Goal: Task Accomplishment & Management: Use online tool/utility

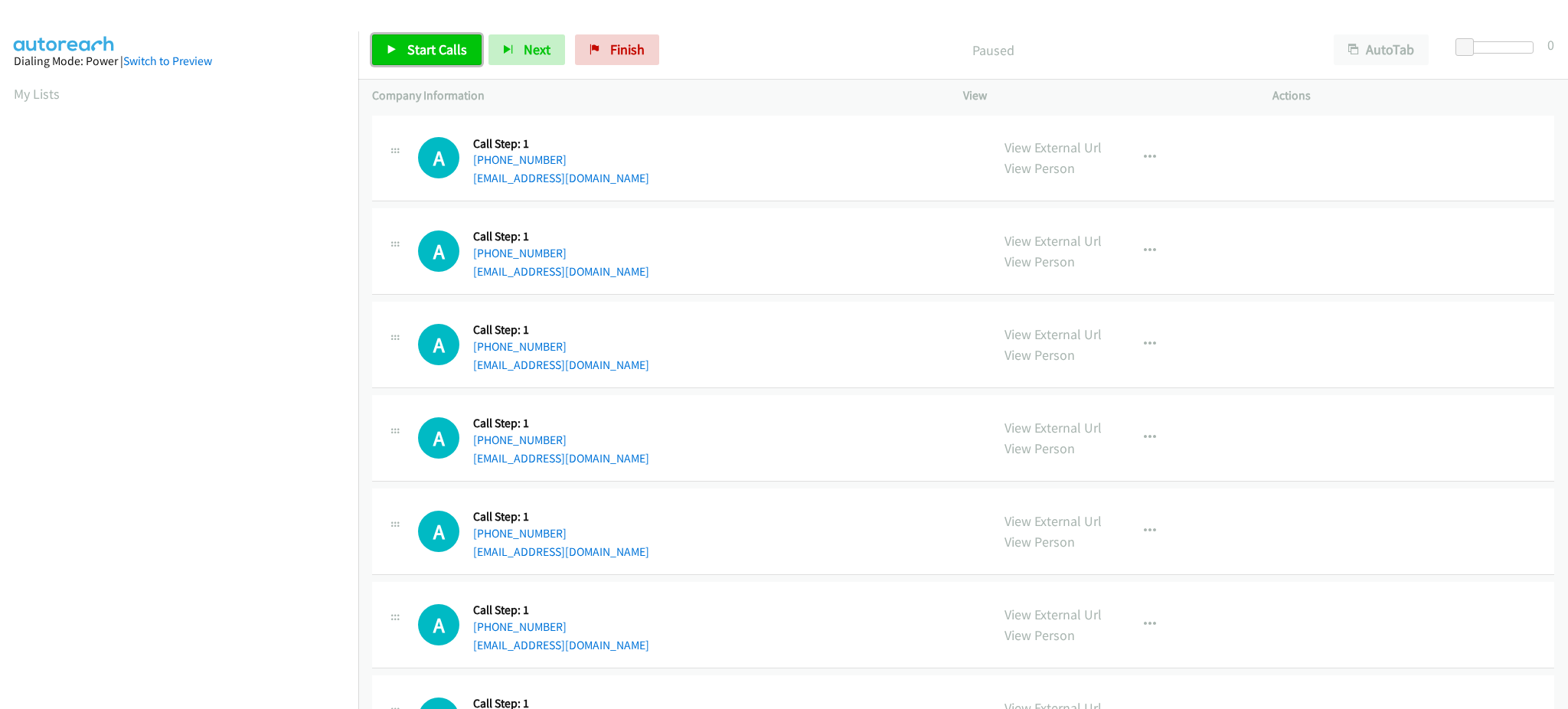
click at [418, 55] on span "Start Calls" at bounding box center [437, 49] width 60 height 17
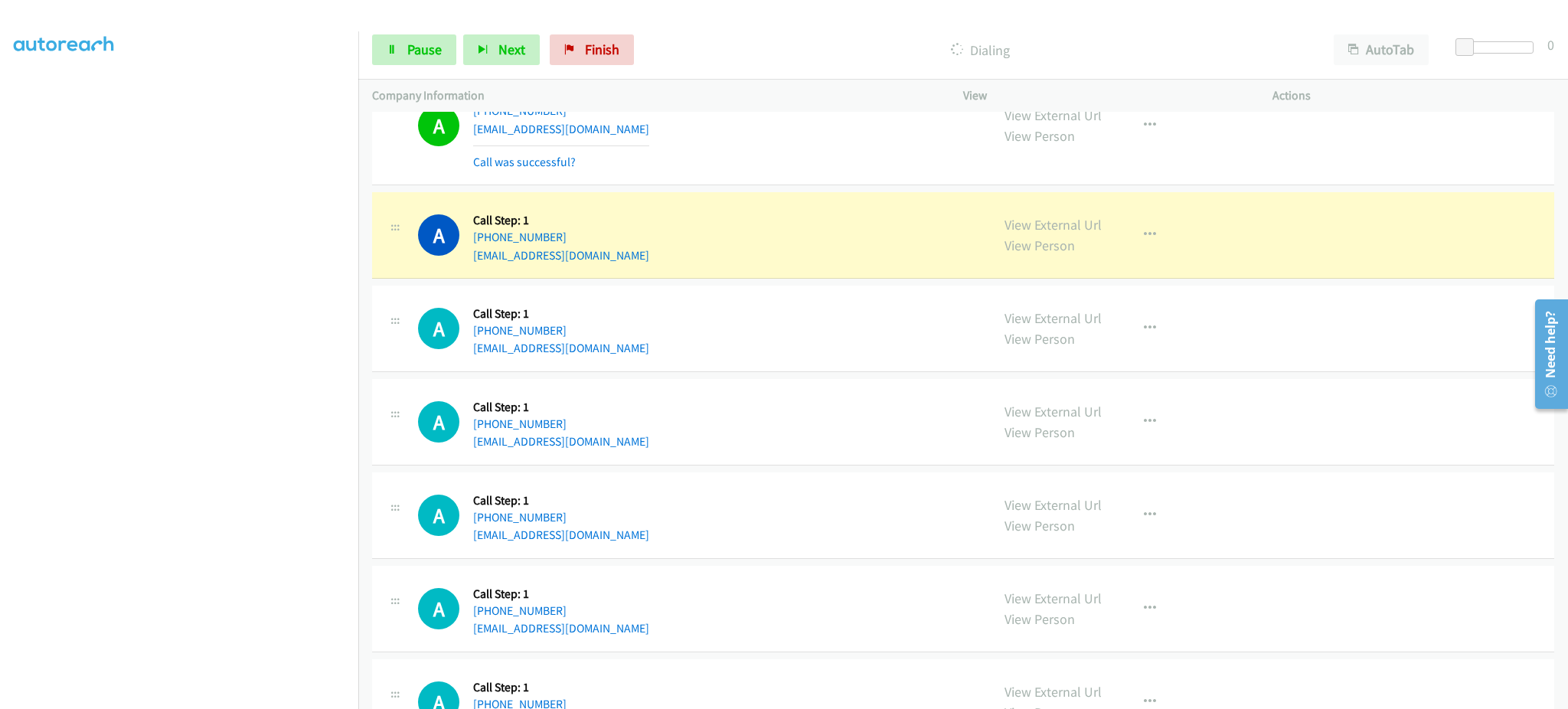
scroll to position [306, 0]
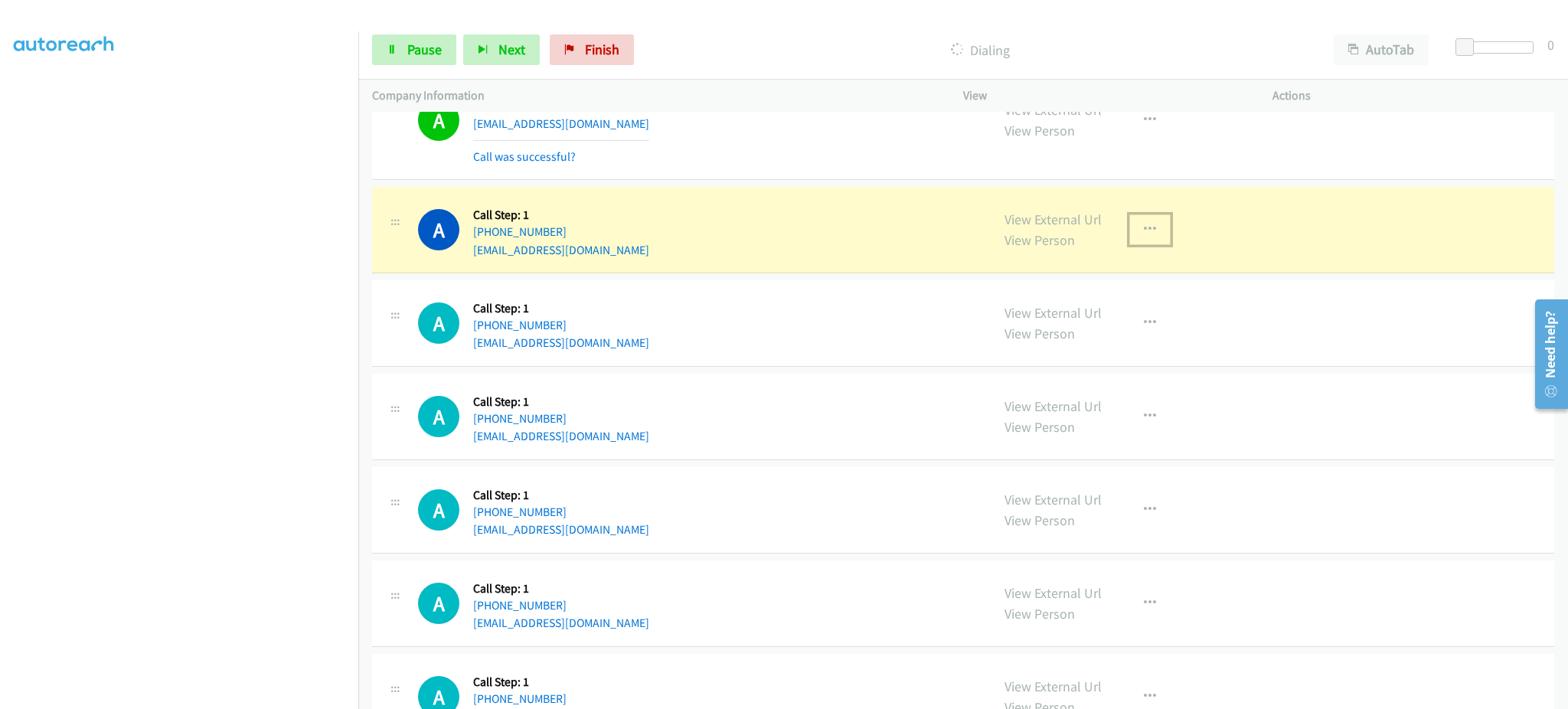
click at [1150, 237] on button "button" at bounding box center [1150, 229] width 42 height 31
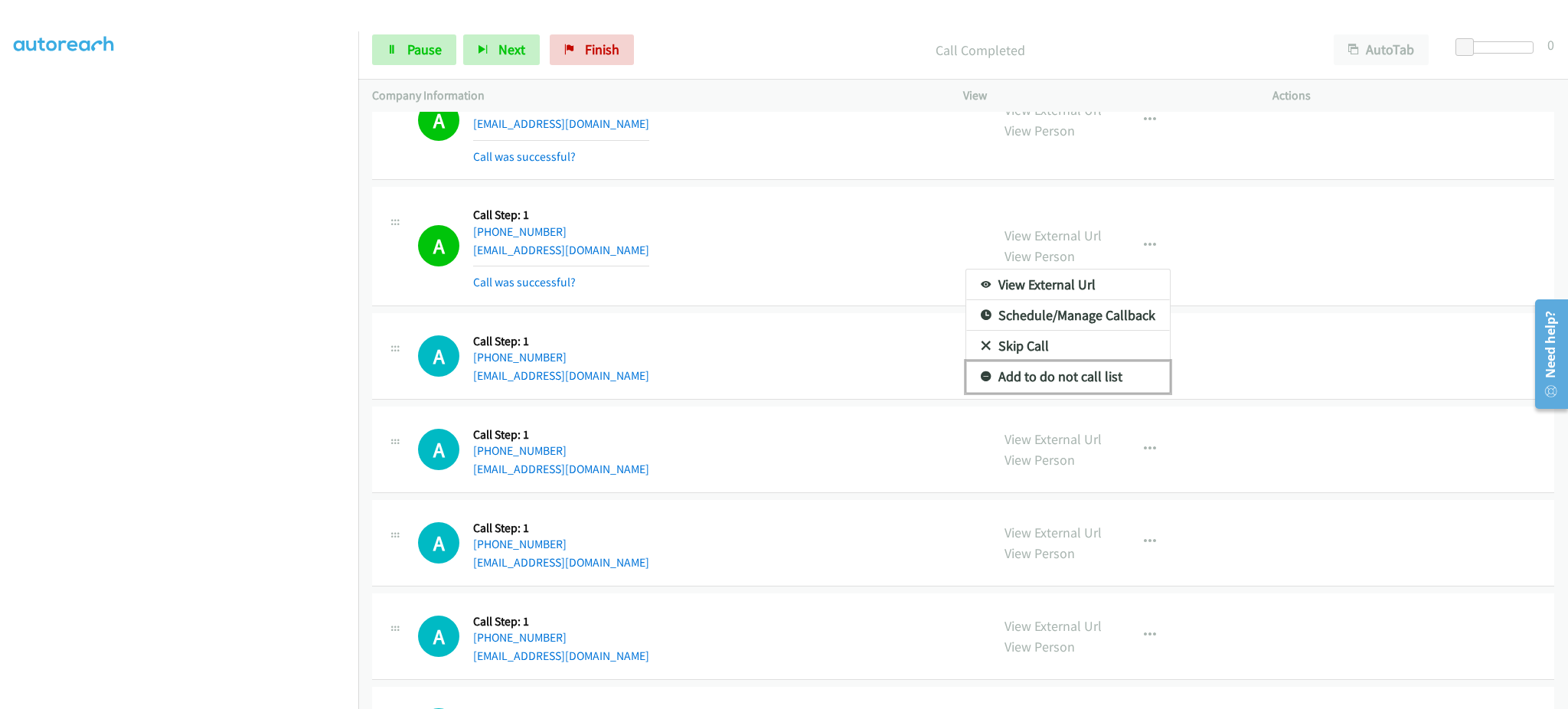
click at [1081, 380] on link "Add to do not call list" at bounding box center [1067, 377] width 203 height 31
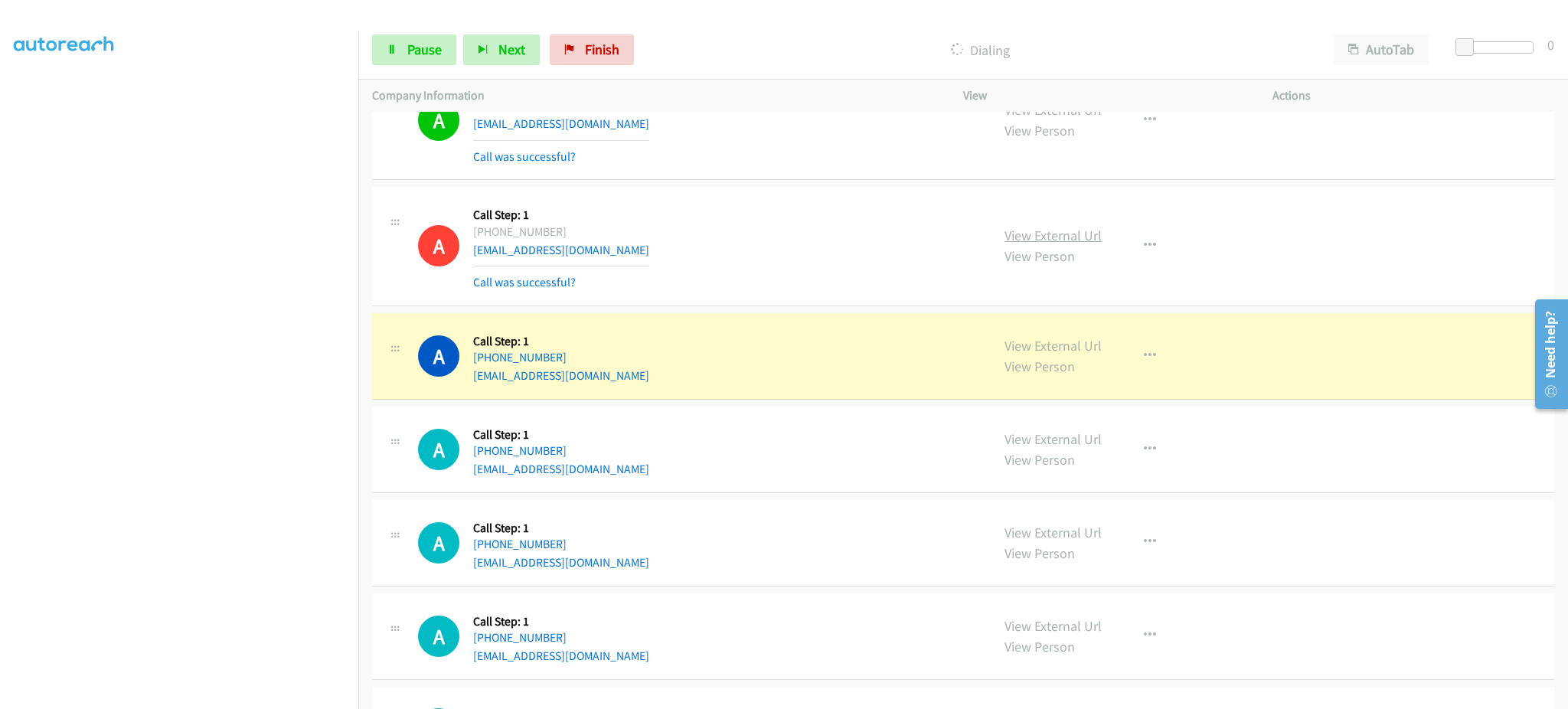
click at [1067, 237] on link "View External Url" at bounding box center [1054, 235] width 98 height 17
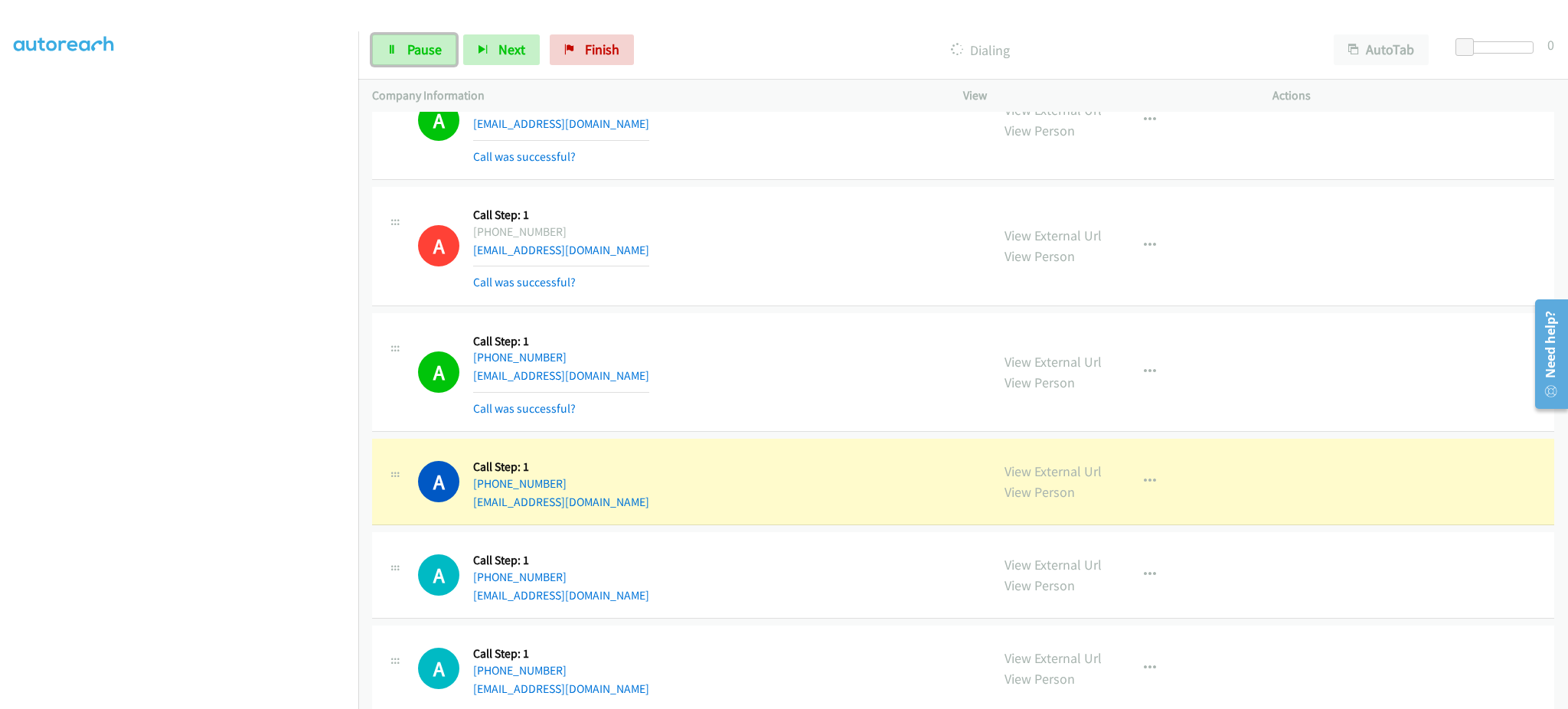
drag, startPoint x: 414, startPoint y: 51, endPoint x: 605, endPoint y: 5, distance: 196.5
click at [413, 51] on span "Pause" at bounding box center [425, 49] width 34 height 17
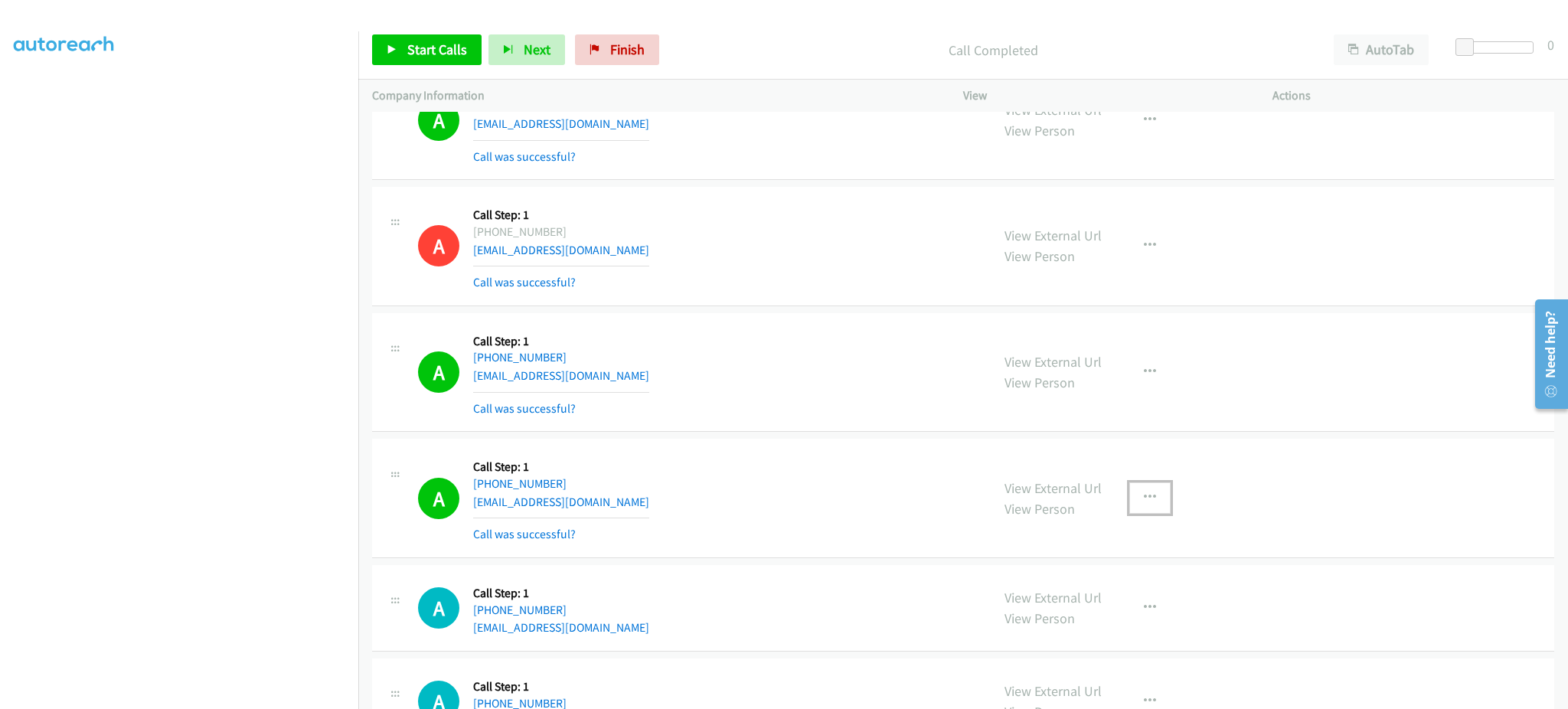
click at [1140, 513] on button "button" at bounding box center [1150, 498] width 42 height 31
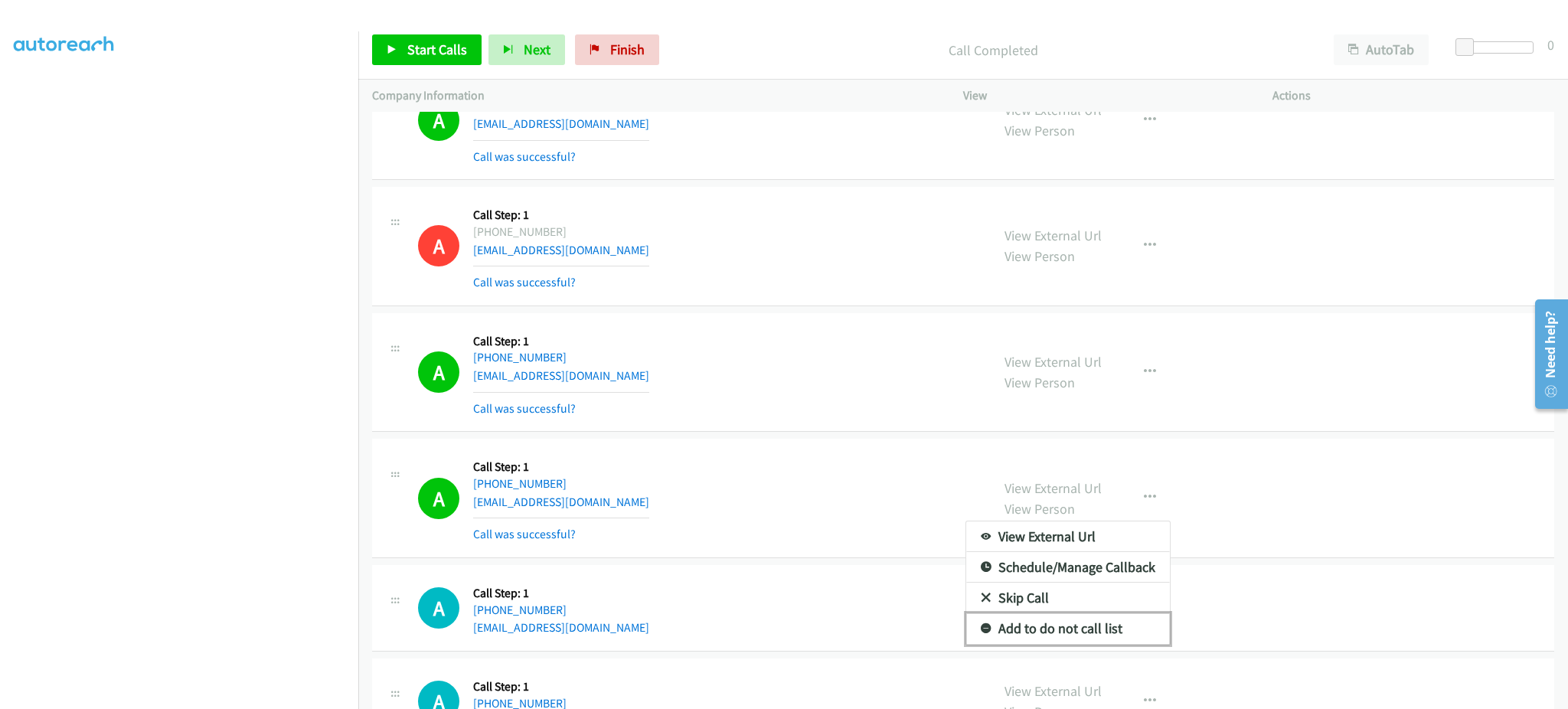
click at [1082, 624] on link "Add to do not call list" at bounding box center [1067, 629] width 203 height 31
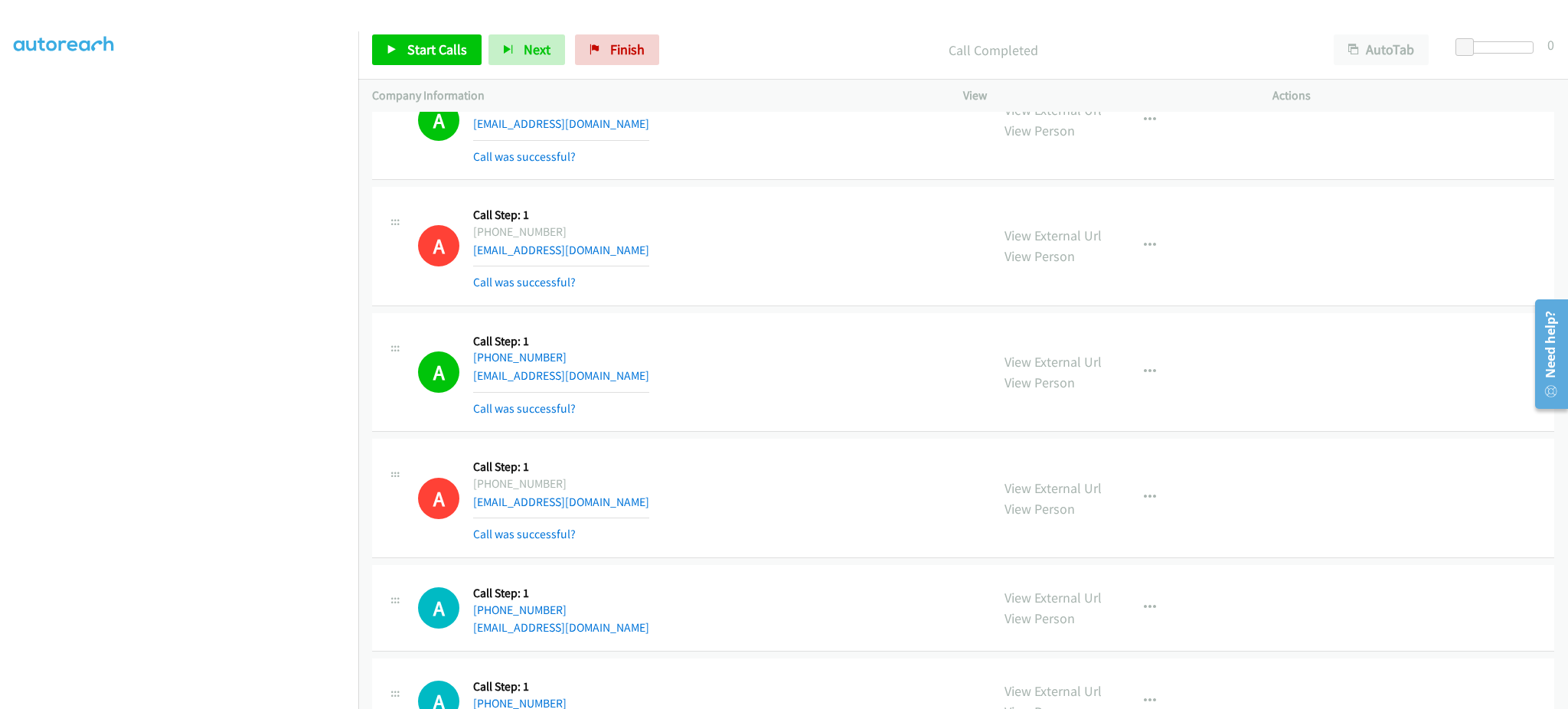
click at [455, 68] on div "Start Calls Pause Next Finish Call Completed AutoTab AutoTab 0" at bounding box center [963, 50] width 1210 height 59
click at [444, 50] on span "Start Calls" at bounding box center [437, 49] width 60 height 17
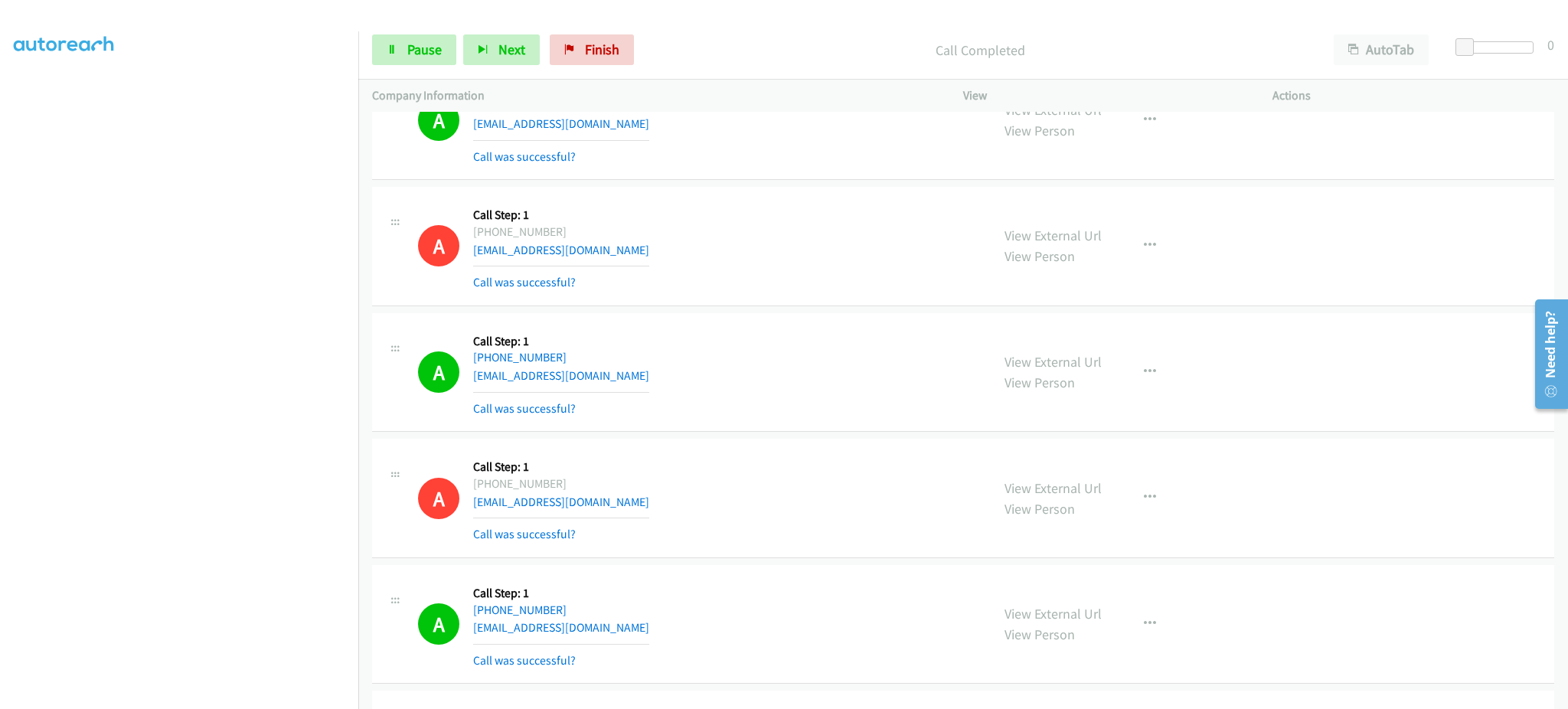
scroll to position [612, 0]
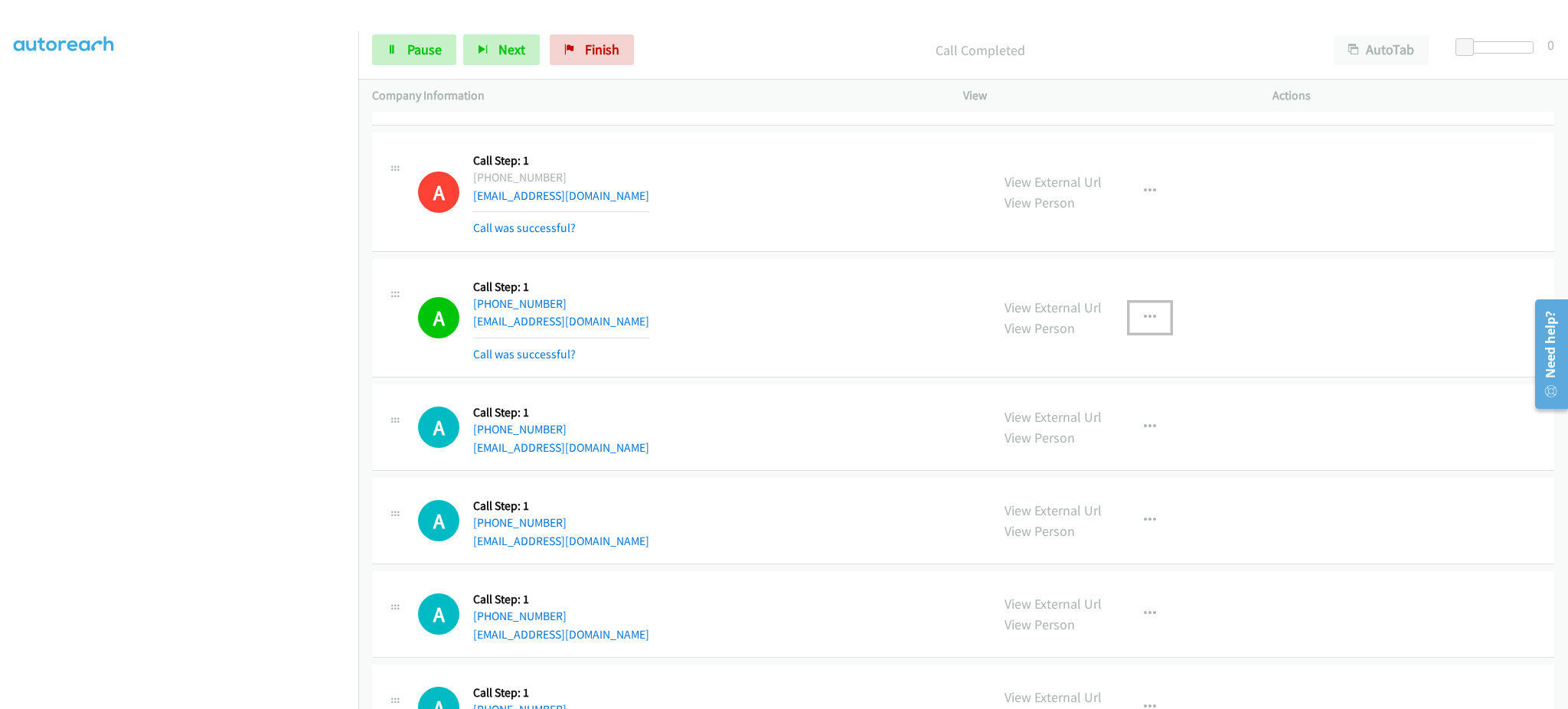
click at [1150, 323] on button "button" at bounding box center [1150, 318] width 42 height 31
click at [1141, 454] on link "Add to do not call list" at bounding box center [1067, 449] width 203 height 31
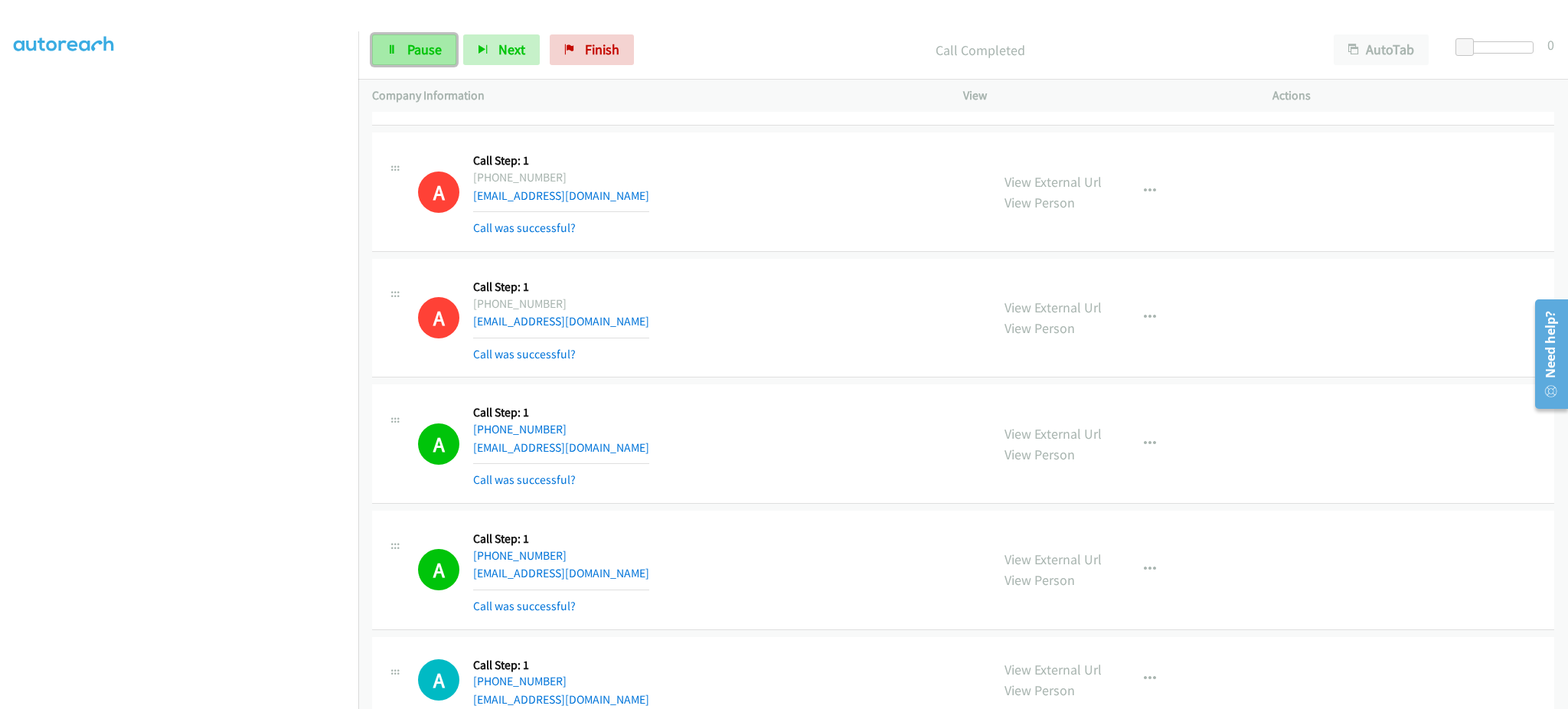
click at [408, 36] on link "Pause" at bounding box center [414, 50] width 84 height 31
click at [418, 54] on span "Start Calls" at bounding box center [437, 49] width 60 height 17
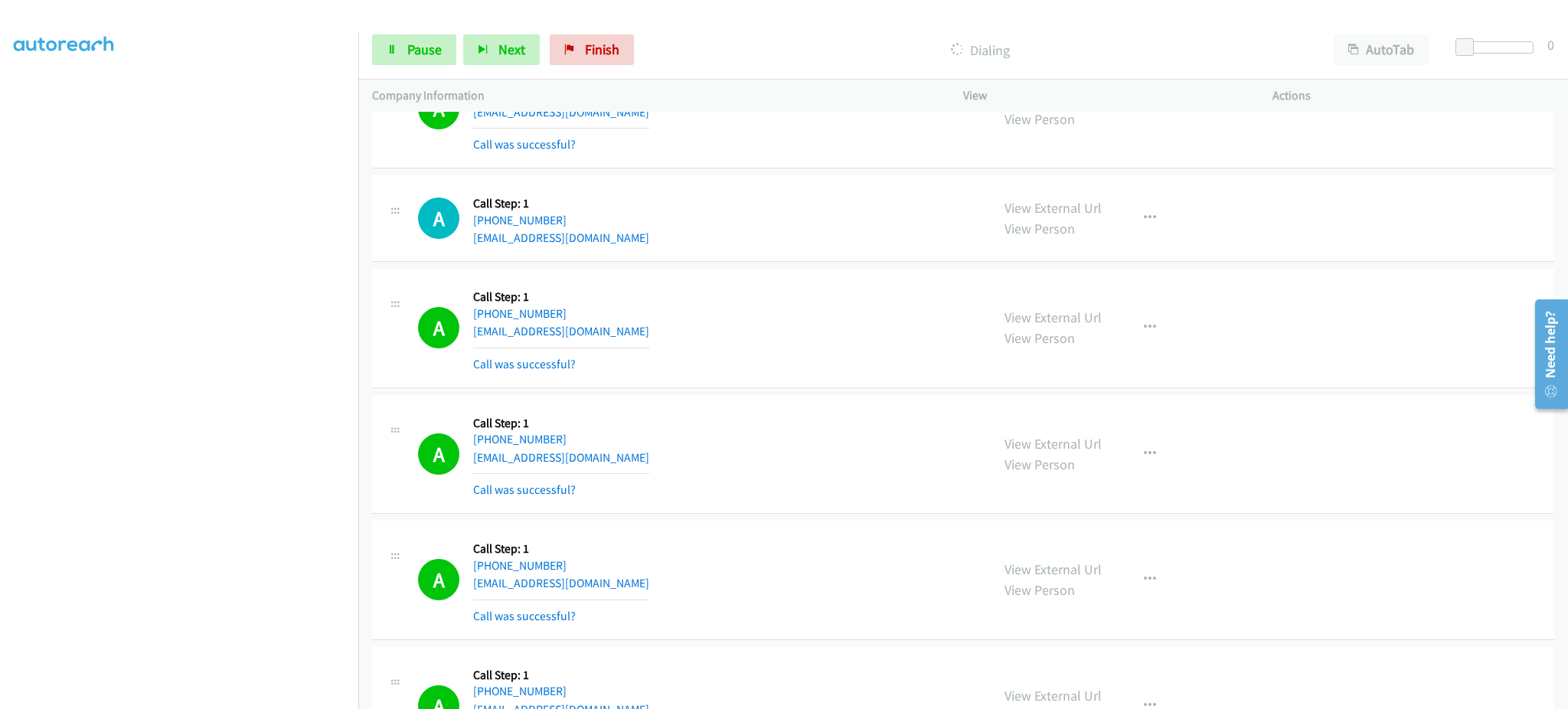
scroll to position [2449, 0]
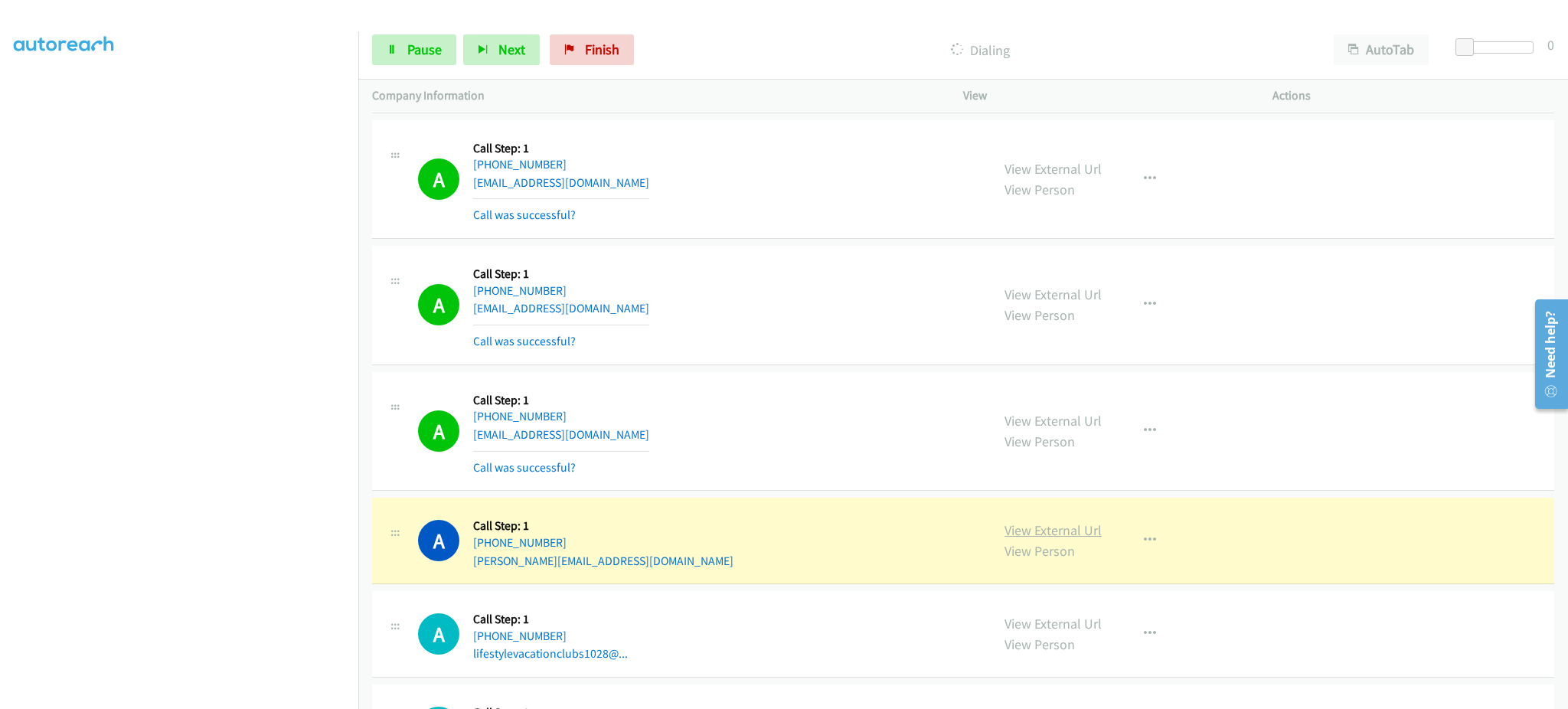
click at [1071, 534] on link "View External Url" at bounding box center [1054, 529] width 98 height 17
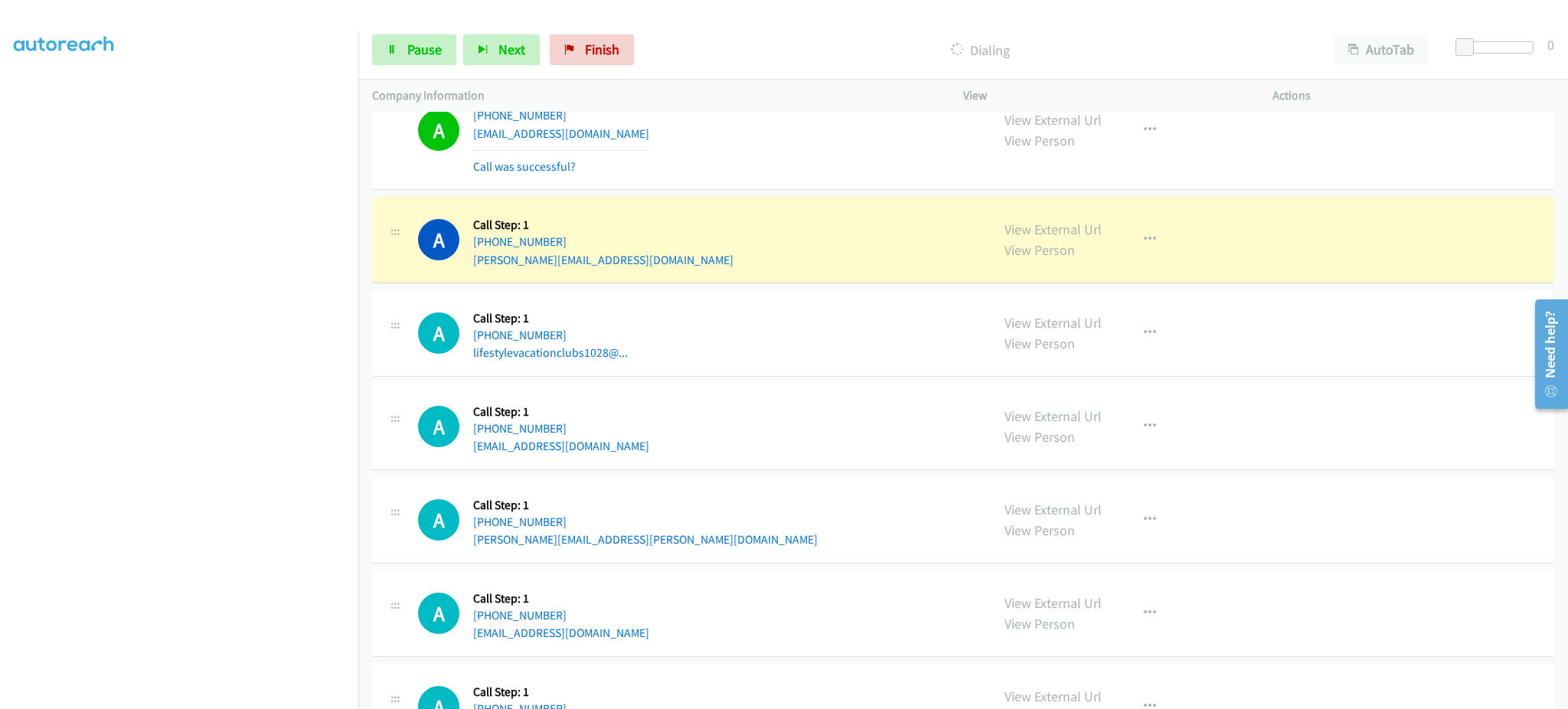
scroll to position [2755, 0]
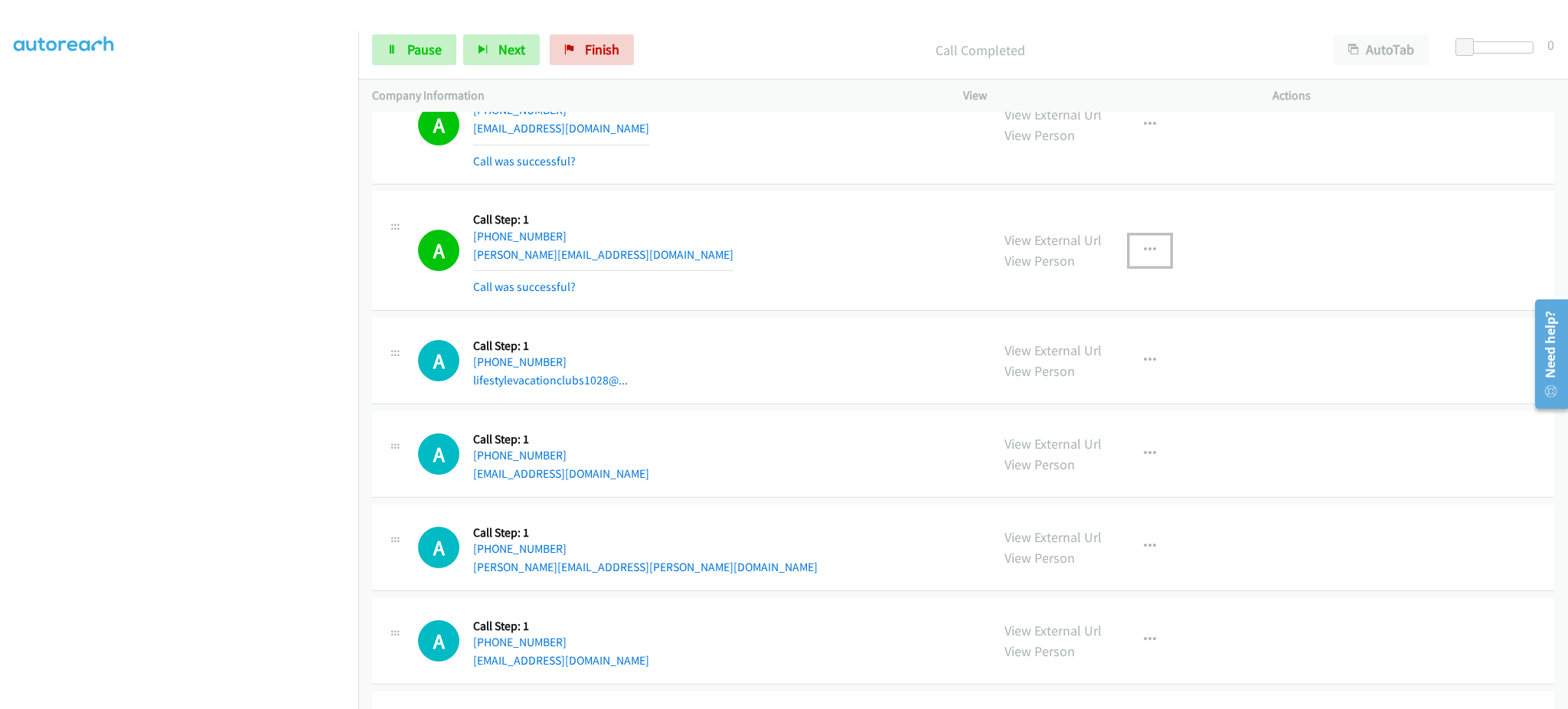
click at [1150, 253] on button "button" at bounding box center [1150, 250] width 42 height 31
click at [1091, 383] on link "Add to do not call list" at bounding box center [1067, 381] width 203 height 31
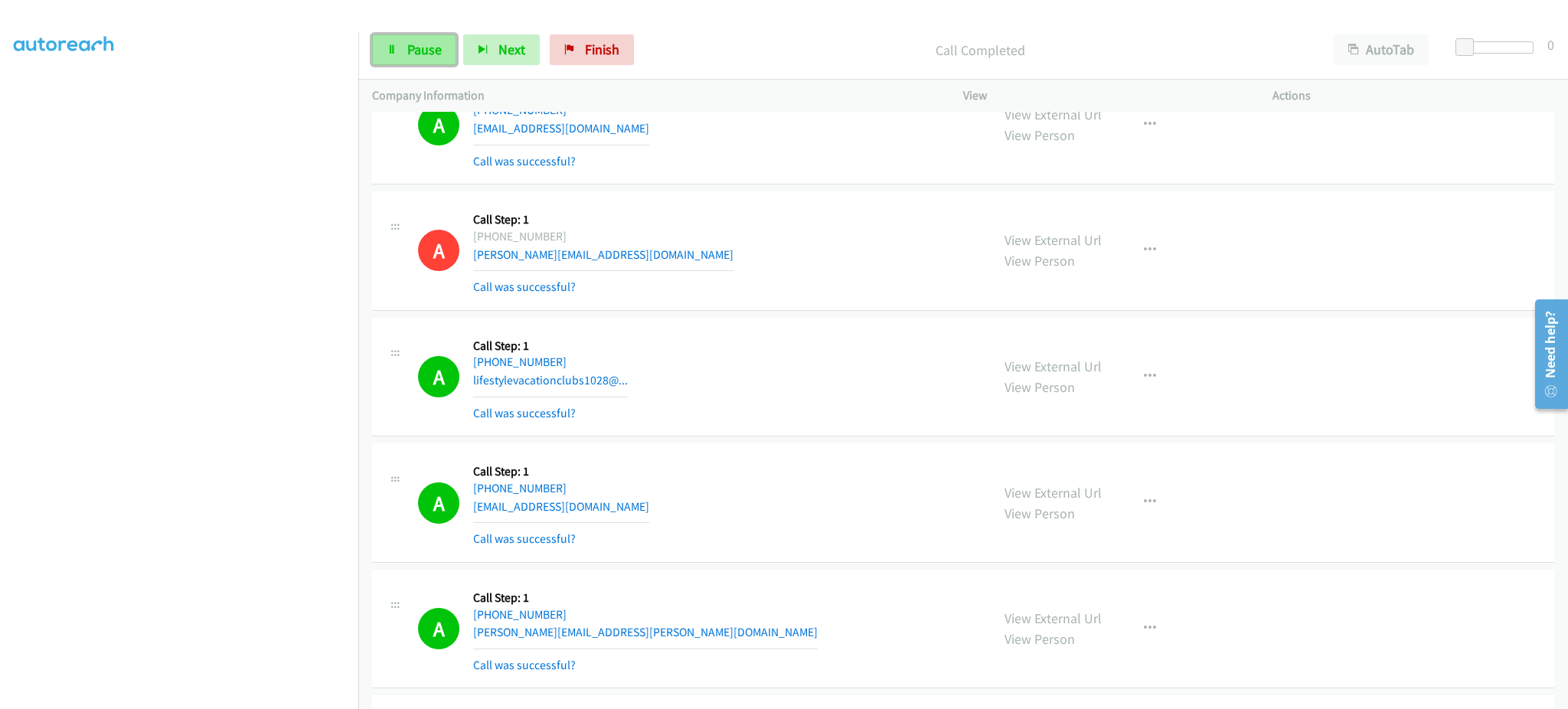
click at [418, 58] on link "Pause" at bounding box center [414, 50] width 84 height 31
click at [418, 50] on span "Start Calls" at bounding box center [437, 49] width 60 height 17
click at [442, 57] on link "Pause" at bounding box center [414, 50] width 84 height 31
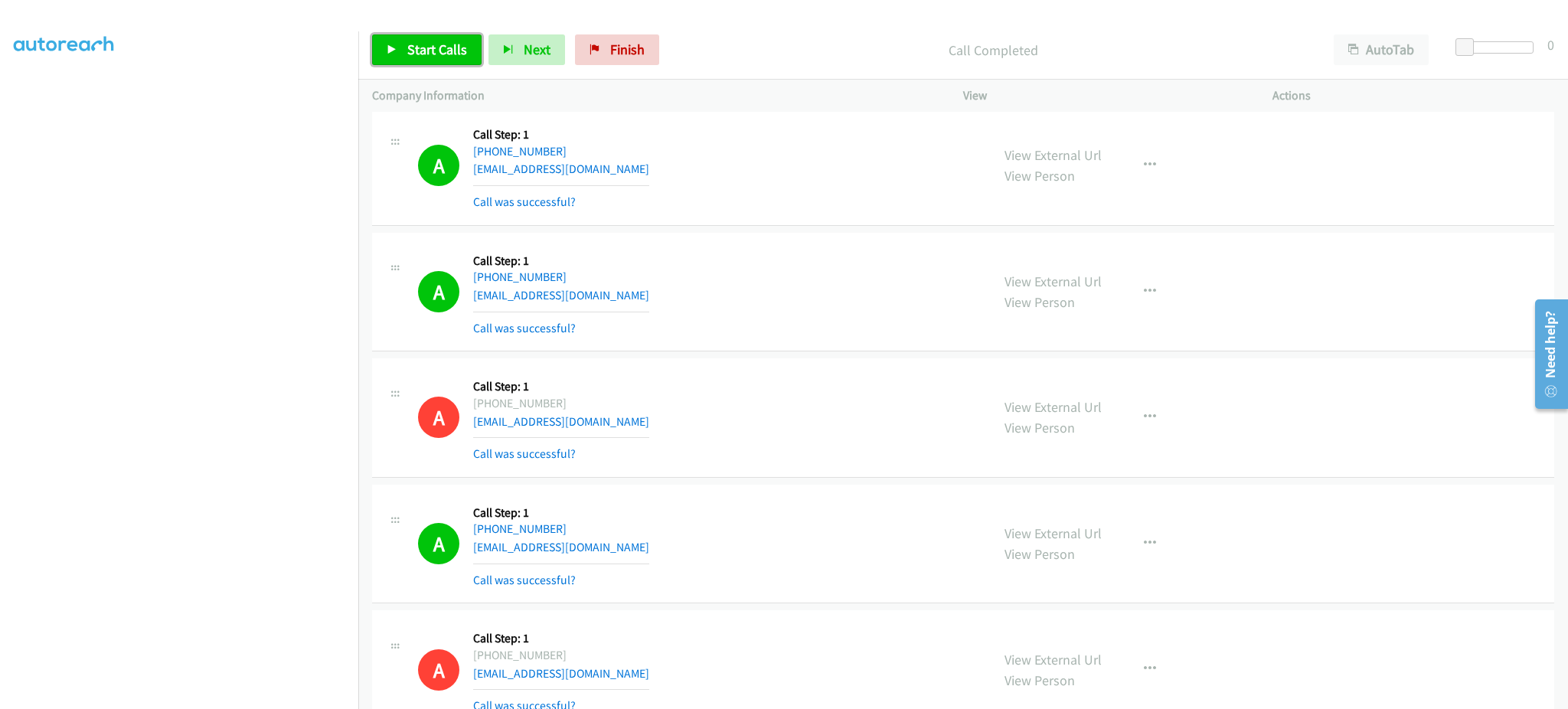
click at [466, 58] on link "Start Calls" at bounding box center [427, 50] width 109 height 31
click at [726, 200] on div "A Callback Scheduled Call Step: 1 America/New_York [PHONE_NUMBER] [EMAIL_ADDRES…" at bounding box center [698, 165] width 559 height 91
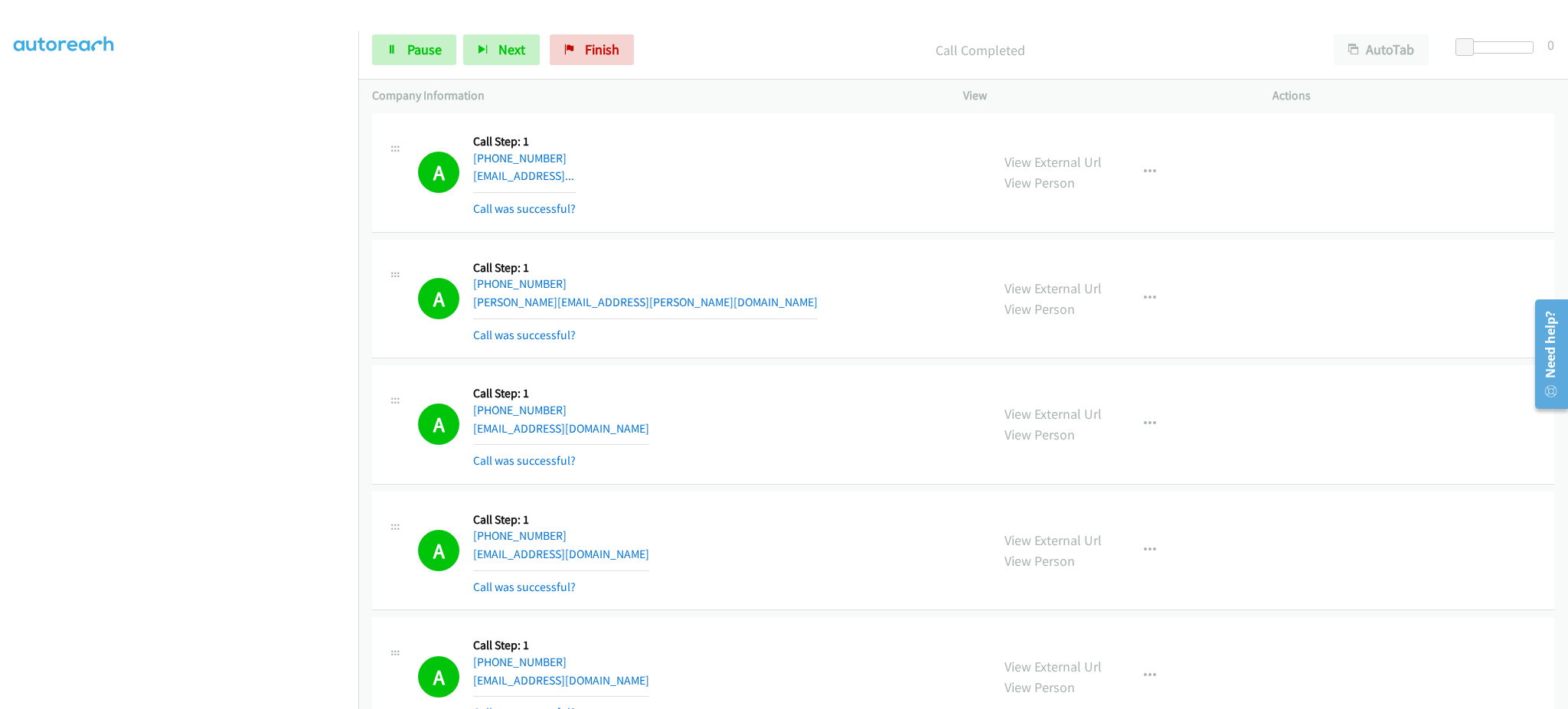
scroll to position [4195, 0]
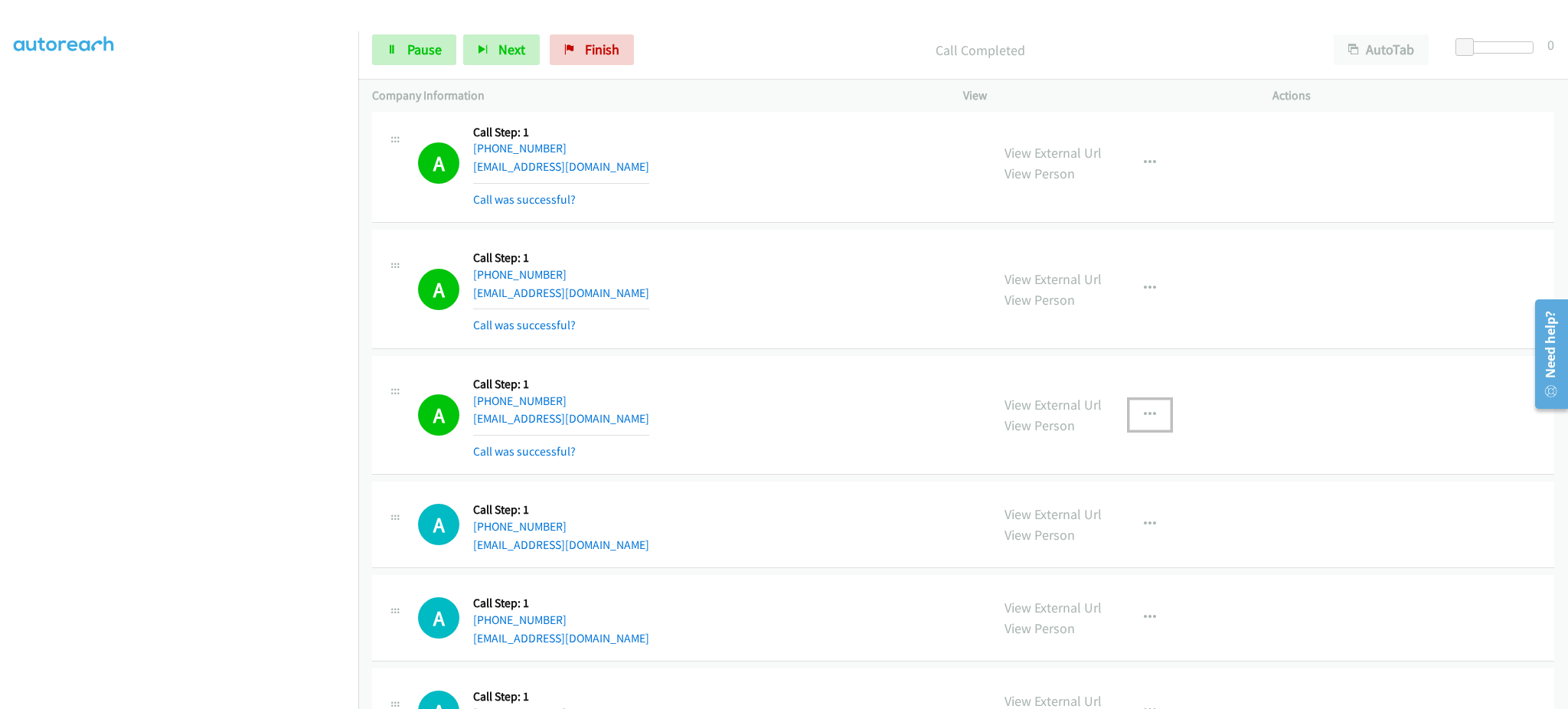
click at [1130, 421] on button "button" at bounding box center [1150, 415] width 42 height 31
click at [1106, 544] on link "Add to do not call list" at bounding box center [1067, 546] width 203 height 31
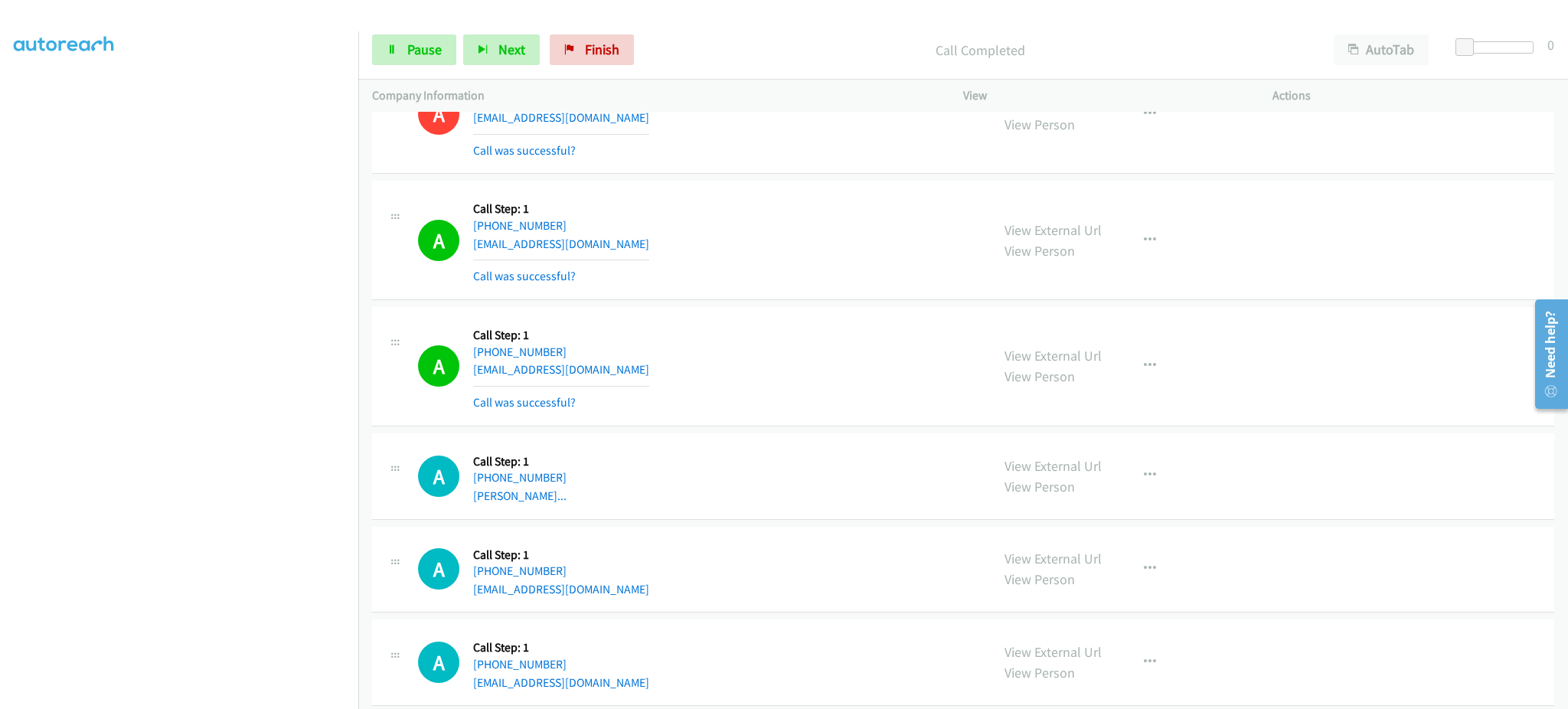
scroll to position [4501, 0]
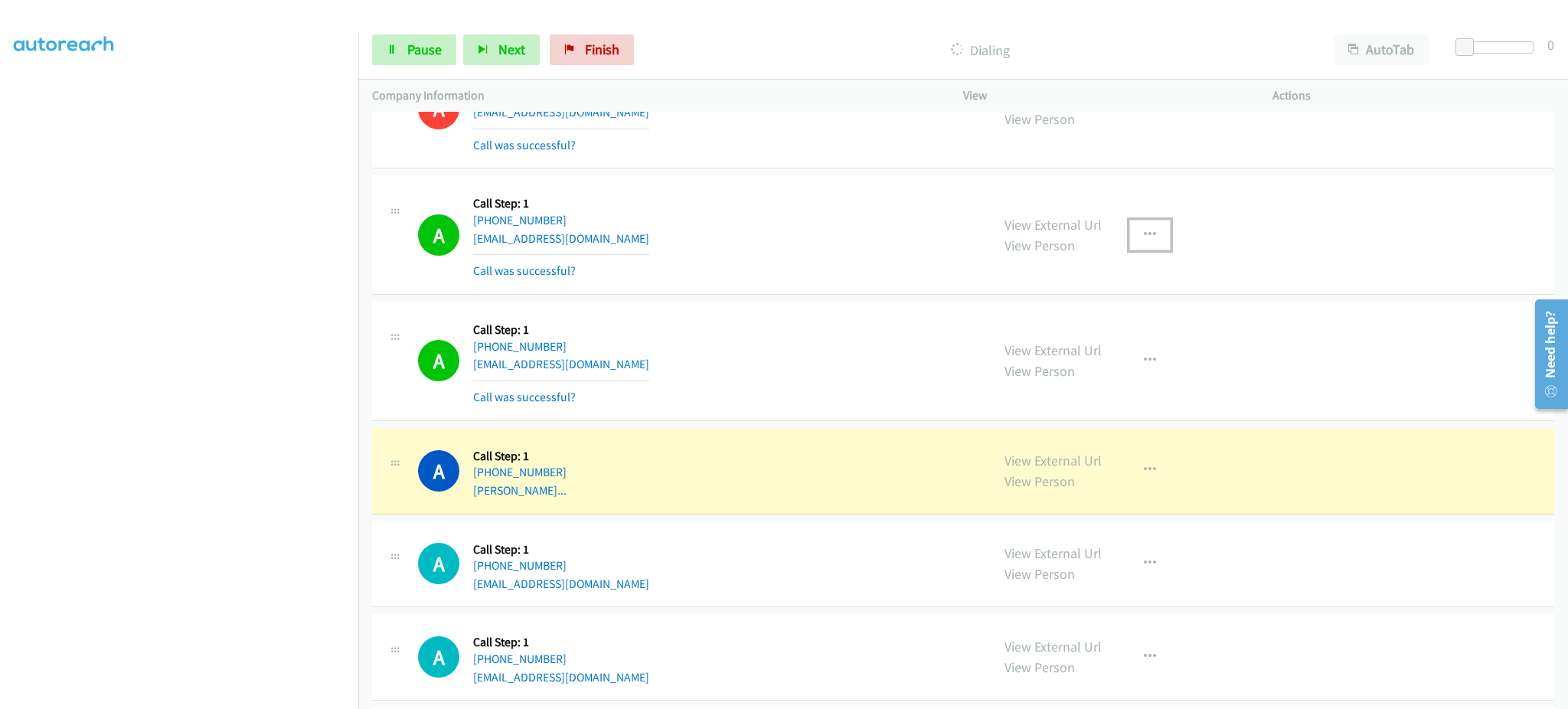
click at [1144, 238] on icon "button" at bounding box center [1150, 235] width 13 height 13
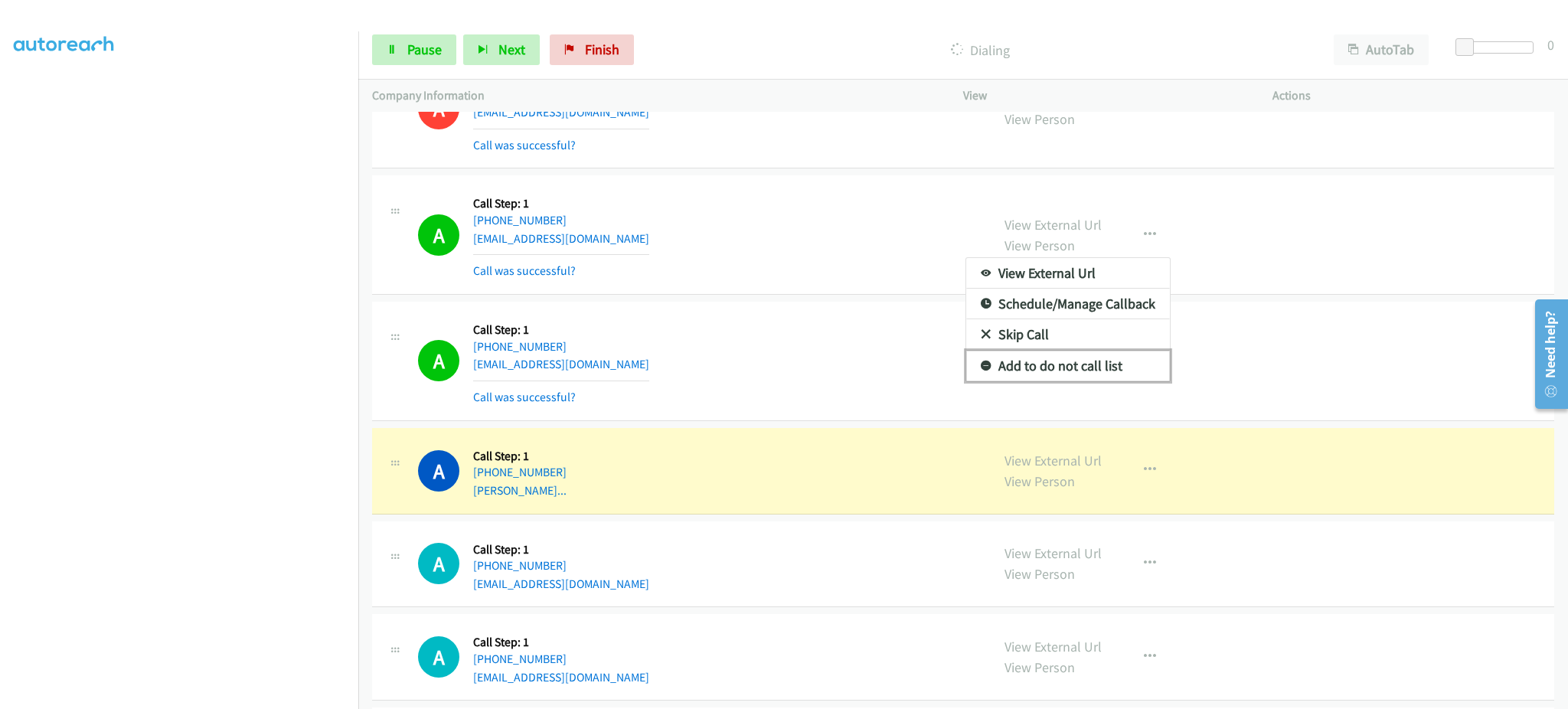
click at [1106, 364] on link "Add to do not call list" at bounding box center [1067, 366] width 203 height 31
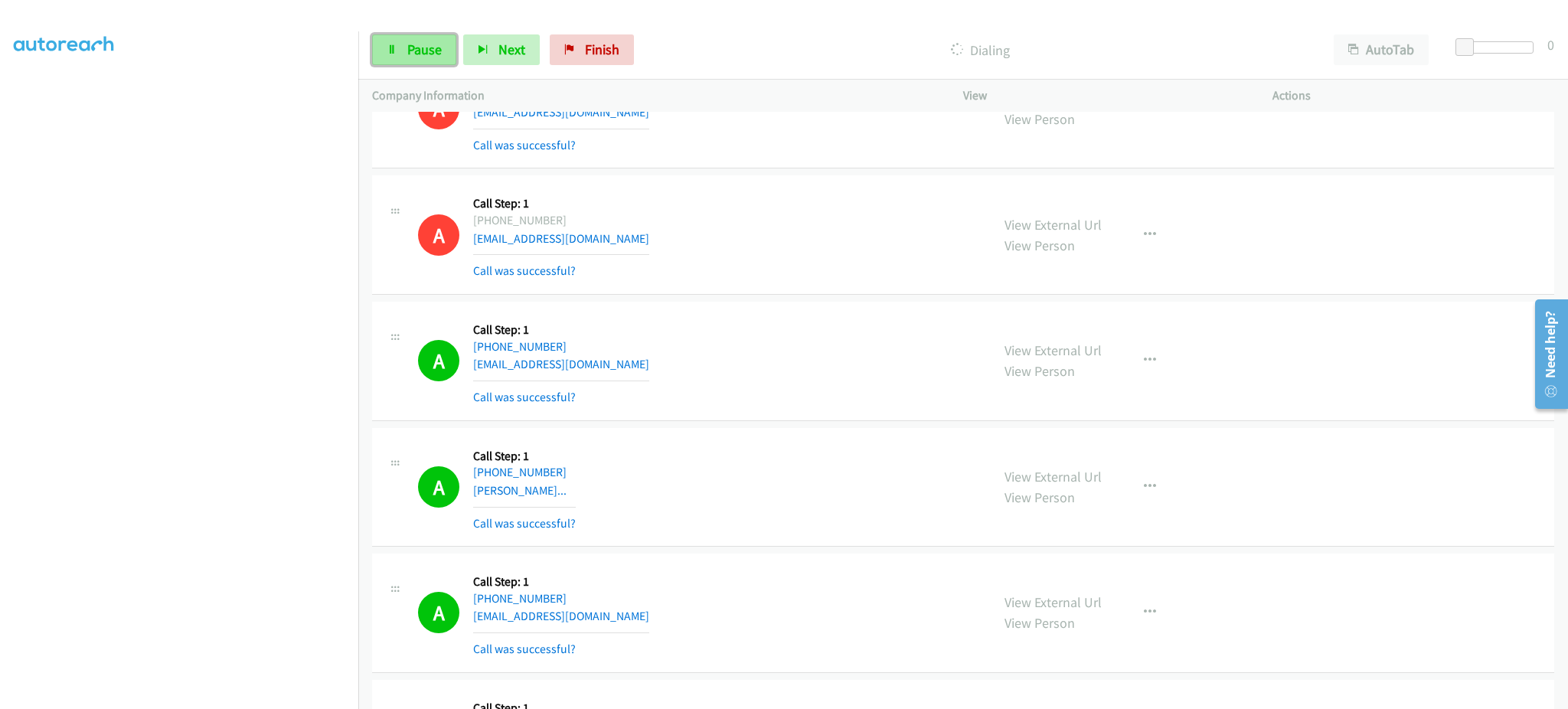
click at [449, 48] on link "Pause" at bounding box center [414, 50] width 84 height 31
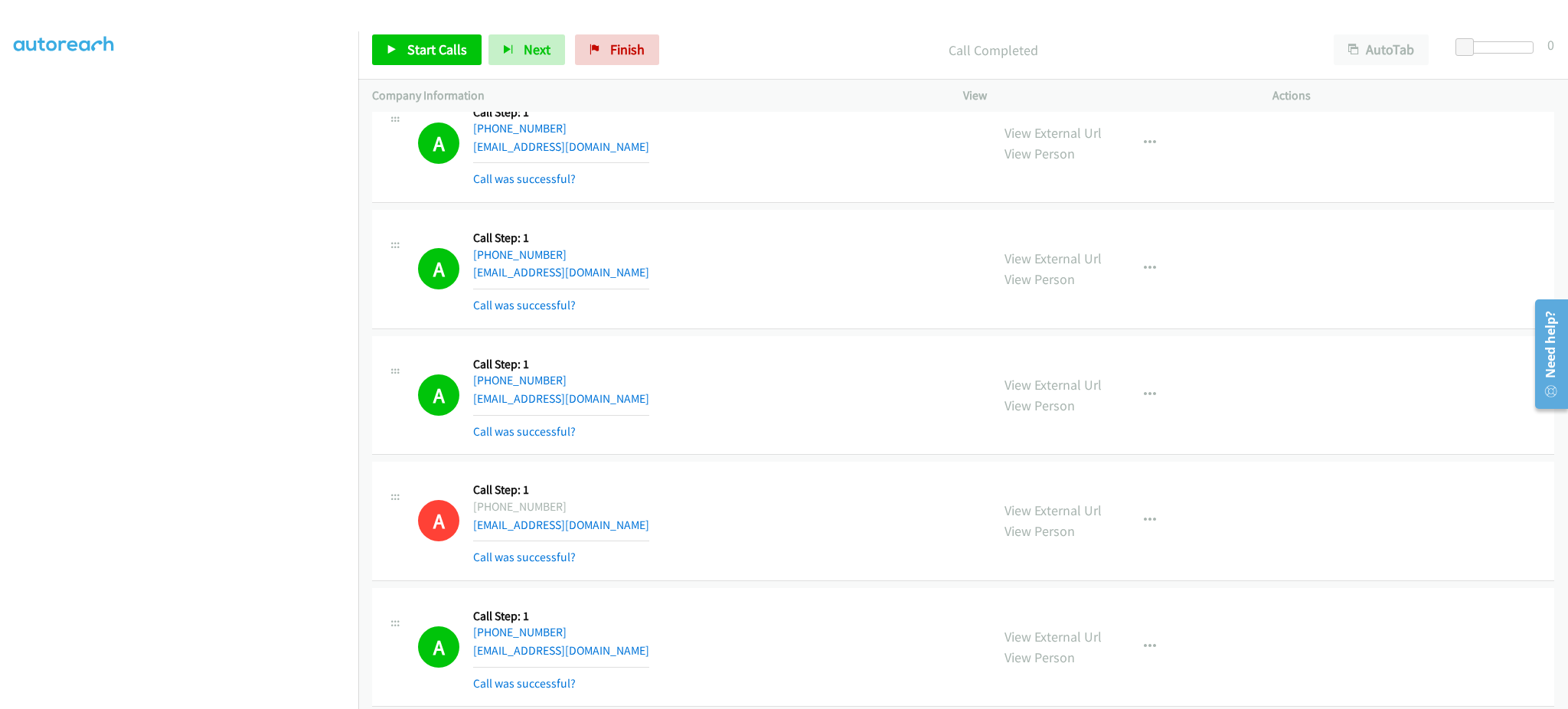
scroll to position [0, 0]
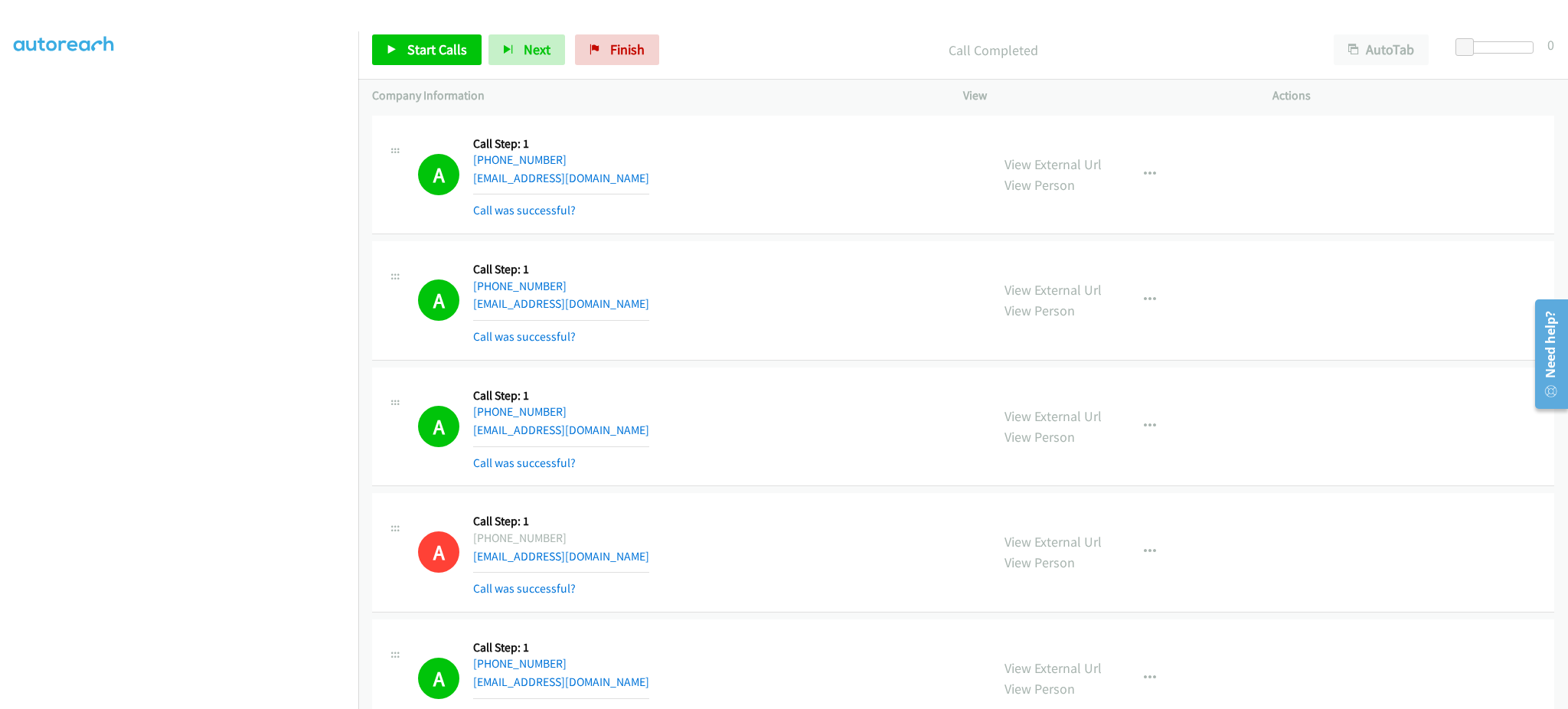
click at [625, 170] on div "A Callback Scheduled Call Step: 1 America/New_York [PHONE_NUMBER] [EMAIL_ADDRES…" at bounding box center [698, 174] width 559 height 91
copy div "[EMAIL_ADDRESS][DOMAIN_NAME]"
click at [644, 304] on div "A Callback Scheduled Call Step: 1 America/New_York [PHONE_NUMBER] [EMAIL_ADDRES…" at bounding box center [698, 300] width 559 height 91
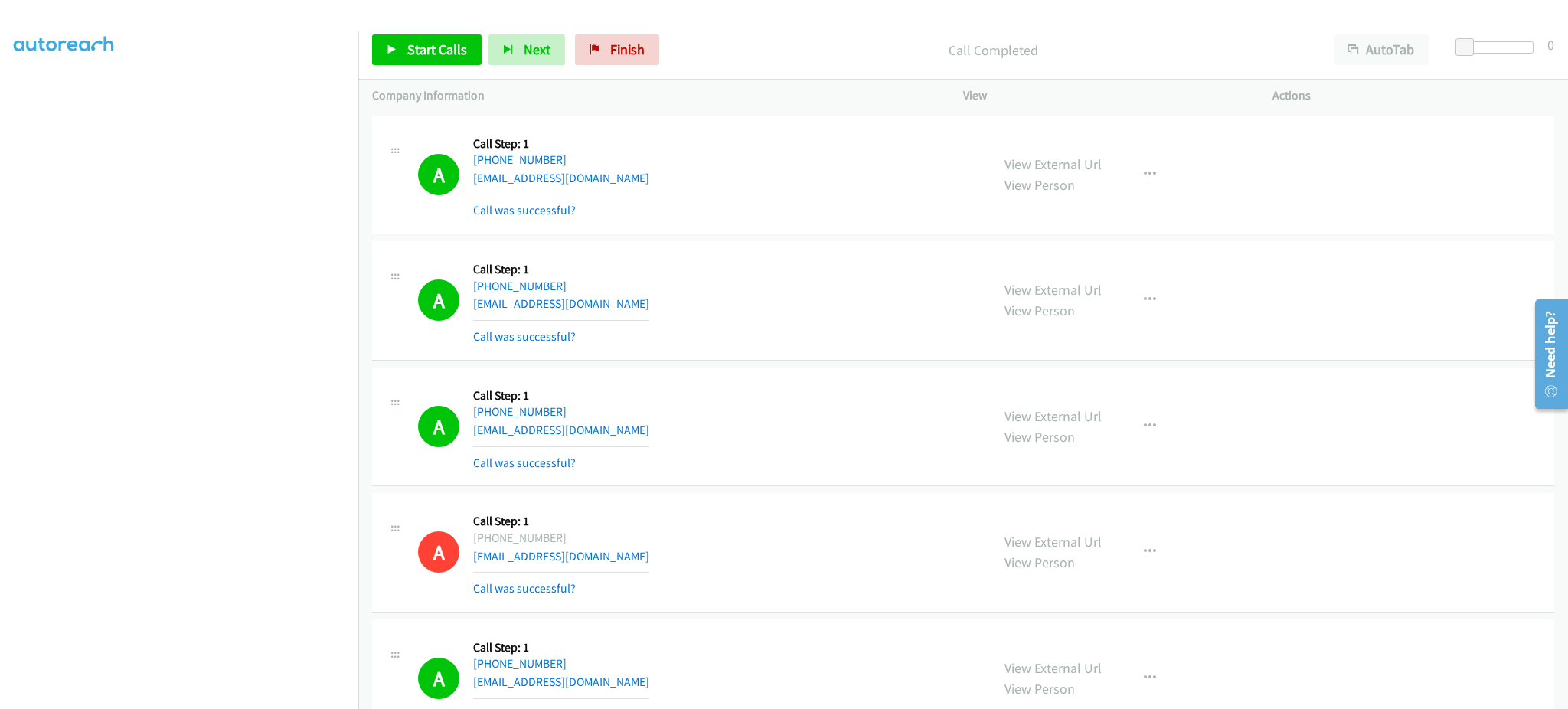
click at [644, 304] on div "A Callback Scheduled Call Step: 1 America/New_York [PHONE_NUMBER] [EMAIL_ADDRES…" at bounding box center [698, 300] width 559 height 91
copy div "[EMAIL_ADDRESS][DOMAIN_NAME]"
click at [630, 434] on div "A Callback Scheduled Call Step: 1 [GEOGRAPHIC_DATA]/[GEOGRAPHIC_DATA] [PHONE_NU…" at bounding box center [698, 426] width 559 height 91
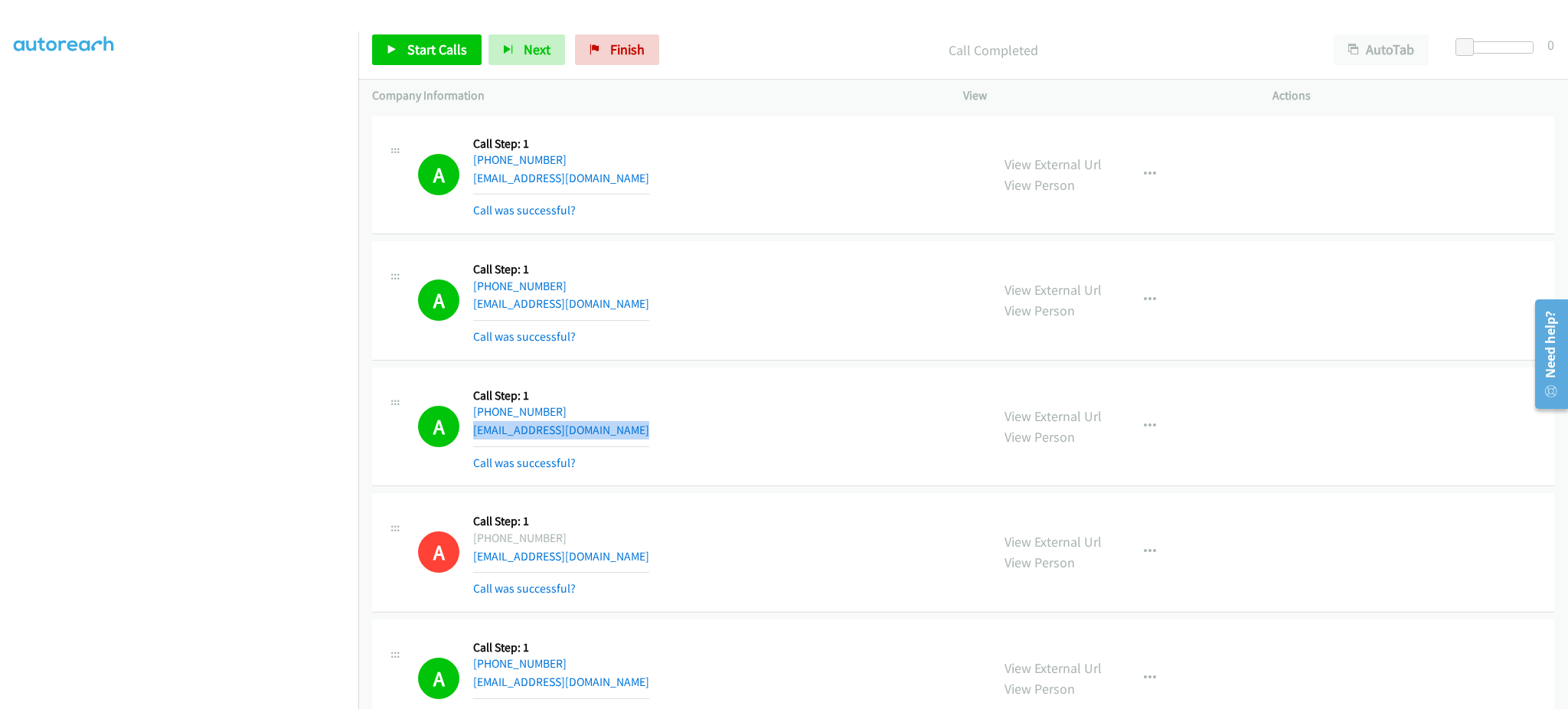
click at [630, 434] on div "A Callback Scheduled Call Step: 1 [GEOGRAPHIC_DATA]/[GEOGRAPHIC_DATA] [PHONE_NU…" at bounding box center [698, 426] width 559 height 91
copy div "[EMAIL_ADDRESS][DOMAIN_NAME]"
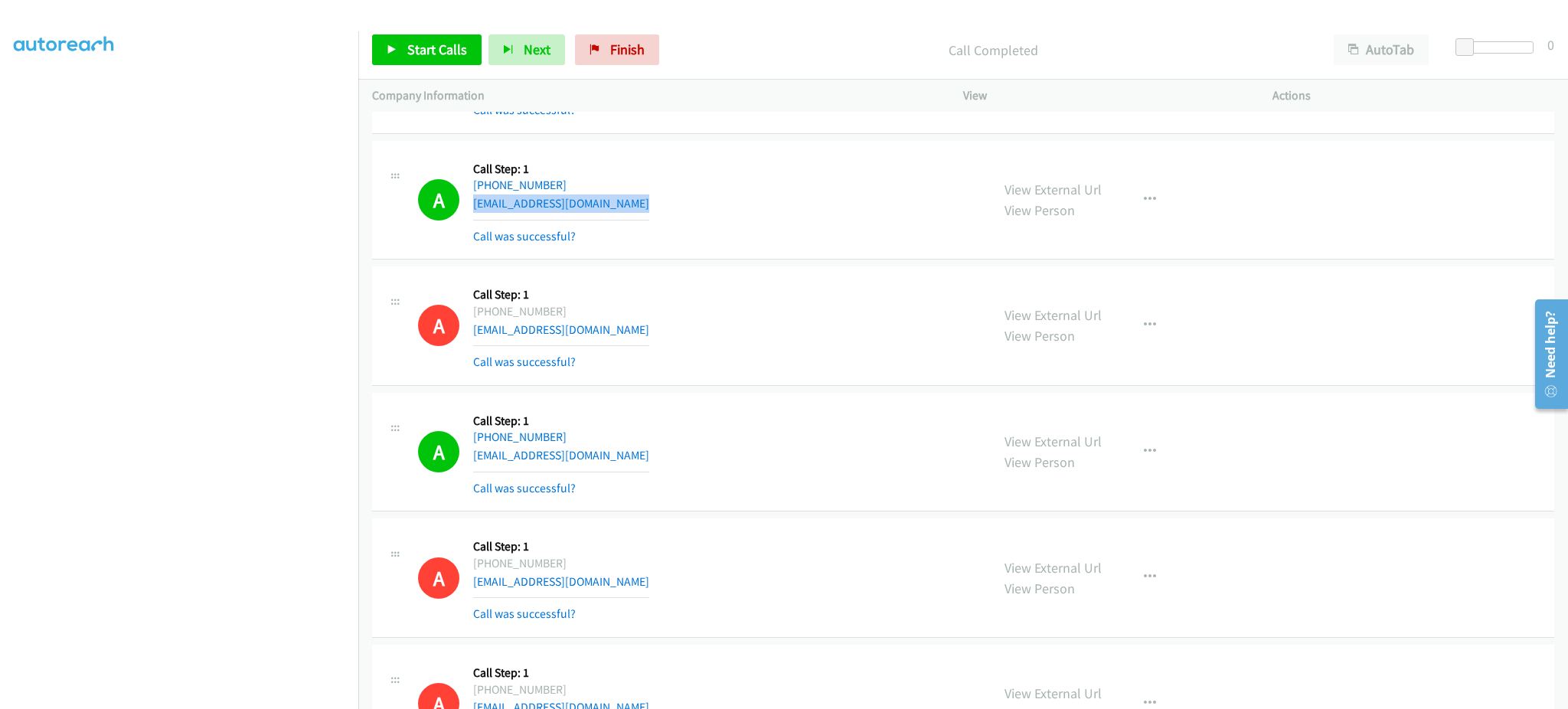
scroll to position [306, 0]
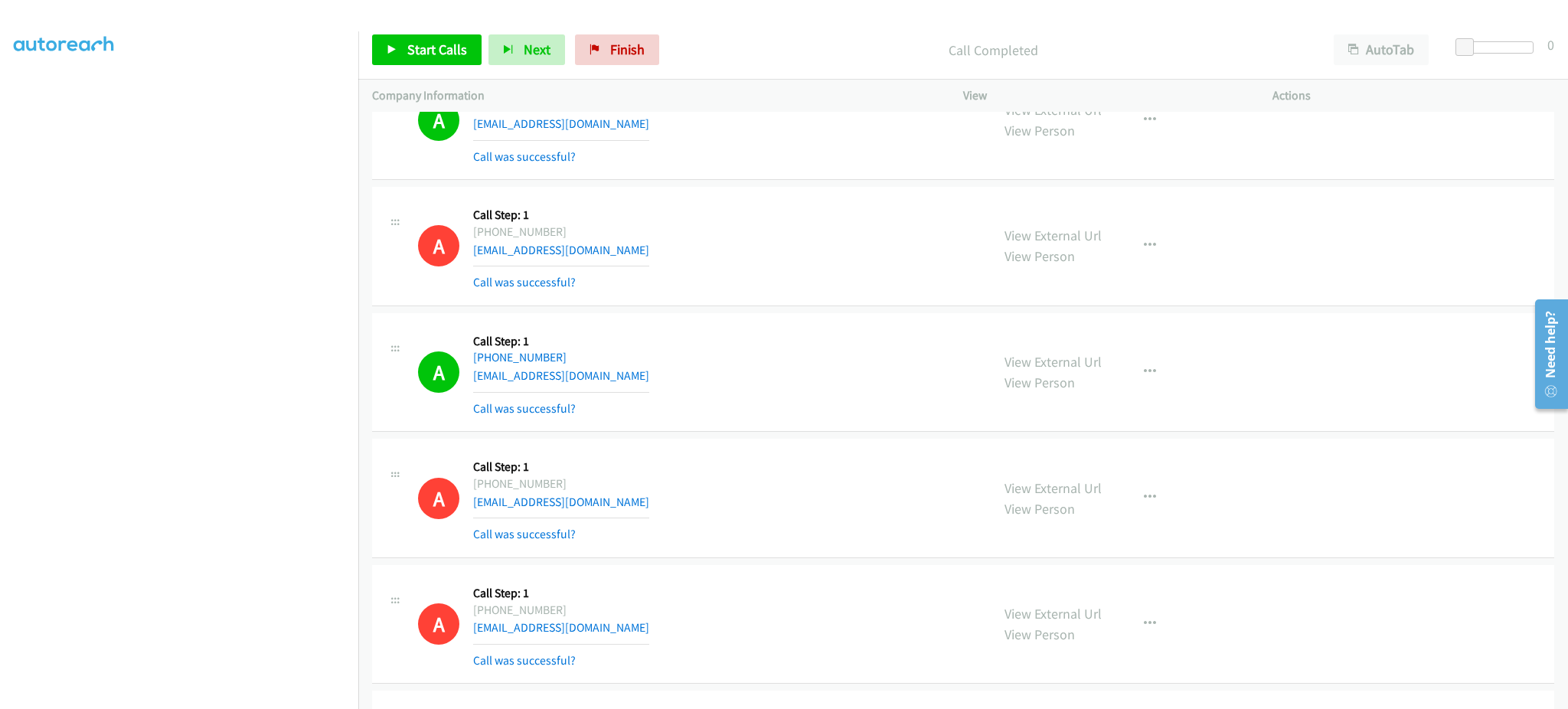
click at [635, 376] on div "A Callback Scheduled Call Step: 1 America/New_York [PHONE_NUMBER] [EMAIL_ADDRES…" at bounding box center [698, 372] width 559 height 91
copy div "[EMAIL_ADDRESS][DOMAIN_NAME]"
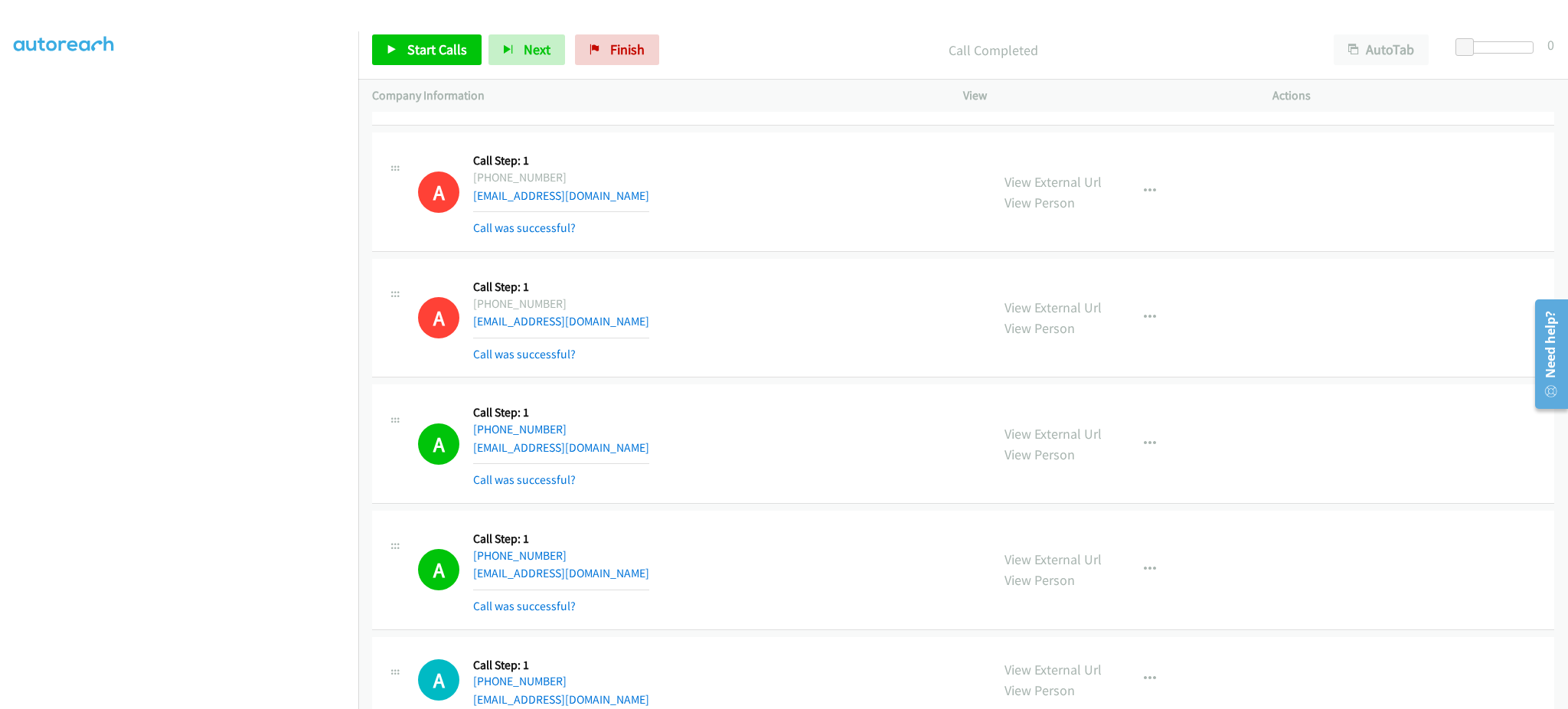
click at [628, 443] on div "A Callback Scheduled Call Step: 1 [GEOGRAPHIC_DATA]/[GEOGRAPHIC_DATA] [PHONE_NU…" at bounding box center [698, 443] width 559 height 91
copy div "[EMAIL_ADDRESS][DOMAIN_NAME]"
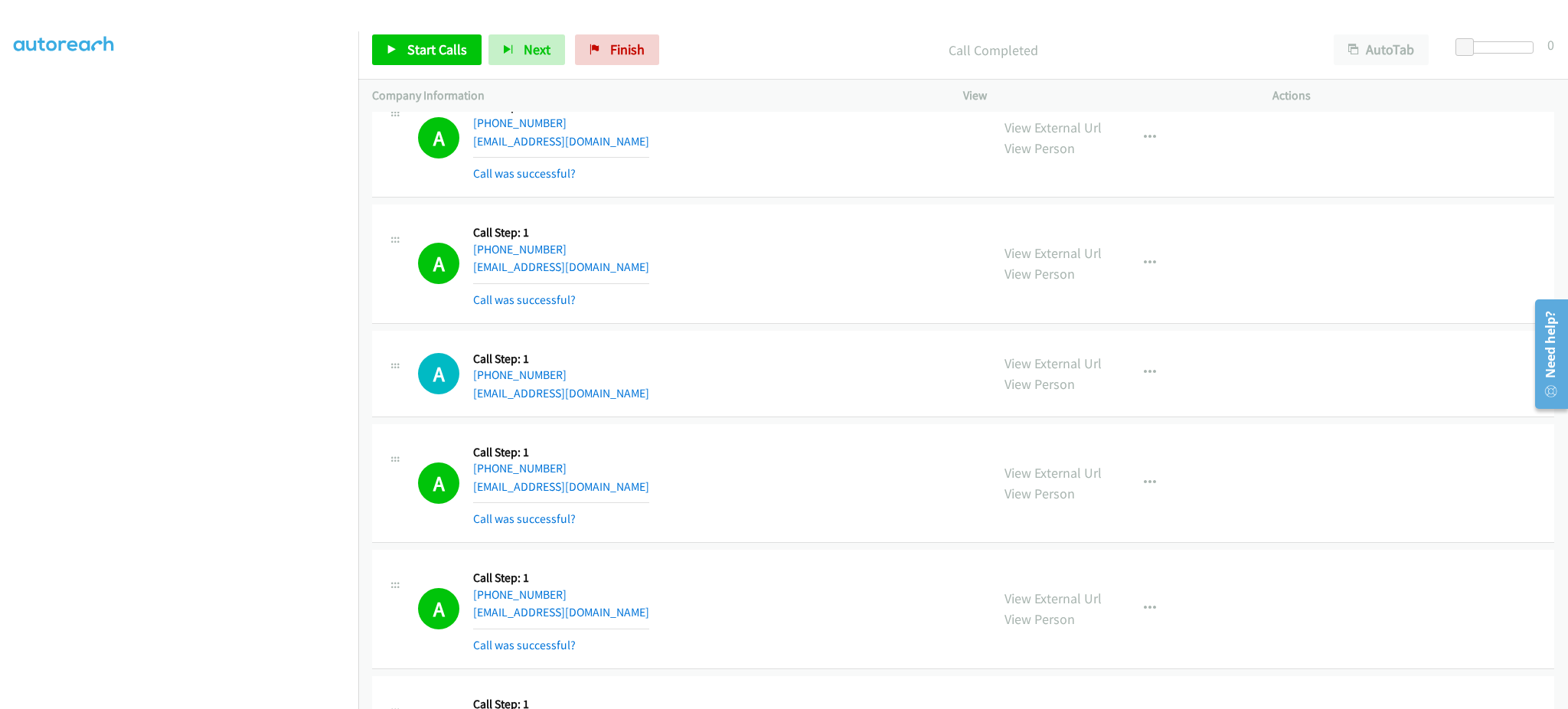
click at [632, 269] on div "A Callback Scheduled Call Step: 1 America/New_York [PHONE_NUMBER] [EMAIL_ADDRES…" at bounding box center [698, 263] width 559 height 91
copy div "[EMAIL_ADDRESS][DOMAIN_NAME]"
click at [604, 397] on div "A Callback Scheduled Call Step: 1 [GEOGRAPHIC_DATA]/[GEOGRAPHIC_DATA] [PHONE_NU…" at bounding box center [698, 373] width 559 height 58
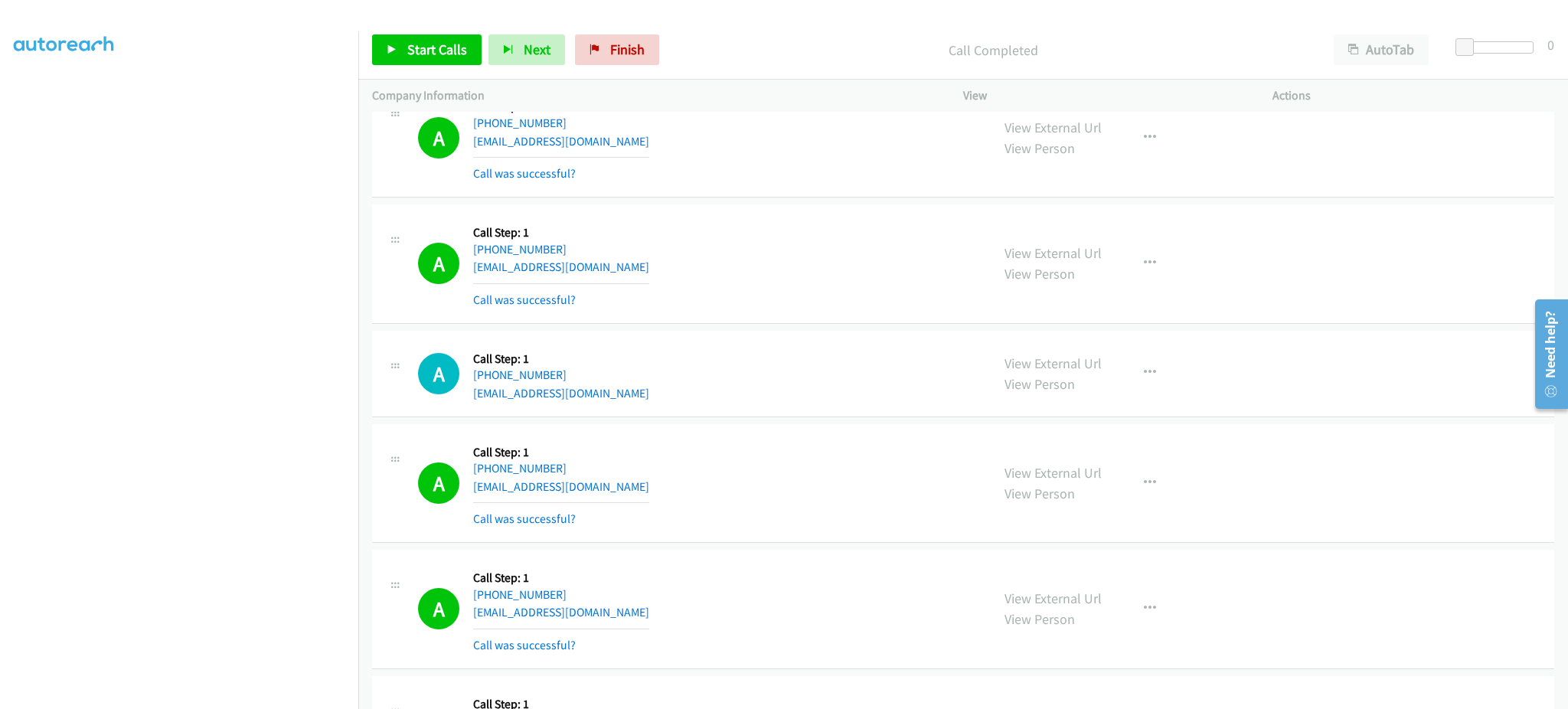
click at [604, 397] on div "A Callback Scheduled Call Step: 1 [GEOGRAPHIC_DATA]/[GEOGRAPHIC_DATA] [PHONE_NU…" at bounding box center [698, 373] width 559 height 58
copy div "[EMAIL_ADDRESS][DOMAIN_NAME]"
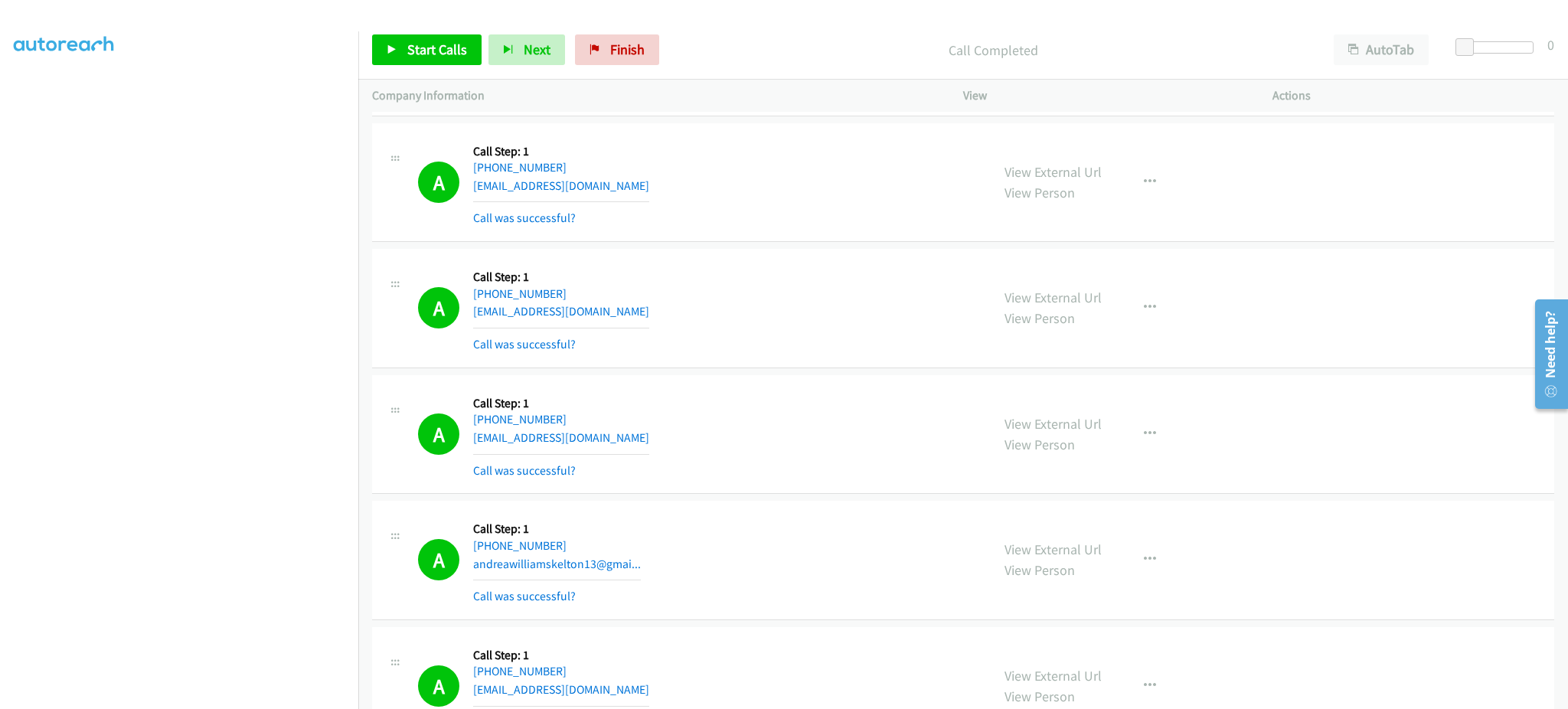
scroll to position [1225, 0]
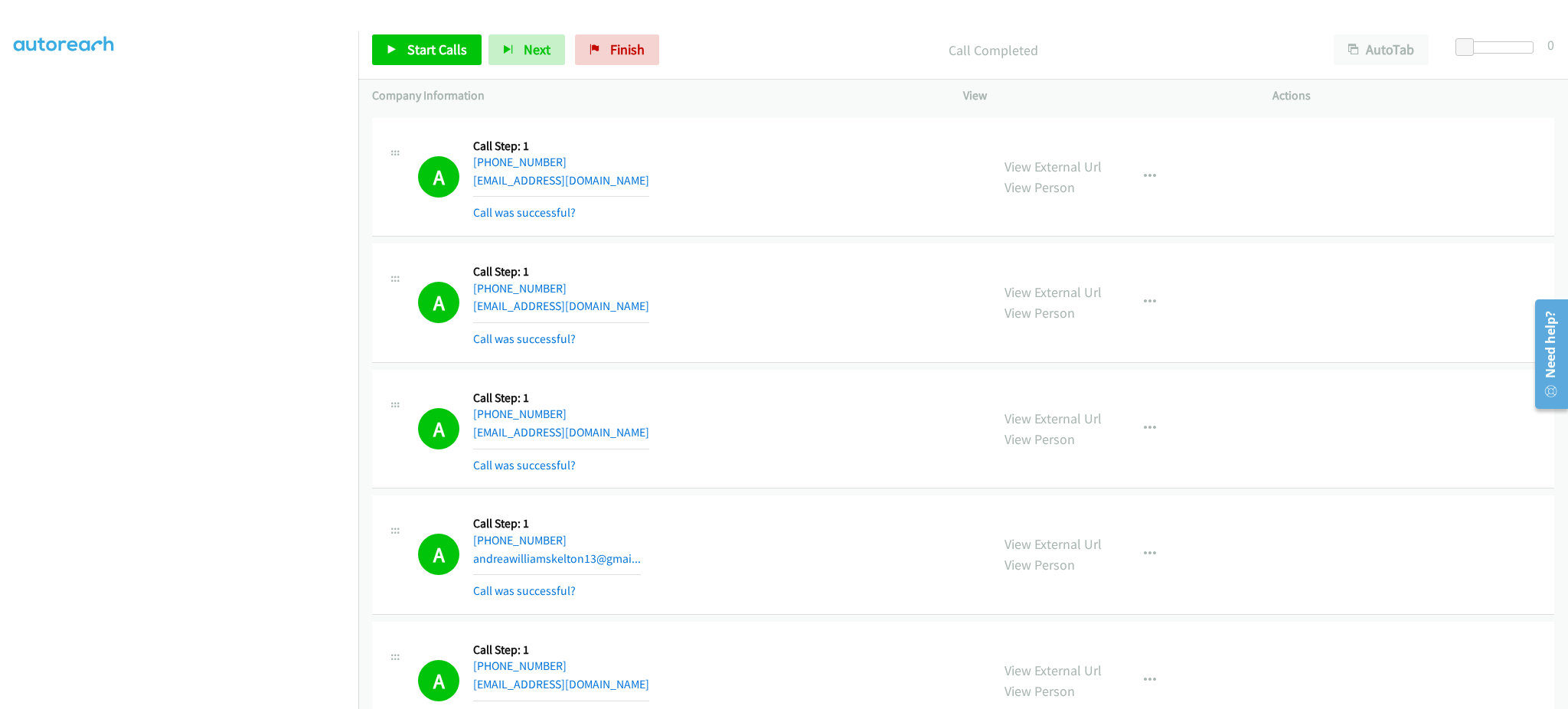
click at [643, 188] on div "A Callback Scheduled Call Step: 1 [GEOGRAPHIC_DATA]/[GEOGRAPHIC_DATA] [PHONE_NU…" at bounding box center [698, 177] width 559 height 91
copy div "[EMAIL_ADDRESS][DOMAIN_NAME]"
click at [615, 314] on div "A Callback Scheduled Call Step: 1 America/New_York [PHONE_NUMBER] [EMAIL_ADDRES…" at bounding box center [698, 303] width 559 height 91
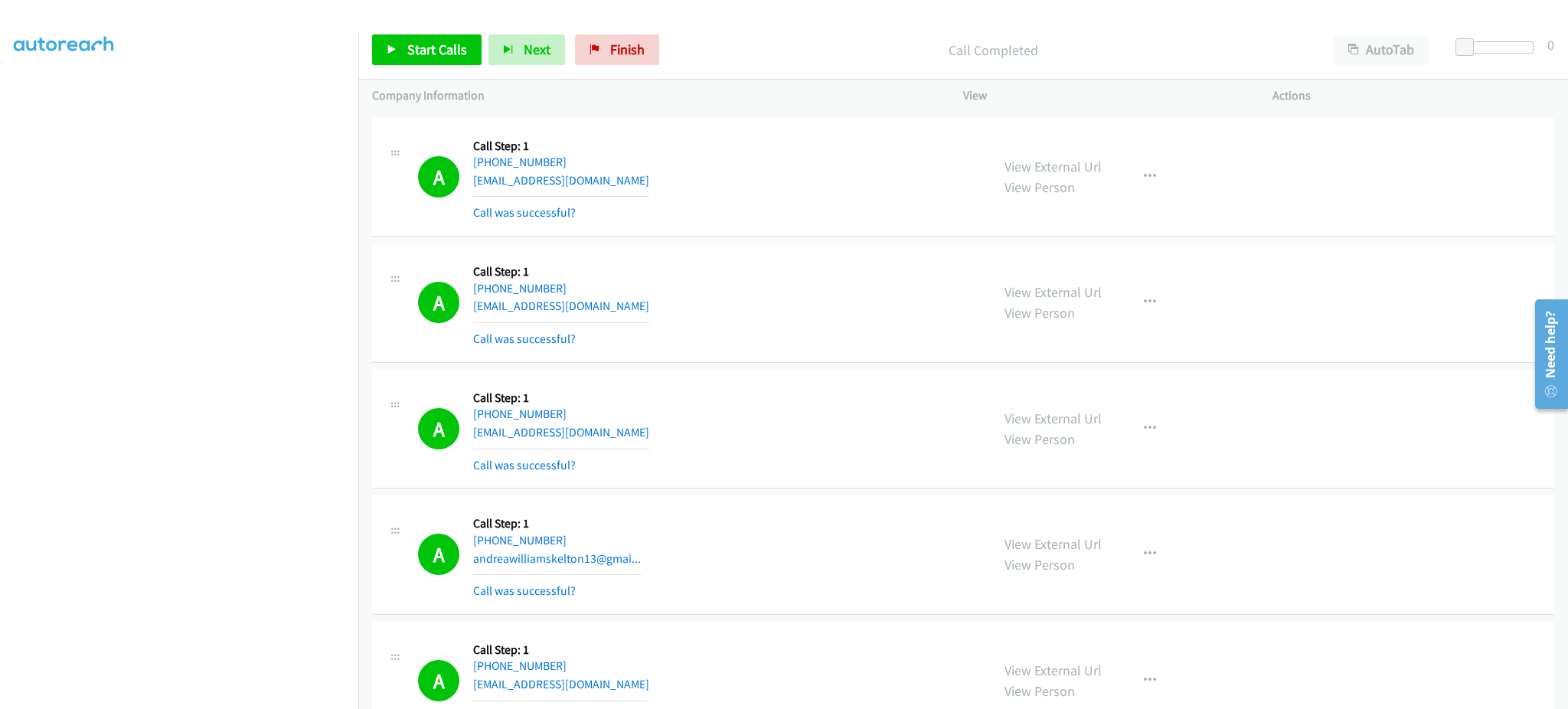
click at [615, 314] on div "A Callback Scheduled Call Step: 1 America/New_York [PHONE_NUMBER] [EMAIL_ADDRES…" at bounding box center [698, 303] width 559 height 91
copy div "[EMAIL_ADDRESS][DOMAIN_NAME]"
click at [656, 438] on div "A Callback Scheduled Call Step: 1 America/New_York [PHONE_NUMBER] [EMAIL_ADDRES…" at bounding box center [698, 428] width 559 height 91
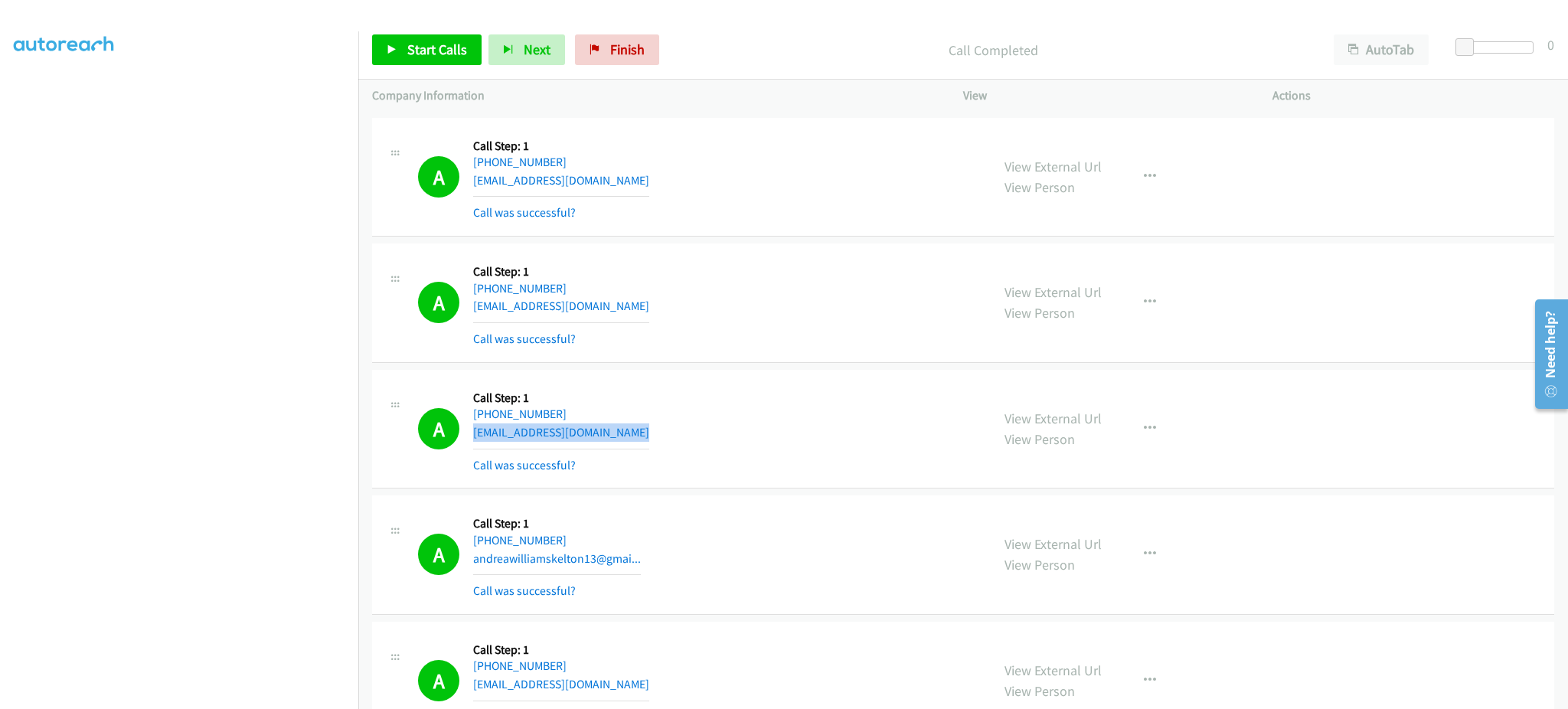
click at [656, 438] on div "A Callback Scheduled Call Step: 1 America/New_York [PHONE_NUMBER] [EMAIL_ADDRES…" at bounding box center [698, 428] width 559 height 91
copy div "[EMAIL_ADDRESS][DOMAIN_NAME]"
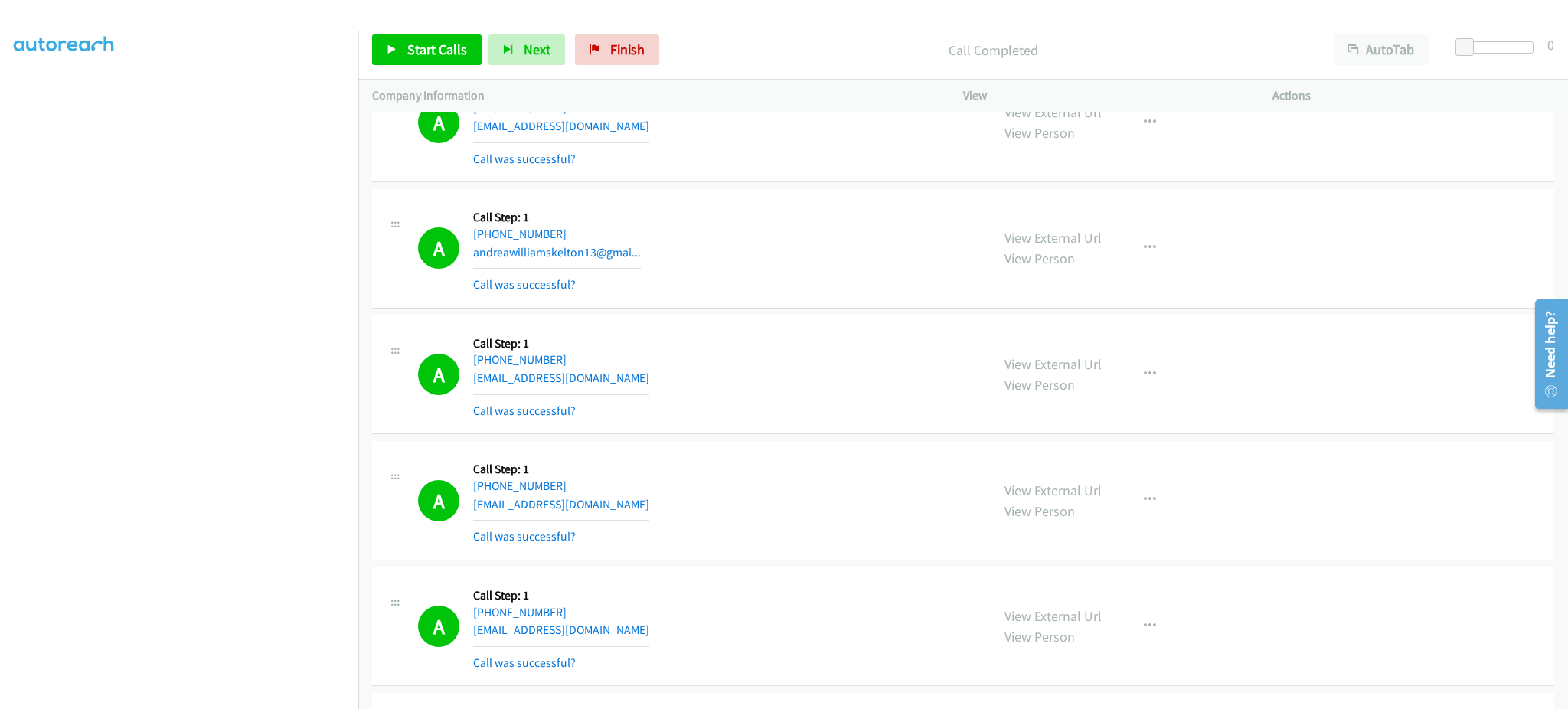
click at [596, 385] on div "A Callback Scheduled Call Step: 1 America/New_York [PHONE_NUMBER] [EMAIL_ADDRES…" at bounding box center [698, 374] width 559 height 91
click at [615, 508] on div "A Callback Scheduled Call Step: 1 America/New_York [PHONE_NUMBER] [EMAIL_ADDRES…" at bounding box center [698, 499] width 559 height 91
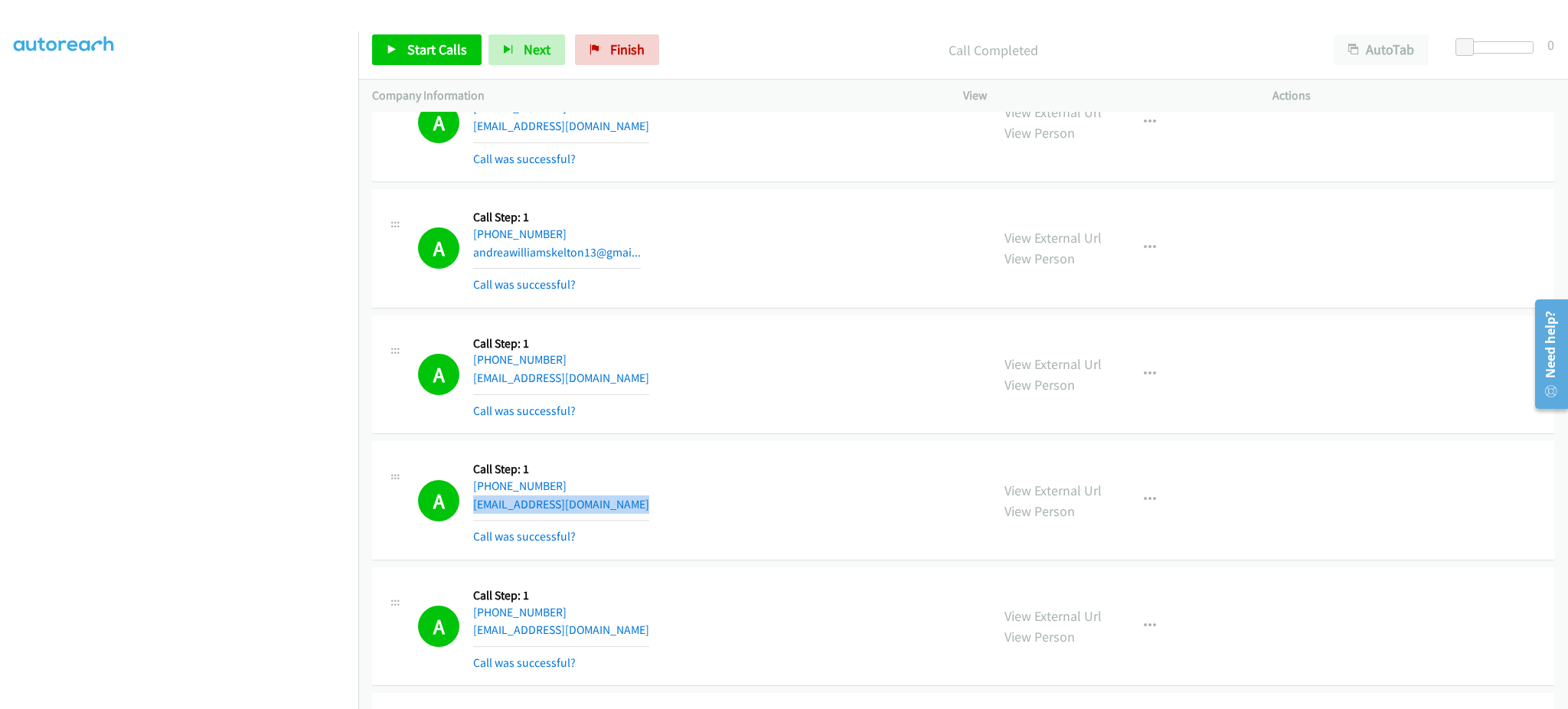
click at [615, 508] on div "A Callback Scheduled Call Step: 1 America/New_York [PHONE_NUMBER] [EMAIL_ADDRES…" at bounding box center [698, 499] width 559 height 91
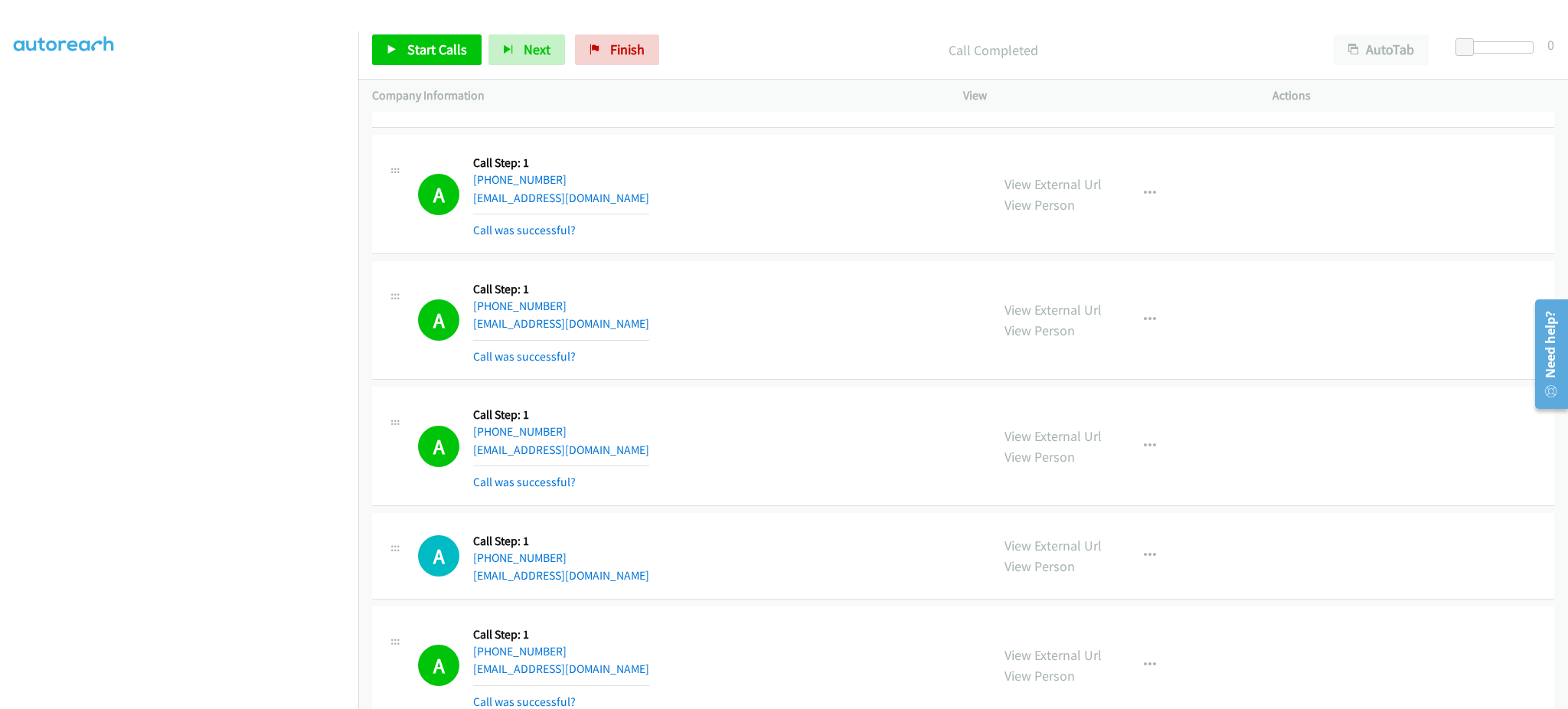
click at [691, 322] on div "A Callback Scheduled Call Step: 1 America/New_York [PHONE_NUMBER] [EMAIL_ADDRES…" at bounding box center [698, 320] width 559 height 91
click at [628, 448] on div "A Callback Scheduled Call Step: 1 America/New_York [PHONE_NUMBER] [EMAIL_ADDRES…" at bounding box center [698, 445] width 559 height 91
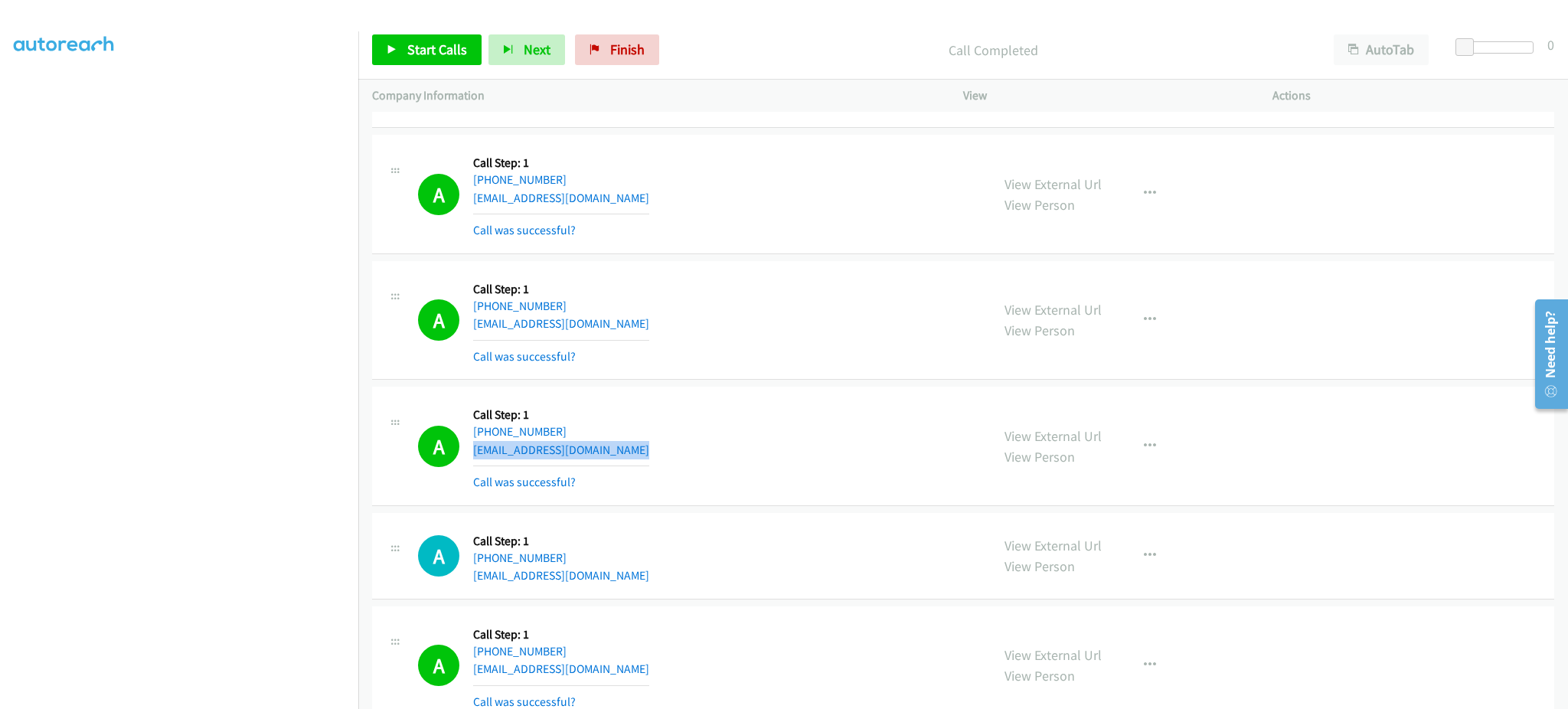
click at [628, 448] on div "A Callback Scheduled Call Step: 1 America/New_York [PHONE_NUMBER] [EMAIL_ADDRES…" at bounding box center [698, 445] width 559 height 91
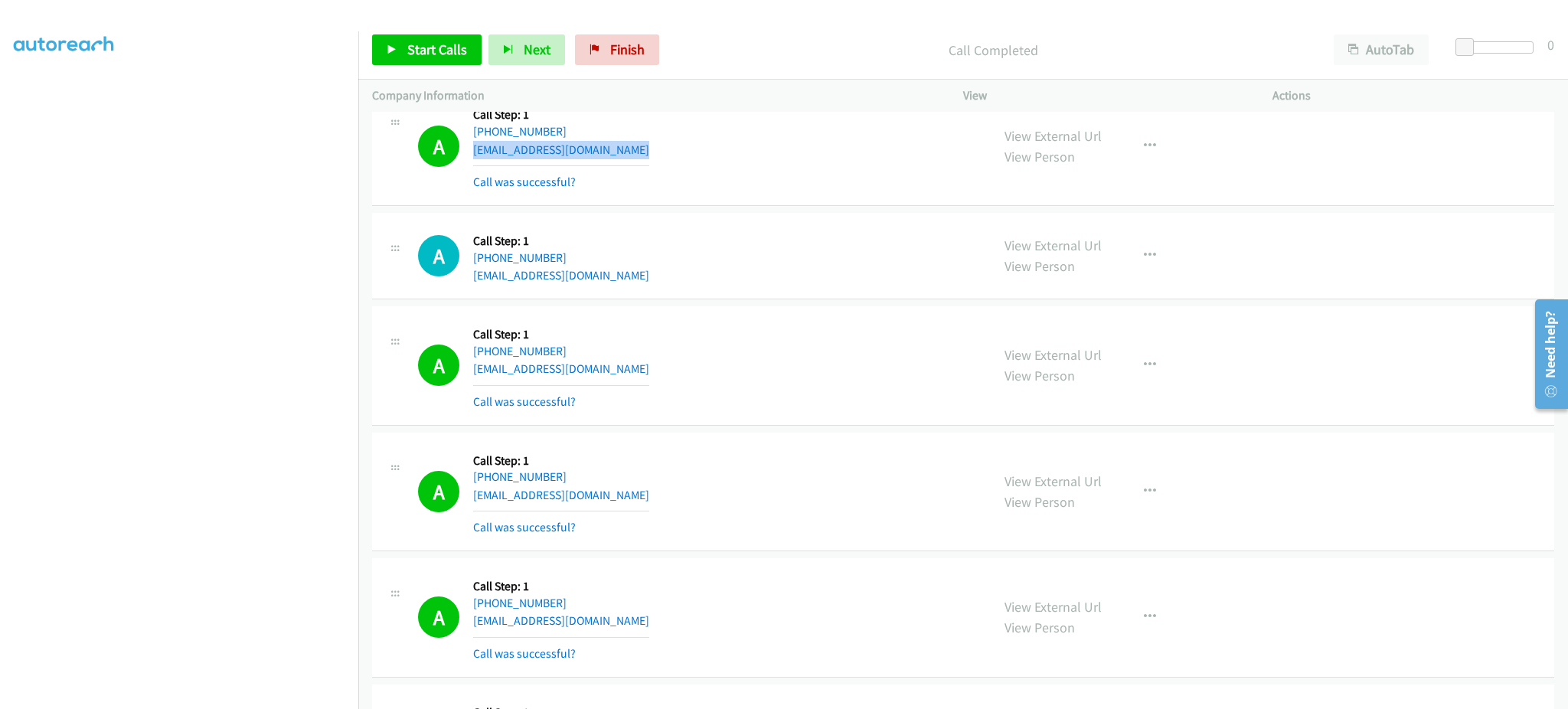
scroll to position [2142, 0]
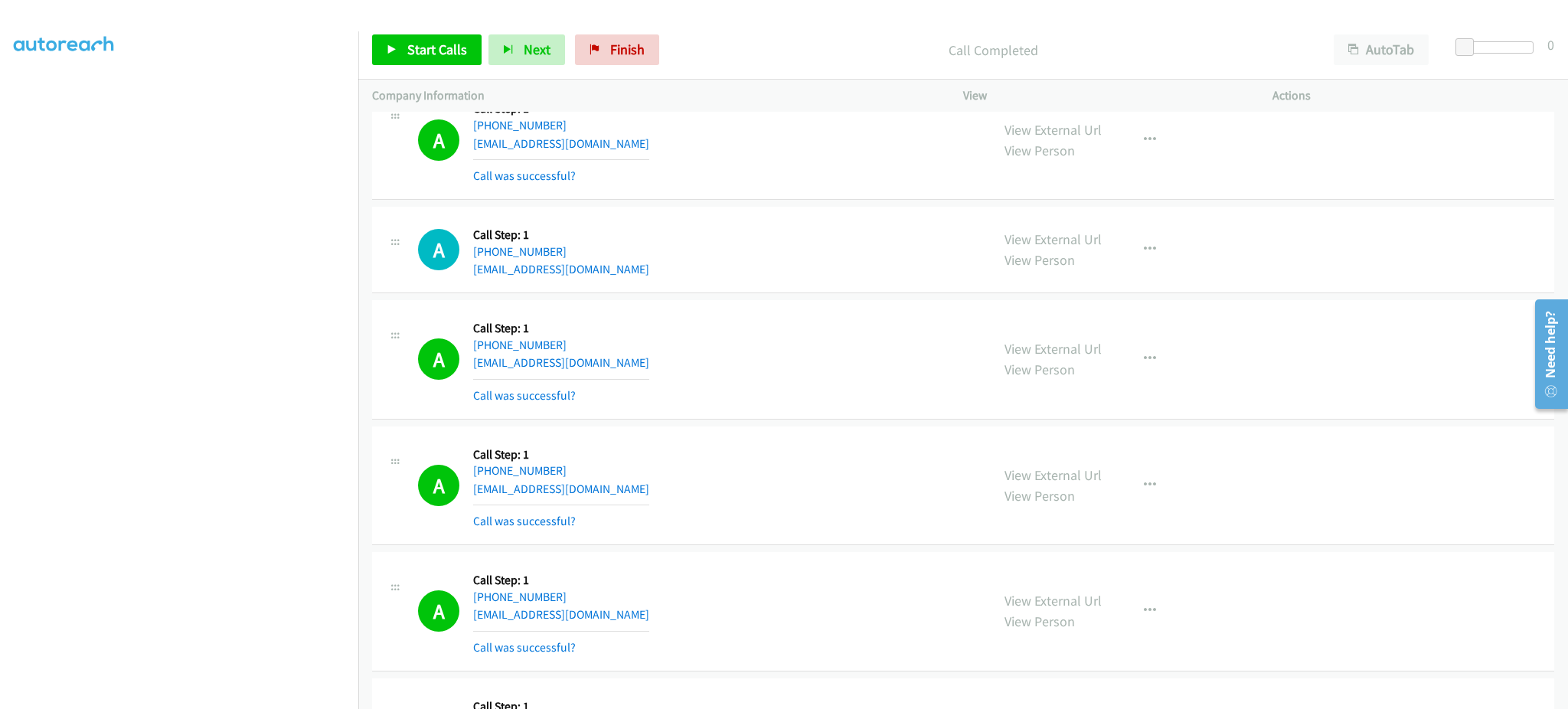
click at [655, 268] on div "A Callback Scheduled Call Step: 1 [GEOGRAPHIC_DATA]/[GEOGRAPHIC_DATA] [PHONE_NU…" at bounding box center [698, 249] width 559 height 58
click at [666, 368] on div "A Callback Scheduled Call Step: 1 America/New_York [PHONE_NUMBER] [EMAIL_ADDRES…" at bounding box center [698, 359] width 559 height 91
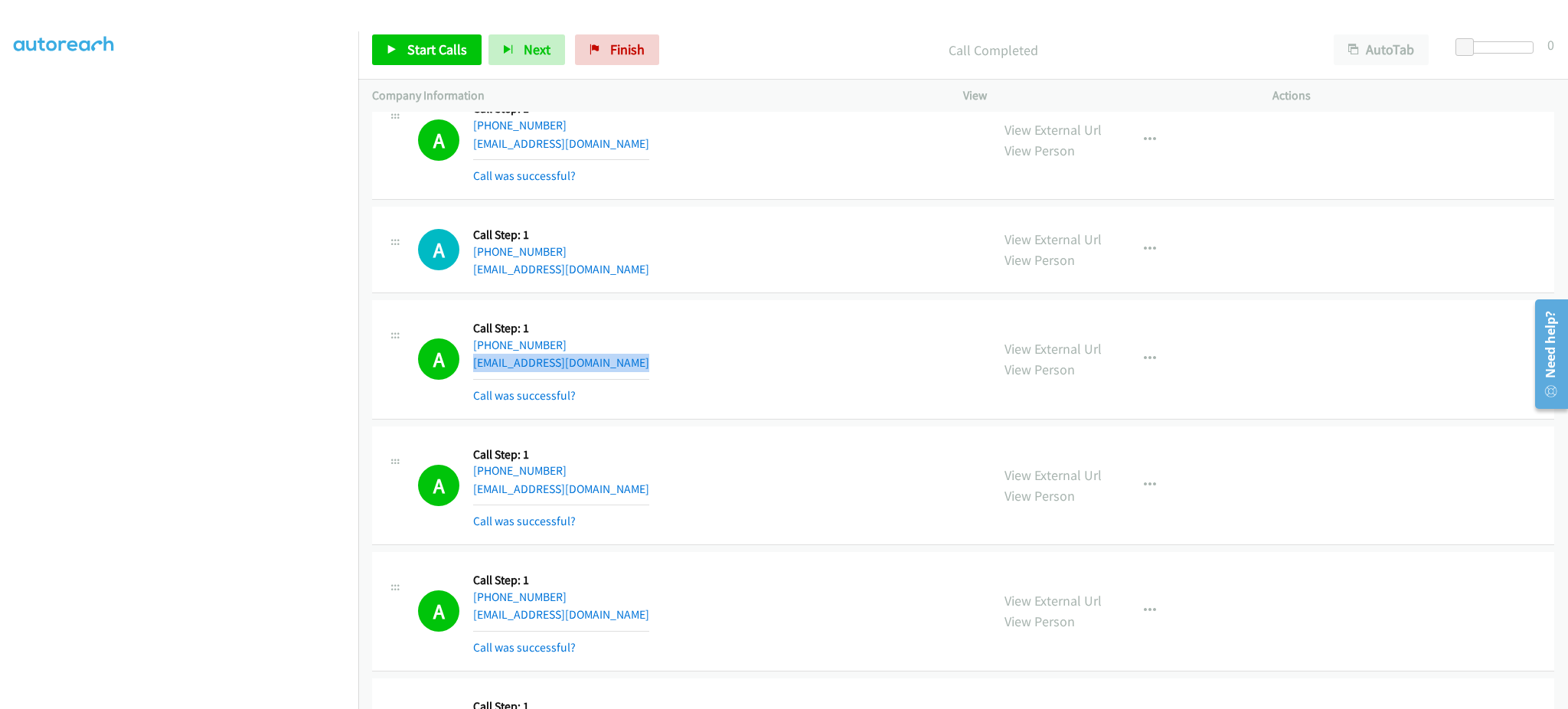
click at [666, 368] on div "A Callback Scheduled Call Step: 1 America/New_York [PHONE_NUMBER] [EMAIL_ADDRES…" at bounding box center [698, 359] width 559 height 91
click at [638, 488] on div "A Callback Scheduled Call Step: 1 [GEOGRAPHIC_DATA]/[GEOGRAPHIC_DATA] [PHONE_NU…" at bounding box center [698, 485] width 559 height 91
click at [638, 489] on div "A Callback Scheduled Call Step: 1 [GEOGRAPHIC_DATA]/[GEOGRAPHIC_DATA] [PHONE_NU…" at bounding box center [698, 485] width 559 height 91
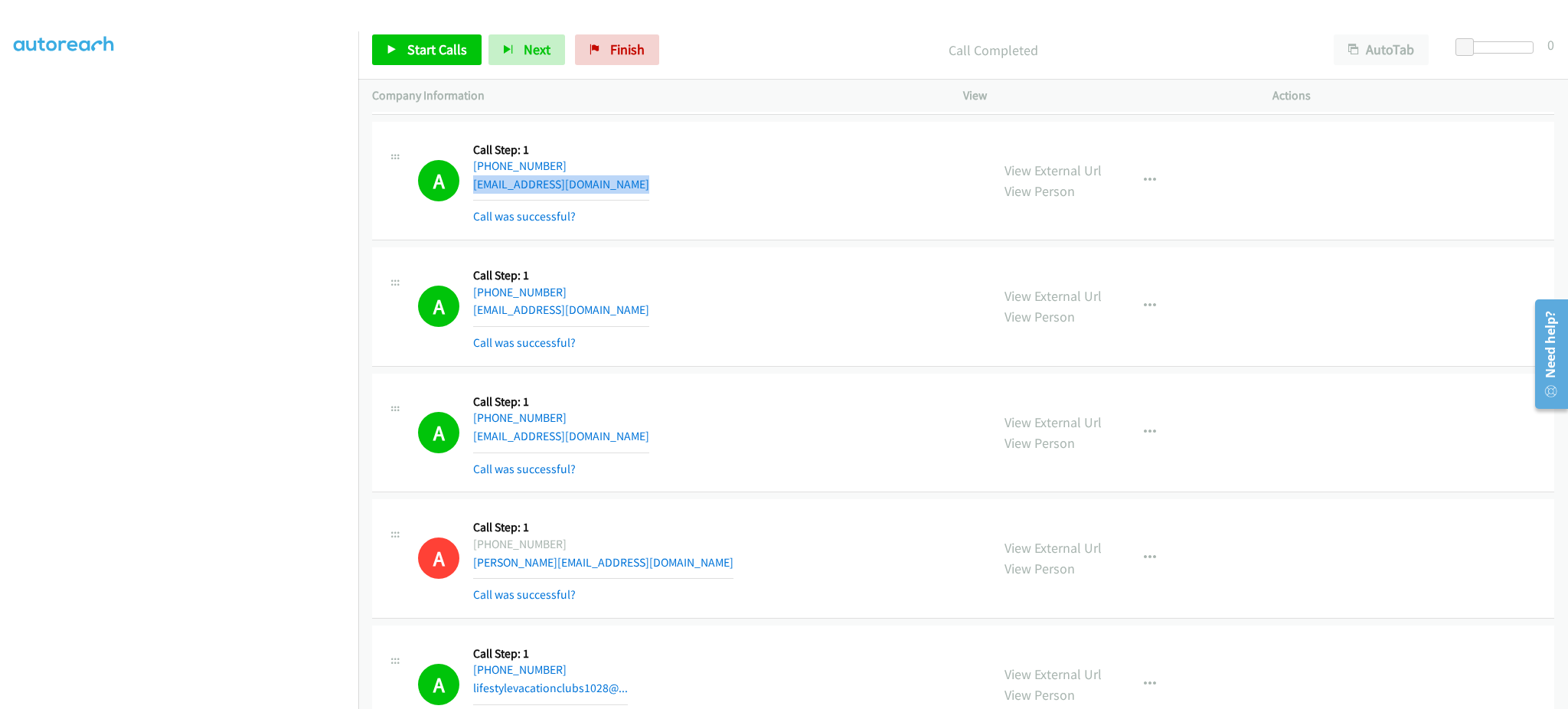
scroll to position [2449, 0]
click at [615, 309] on div "A Callback Scheduled Call Step: 1 [GEOGRAPHIC_DATA]/[GEOGRAPHIC_DATA] [PHONE_NU…" at bounding box center [698, 304] width 559 height 91
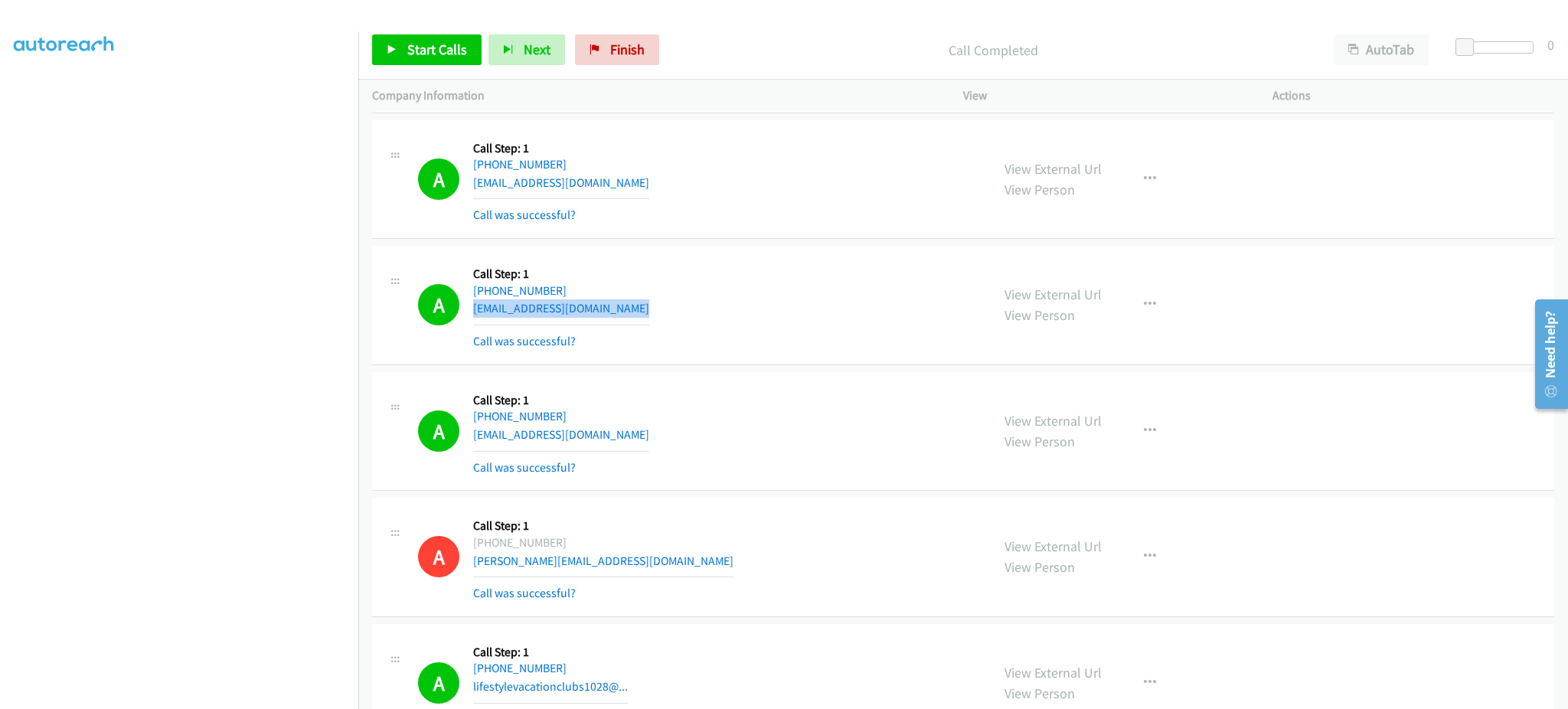
click at [615, 309] on div "A Callback Scheduled Call Step: 1 [GEOGRAPHIC_DATA]/[GEOGRAPHIC_DATA] [PHONE_NU…" at bounding box center [698, 304] width 559 height 91
drag, startPoint x: 617, startPoint y: 450, endPoint x: 615, endPoint y: 443, distance: 7.3
click at [616, 449] on div "A Callback Scheduled Call Step: 1 [GEOGRAPHIC_DATA]/[GEOGRAPHIC_DATA] [PHONE_NU…" at bounding box center [698, 431] width 559 height 91
click at [615, 443] on div "A Callback Scheduled Call Step: 1 [GEOGRAPHIC_DATA]/[GEOGRAPHIC_DATA] [PHONE_NU…" at bounding box center [698, 431] width 559 height 91
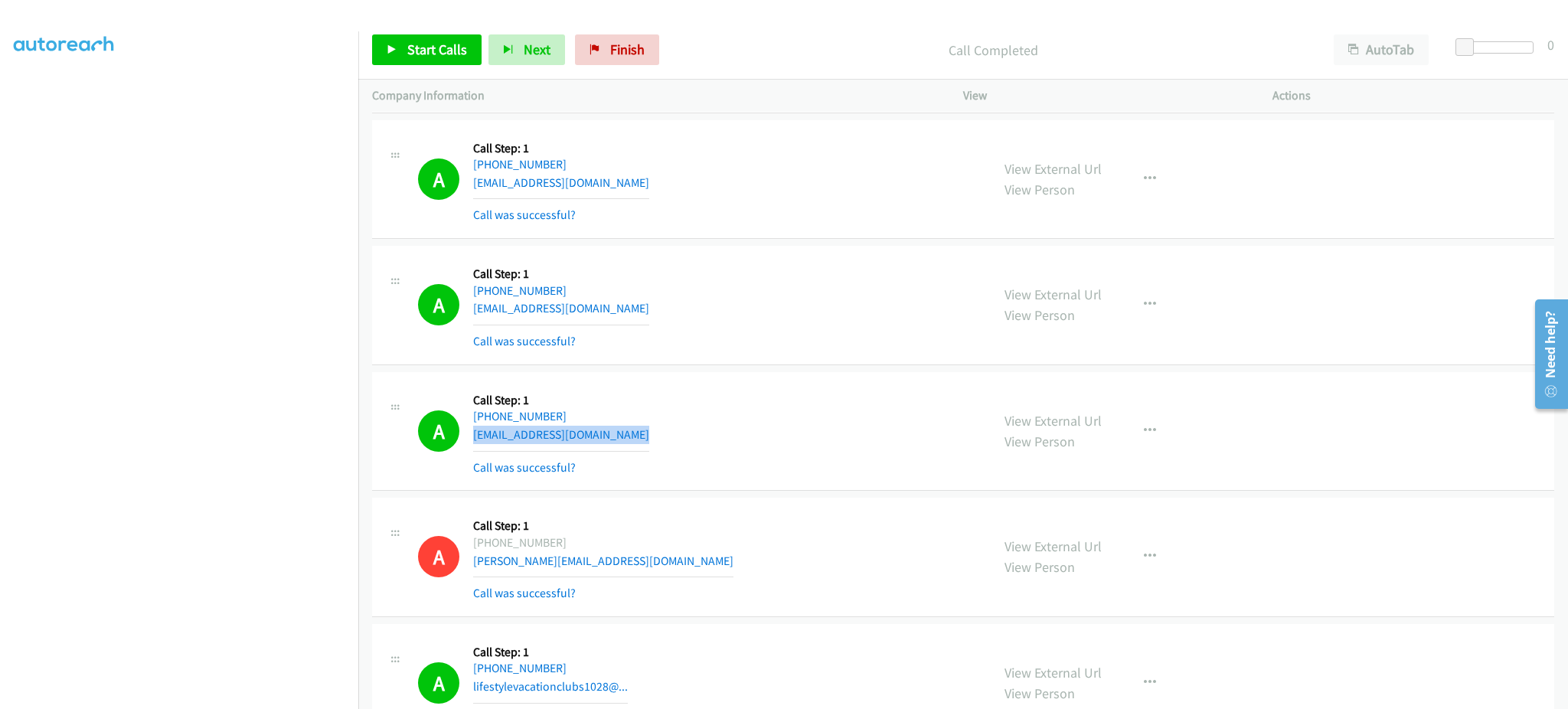
click at [615, 443] on div "A Callback Scheduled Call Step: 1 [GEOGRAPHIC_DATA]/[GEOGRAPHIC_DATA] [PHONE_NU…" at bounding box center [698, 431] width 559 height 91
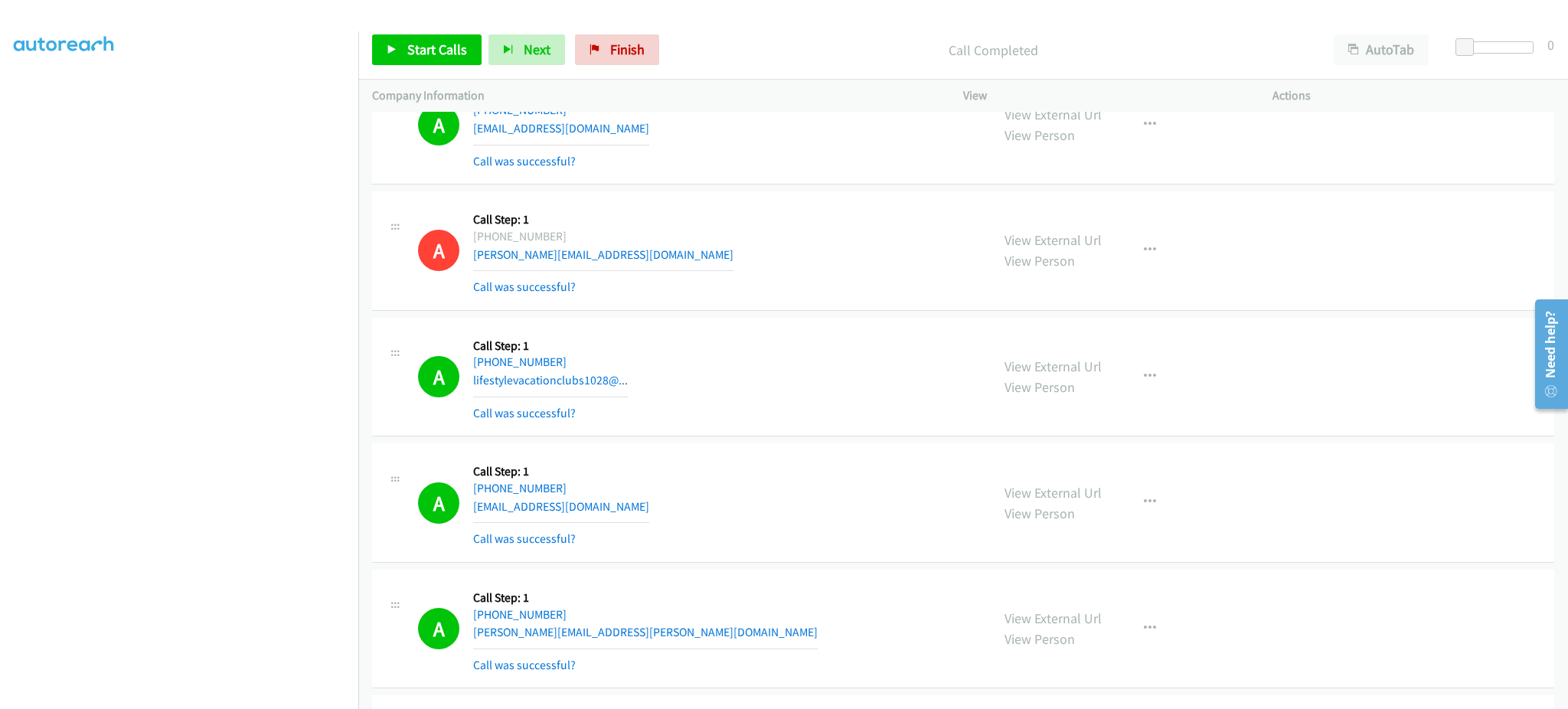
click at [662, 368] on div "A Callback Scheduled Call Step: 1 America/New_York [PHONE_NUMBER] lifestylevaca…" at bounding box center [698, 377] width 559 height 91
click at [662, 502] on div "A Callback Scheduled Call Step: 1 [GEOGRAPHIC_DATA]/[GEOGRAPHIC_DATA] [PHONE_NU…" at bounding box center [698, 502] width 559 height 91
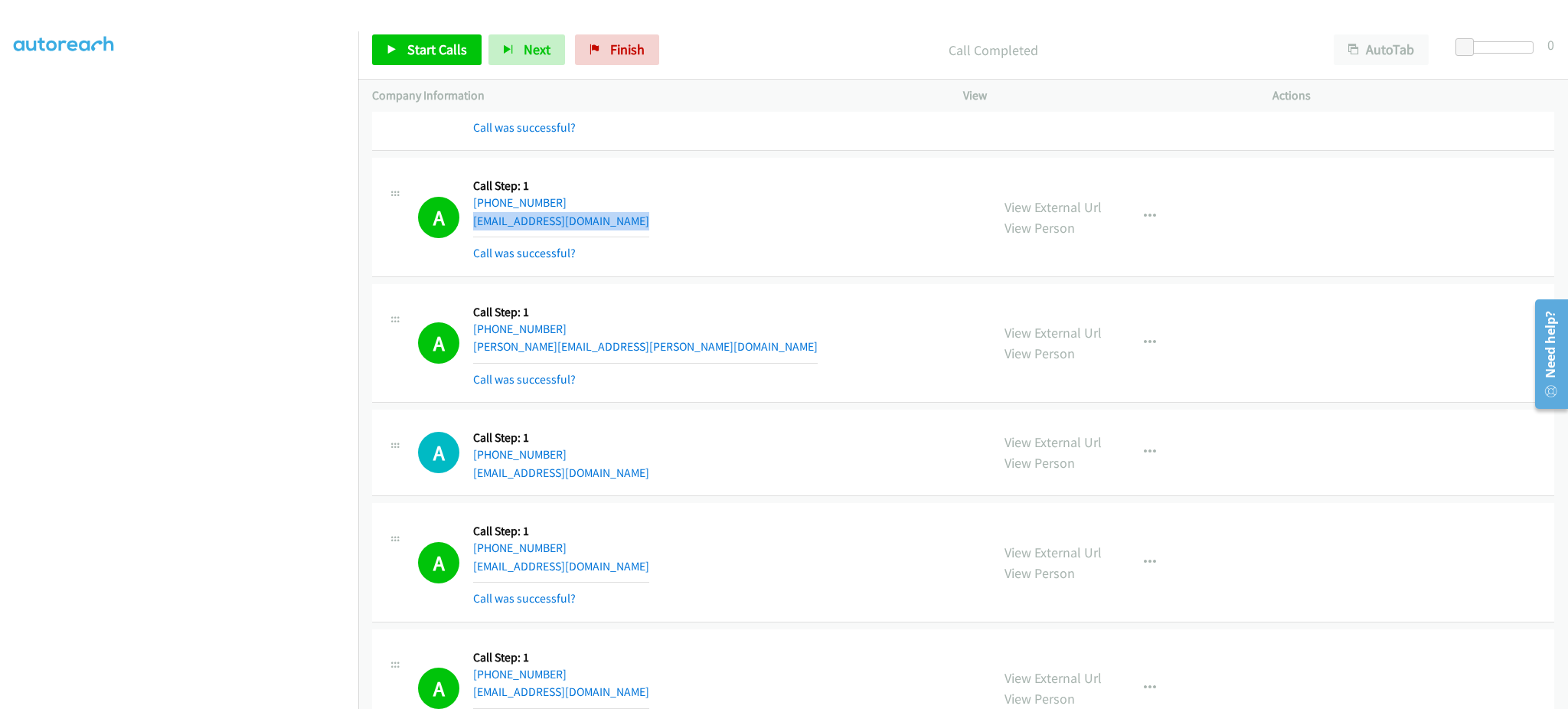
scroll to position [3061, 0]
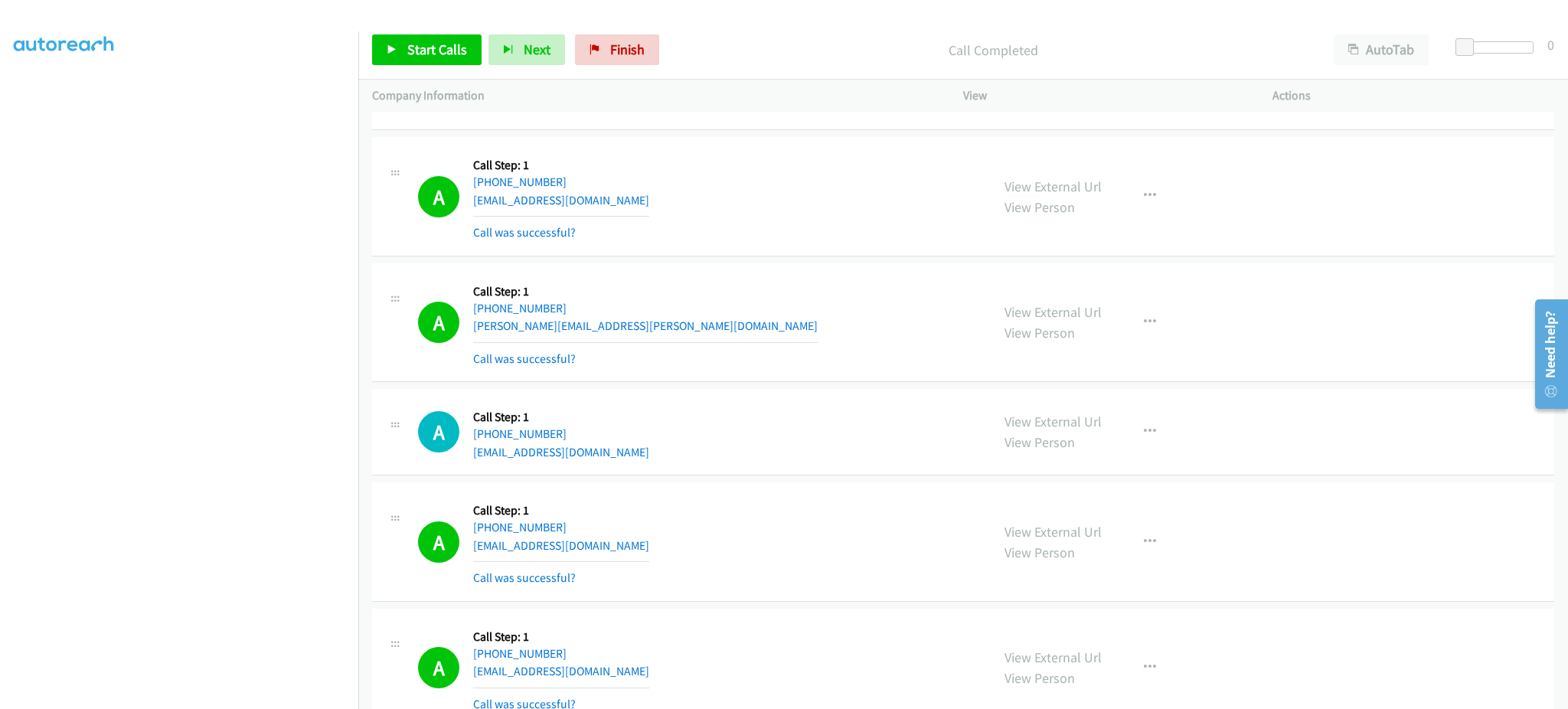
click at [631, 336] on div "A Callback Scheduled Call Step: 1 America/New_York [PHONE_NUMBER] [PERSON_NAME]…" at bounding box center [698, 322] width 559 height 91
click at [638, 538] on div "A Callback Scheduled Call Step: 1 America/New_York [PHONE_NUMBER] [EMAIL_ADDRES…" at bounding box center [698, 541] width 559 height 91
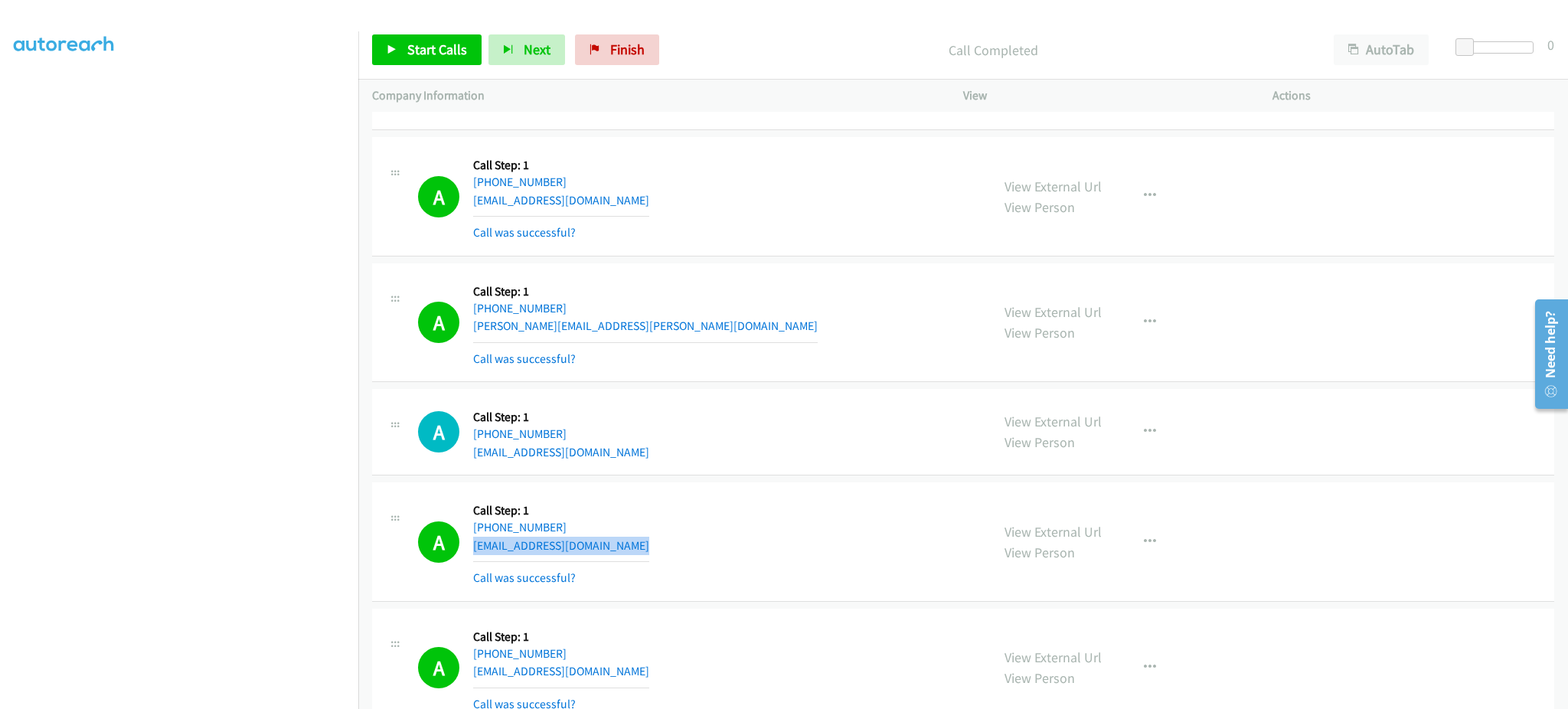
click at [638, 538] on div "A Callback Scheduled Call Step: 1 America/New_York [PHONE_NUMBER] [EMAIL_ADDRES…" at bounding box center [698, 541] width 559 height 91
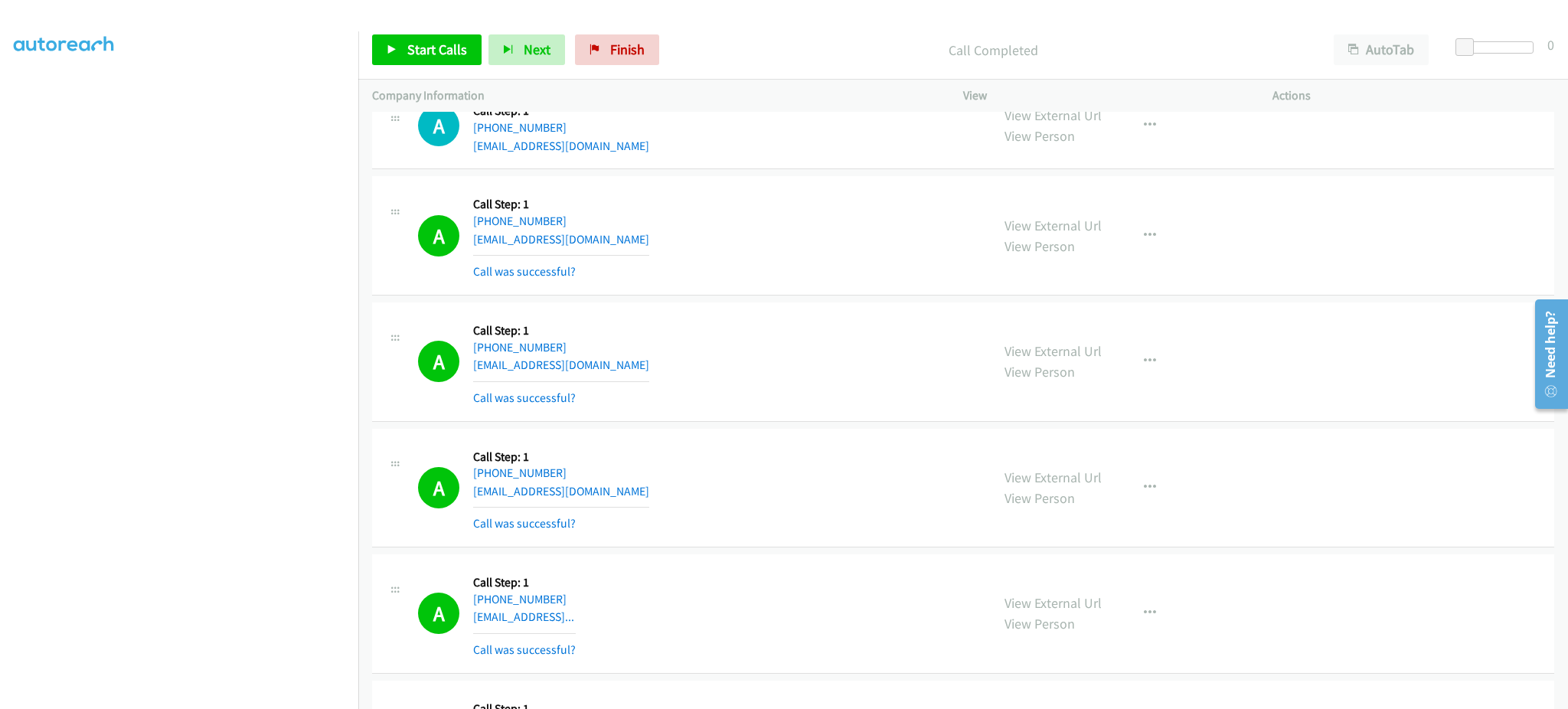
click at [616, 364] on div "A Callback Scheduled Call Step: 1 America/New_York [PHONE_NUMBER] [EMAIL_ADDRES…" at bounding box center [698, 361] width 559 height 91
click at [605, 499] on div "A Callback Scheduled Call Step: 1 America/New_York [PHONE_NUMBER] [EMAIL_ADDRES…" at bounding box center [698, 488] width 559 height 91
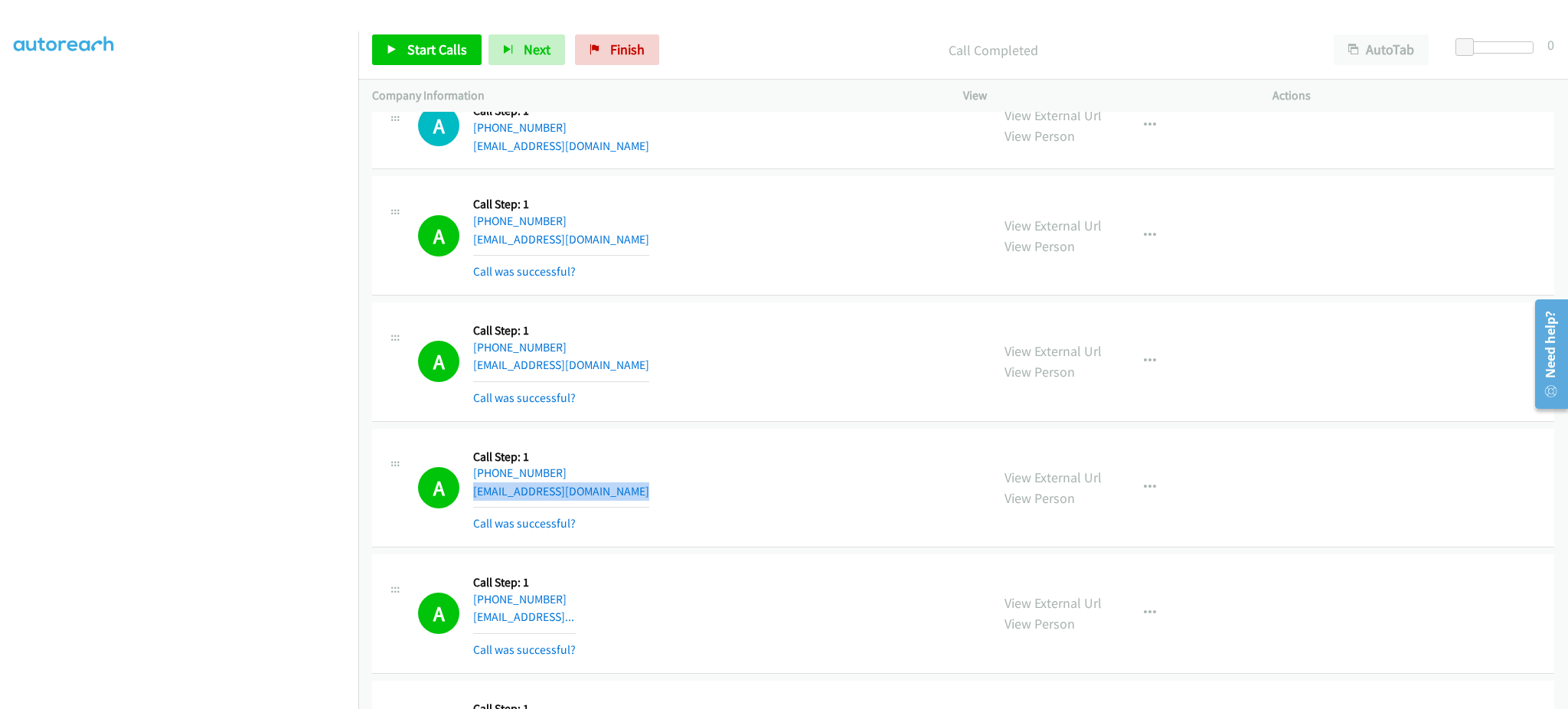
click at [605, 499] on div "A Callback Scheduled Call Step: 1 America/New_York [PHONE_NUMBER] [EMAIL_ADDRES…" at bounding box center [698, 488] width 559 height 91
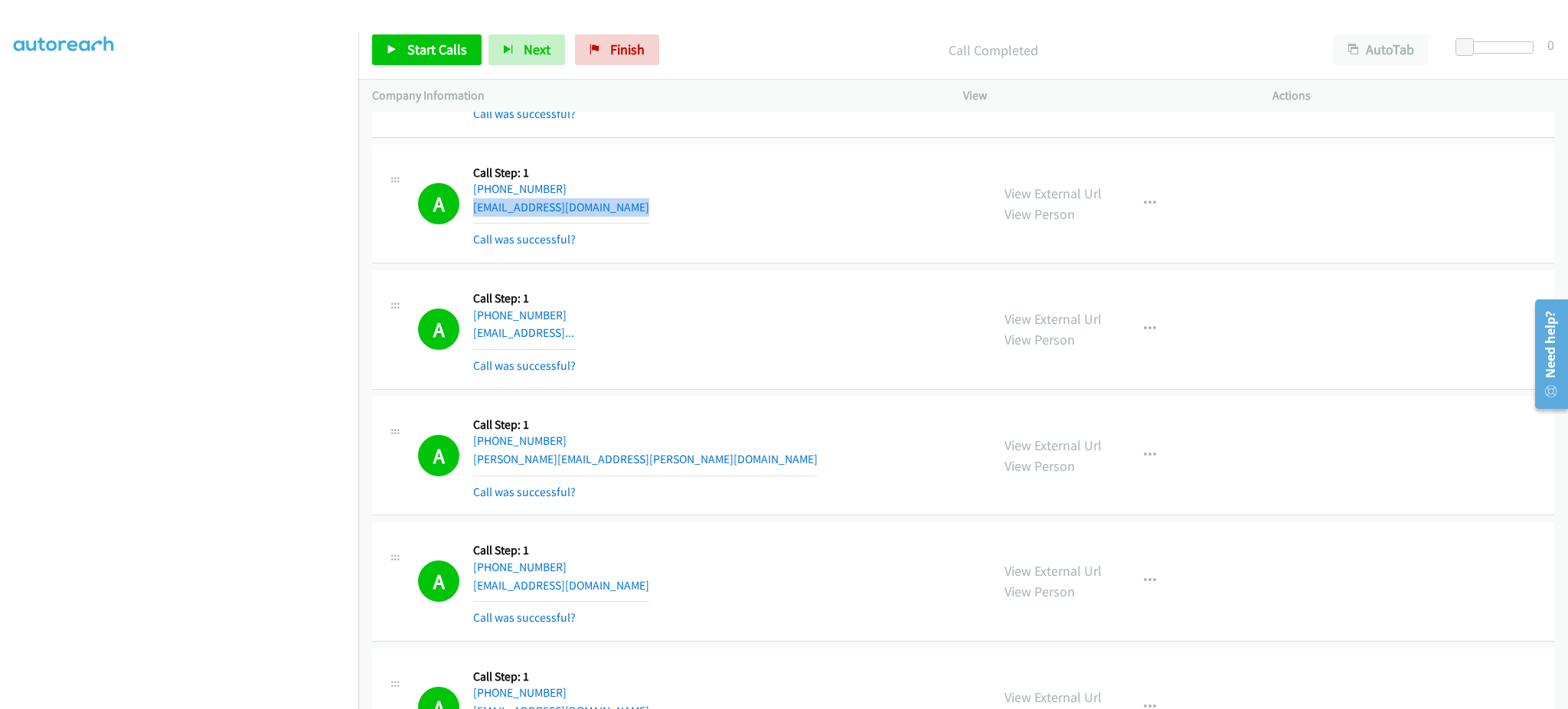
scroll to position [3673, 0]
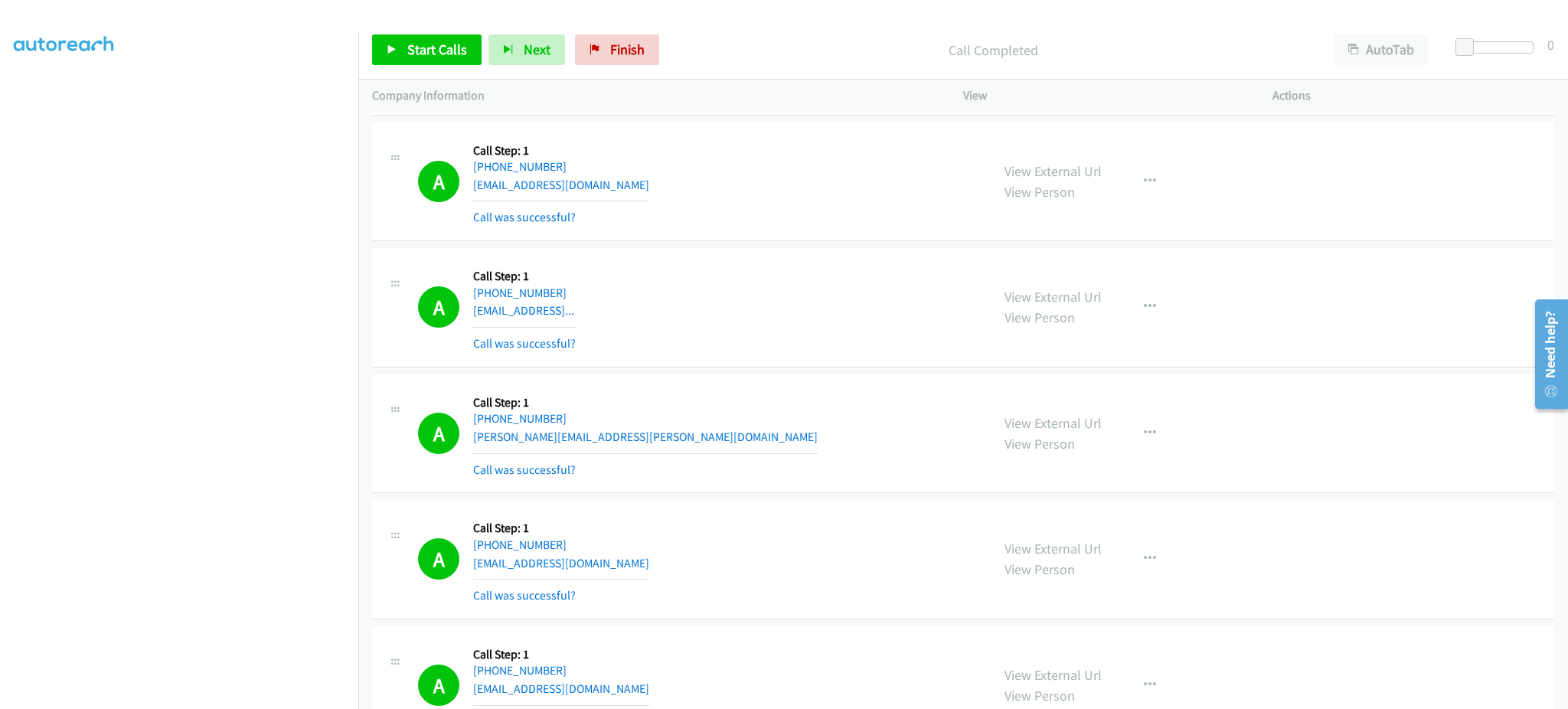
click at [634, 445] on div "A Callback Scheduled Call Step: 1 America/New_York [PHONE_NUMBER] [PERSON_NAME]…" at bounding box center [698, 434] width 559 height 91
click at [635, 443] on div "A Callback Scheduled Call Step: 1 America/New_York [PHONE_NUMBER] [PERSON_NAME]…" at bounding box center [698, 434] width 559 height 91
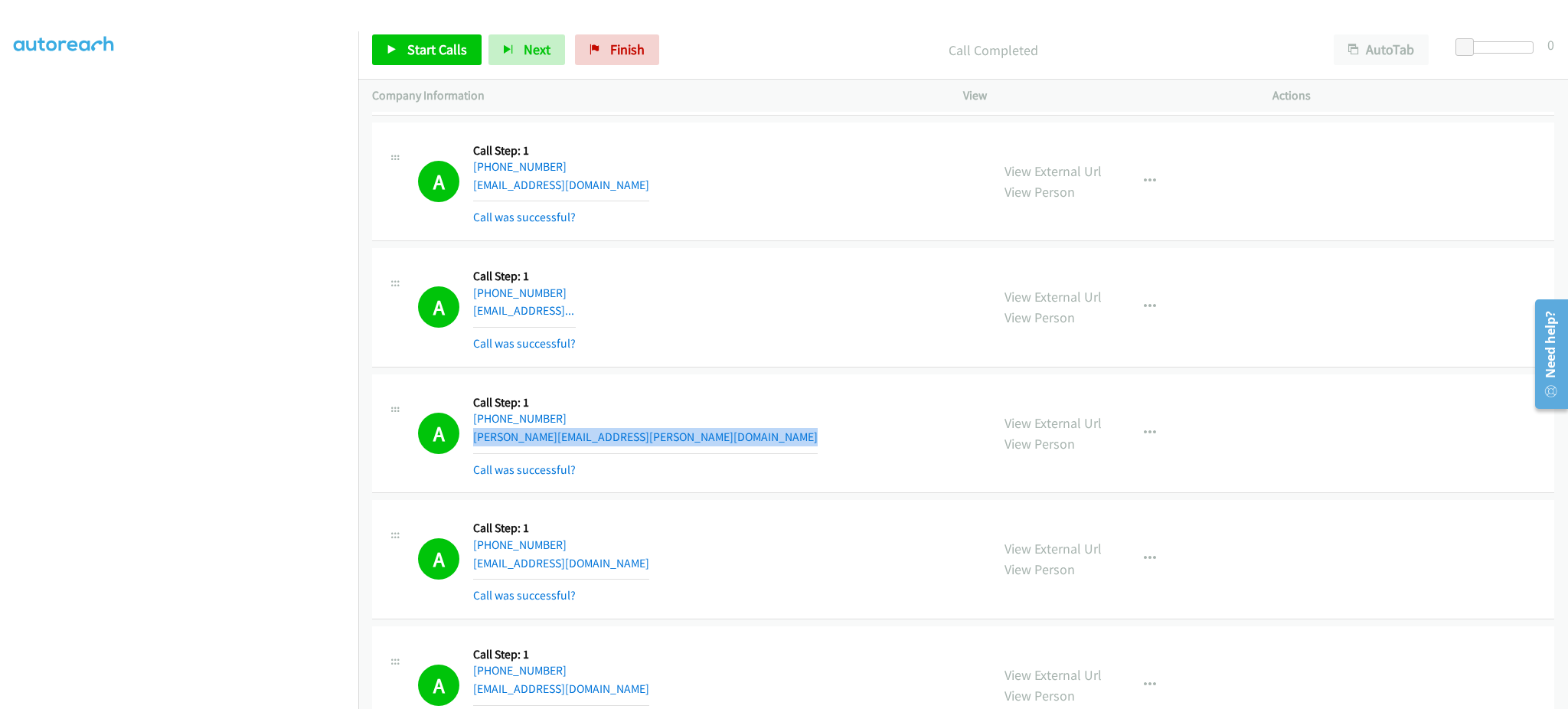
click at [635, 443] on div "A Callback Scheduled Call Step: 1 America/New_York [PHONE_NUMBER] [PERSON_NAME]…" at bounding box center [698, 434] width 559 height 91
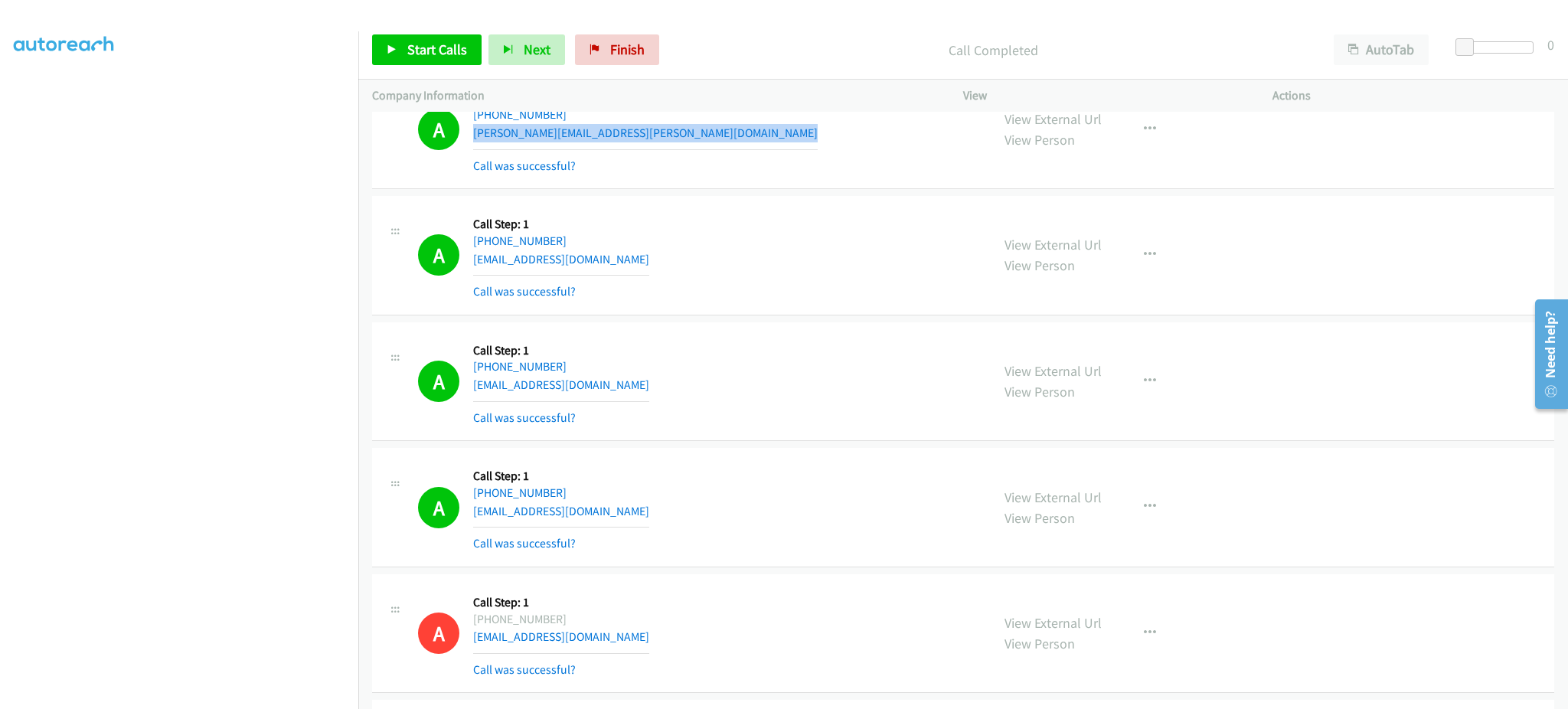
scroll to position [3979, 0]
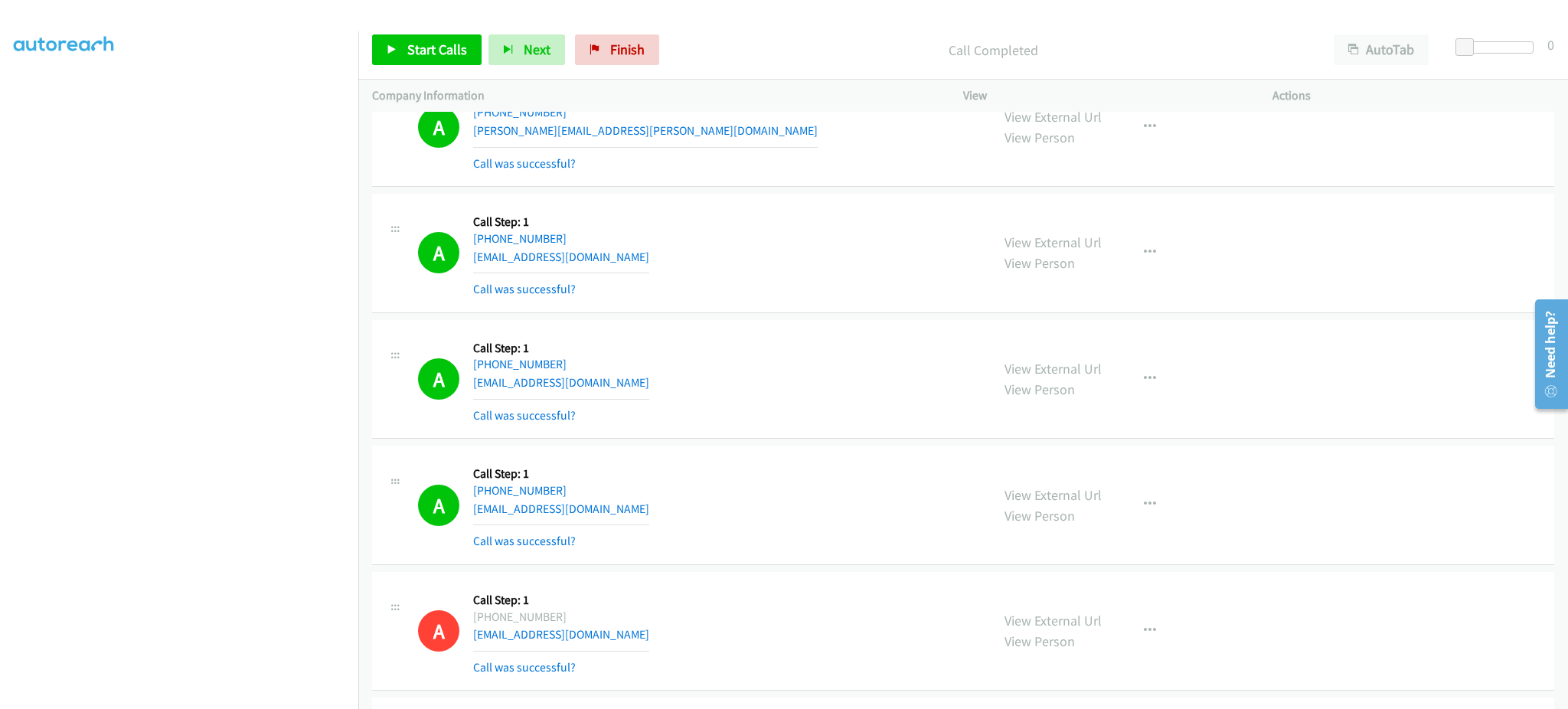
click at [619, 266] on div "A Callback Scheduled Call Step: 1 [GEOGRAPHIC_DATA]/[GEOGRAPHIC_DATA] [PHONE_NU…" at bounding box center [698, 253] width 559 height 91
click at [630, 378] on div "A Callback Scheduled Call Step: 1 [GEOGRAPHIC_DATA]/[GEOGRAPHIC_DATA] [PHONE_NU…" at bounding box center [698, 378] width 559 height 91
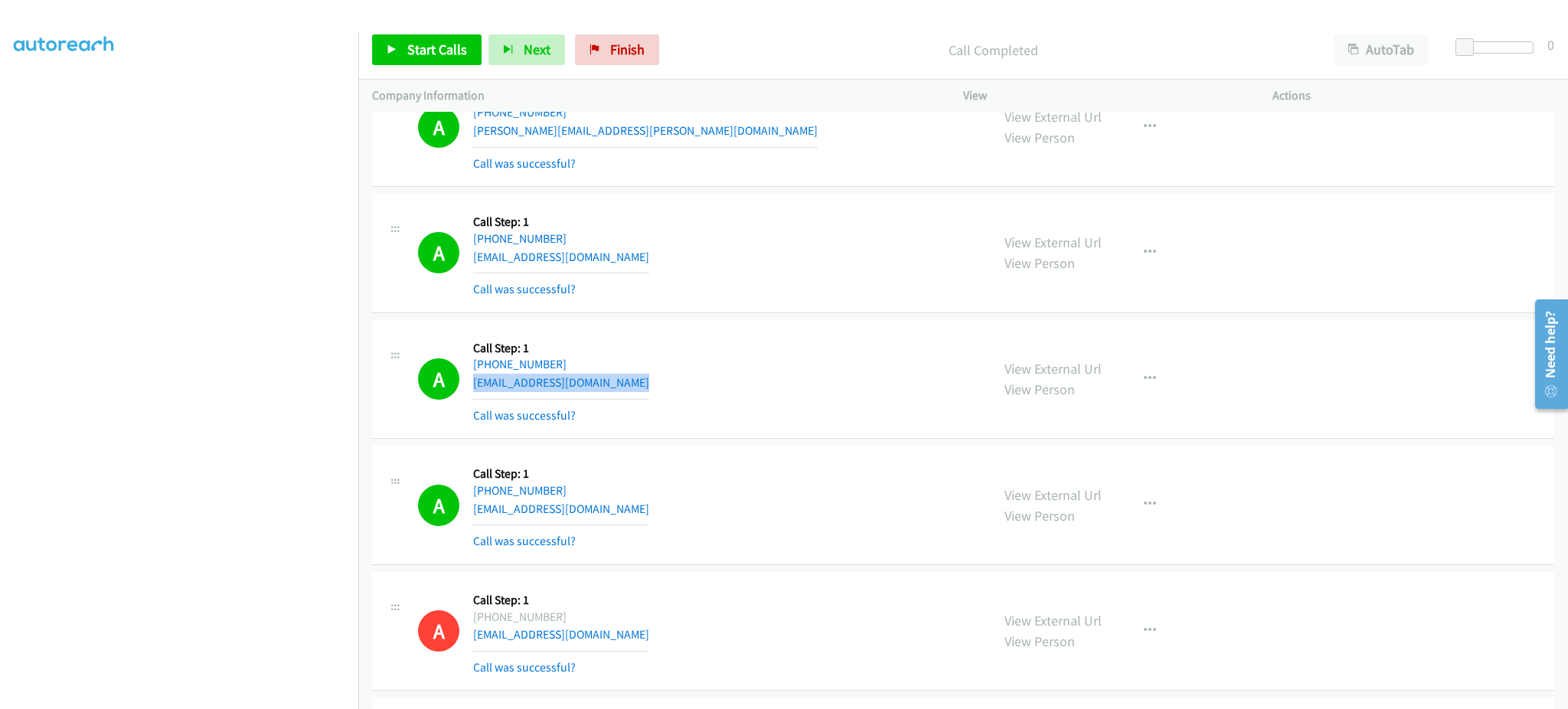
click at [630, 378] on div "A Callback Scheduled Call Step: 1 [GEOGRAPHIC_DATA]/[GEOGRAPHIC_DATA] [PHONE_NU…" at bounding box center [698, 378] width 559 height 91
click at [615, 499] on div "A Callback Scheduled Call Step: 1 America/New_York [PHONE_NUMBER] [EMAIL_ADDRES…" at bounding box center [698, 504] width 559 height 91
click at [606, 511] on div "A Callback Scheduled Call Step: 1 America/New_York [PHONE_NUMBER] [EMAIL_ADDRES…" at bounding box center [698, 504] width 559 height 91
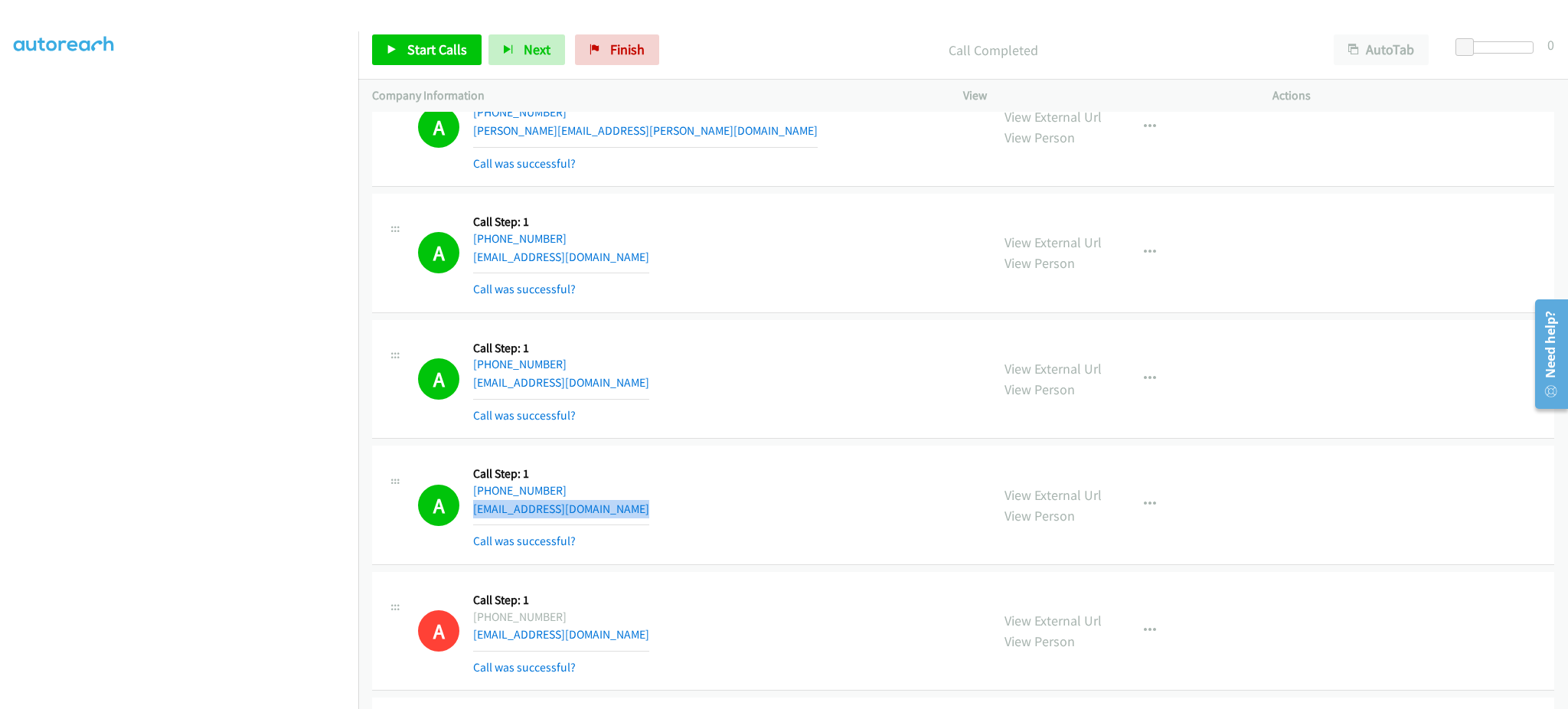
click at [606, 511] on div "A Callback Scheduled Call Step: 1 America/New_York [PHONE_NUMBER] [EMAIL_ADDRES…" at bounding box center [698, 504] width 559 height 91
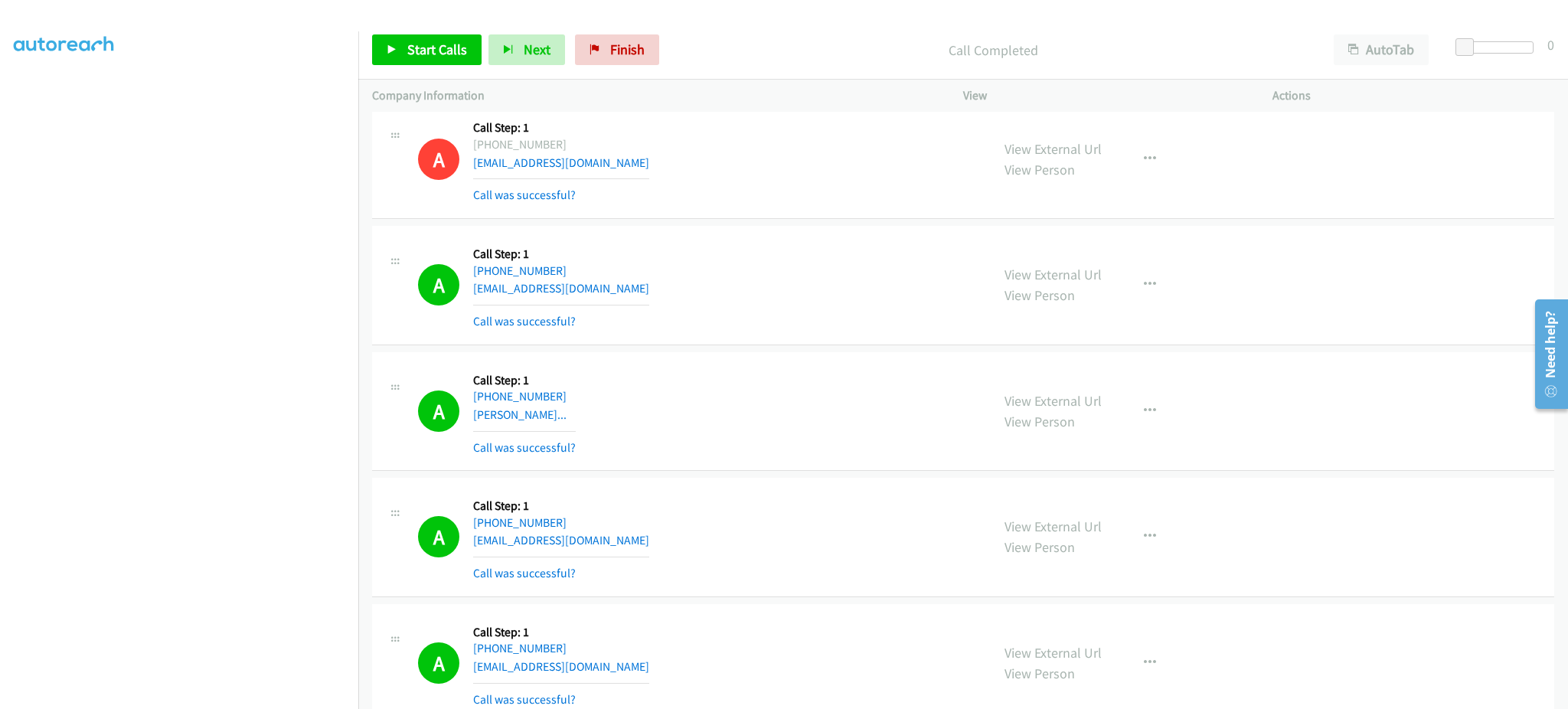
scroll to position [4592, 0]
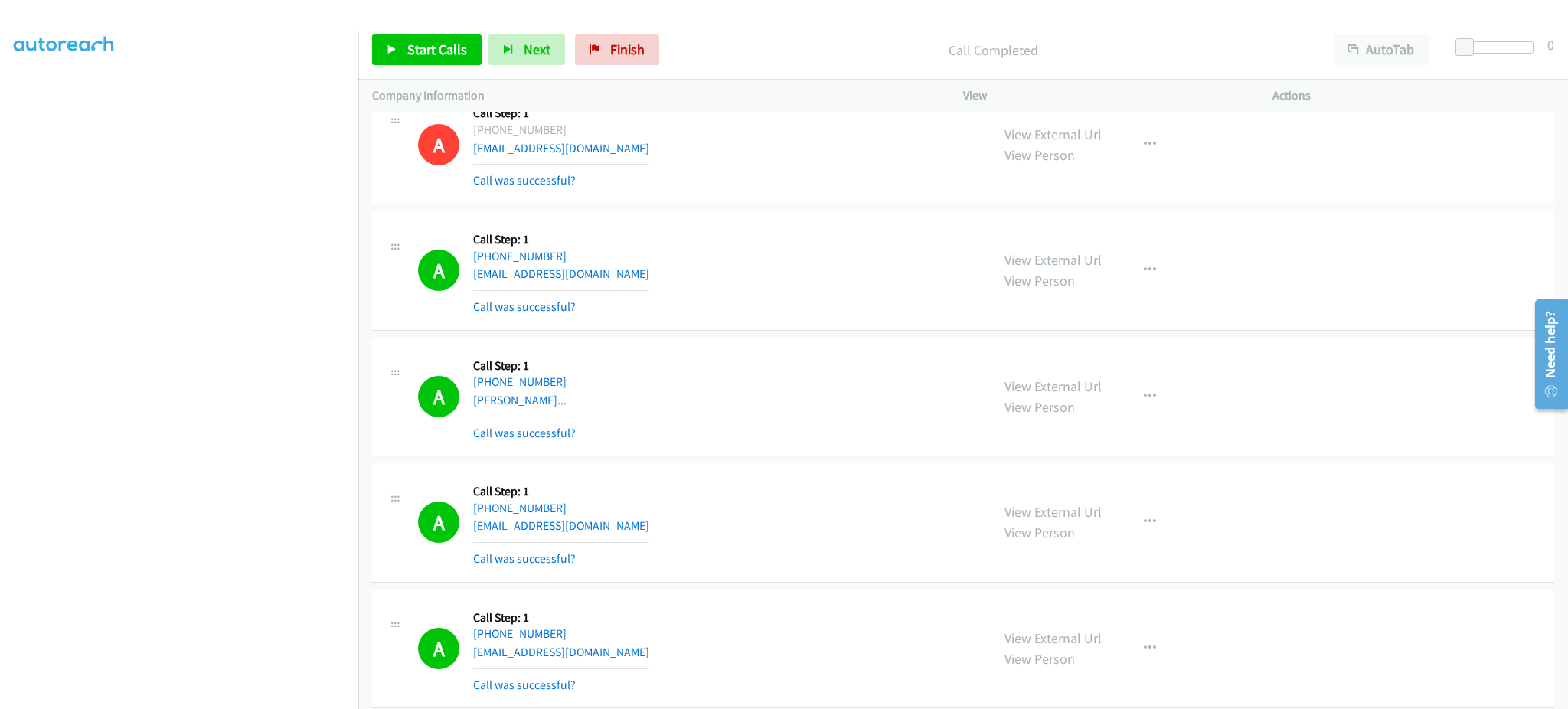
click at [623, 281] on div "A Callback Scheduled Call Step: 1 [GEOGRAPHIC_DATA]/[GEOGRAPHIC_DATA] [PHONE_NU…" at bounding box center [698, 270] width 559 height 91
click at [637, 525] on div "A Callback Scheduled Call Step: 1 [GEOGRAPHIC_DATA]/[GEOGRAPHIC_DATA] [PHONE_NU…" at bounding box center [698, 522] width 559 height 91
click at [637, 526] on div "A Callback Scheduled Call Step: 1 [GEOGRAPHIC_DATA]/[GEOGRAPHIC_DATA] [PHONE_NU…" at bounding box center [698, 522] width 559 height 91
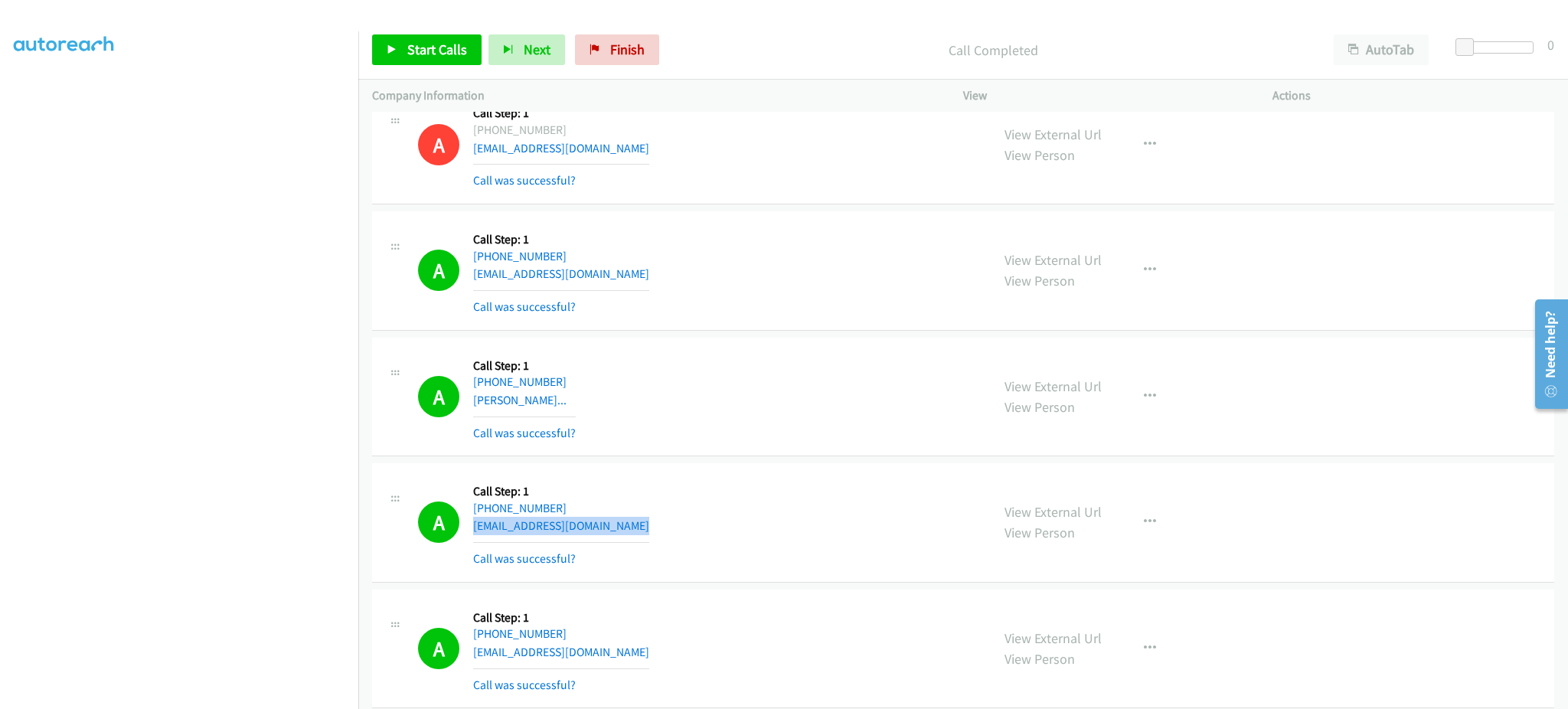
click at [637, 526] on div "A Callback Scheduled Call Step: 1 [GEOGRAPHIC_DATA]/[GEOGRAPHIC_DATA] [PHONE_NU…" at bounding box center [698, 522] width 559 height 91
click at [398, 49] on link "Start Calls" at bounding box center [427, 50] width 109 height 31
click at [420, 56] on span "Pause" at bounding box center [425, 49] width 34 height 17
click at [432, 48] on span "Start Calls" at bounding box center [437, 49] width 60 height 17
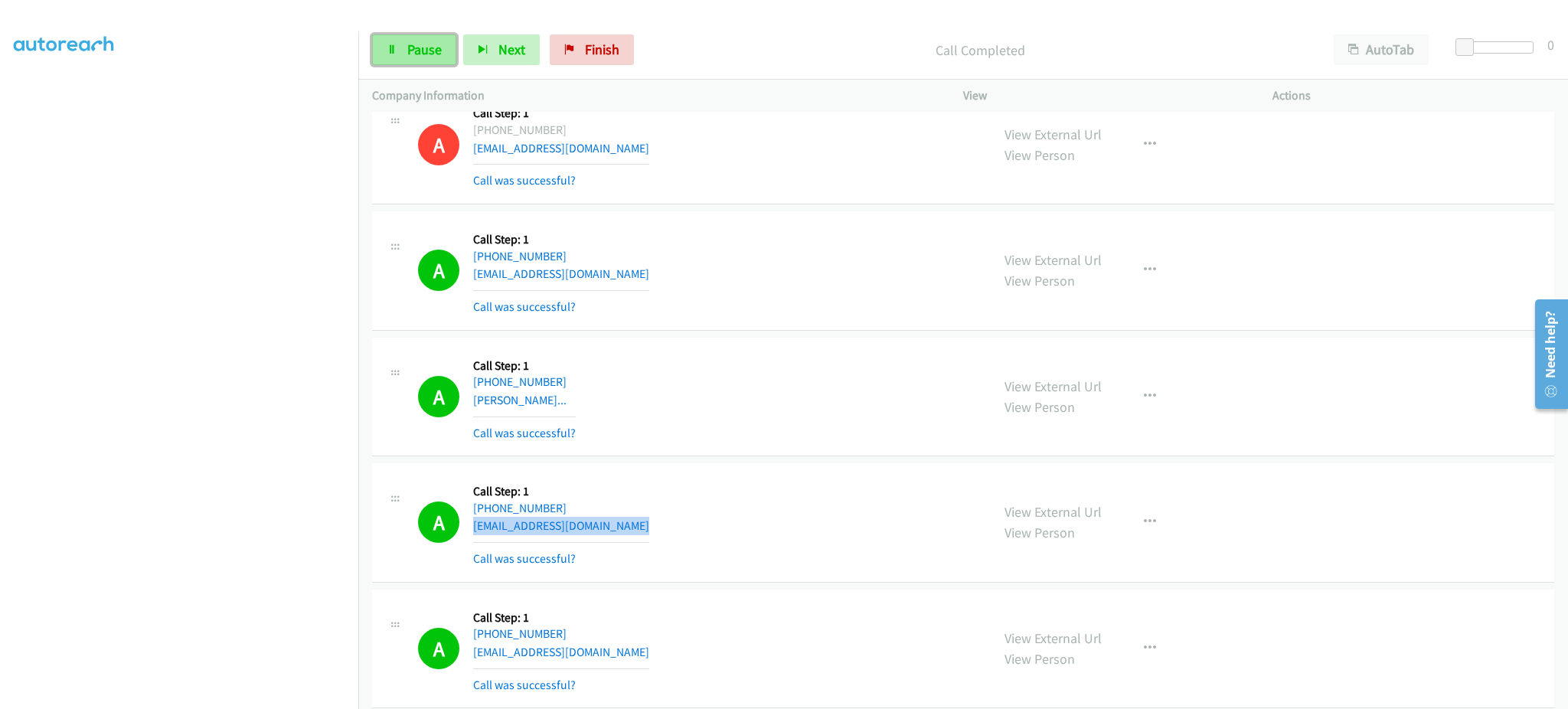
click at [444, 53] on link "Pause" at bounding box center [414, 50] width 84 height 31
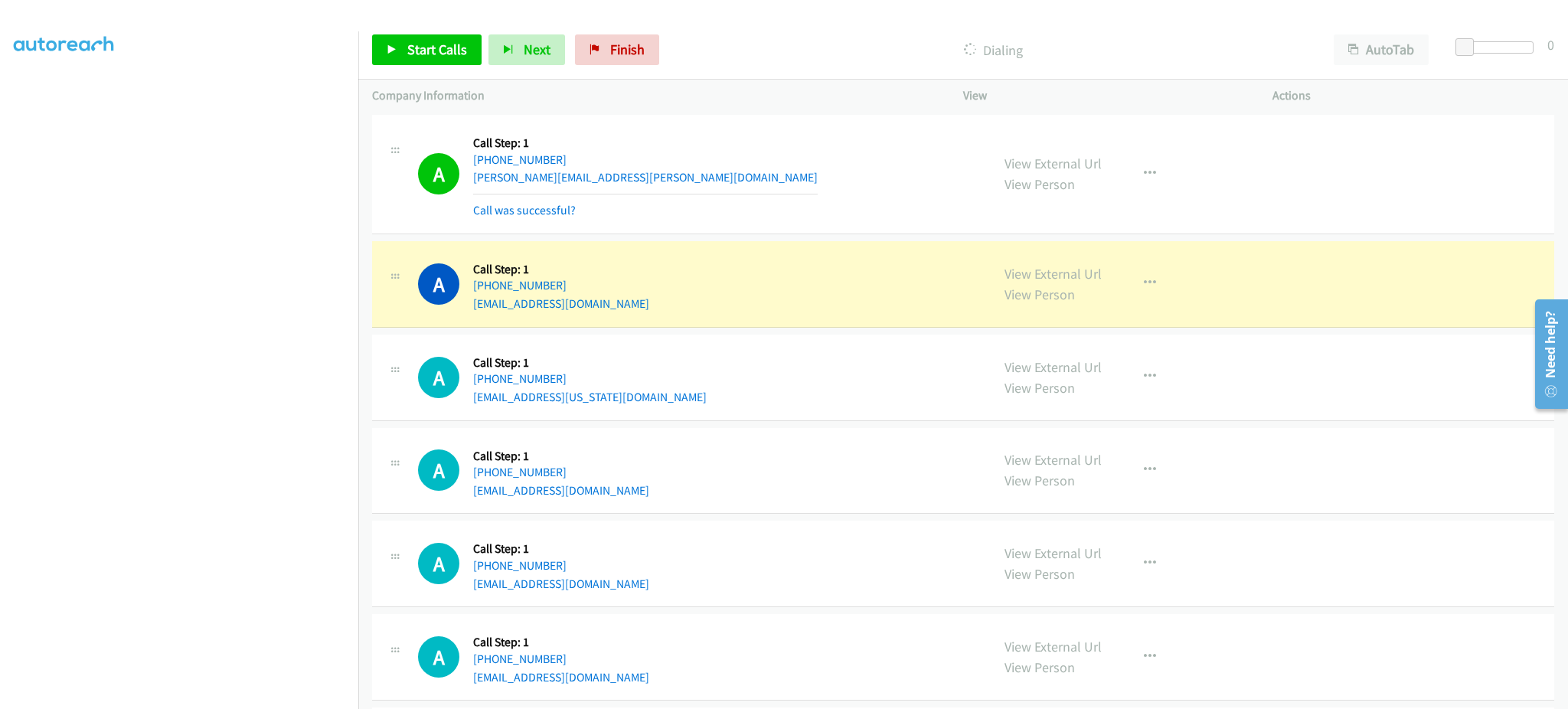
scroll to position [5817, 0]
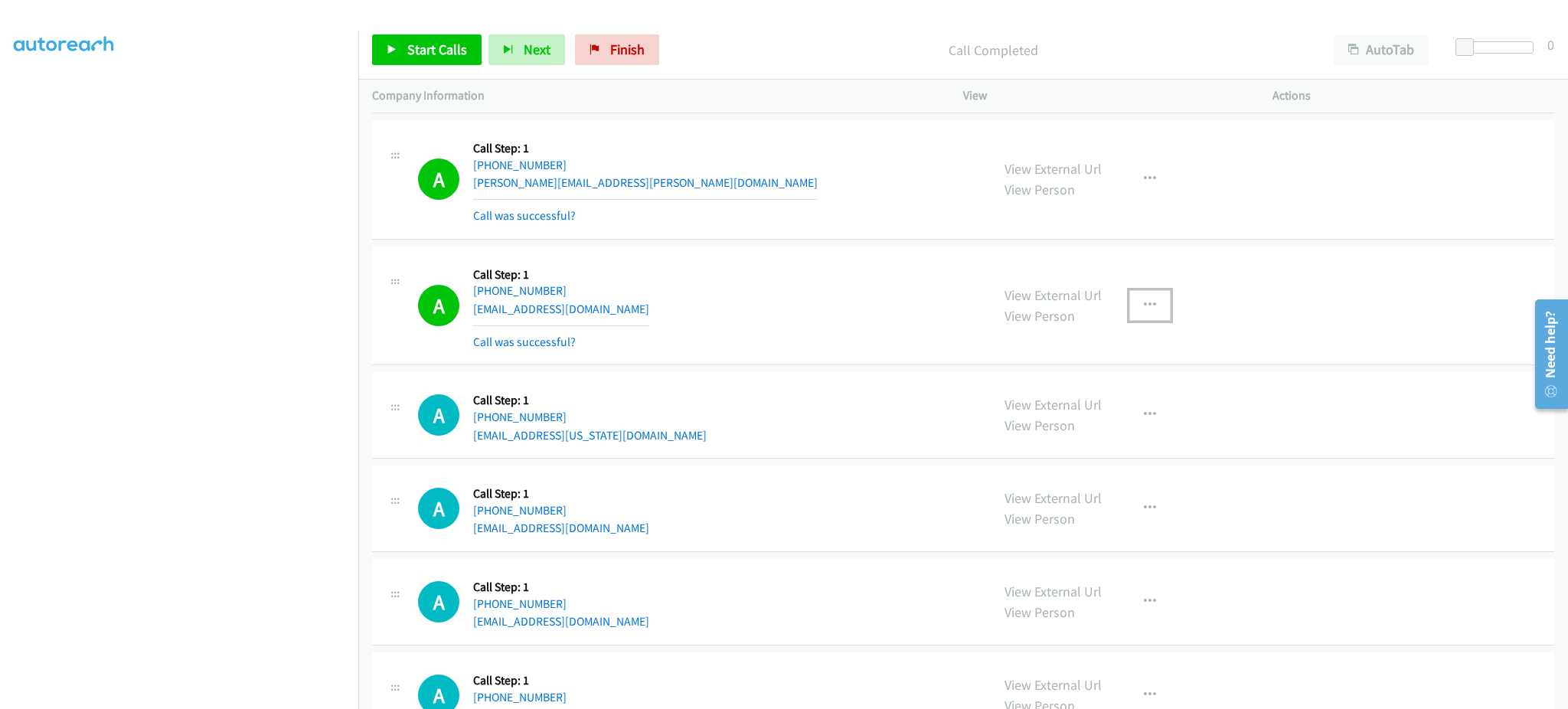
drag, startPoint x: 1121, startPoint y: 313, endPoint x: 1126, endPoint y: 319, distance: 7.8
click at [1130, 313] on button "button" at bounding box center [1150, 305] width 42 height 31
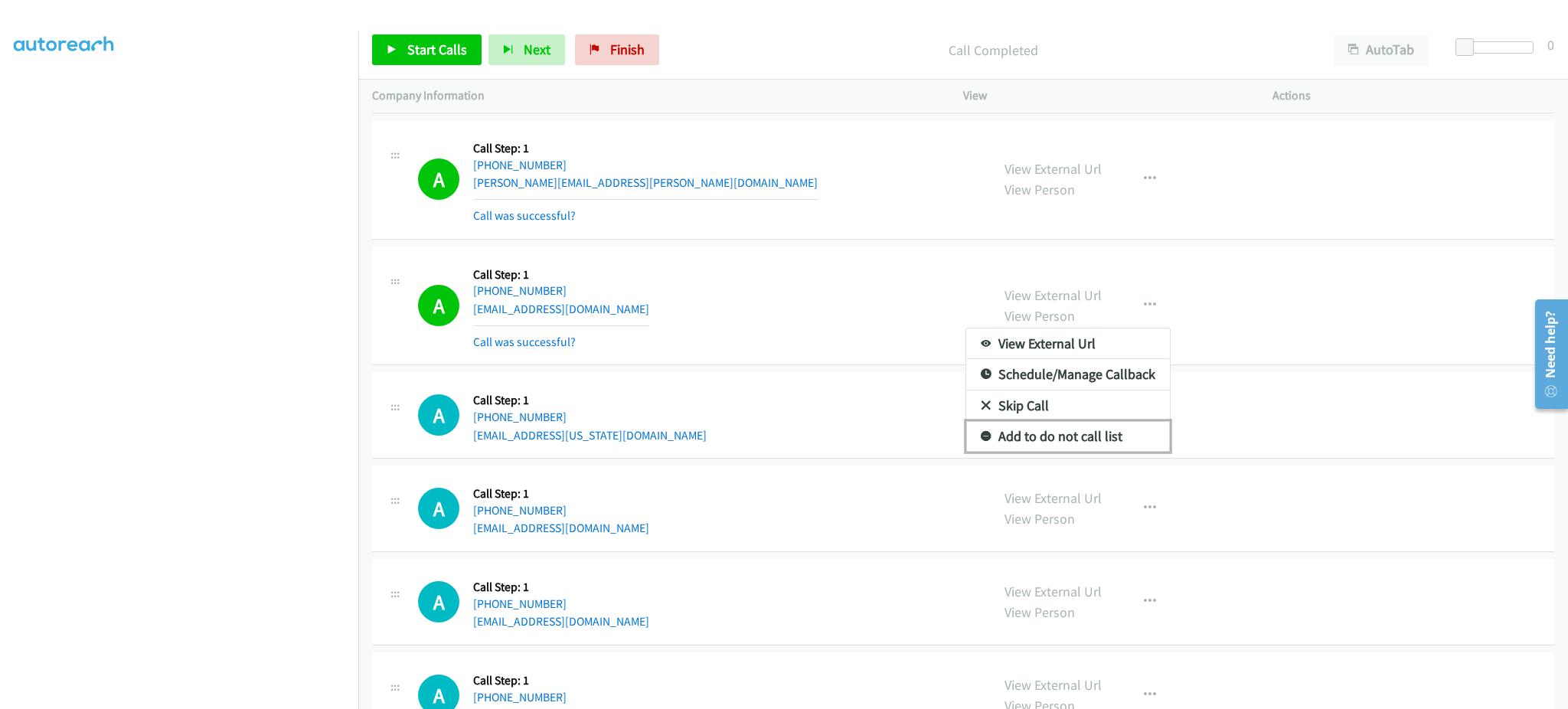
click at [1111, 441] on link "Add to do not call list" at bounding box center [1067, 436] width 203 height 31
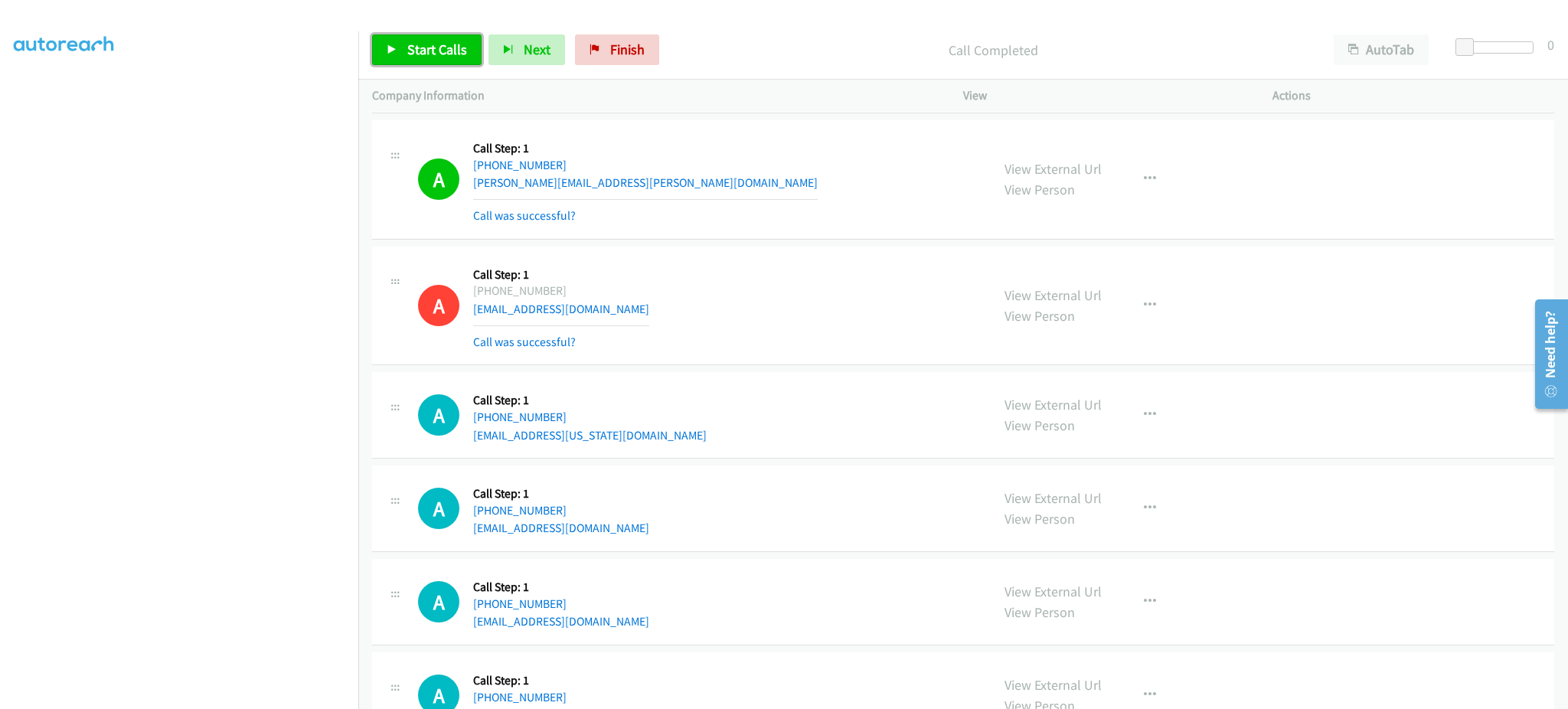
drag, startPoint x: 444, startPoint y: 37, endPoint x: 469, endPoint y: 31, distance: 25.7
click at [444, 37] on link "Start Calls" at bounding box center [427, 50] width 109 height 31
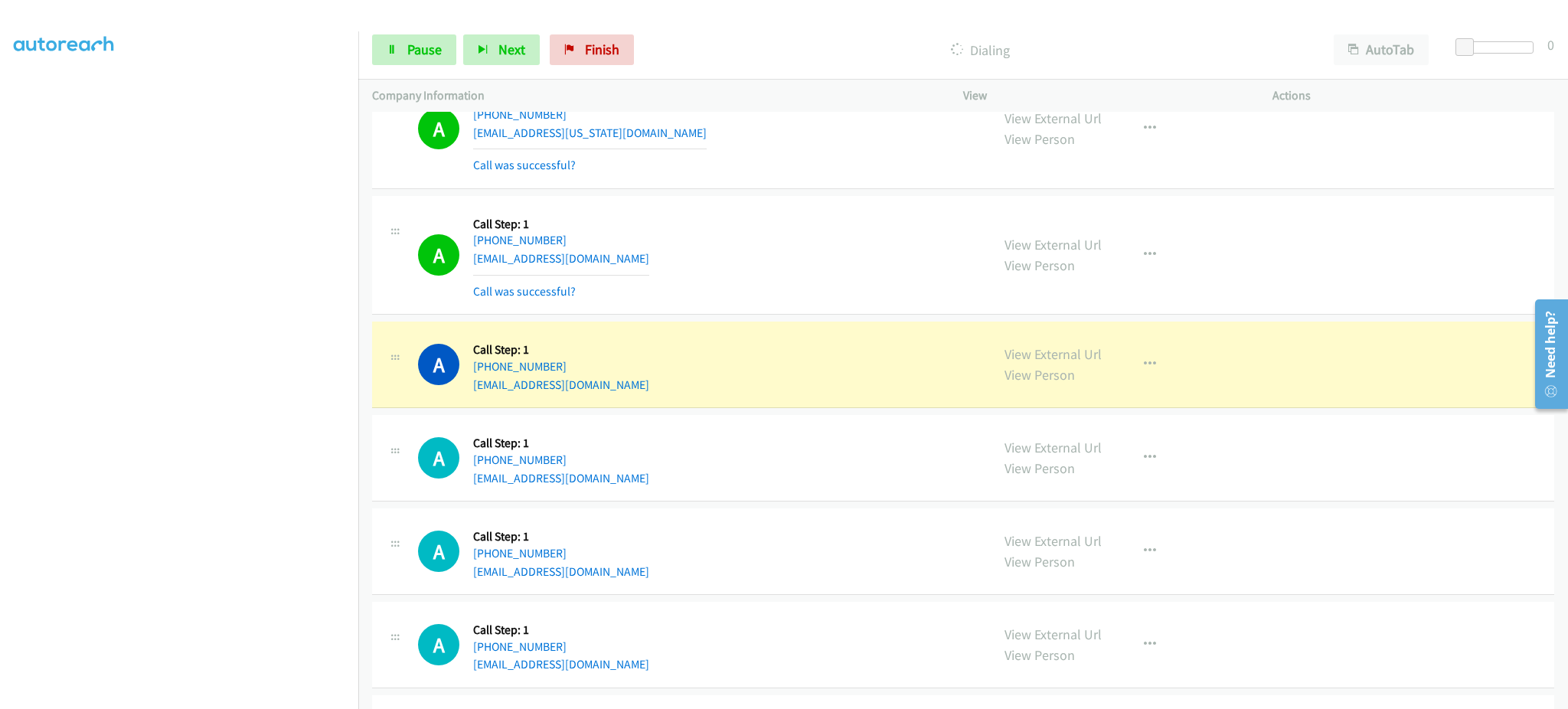
scroll to position [6122, 0]
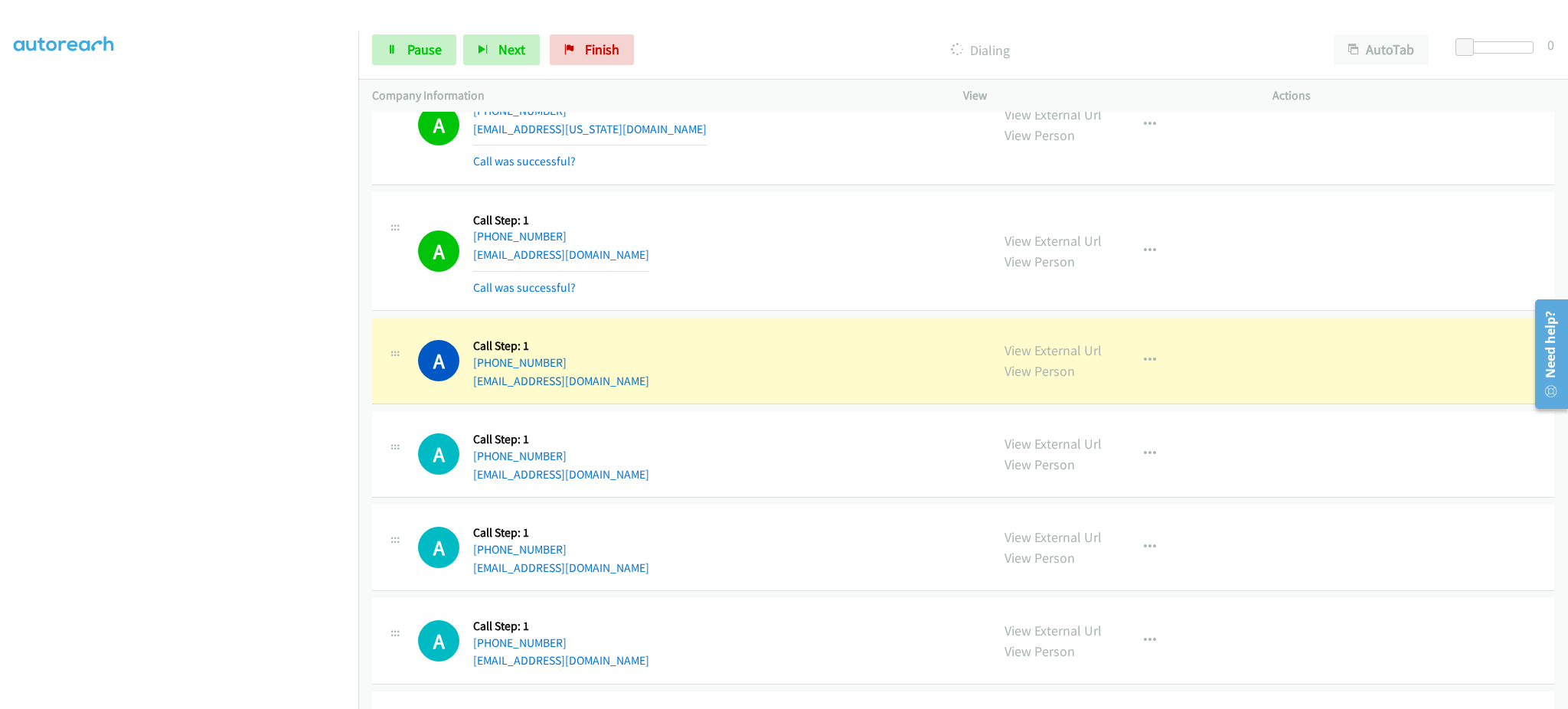
click at [619, 265] on div "A Callback Scheduled Call Step: 1 America/Los_Angeles [PHONE_NUMBER] [EMAIL_ADD…" at bounding box center [698, 251] width 559 height 91
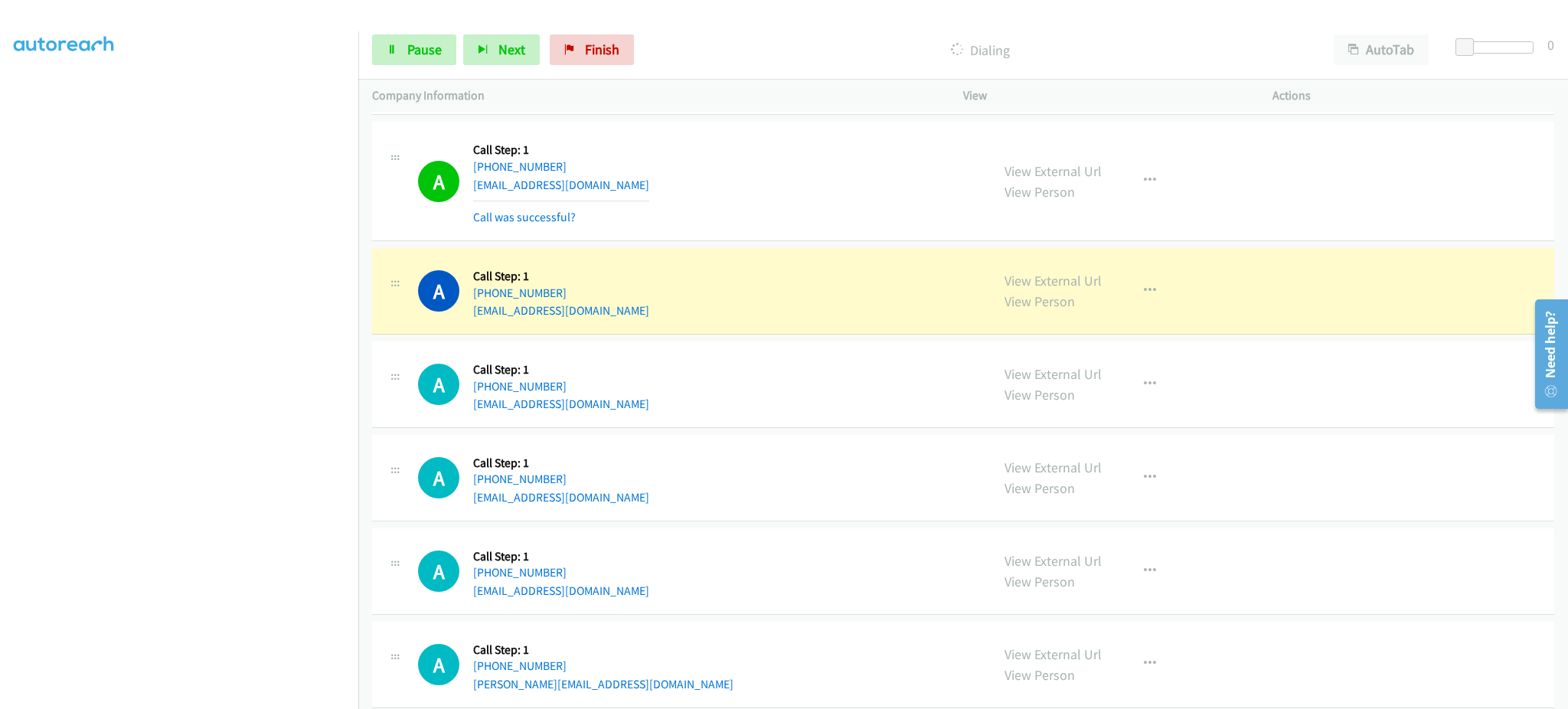
scroll to position [6348, 0]
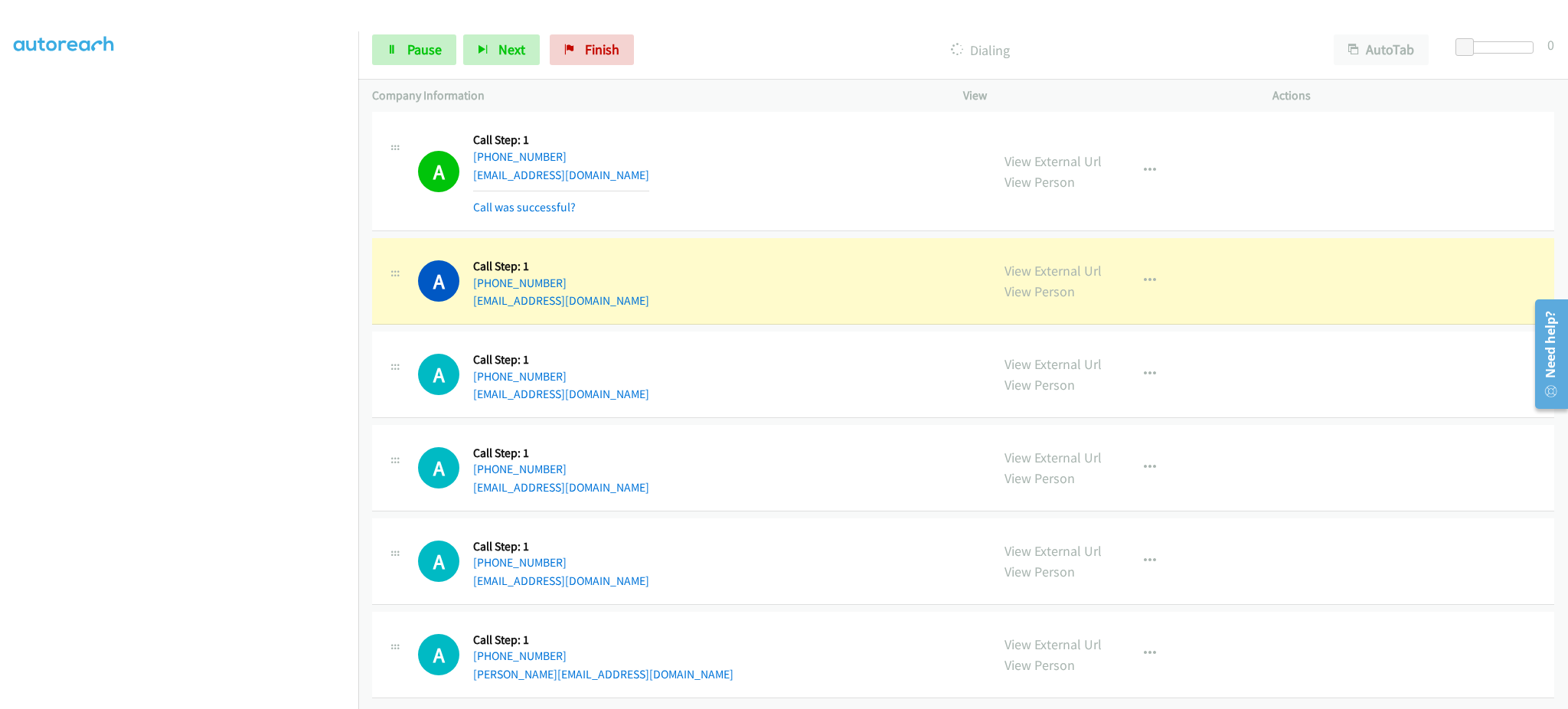
click at [625, 374] on div "A Callback Scheduled Call Step: 1 America/[GEOGRAPHIC_DATA] [PHONE_NUMBER] [EMA…" at bounding box center [698, 374] width 559 height 58
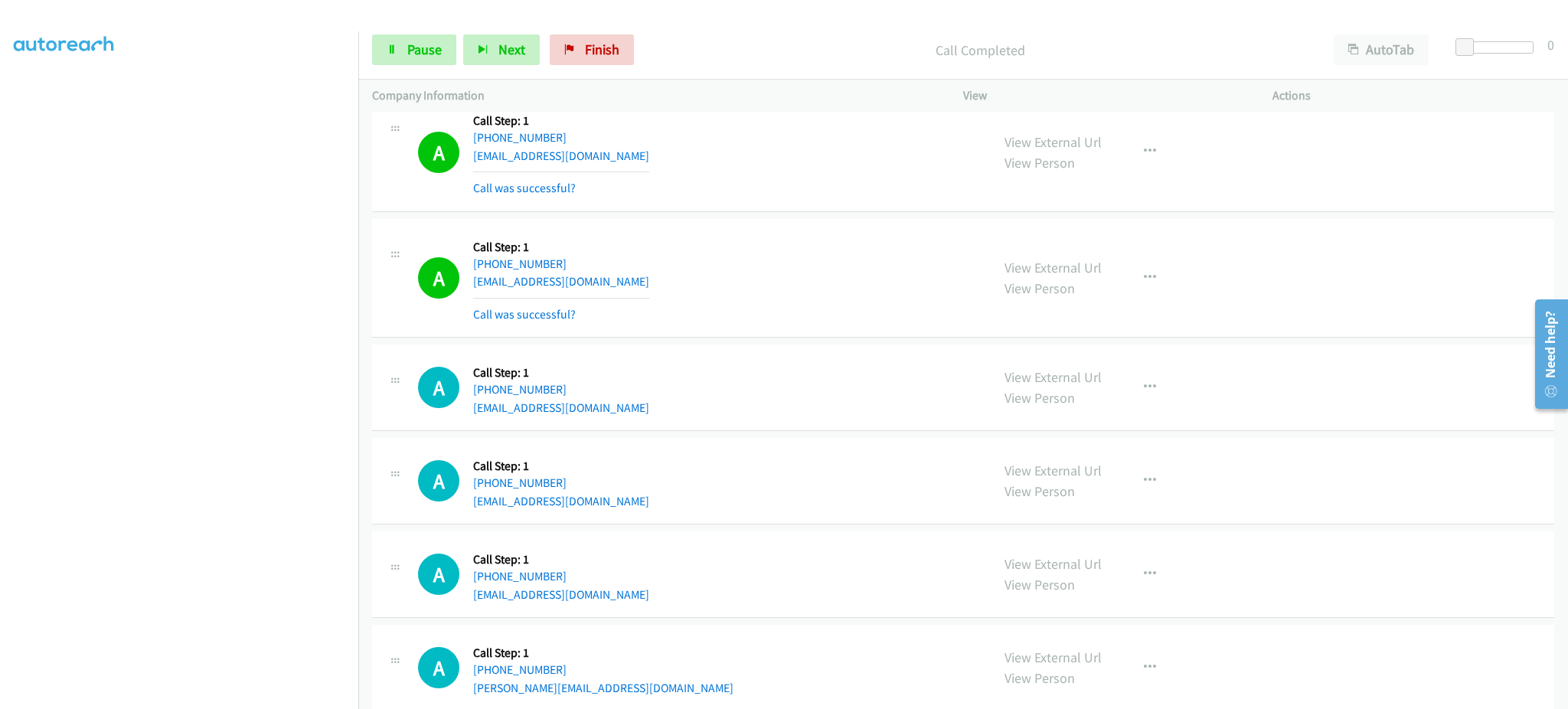
click at [647, 600] on div "A Callback Scheduled Call Step: 1 America/Los_Angeles [PHONE_NUMBER] [EMAIL_ADD…" at bounding box center [698, 574] width 559 height 58
click at [646, 599] on div "A Callback Scheduled Call Step: 1 America/Los_Angeles [PHONE_NUMBER] [EMAIL_ADD…" at bounding box center [698, 574] width 559 height 58
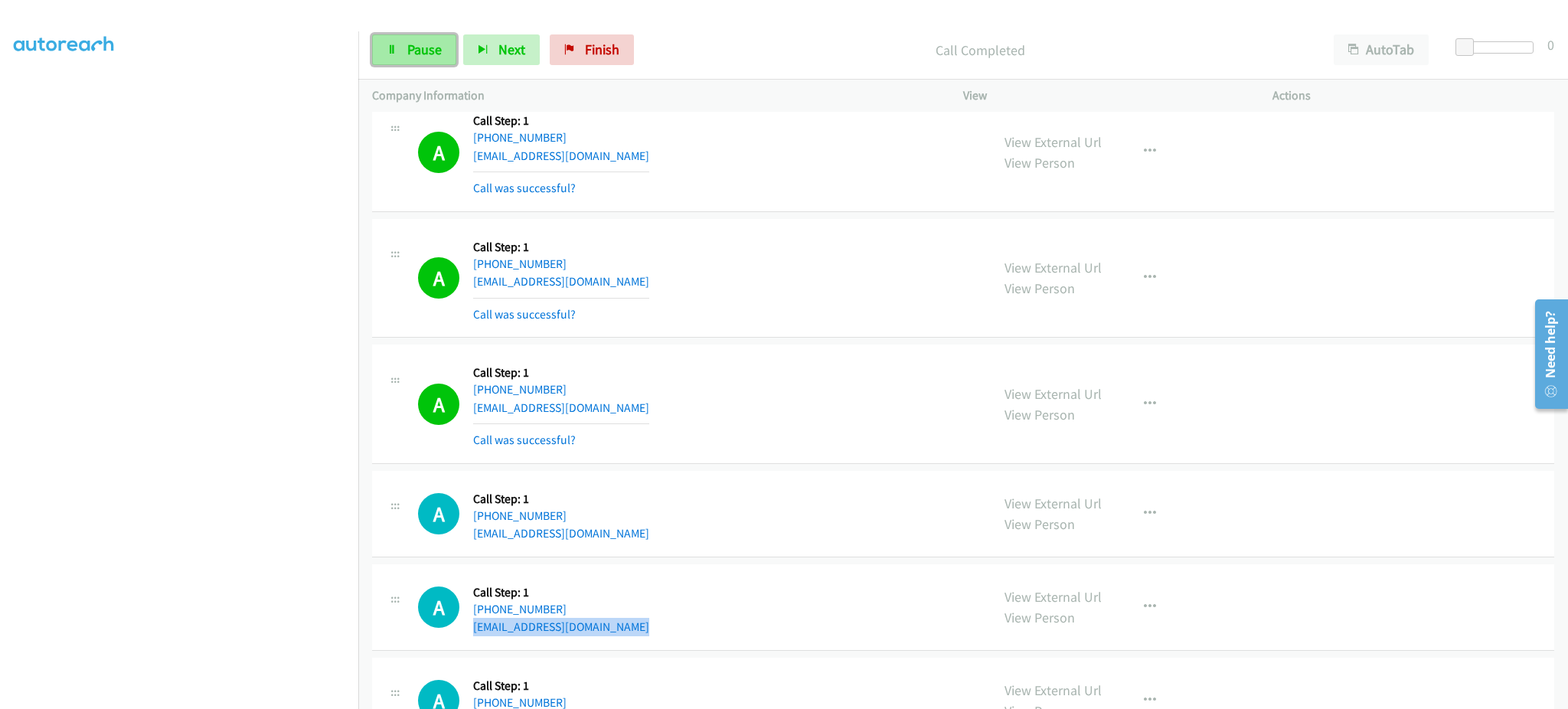
click at [413, 49] on span "Pause" at bounding box center [425, 49] width 34 height 17
drag, startPoint x: 443, startPoint y: 46, endPoint x: 615, endPoint y: 276, distance: 287.2
click at [443, 46] on span "Start Calls" at bounding box center [437, 49] width 60 height 17
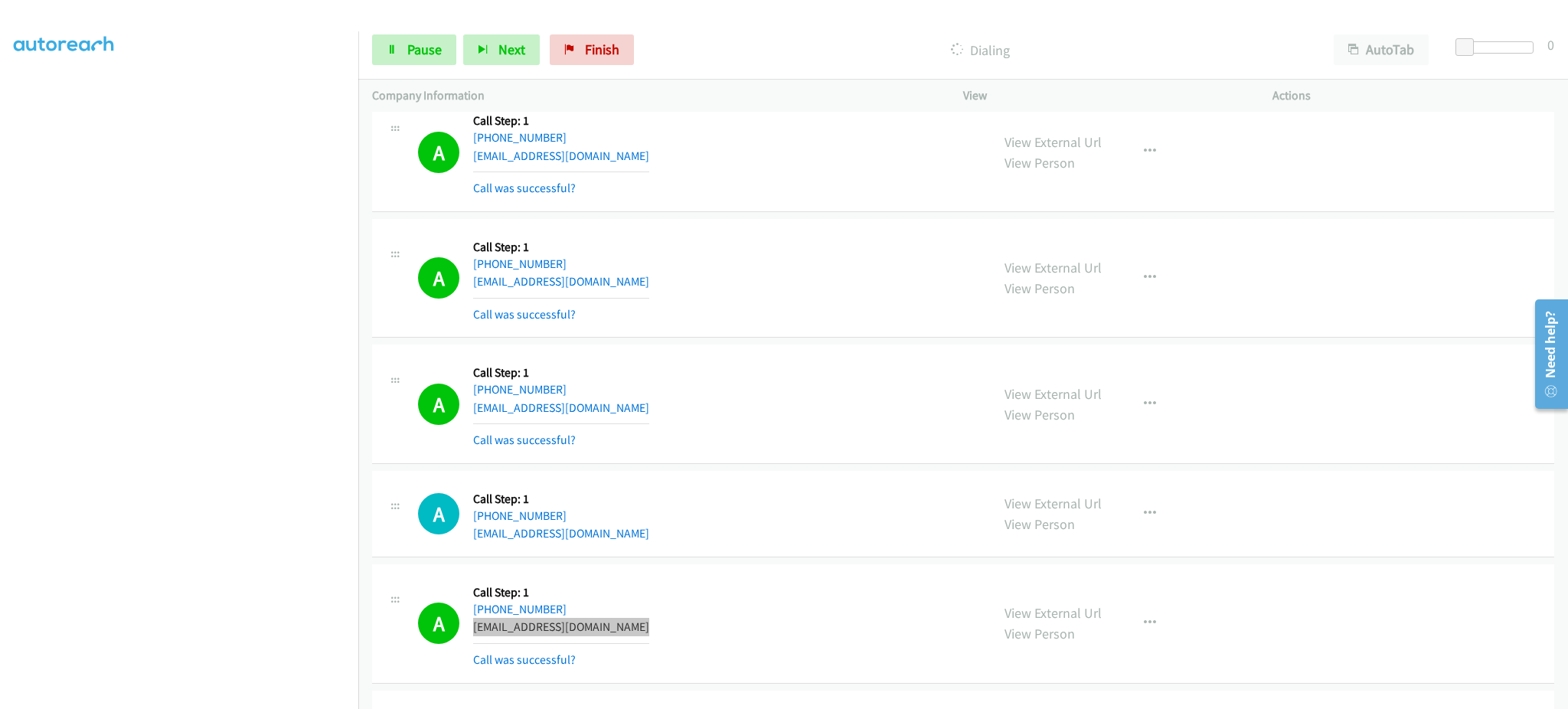
scroll to position [6959, 0]
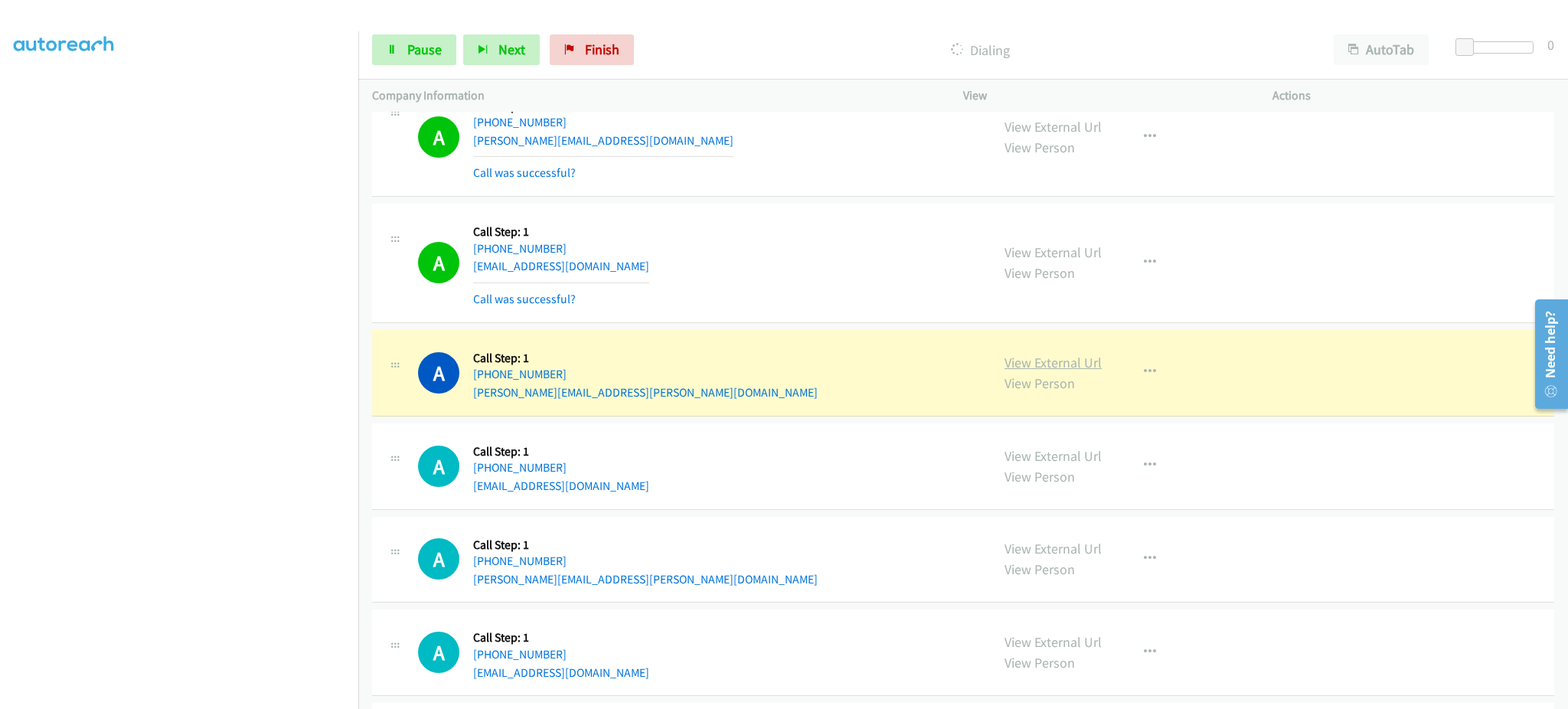
click at [1030, 368] on link "View External Url" at bounding box center [1054, 361] width 98 height 17
click at [392, 41] on link "Pause" at bounding box center [414, 50] width 84 height 31
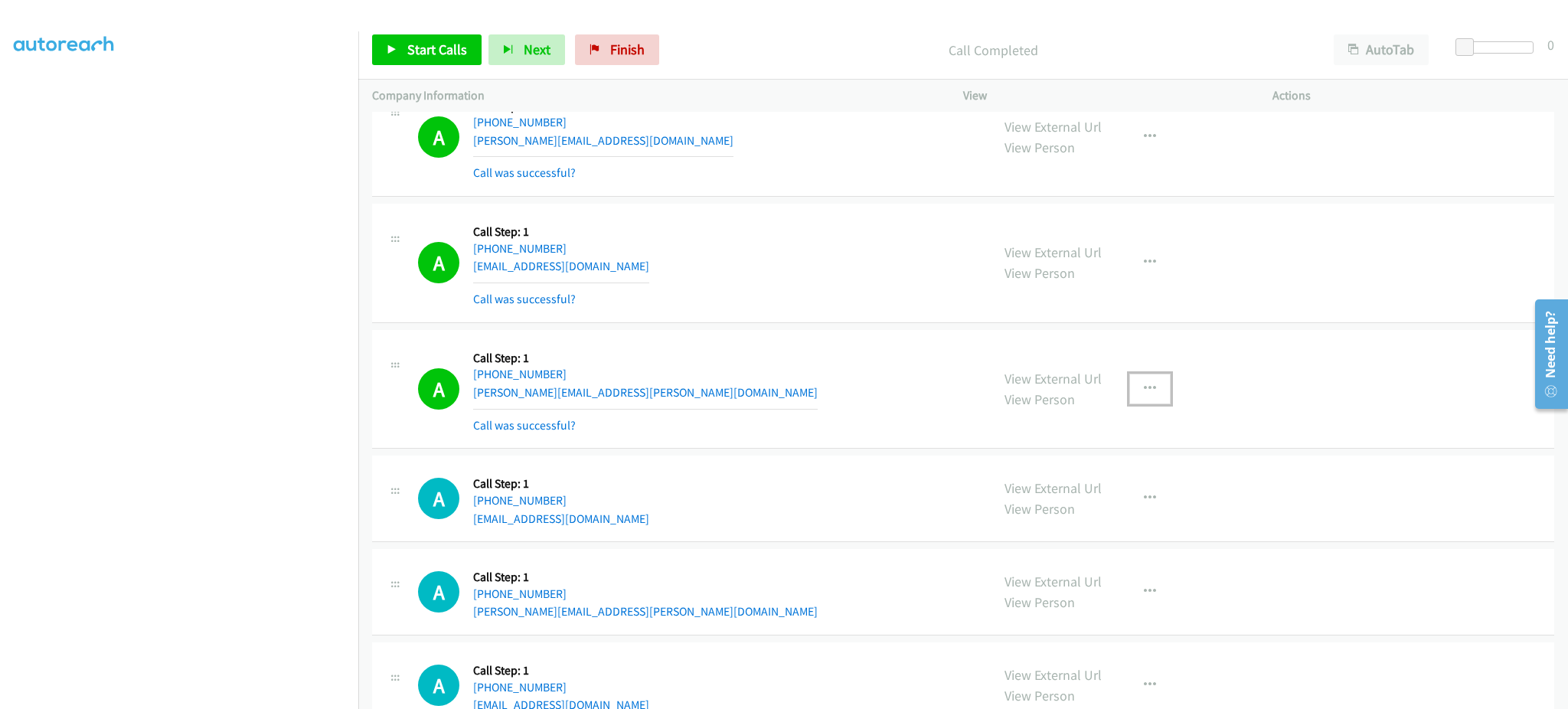
click at [1130, 392] on button "button" at bounding box center [1150, 388] width 42 height 31
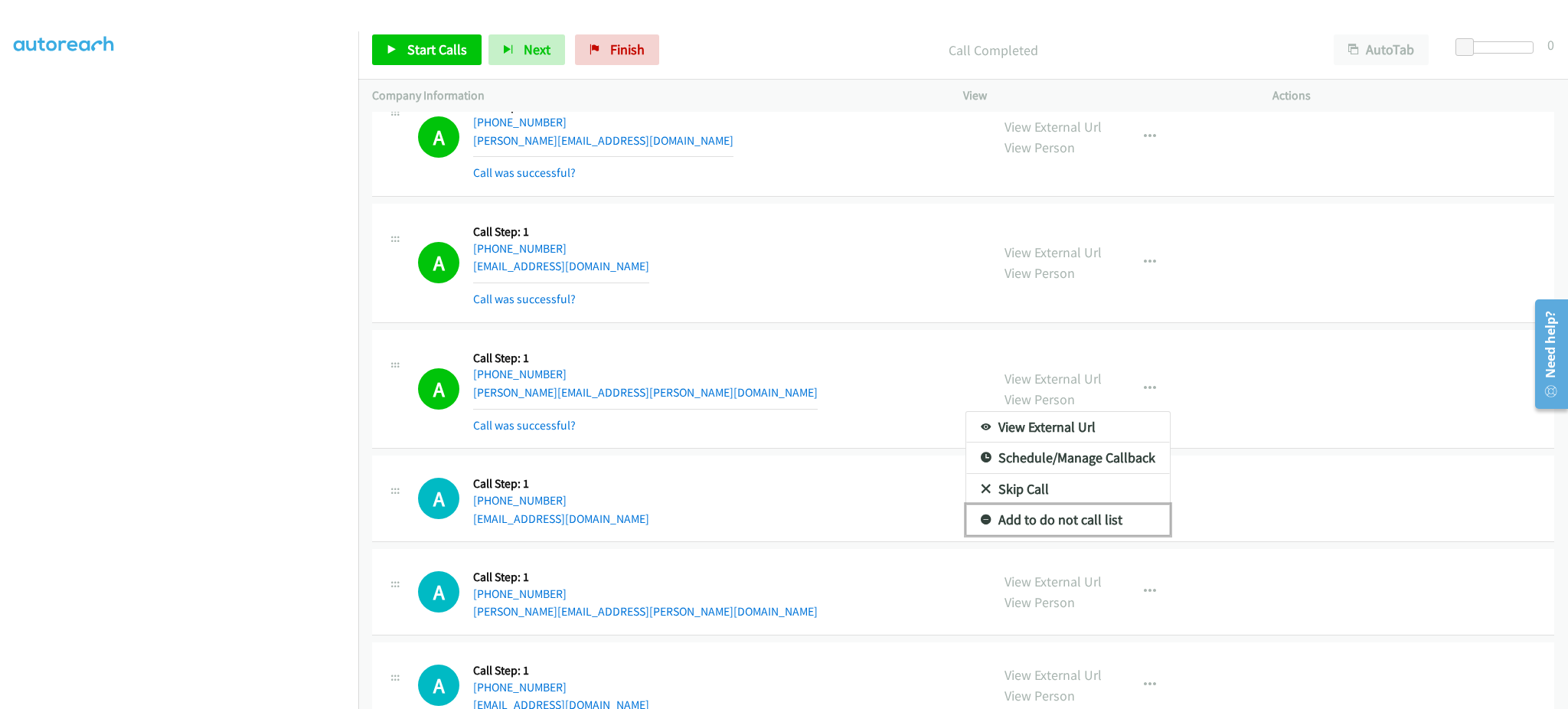
click at [1131, 521] on link "Add to do not call list" at bounding box center [1067, 519] width 203 height 31
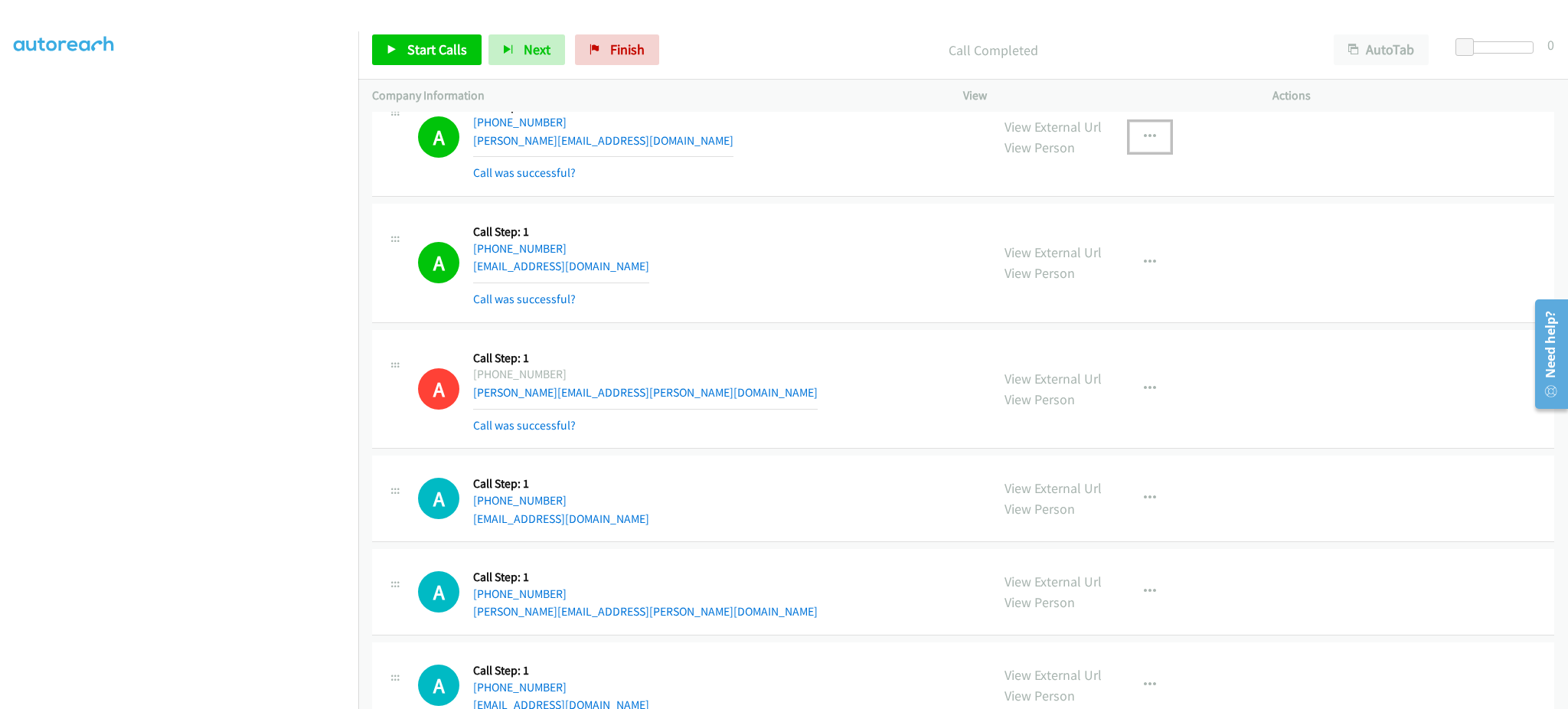
click at [1132, 133] on button "button" at bounding box center [1150, 137] width 42 height 31
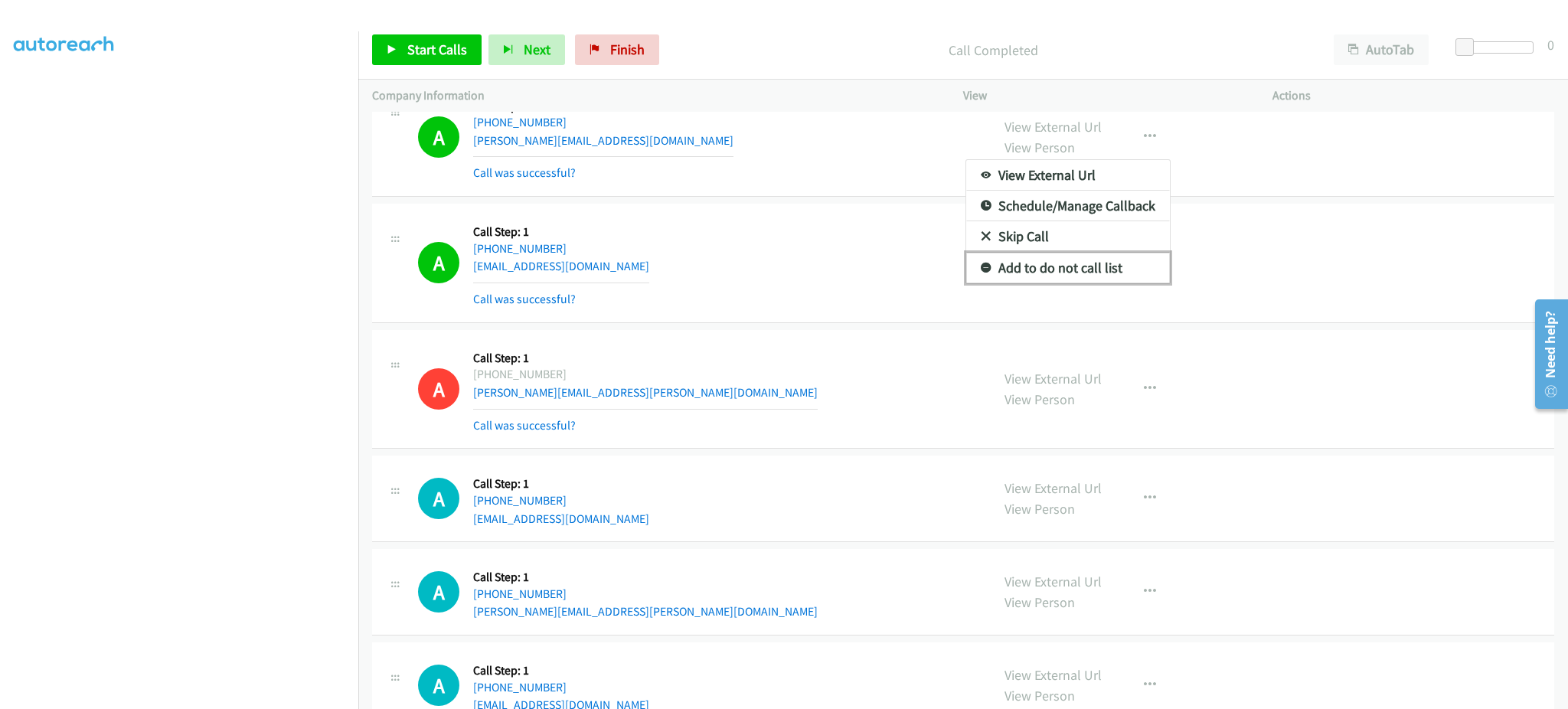
click at [1119, 263] on link "Add to do not call list" at bounding box center [1067, 268] width 203 height 31
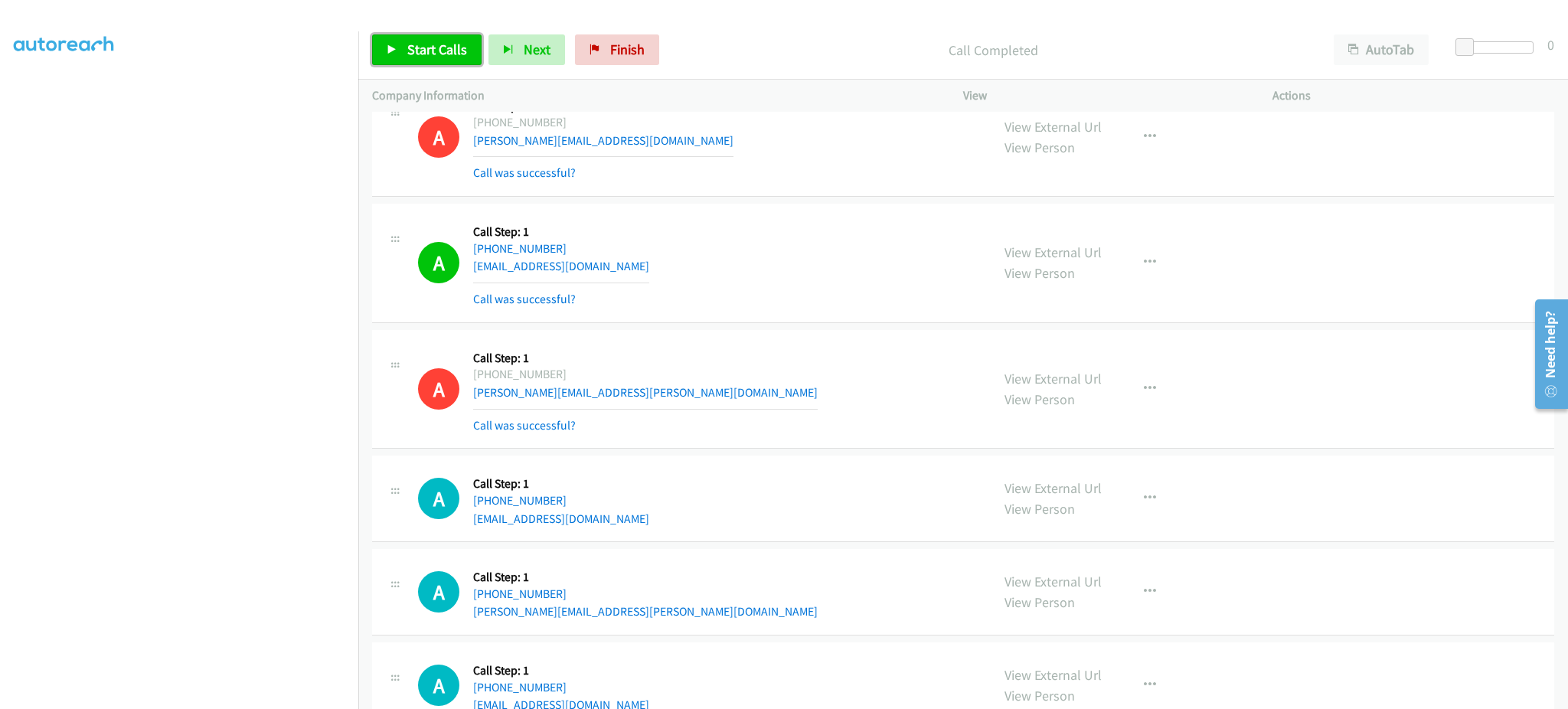
click at [418, 48] on span "Start Calls" at bounding box center [437, 49] width 60 height 17
click at [925, 291] on div "A Callback Scheduled Call Step: 1 America/Los_Angeles [PHONE_NUMBER] [EMAIL_ADD…" at bounding box center [698, 263] width 559 height 91
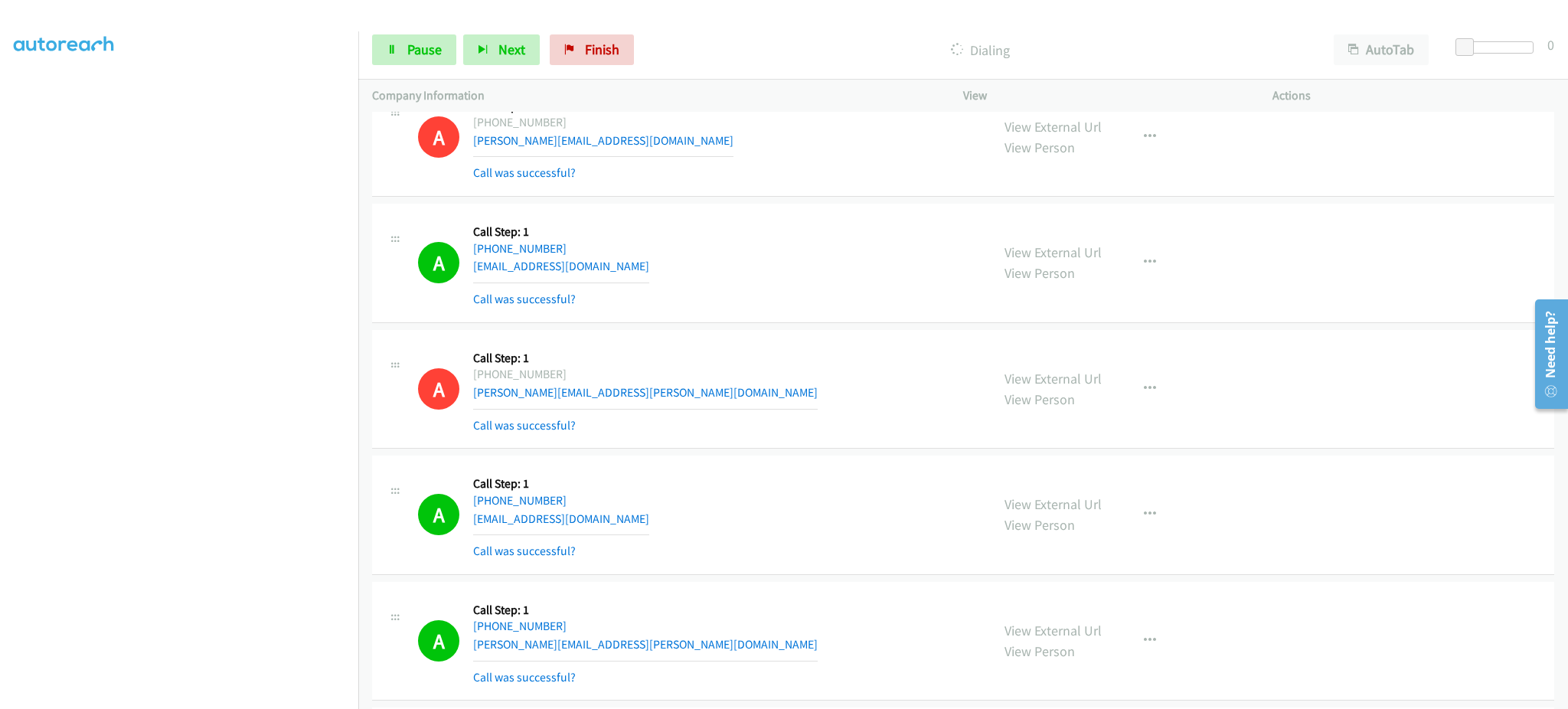
scroll to position [7943, 0]
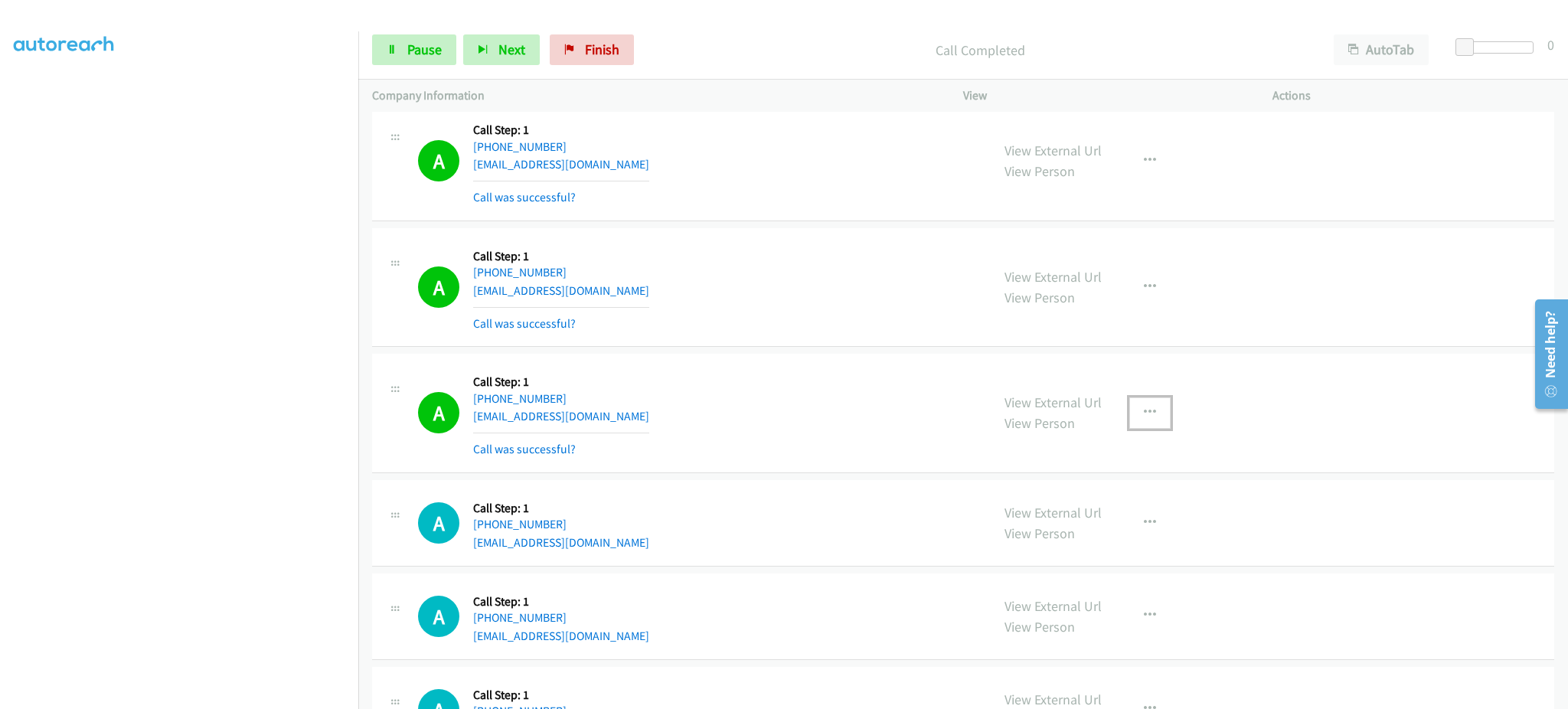
click at [1152, 421] on button "button" at bounding box center [1150, 413] width 42 height 31
click at [1082, 557] on link "Add to do not call list" at bounding box center [1067, 544] width 203 height 31
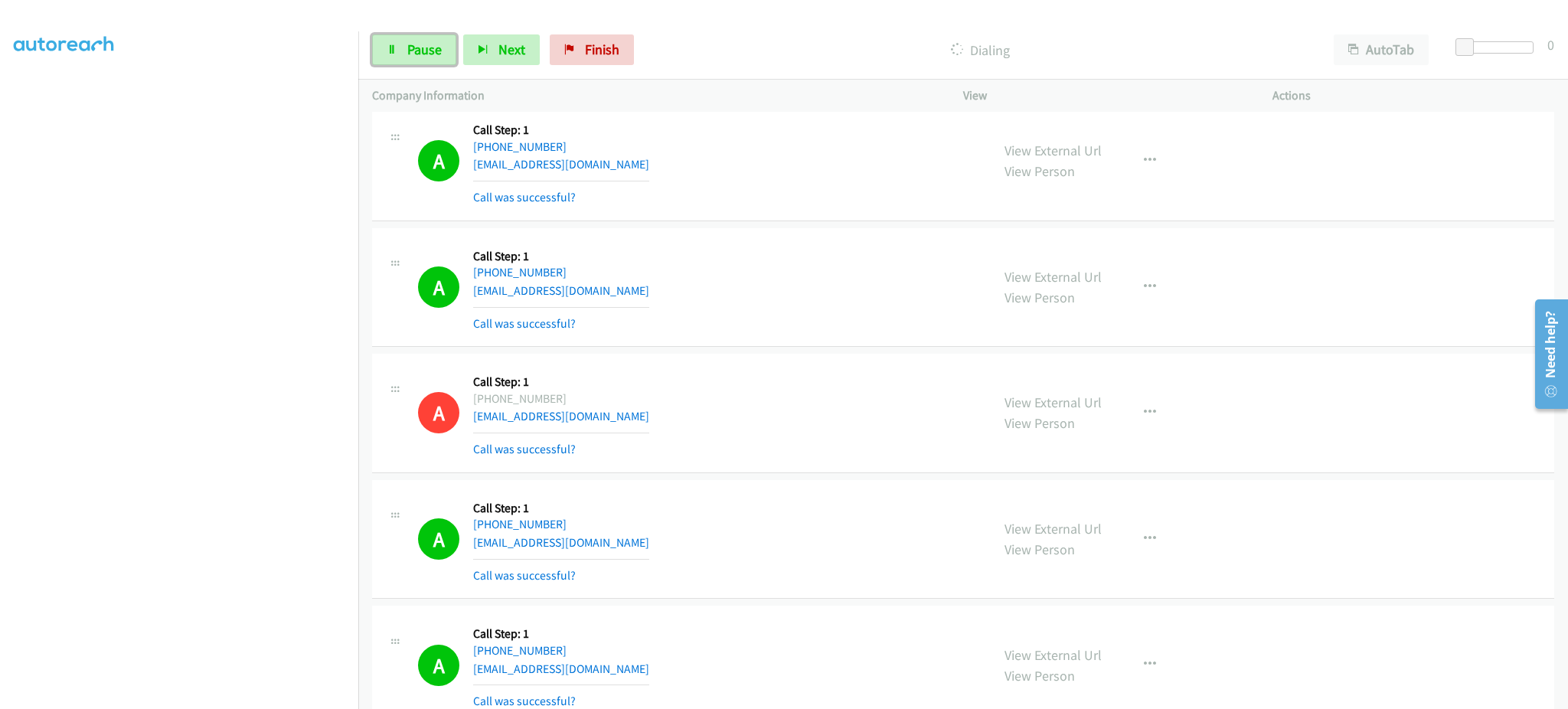
drag, startPoint x: 399, startPoint y: 47, endPoint x: 333, endPoint y: 373, distance: 332.6
click at [399, 47] on link "Pause" at bounding box center [414, 50] width 84 height 31
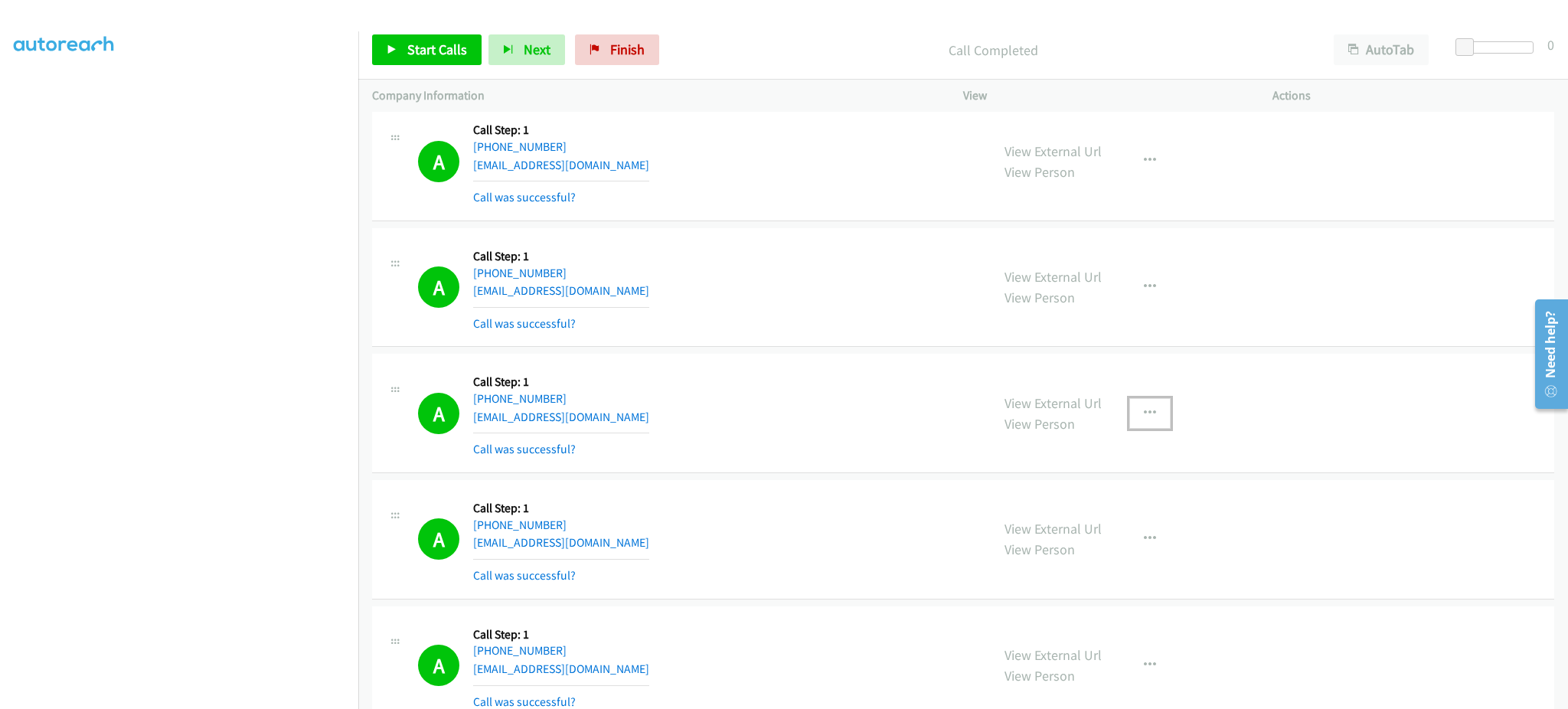
click at [1144, 423] on button "button" at bounding box center [1150, 414] width 42 height 31
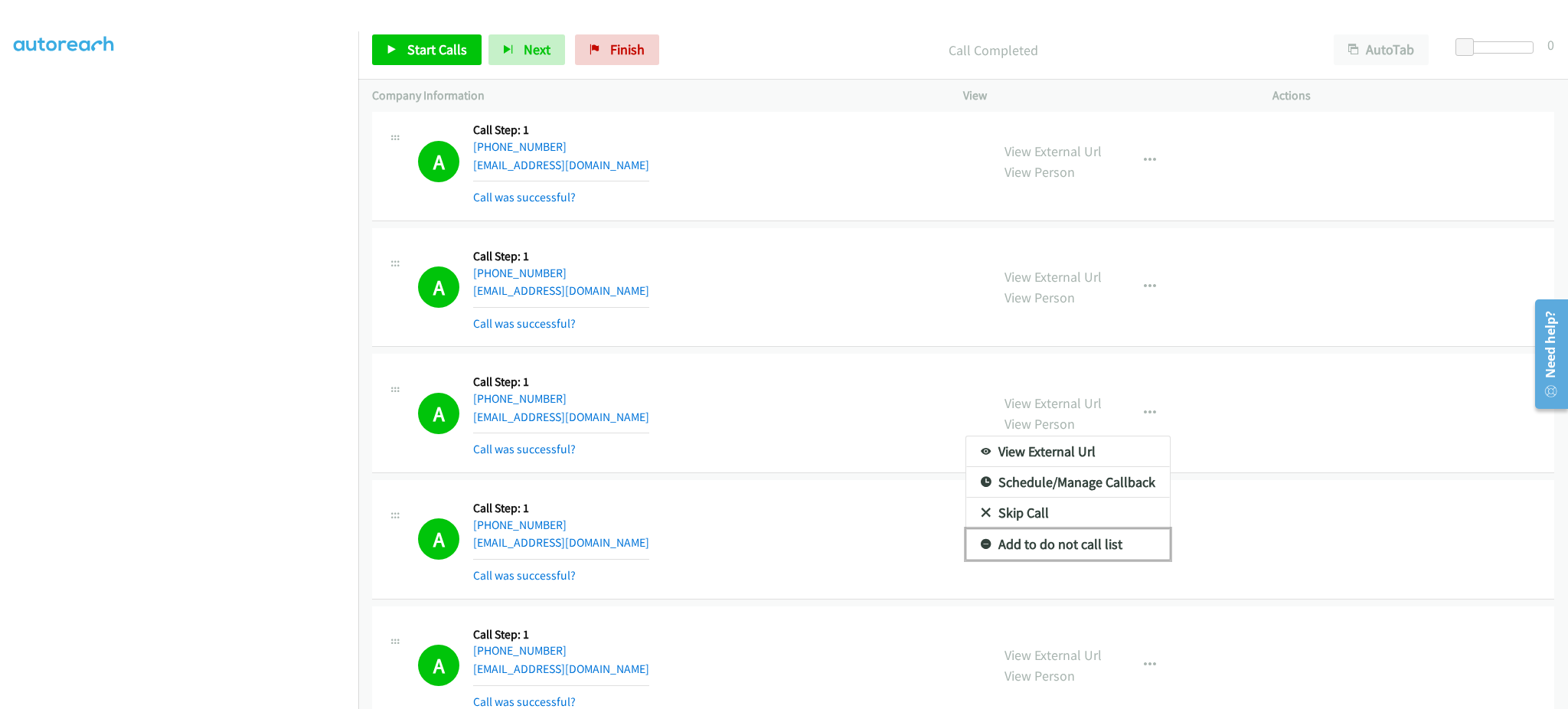
click at [1120, 559] on link "Add to do not call list" at bounding box center [1067, 544] width 203 height 31
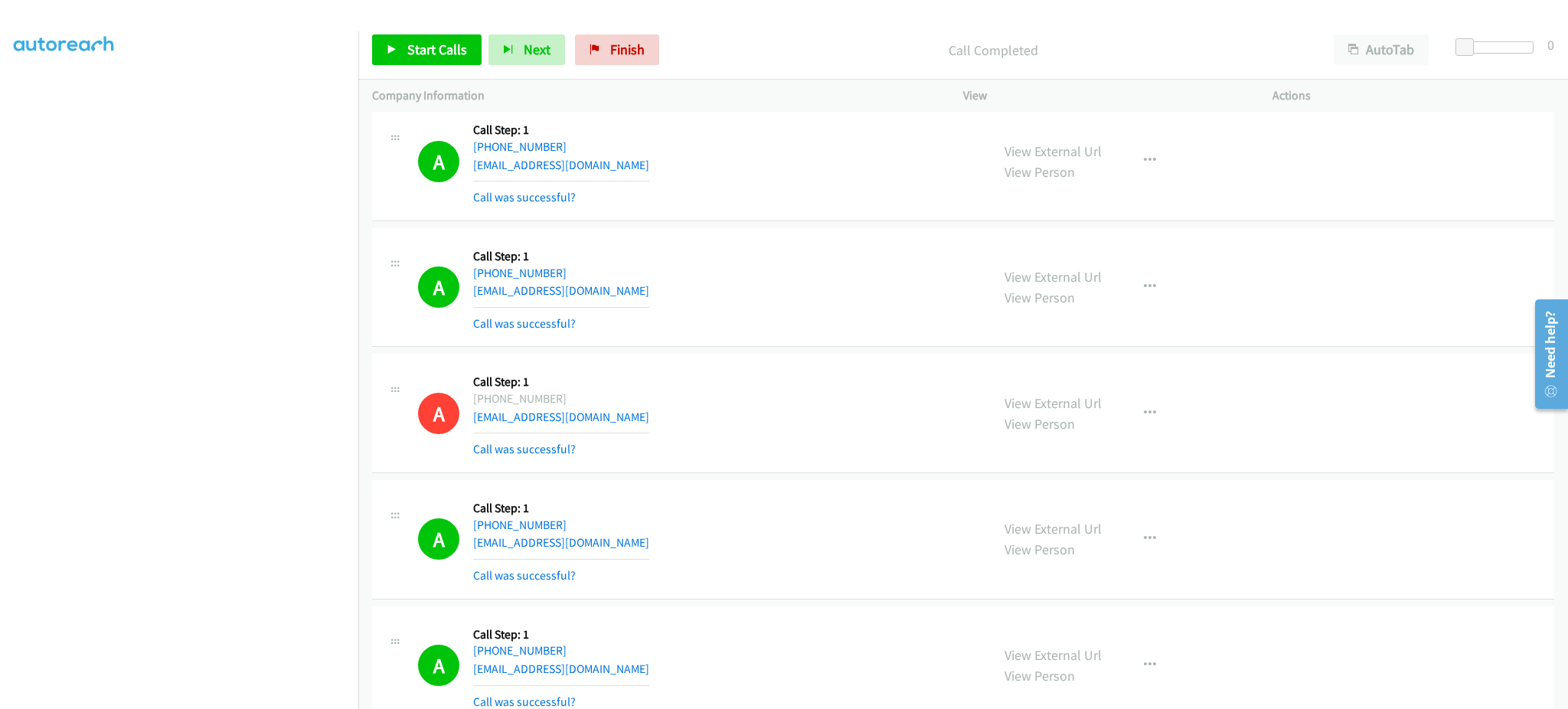
scroll to position [8069, 0]
click at [1158, 428] on button "button" at bounding box center [1150, 413] width 42 height 31
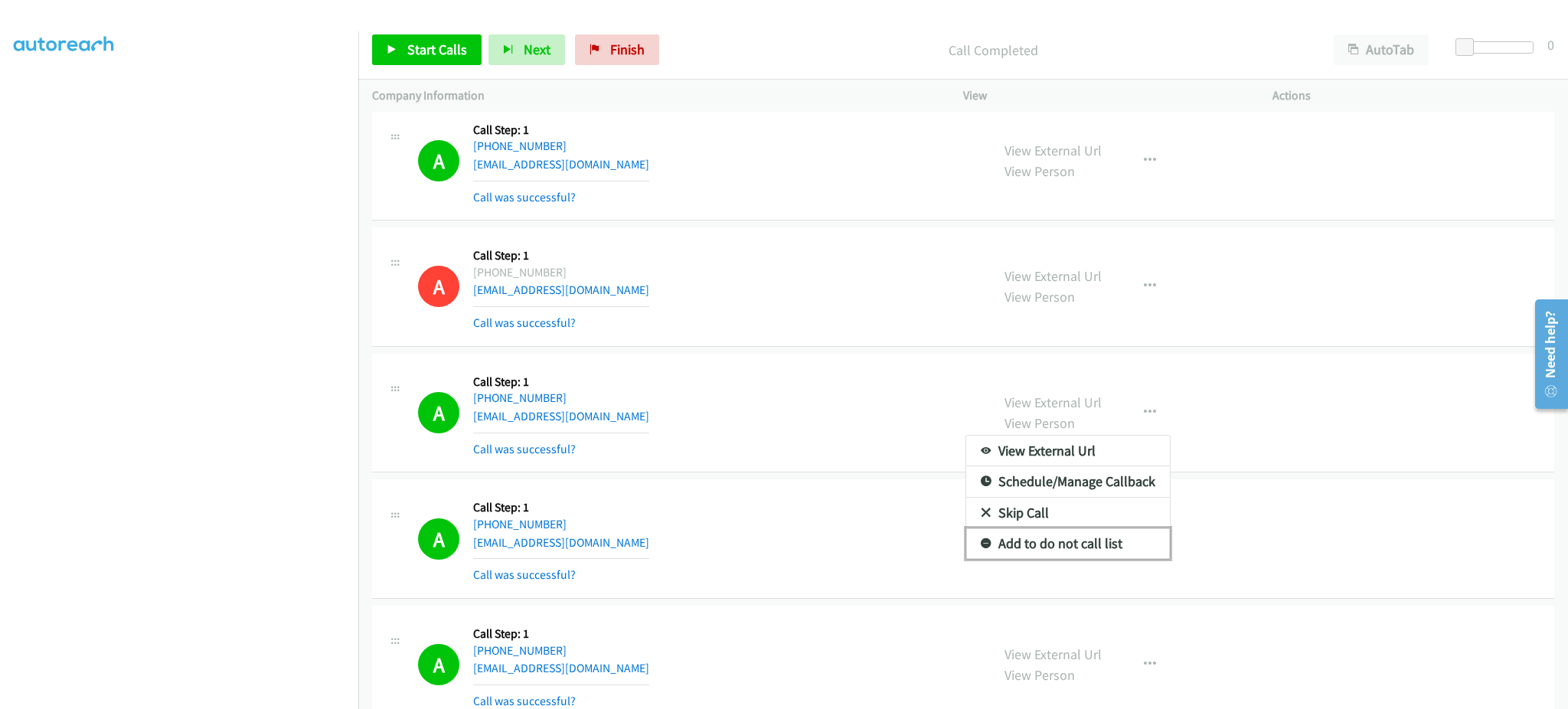
click at [1141, 540] on link "Add to do not call list" at bounding box center [1067, 544] width 203 height 31
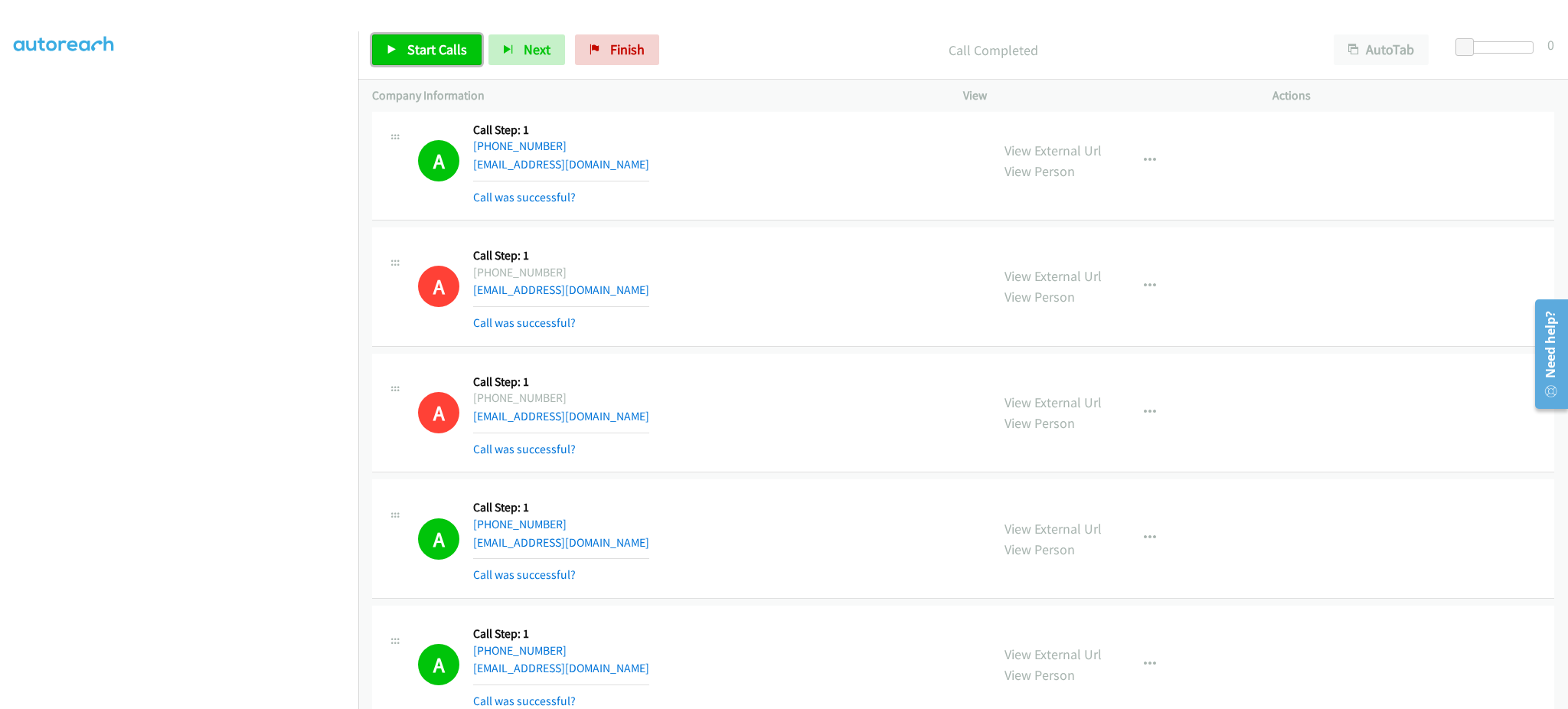
click at [437, 52] on span "Start Calls" at bounding box center [437, 49] width 60 height 17
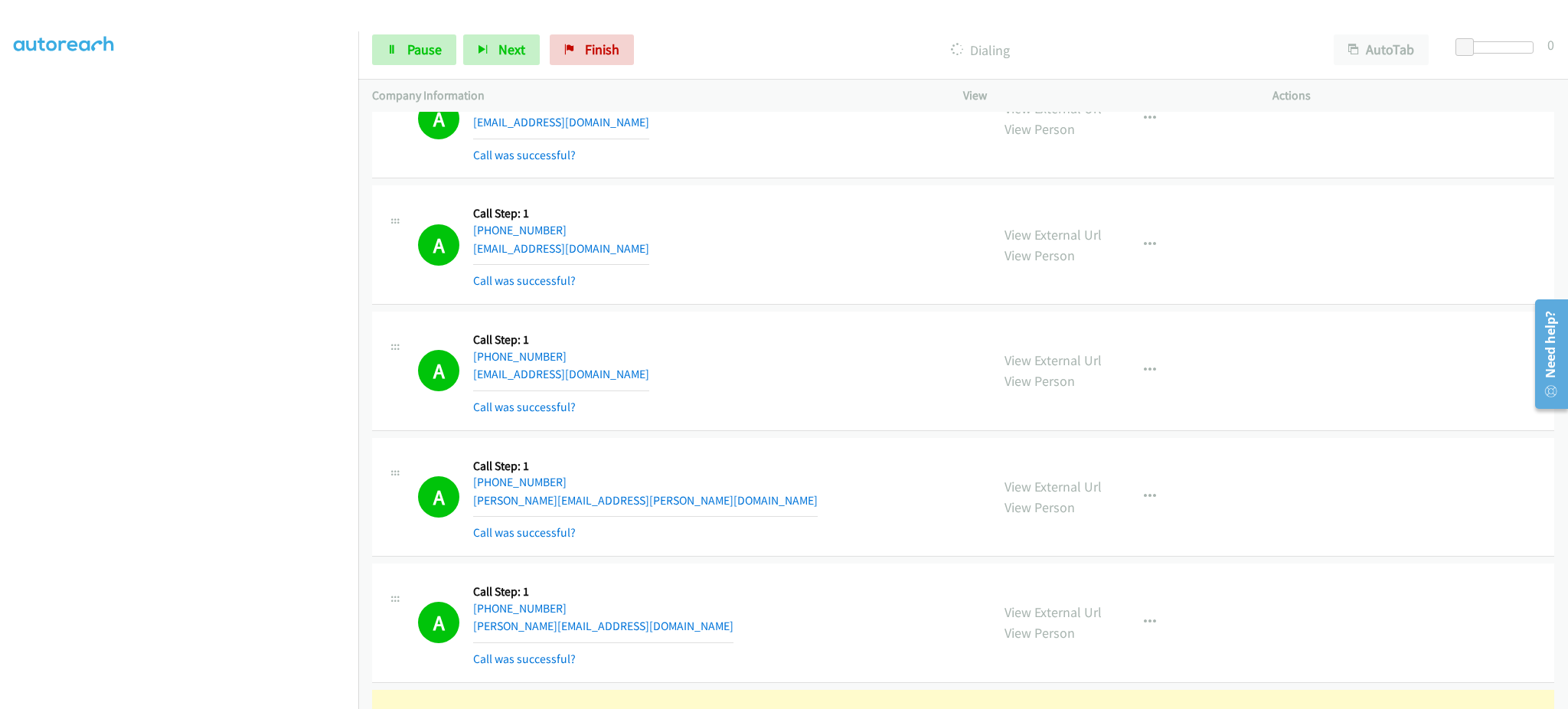
scroll to position [8681, 0]
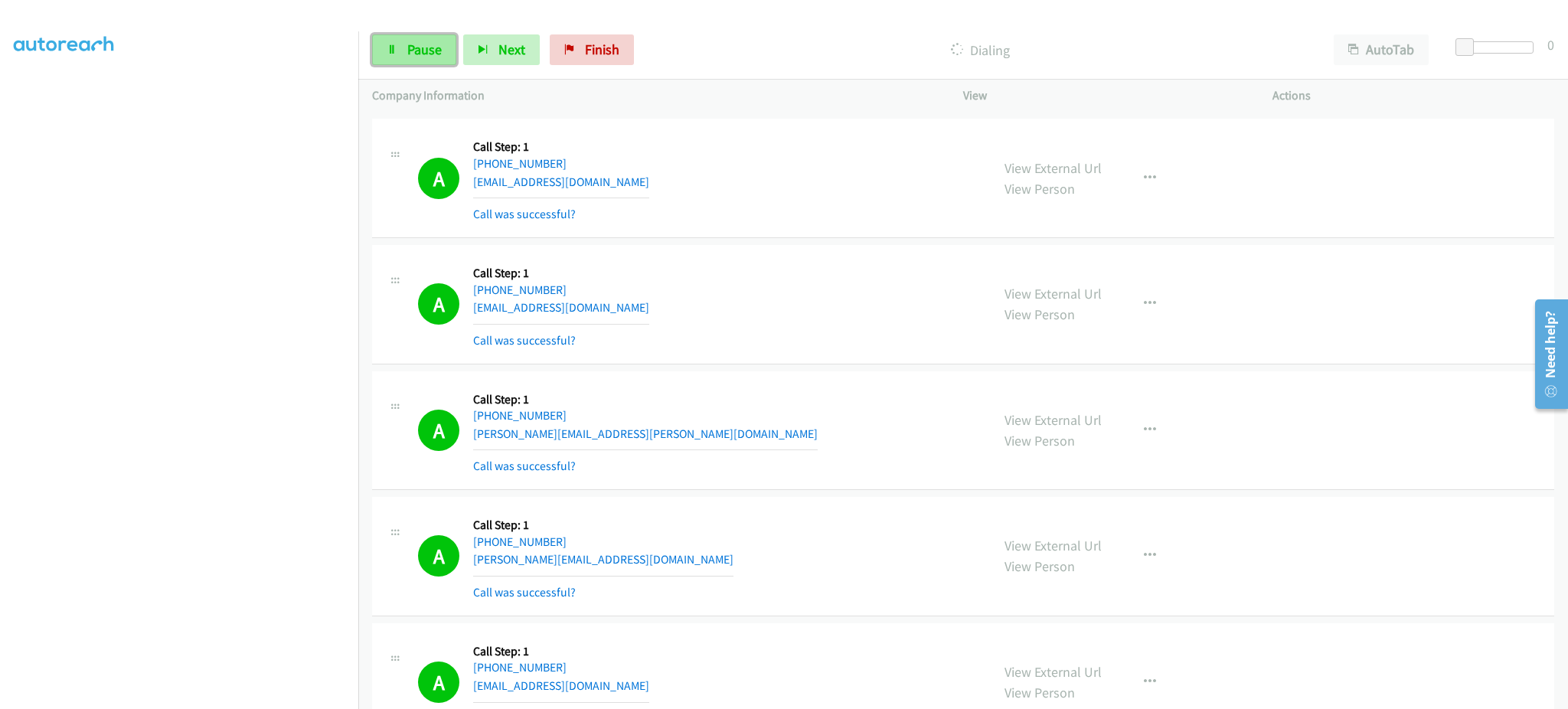
click at [429, 62] on link "Pause" at bounding box center [414, 50] width 84 height 31
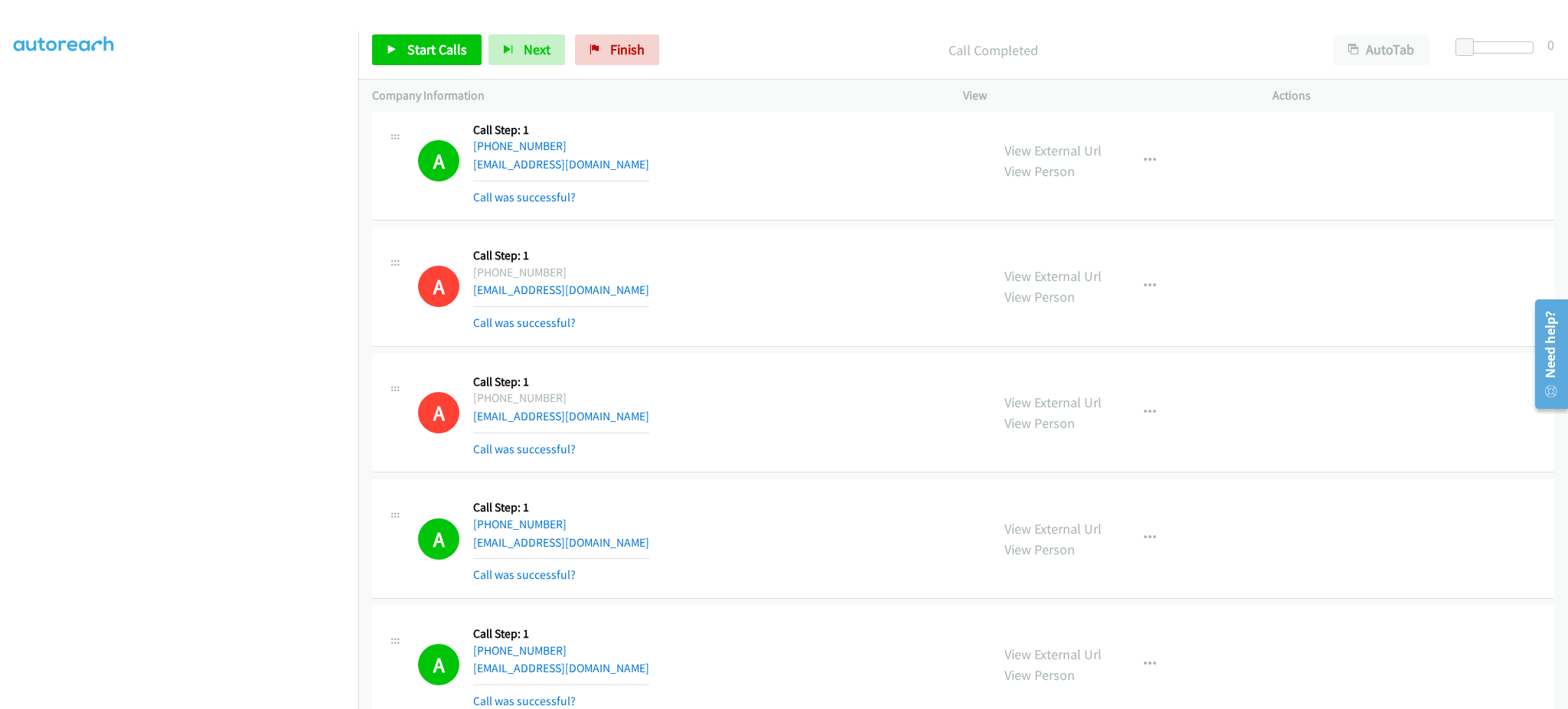
scroll to position [8375, 0]
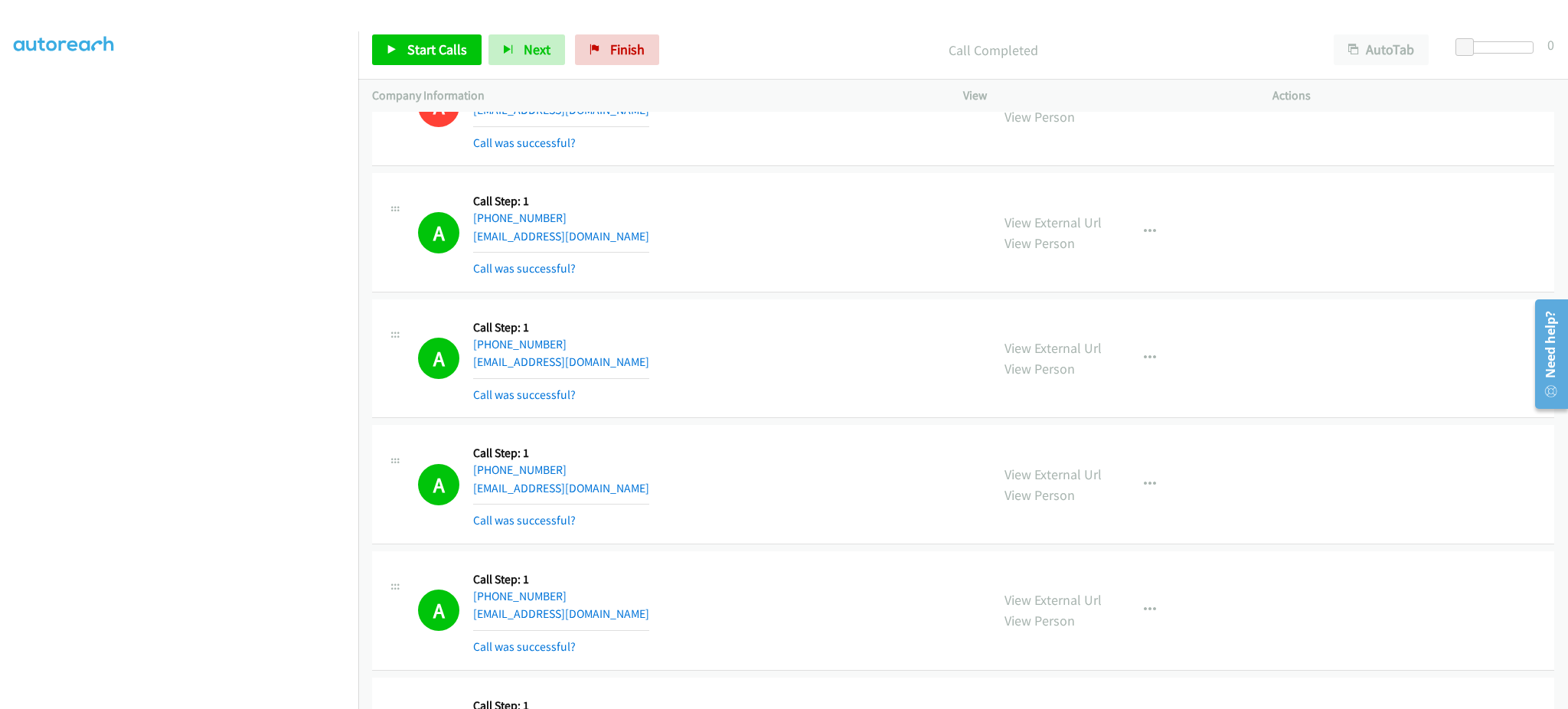
click at [619, 247] on div "A Callback Scheduled Call Step: 1 America/New_York [PHONE_NUMBER] [EMAIL_ADDRES…" at bounding box center [698, 232] width 559 height 91
click at [619, 246] on div "A Callback Scheduled Call Step: 1 America/New_York [PHONE_NUMBER] [EMAIL_ADDRES…" at bounding box center [698, 232] width 559 height 91
click at [634, 363] on div "A Callback Scheduled Call Step: 1 America/New_York [PHONE_NUMBER] [EMAIL_ADDRES…" at bounding box center [698, 359] width 559 height 91
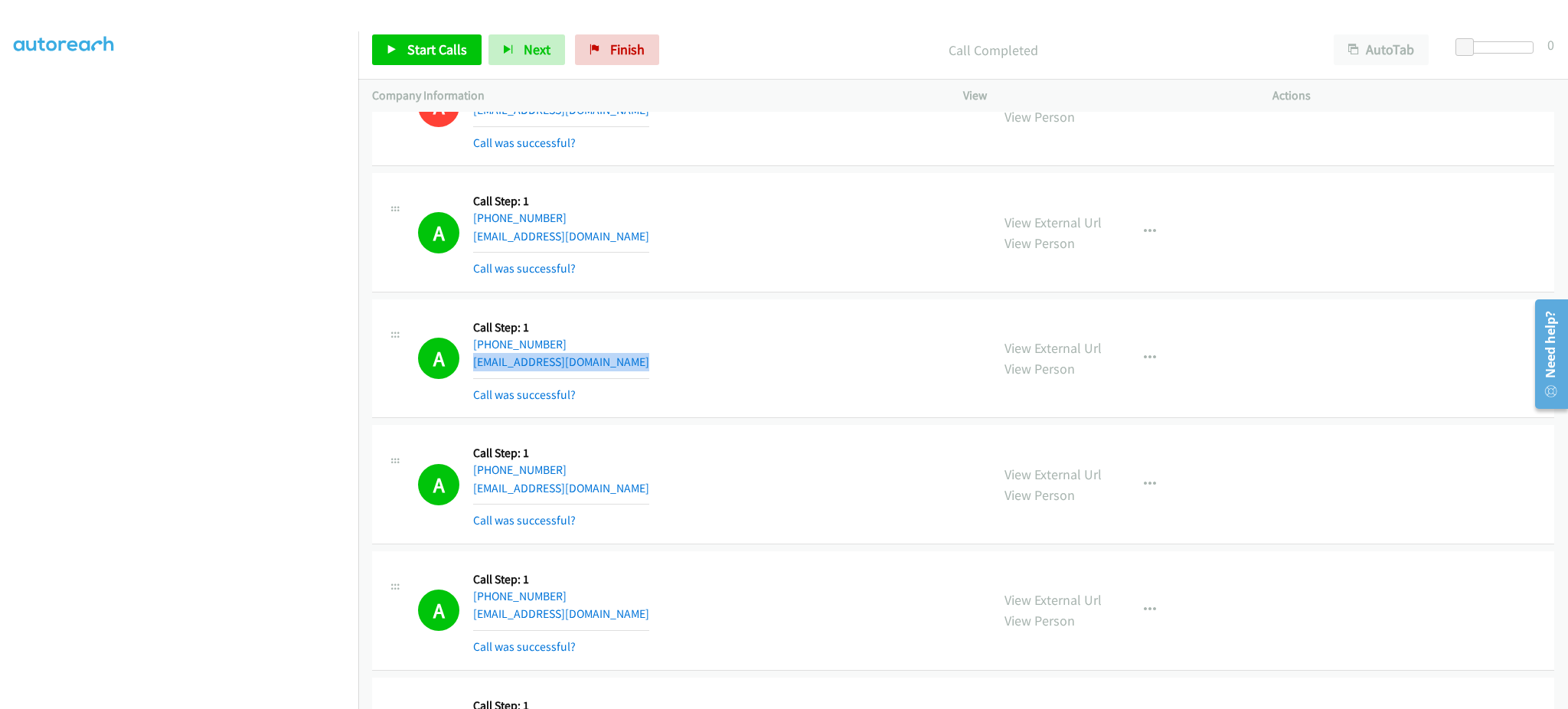
click at [634, 363] on div "A Callback Scheduled Call Step: 1 America/New_York [PHONE_NUMBER] [EMAIL_ADDRES…" at bounding box center [698, 359] width 559 height 91
click at [595, 507] on div "A Callback Scheduled Call Step: 1 [GEOGRAPHIC_DATA]/[GEOGRAPHIC_DATA] [PHONE_NU…" at bounding box center [698, 484] width 559 height 91
click at [595, 502] on div "A Callback Scheduled Call Step: 1 [GEOGRAPHIC_DATA]/[GEOGRAPHIC_DATA] [PHONE_NU…" at bounding box center [698, 484] width 559 height 91
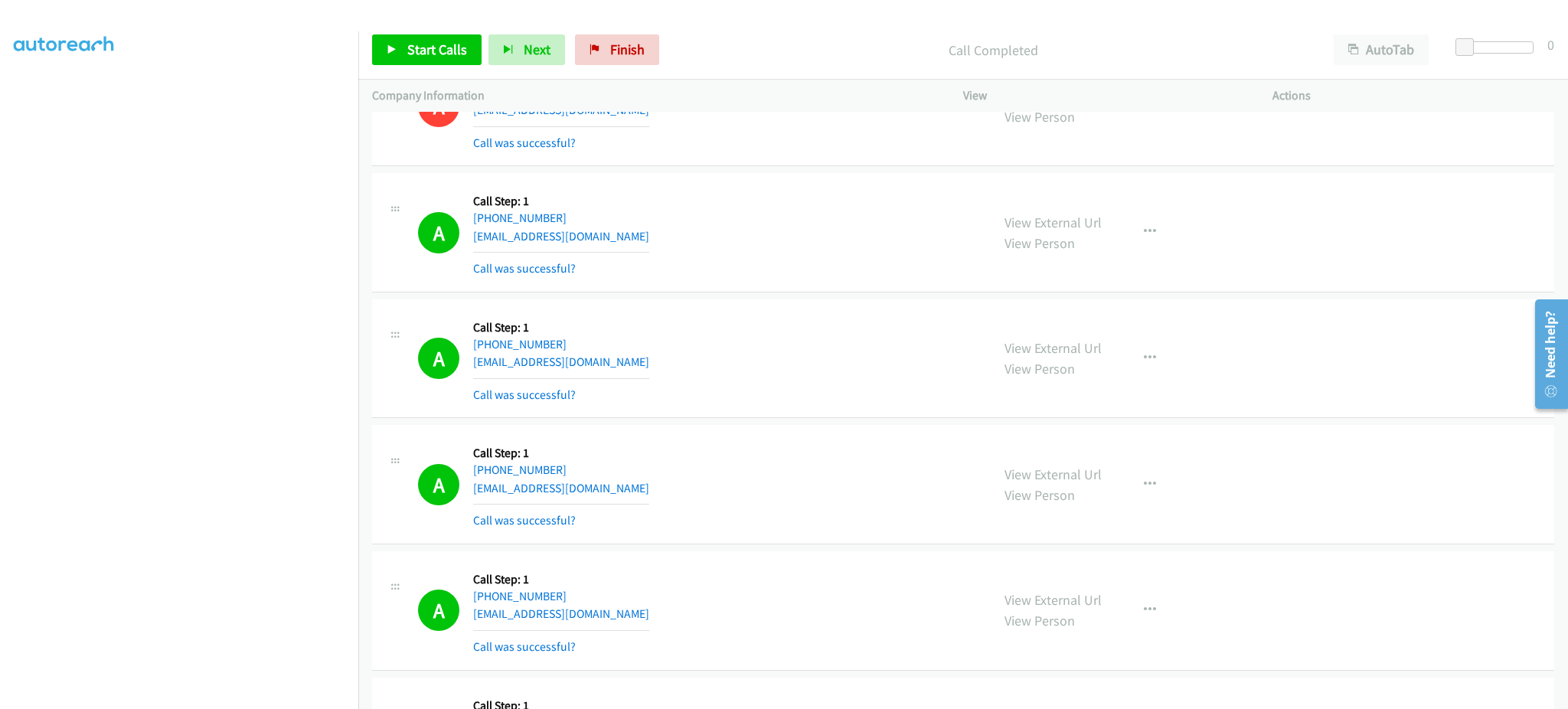
click at [599, 497] on div "A Callback Scheduled Call Step: 1 [GEOGRAPHIC_DATA]/[GEOGRAPHIC_DATA] [PHONE_NU…" at bounding box center [698, 484] width 559 height 91
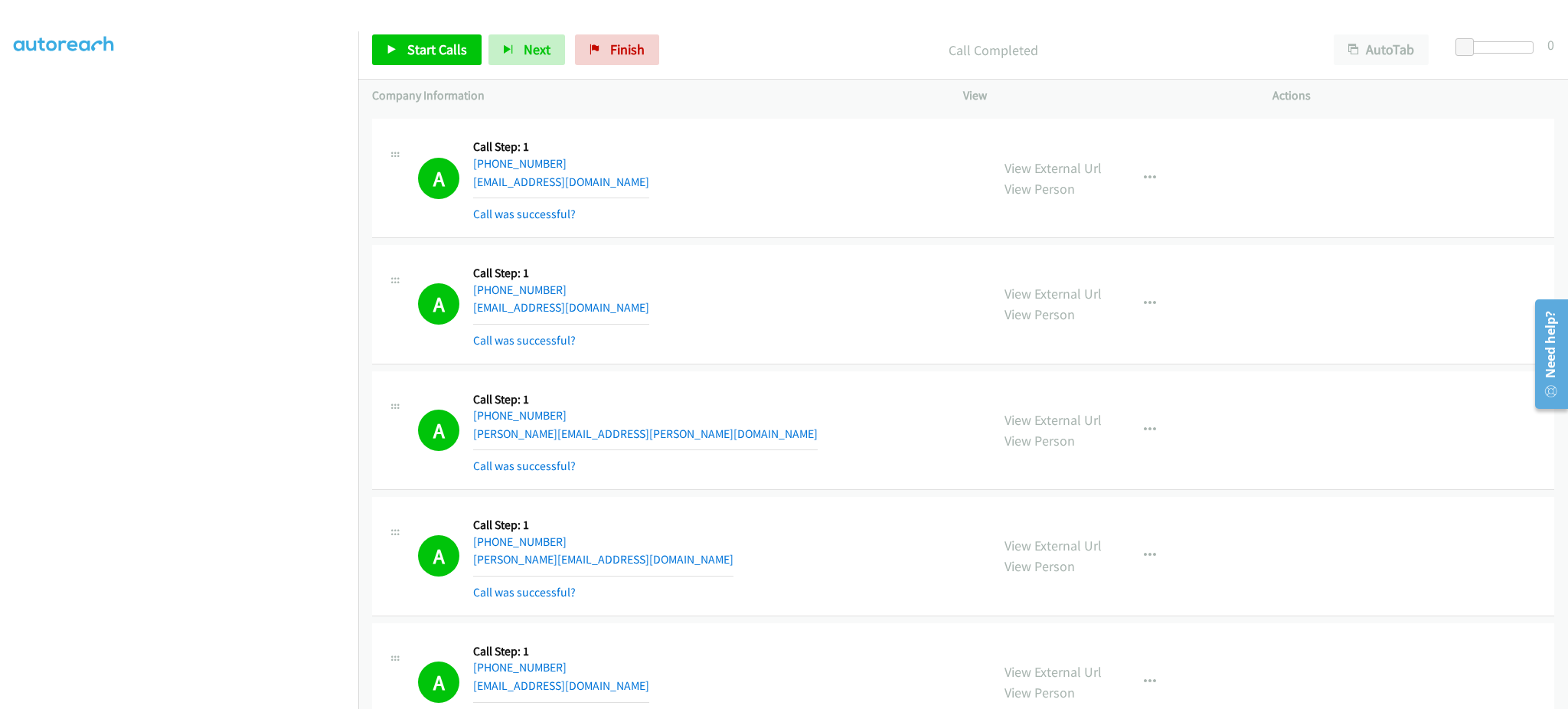
click at [690, 309] on div "A Callback Scheduled Call Step: 1 America/Los_Angeles [PHONE_NUMBER] [EMAIL_ADD…" at bounding box center [698, 303] width 559 height 91
click at [674, 432] on div "A Callback Scheduled Call Step: 1 [GEOGRAPHIC_DATA]/[GEOGRAPHIC_DATA] [PHONE_NU…" at bounding box center [698, 430] width 559 height 91
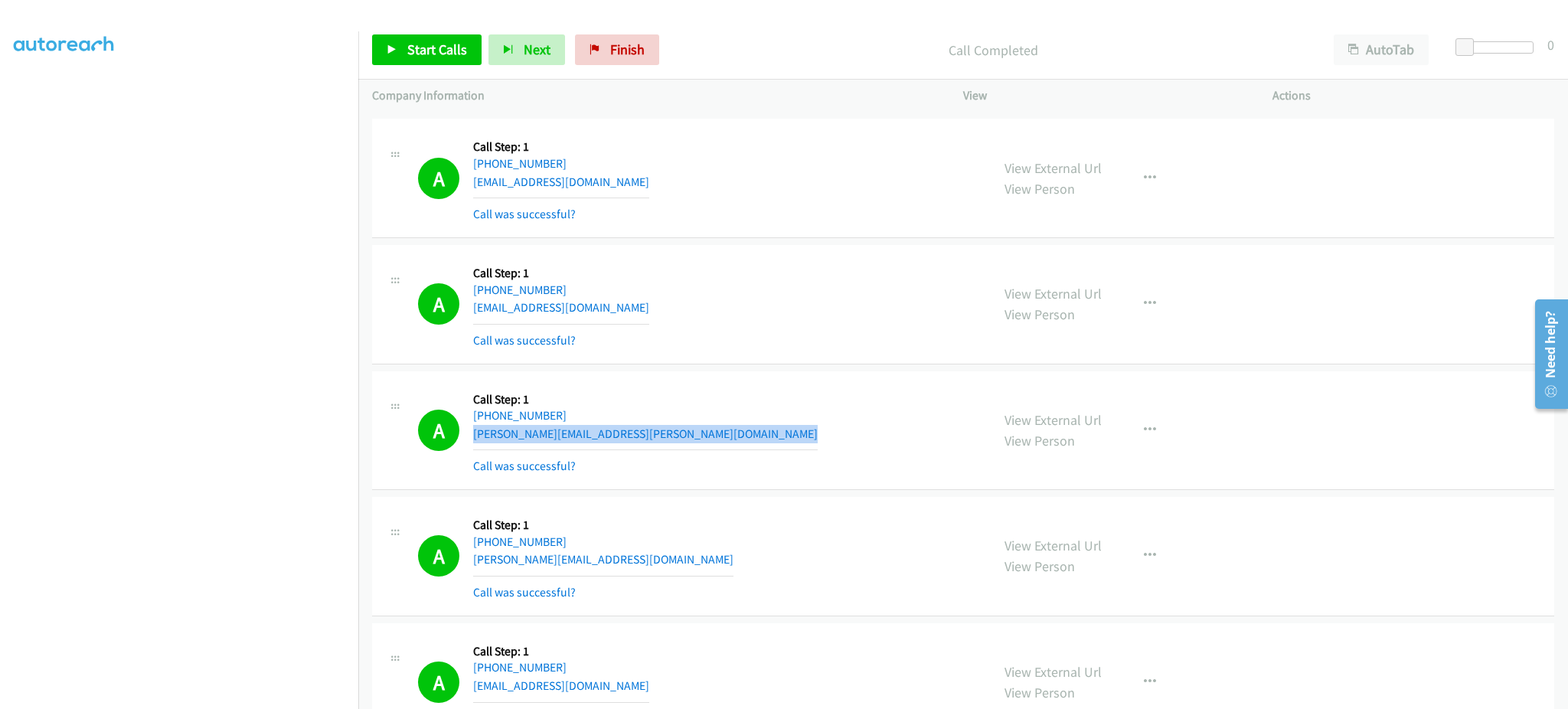
click at [674, 432] on div "A Callback Scheduled Call Step: 1 [GEOGRAPHIC_DATA]/[GEOGRAPHIC_DATA] [PHONE_NU…" at bounding box center [698, 430] width 559 height 91
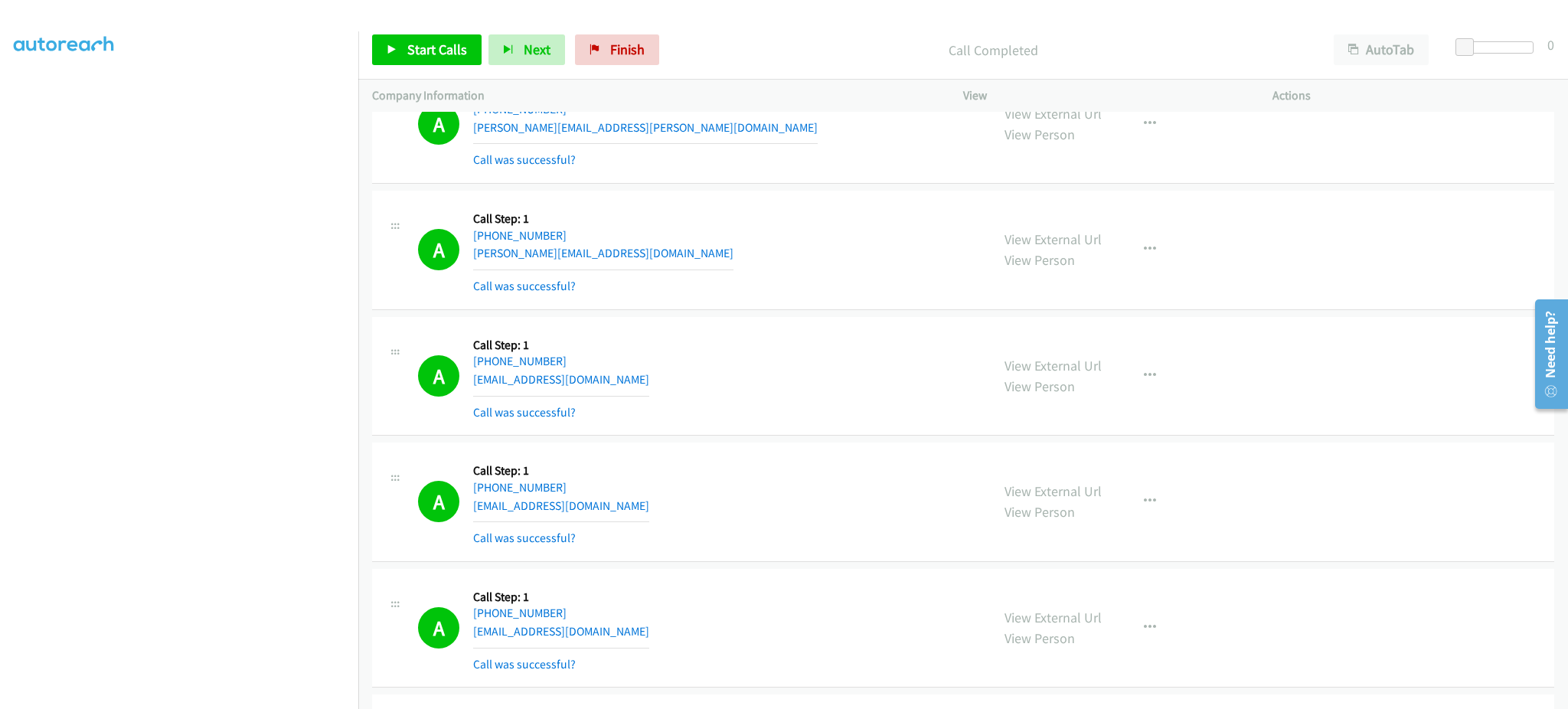
click at [622, 257] on div "A Callback Scheduled Call Step: 1 [GEOGRAPHIC_DATA]/[GEOGRAPHIC_DATA] [PHONE_NU…" at bounding box center [698, 249] width 559 height 91
click at [650, 388] on div "A Callback Scheduled Call Step: 1 America/New_York [PHONE_NUMBER] [EMAIL_ADDRES…" at bounding box center [698, 376] width 559 height 91
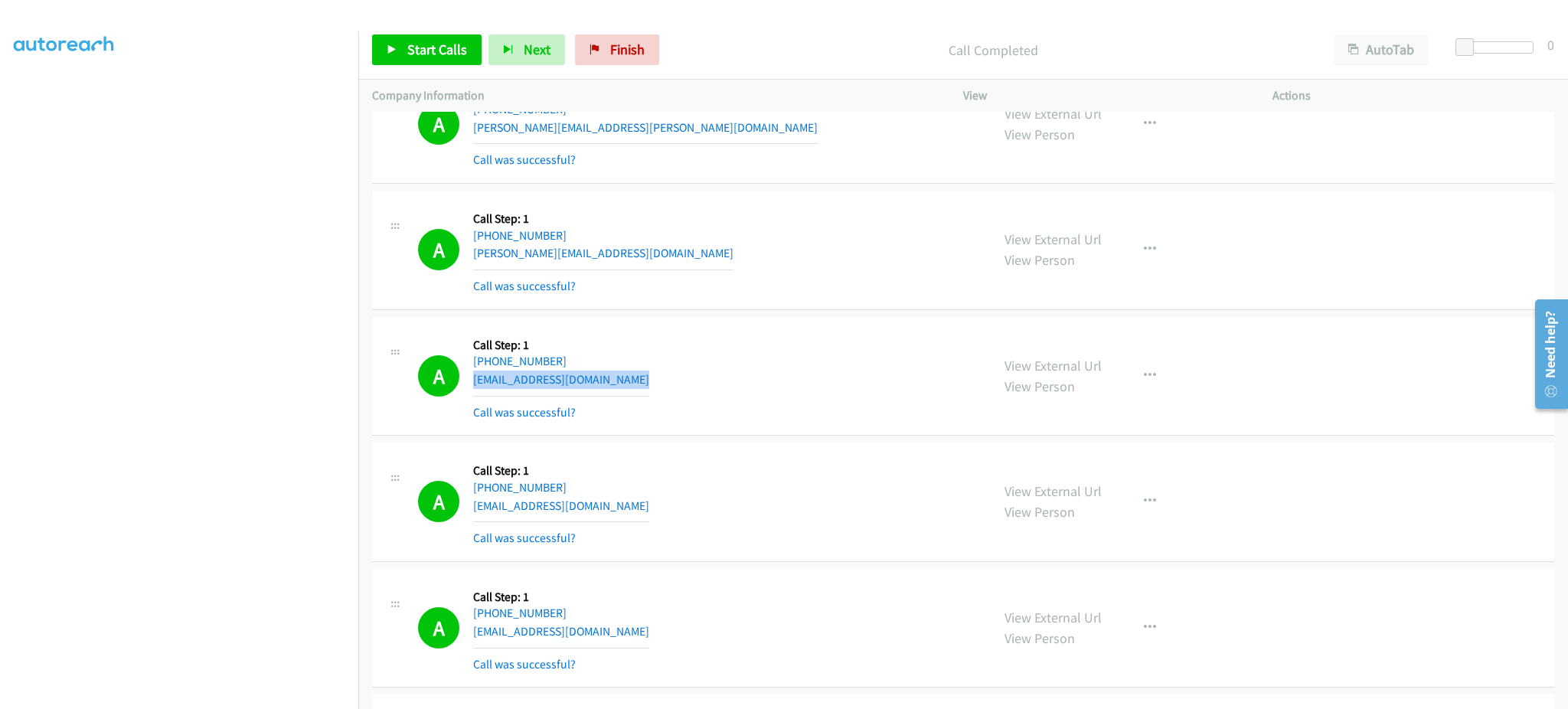
click at [650, 388] on div "A Callback Scheduled Call Step: 1 America/New_York [PHONE_NUMBER] [EMAIL_ADDRES…" at bounding box center [698, 376] width 559 height 91
click at [653, 514] on div "A Callback Scheduled Call Step: 1 America/New_York [PHONE_NUMBER] [EMAIL_ADDRES…" at bounding box center [698, 501] width 559 height 91
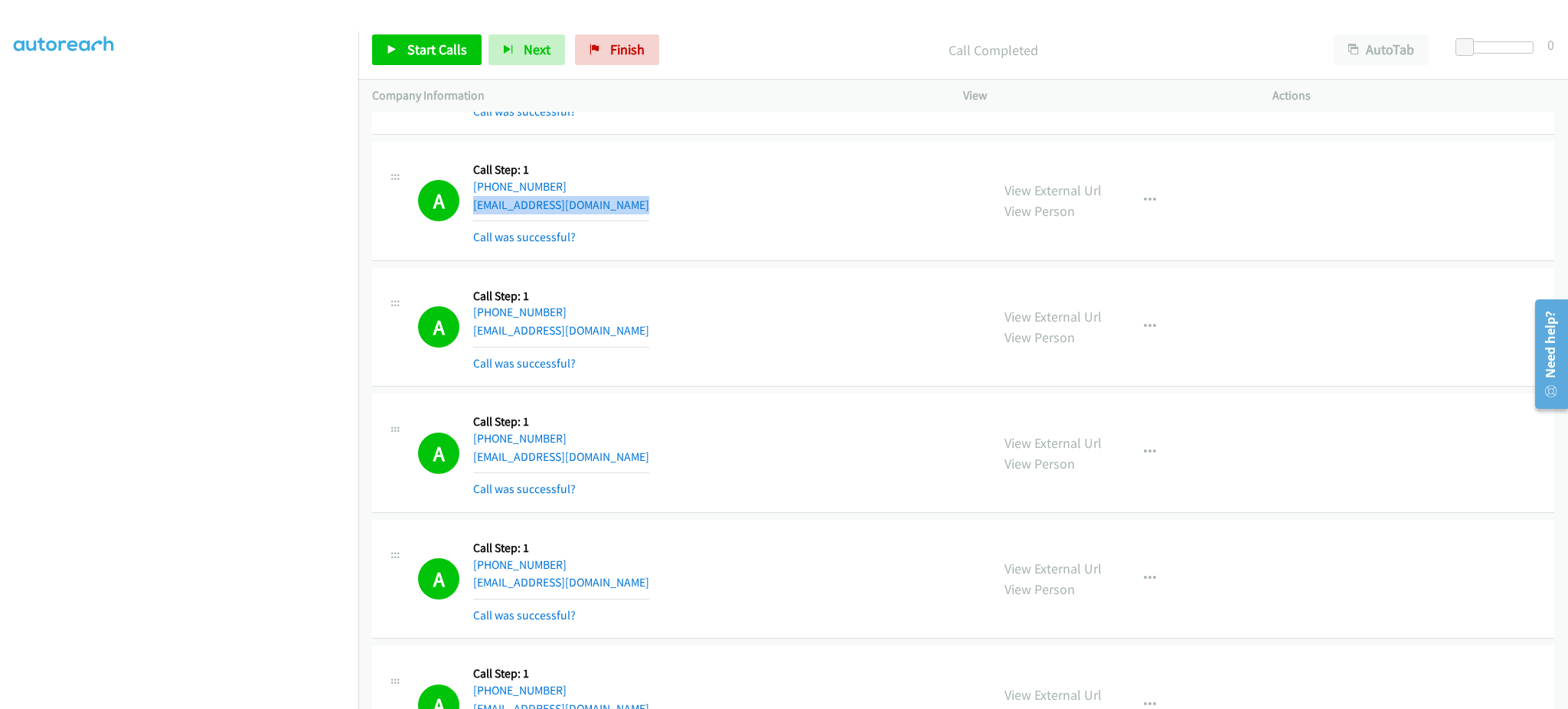
scroll to position [9294, 0]
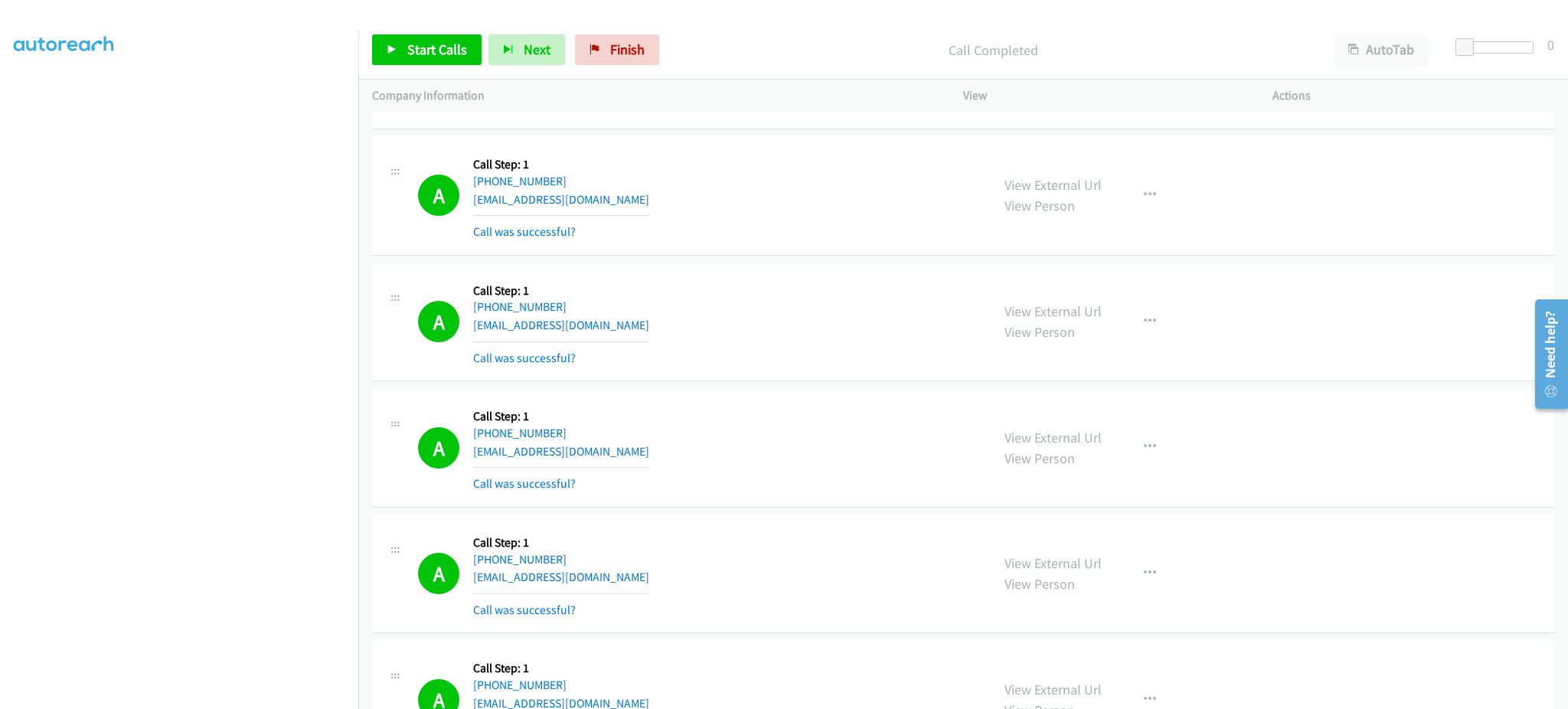
click at [624, 326] on div "A Callback Scheduled Call Step: 1 America/Los_Angeles [PHONE_NUMBER] [EMAIL_ADD…" at bounding box center [698, 322] width 559 height 91
click at [629, 453] on div "A Callback Scheduled Call Step: 1 [GEOGRAPHIC_DATA]/[GEOGRAPHIC_DATA] [PHONE_NU…" at bounding box center [698, 447] width 559 height 91
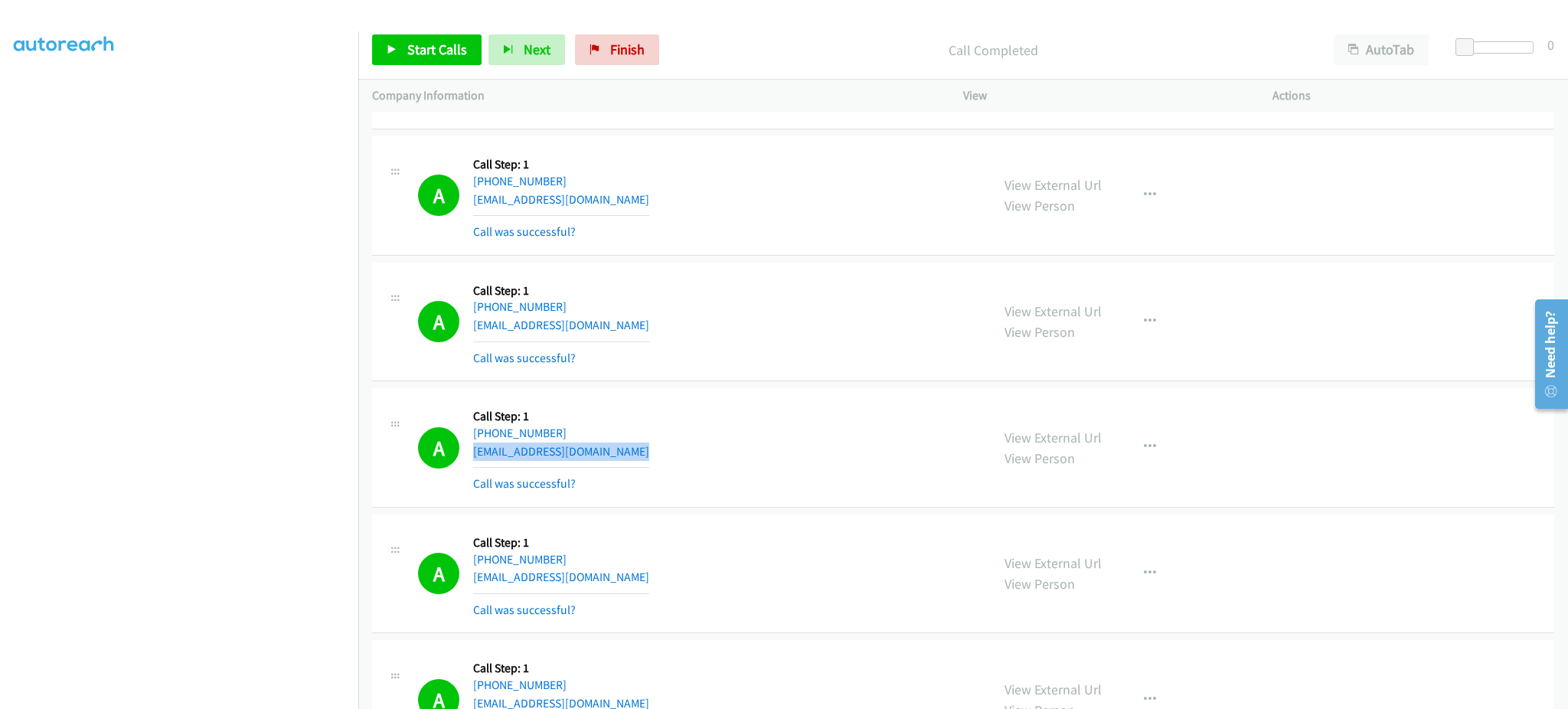
click at [629, 453] on div "A Callback Scheduled Call Step: 1 [GEOGRAPHIC_DATA]/[GEOGRAPHIC_DATA] [PHONE_NU…" at bounding box center [698, 447] width 559 height 91
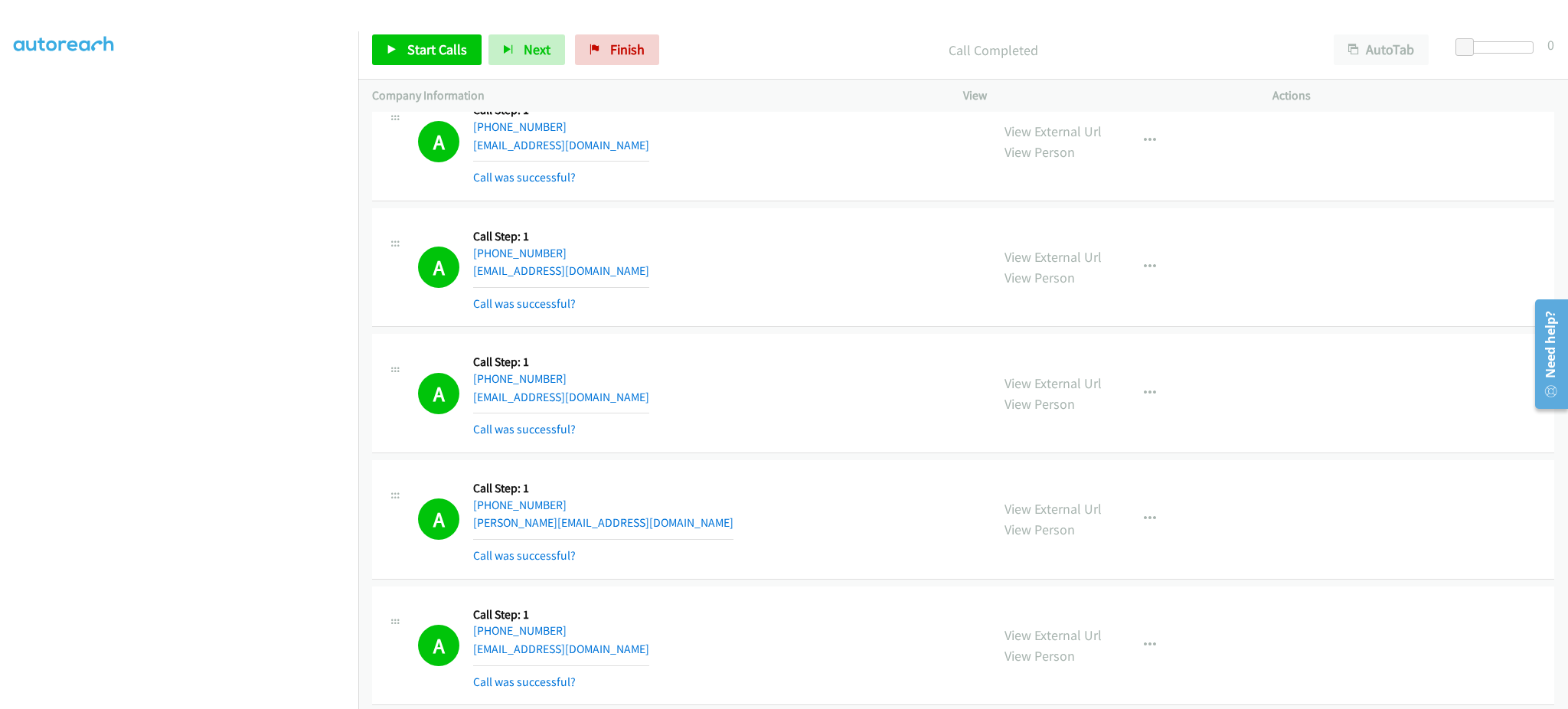
click at [633, 270] on div "A Callback Scheduled Call Step: 1 America/New_York [PHONE_NUMBER] [EMAIL_ADDRES…" at bounding box center [698, 267] width 559 height 91
click at [625, 404] on div "A Callback Scheduled Call Step: 1 America/New_York [PHONE_NUMBER] [EMAIL_ADDRES…" at bounding box center [698, 393] width 559 height 91
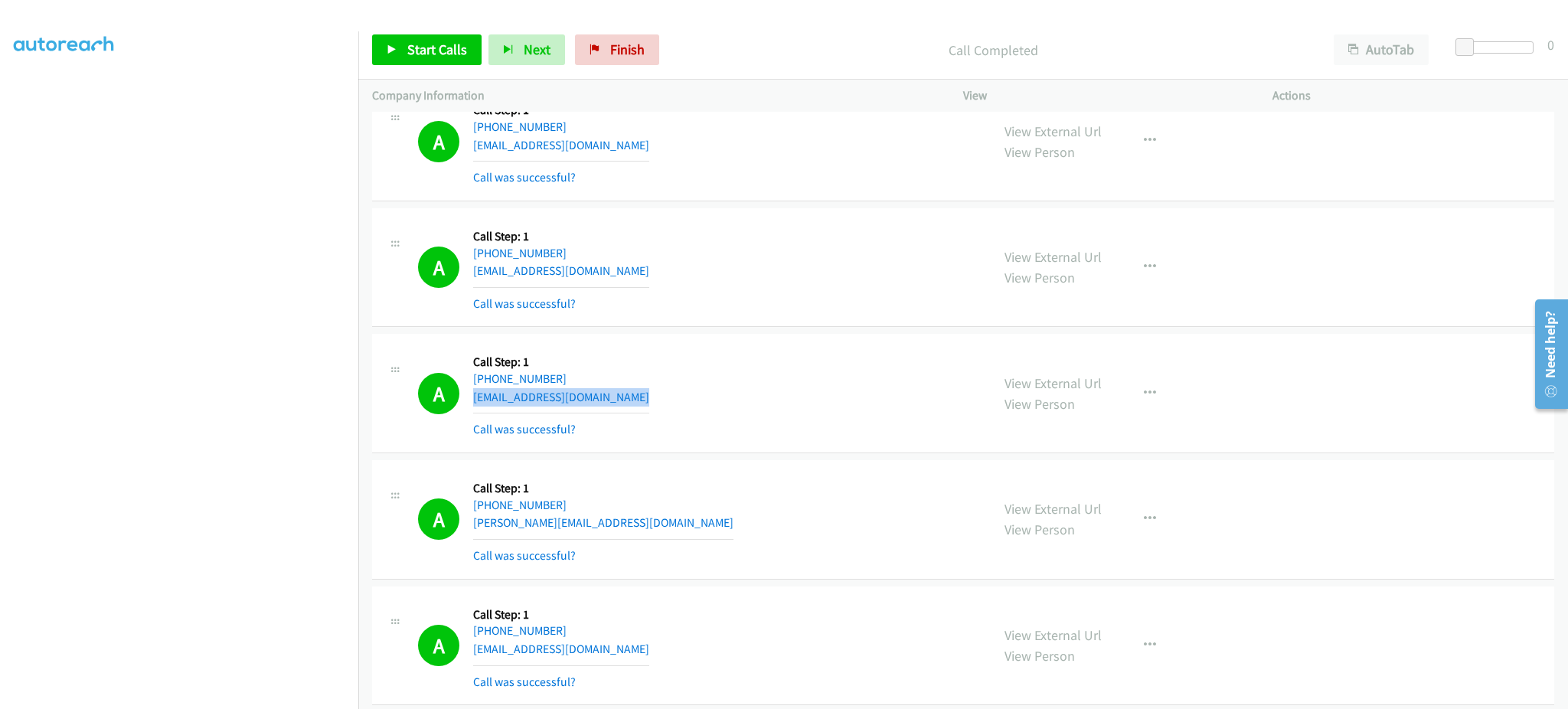
click at [625, 404] on div "A Callback Scheduled Call Step: 1 America/New_York [PHONE_NUMBER] [EMAIL_ADDRES…" at bounding box center [698, 393] width 559 height 91
click at [615, 526] on div "A Callback Scheduled Call Step: 1 America/Los_Angeles [PHONE_NUMBER] [PERSON_NA…" at bounding box center [698, 518] width 559 height 91
click at [1161, 536] on div "View External Url View Person View External Url Email Schedule/Manage Callback …" at bounding box center [1152, 518] width 324 height 91
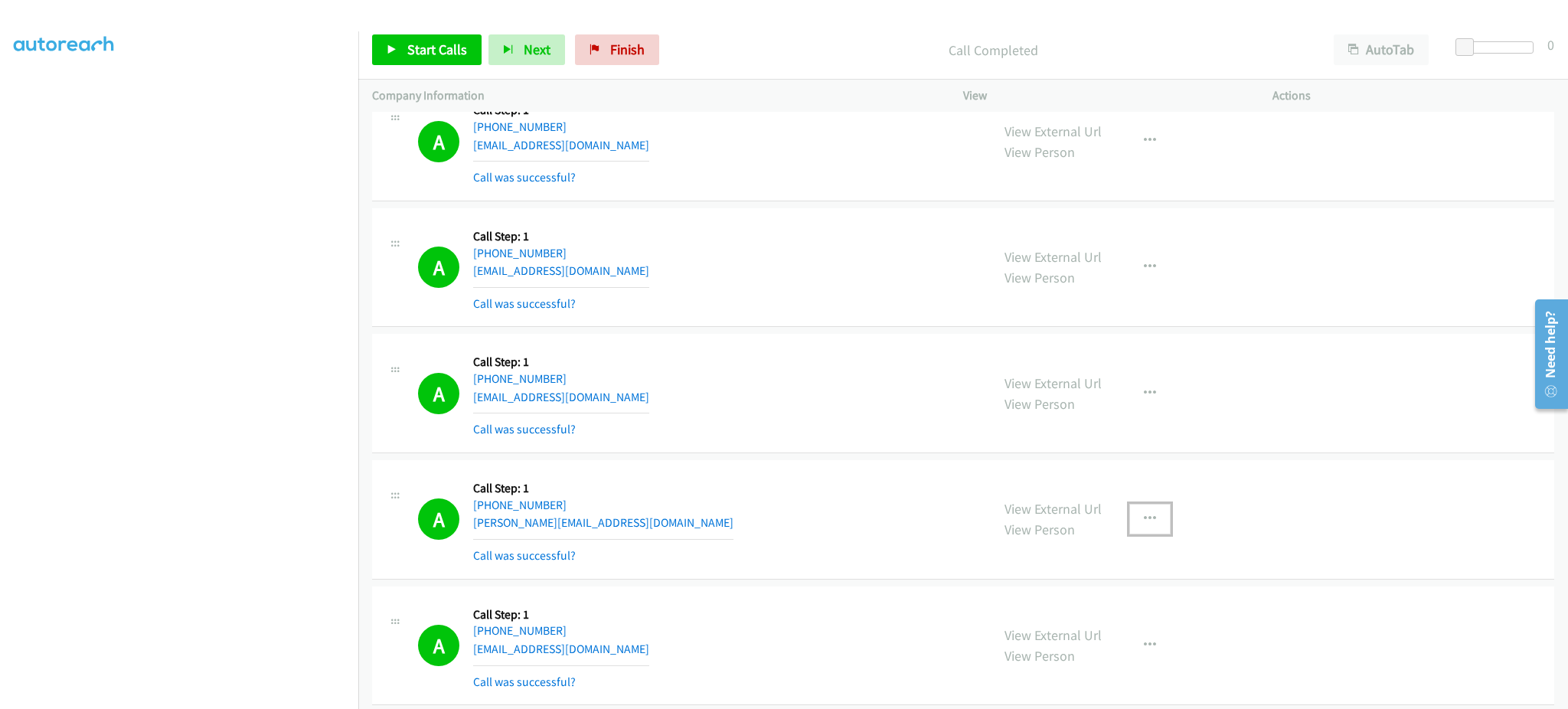
click at [1134, 526] on button "button" at bounding box center [1150, 519] width 42 height 31
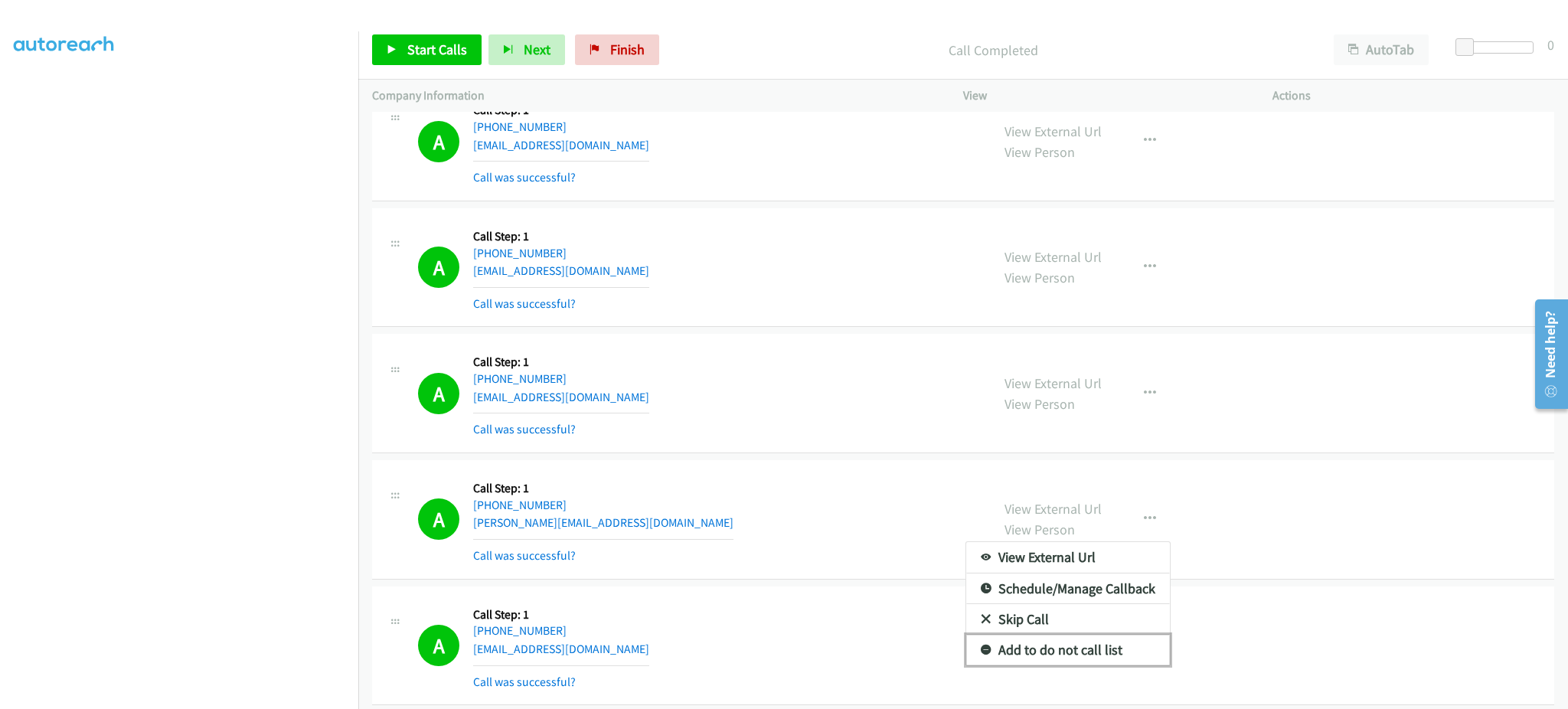
click at [1095, 654] on link "Add to do not call list" at bounding box center [1067, 649] width 203 height 31
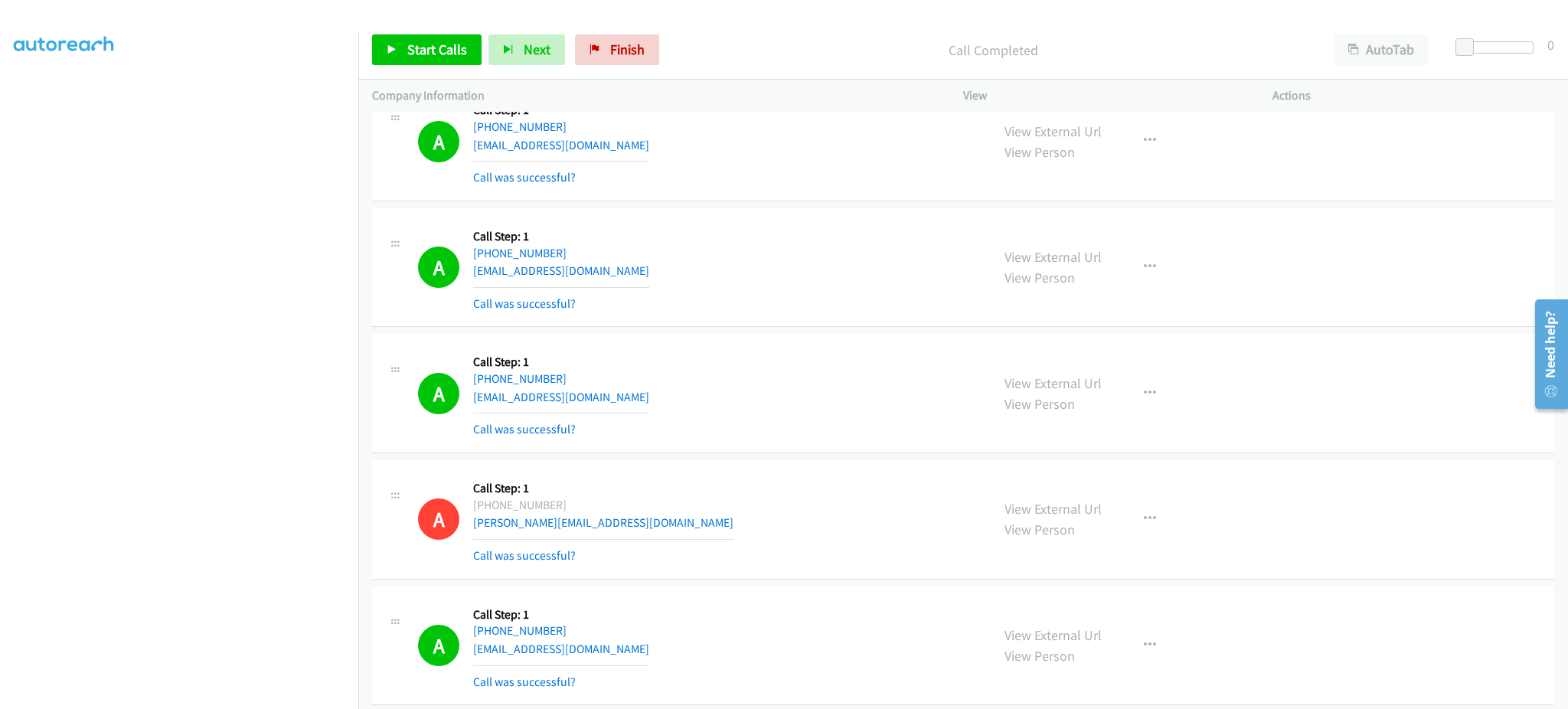
scroll to position [9905, 0]
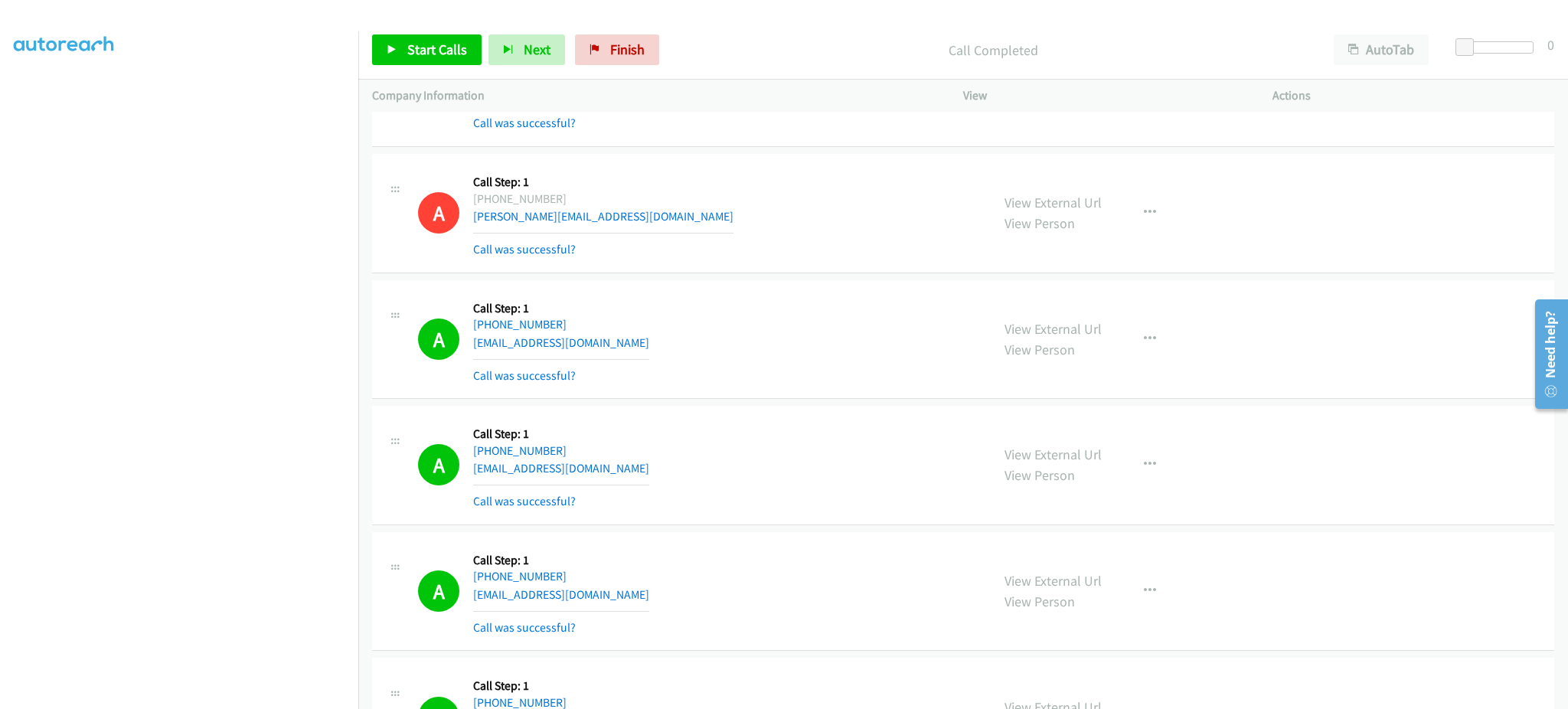
click at [598, 349] on div "A Callback Scheduled Call Step: 1 America/New_York [PHONE_NUMBER] [EMAIL_ADDRES…" at bounding box center [698, 339] width 559 height 91
click at [619, 479] on div "A Callback Scheduled Call Step: 1 America/New_York [PHONE_NUMBER] [EMAIL_ADDRES…" at bounding box center [698, 464] width 559 height 91
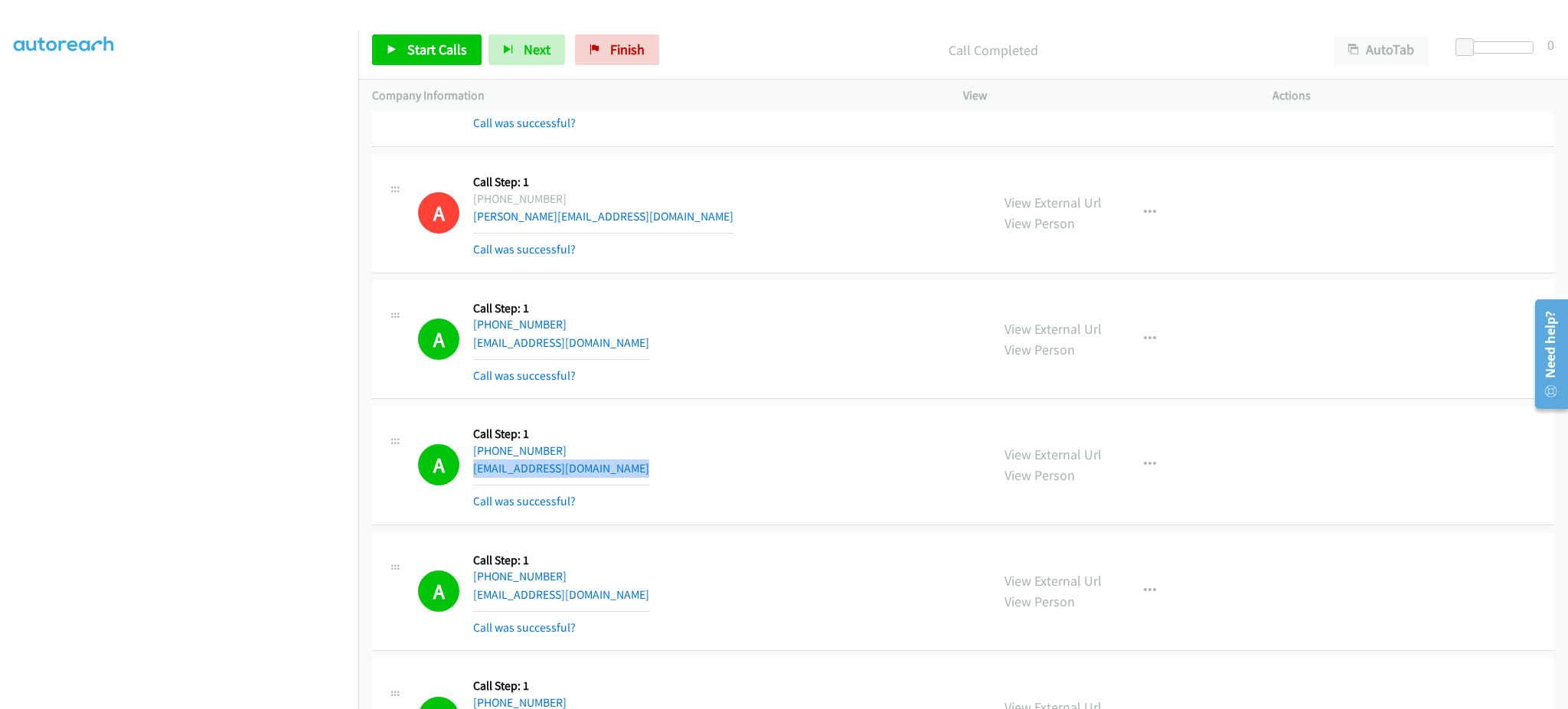
click at [619, 479] on div "A Callback Scheduled Call Step: 1 America/New_York [PHONE_NUMBER] [EMAIL_ADDRES…" at bounding box center [698, 464] width 559 height 91
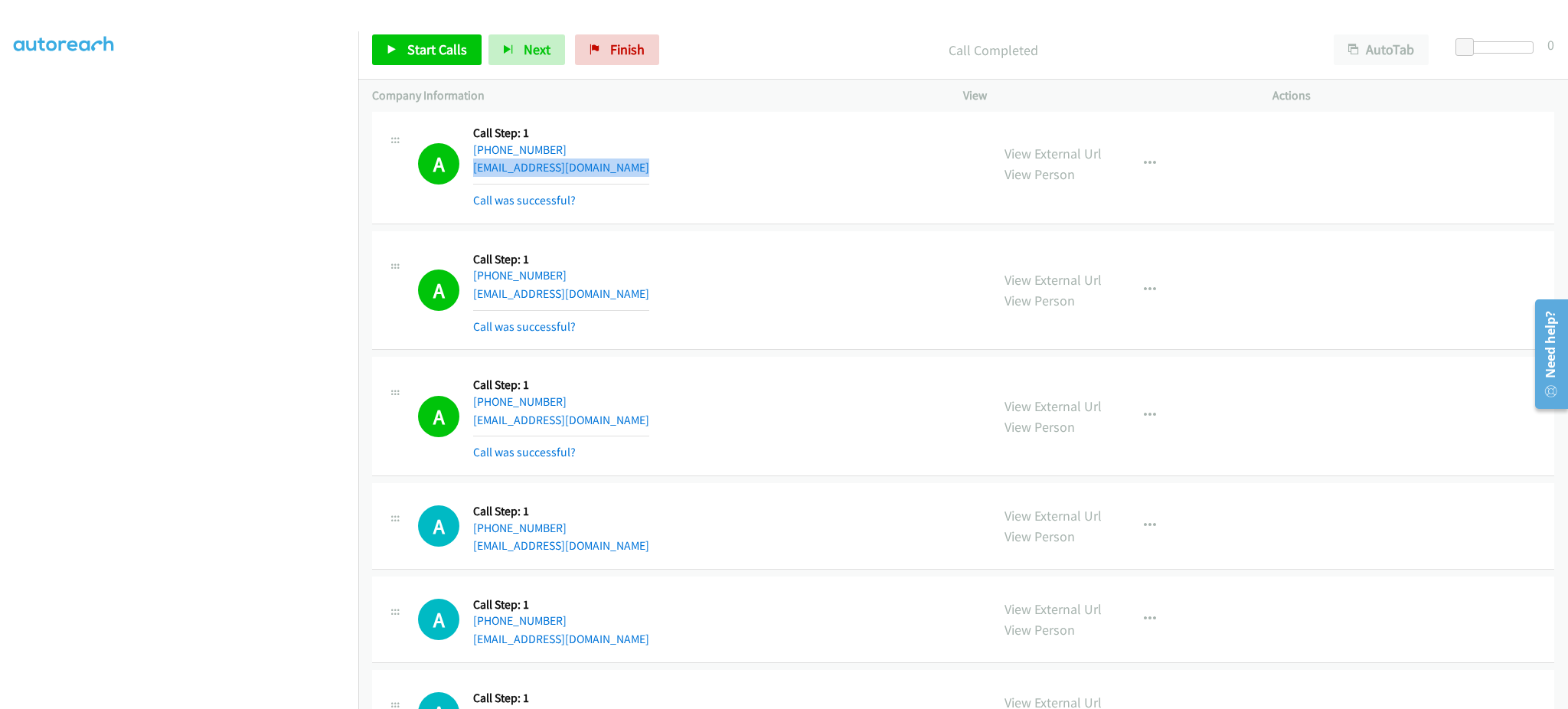
scroll to position [10211, 0]
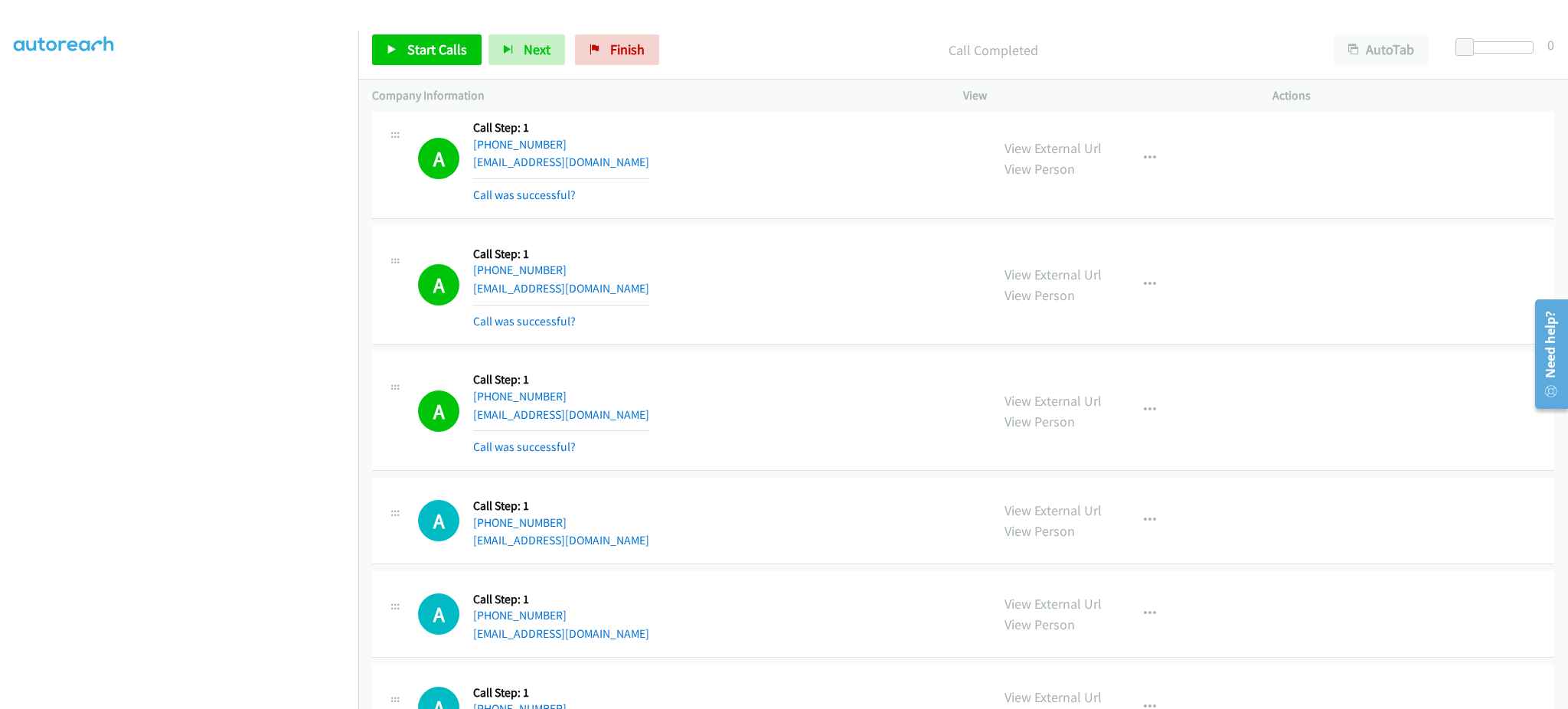
click at [613, 285] on div "A Callback Scheduled Call Step: 1 America/Los_Angeles [PHONE_NUMBER] [EMAIL_ADD…" at bounding box center [698, 285] width 559 height 91
click at [608, 295] on div "A Callback Scheduled Call Step: 1 America/Los_Angeles [PHONE_NUMBER] [EMAIL_ADD…" at bounding box center [698, 285] width 559 height 91
click at [623, 415] on div "A Callback Scheduled Call Step: 1 America/Los_Angeles [PHONE_NUMBER] [EMAIL_ADD…" at bounding box center [698, 410] width 559 height 91
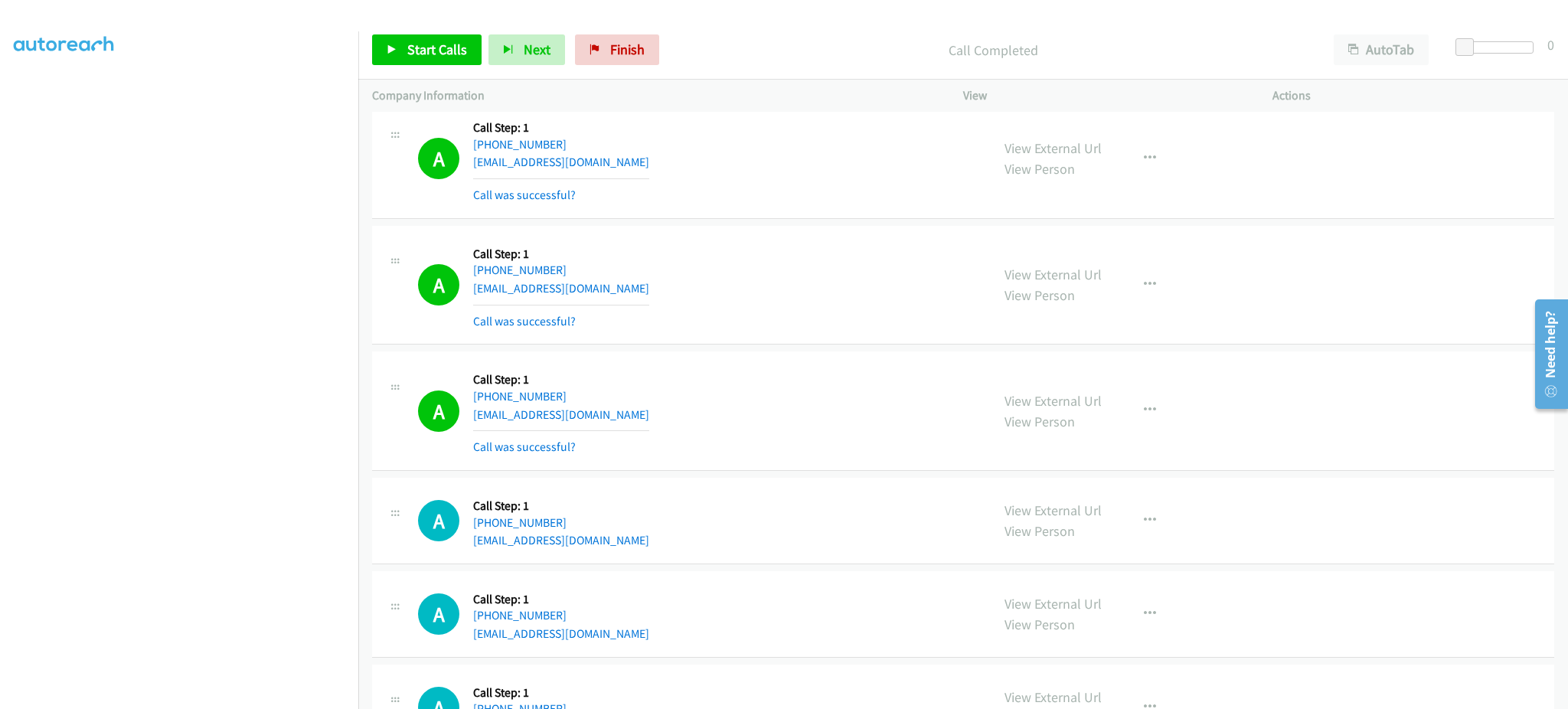
click at [623, 415] on div "A Callback Scheduled Call Step: 1 America/Los_Angeles [PHONE_NUMBER] [EMAIL_ADD…" at bounding box center [698, 410] width 559 height 91
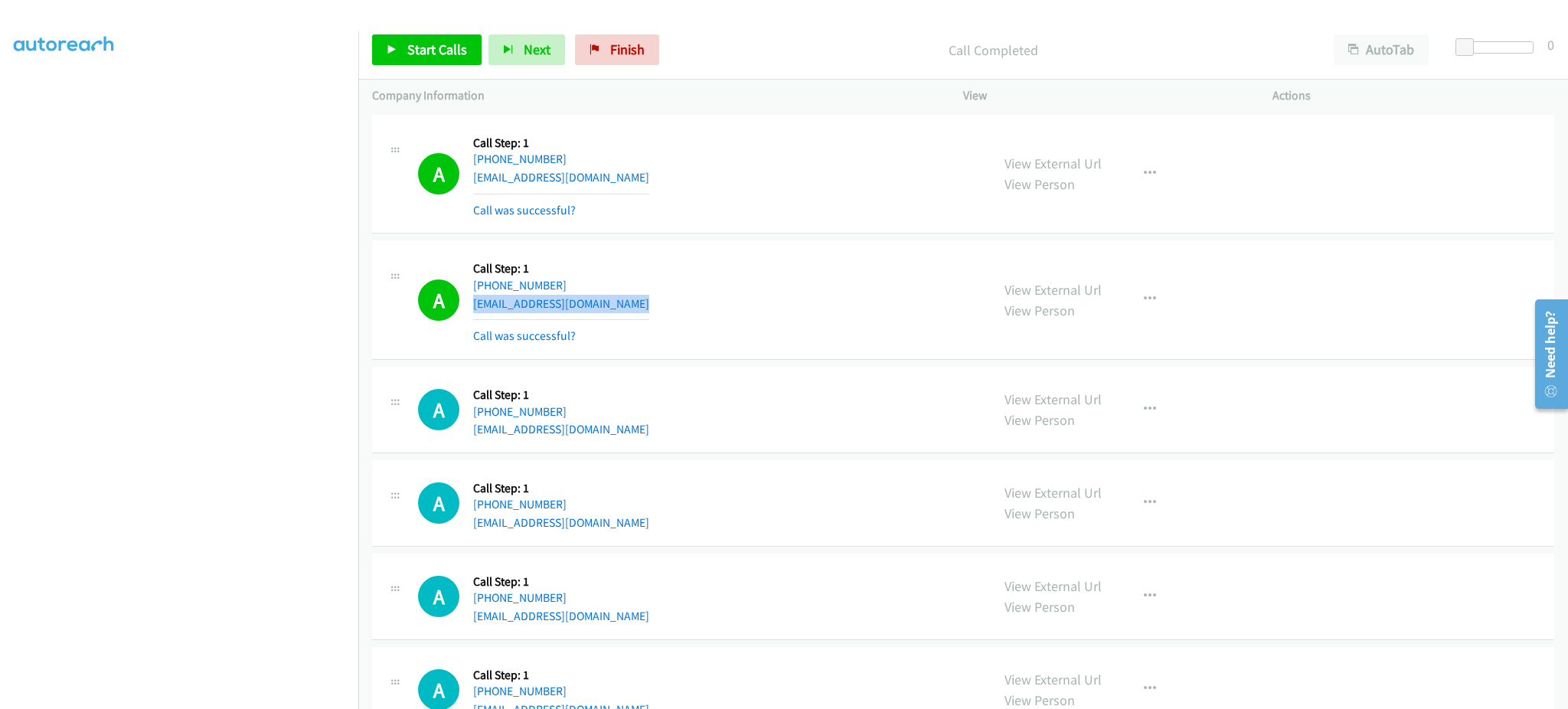
scroll to position [10379, 0]
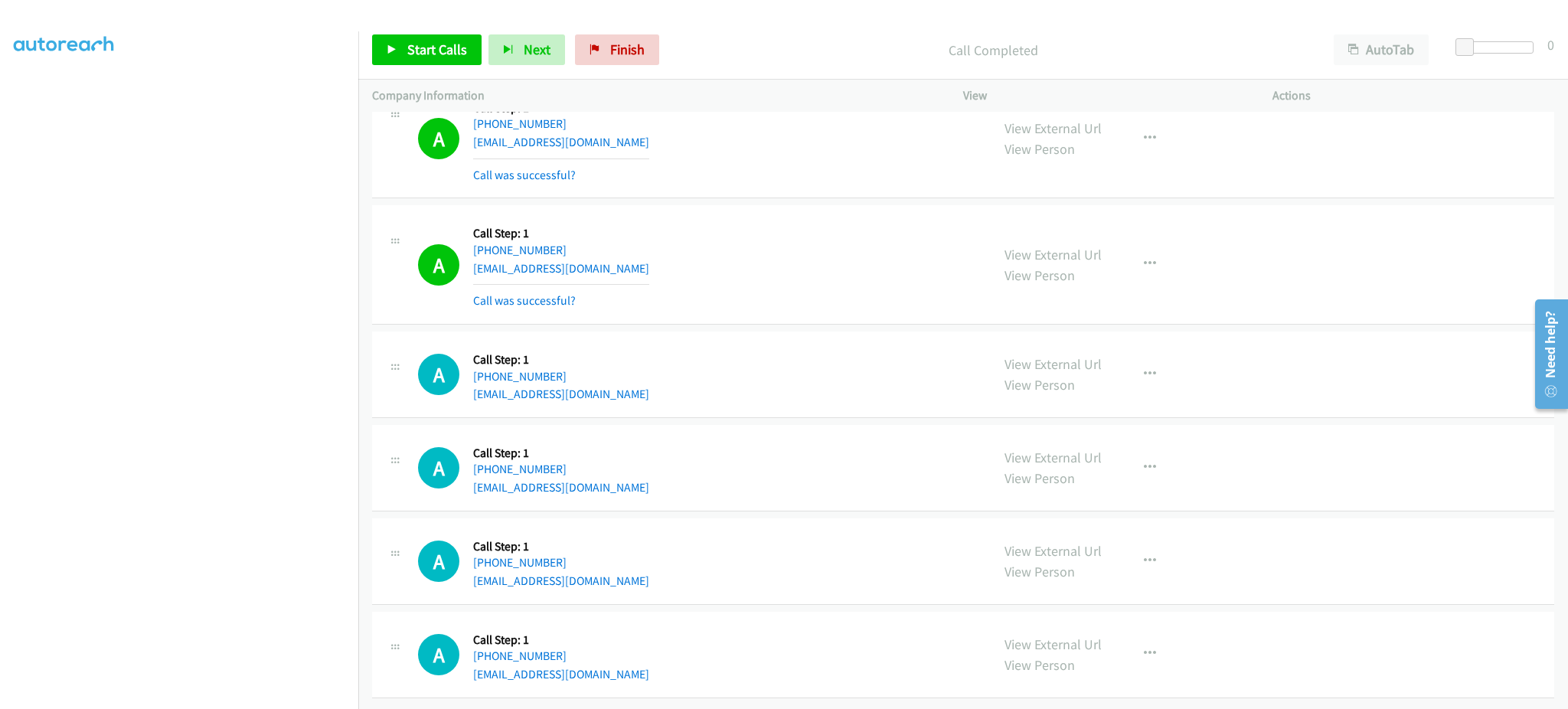
click at [596, 373] on div "A Callback Scheduled Call Step: 1 America/Los_Angeles [PHONE_NUMBER] [EMAIL_ADD…" at bounding box center [698, 374] width 559 height 58
click at [596, 373] on div "A Callback Scheduled Call Step: 1 America/Los_Angeles [PHONE_NUMBER] [EMAIL_ADD…" at bounding box center [698, 374] width 559 height 58
click at [632, 469] on div "A Callback Scheduled Call Step: 1 [GEOGRAPHIC_DATA]/[GEOGRAPHIC_DATA] [PHONE_NU…" at bounding box center [698, 468] width 559 height 58
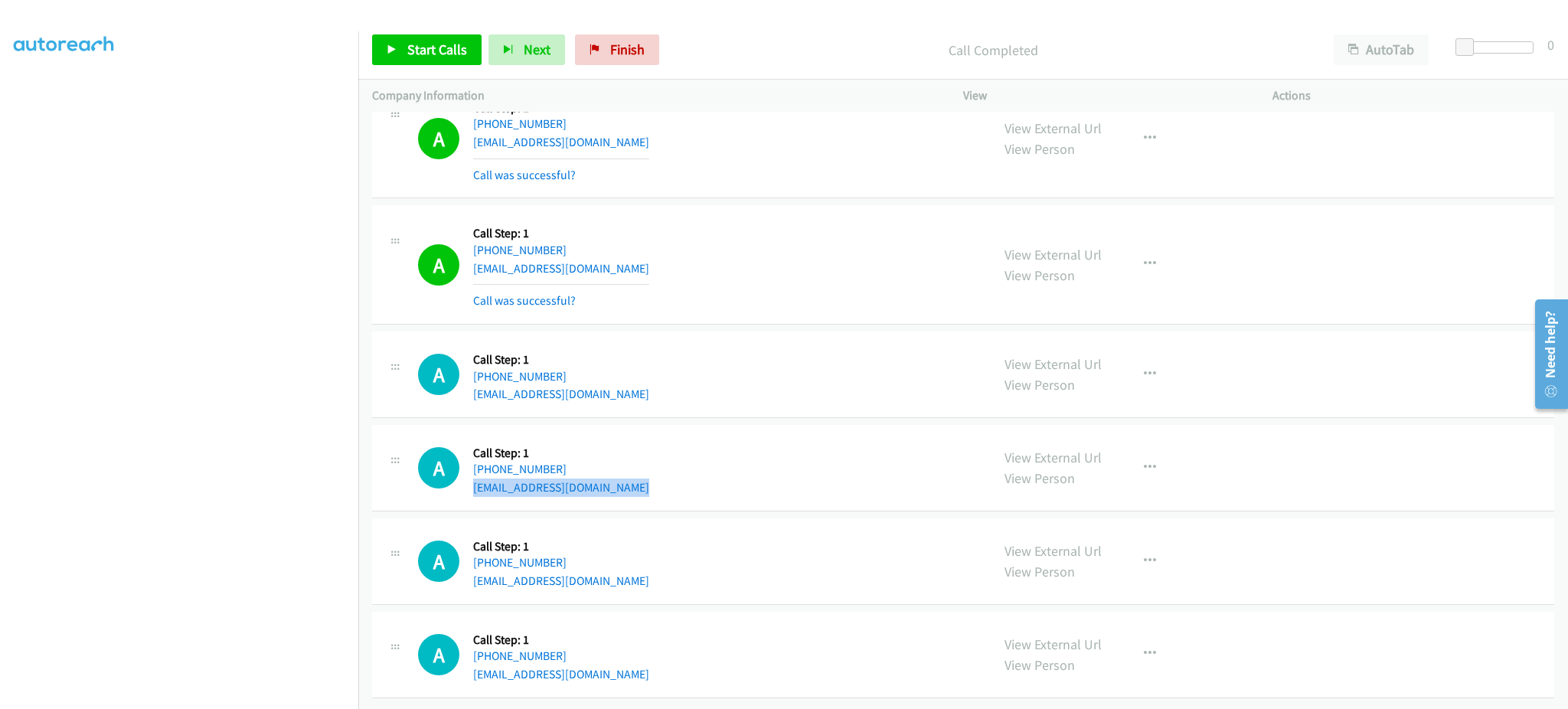
click at [632, 469] on div "A Callback Scheduled Call Step: 1 [GEOGRAPHIC_DATA]/[GEOGRAPHIC_DATA] [PHONE_NU…" at bounding box center [698, 468] width 559 height 58
click at [626, 564] on div "A Callback Scheduled Call Step: 1 [GEOGRAPHIC_DATA]/[GEOGRAPHIC_DATA] [PHONE_NU…" at bounding box center [698, 561] width 559 height 58
click at [623, 652] on div "A Callback Scheduled Call Step: 1 [GEOGRAPHIC_DATA]/[GEOGRAPHIC_DATA] [PHONE_NU…" at bounding box center [698, 654] width 559 height 58
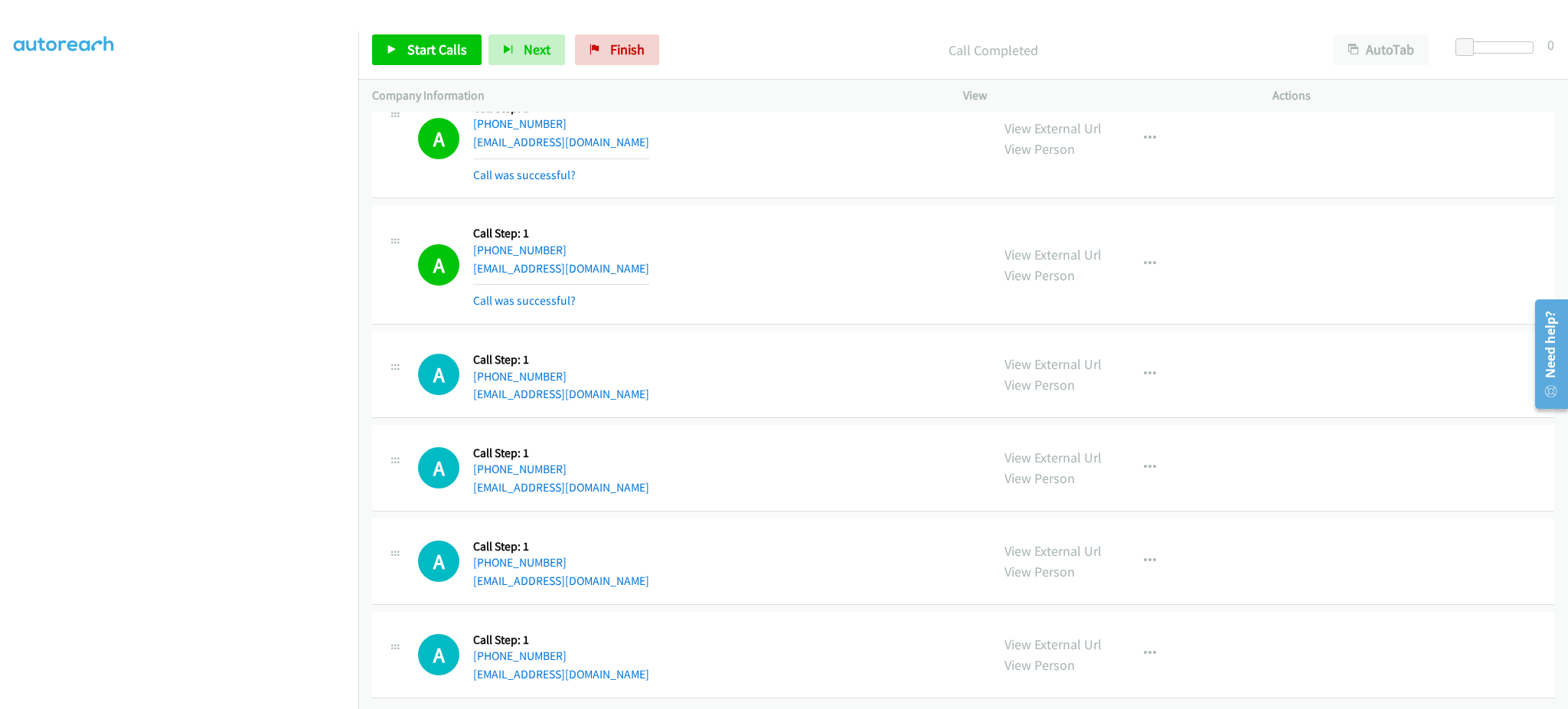
click at [623, 652] on div "A Callback Scheduled Call Step: 1 [GEOGRAPHIC_DATA]/[GEOGRAPHIC_DATA] [PHONE_NU…" at bounding box center [698, 654] width 559 height 58
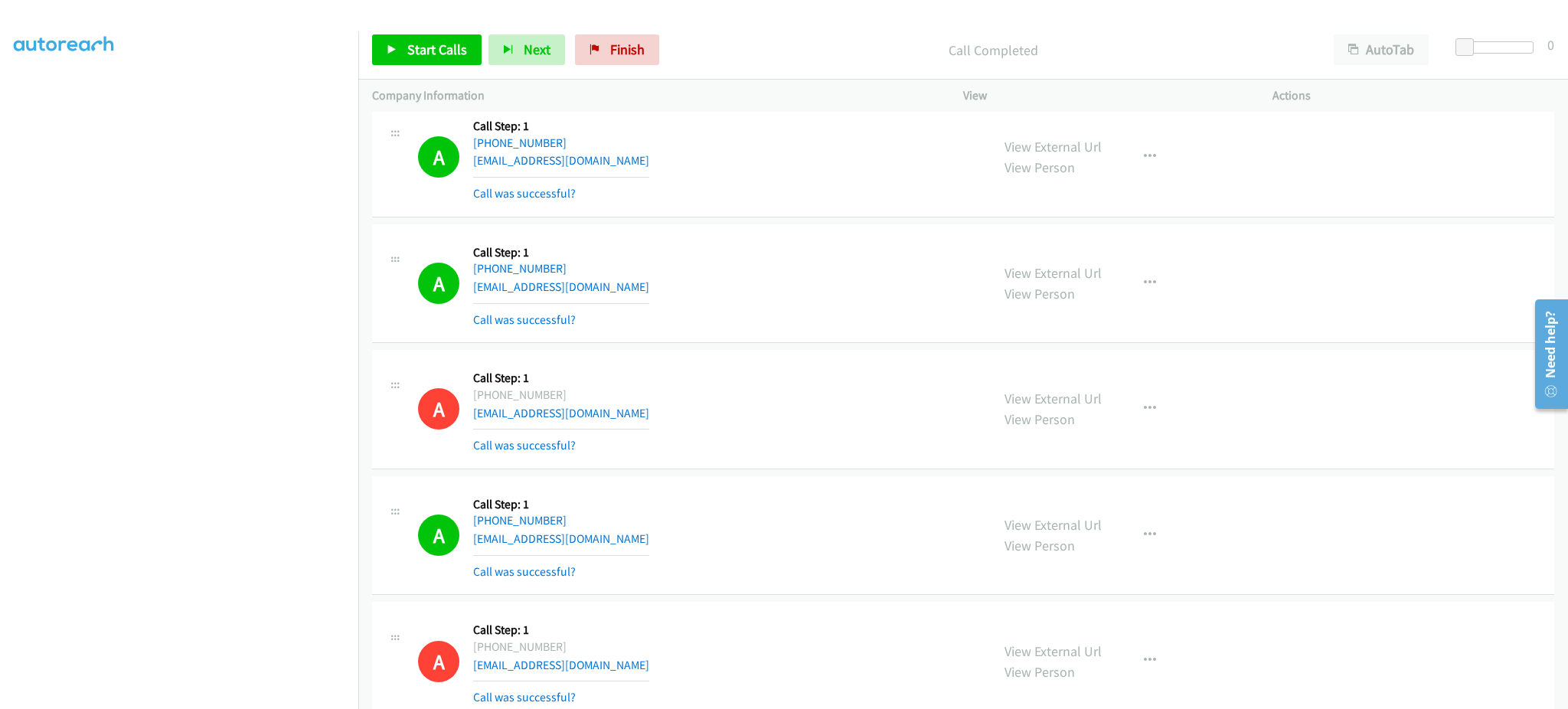
scroll to position [0, 0]
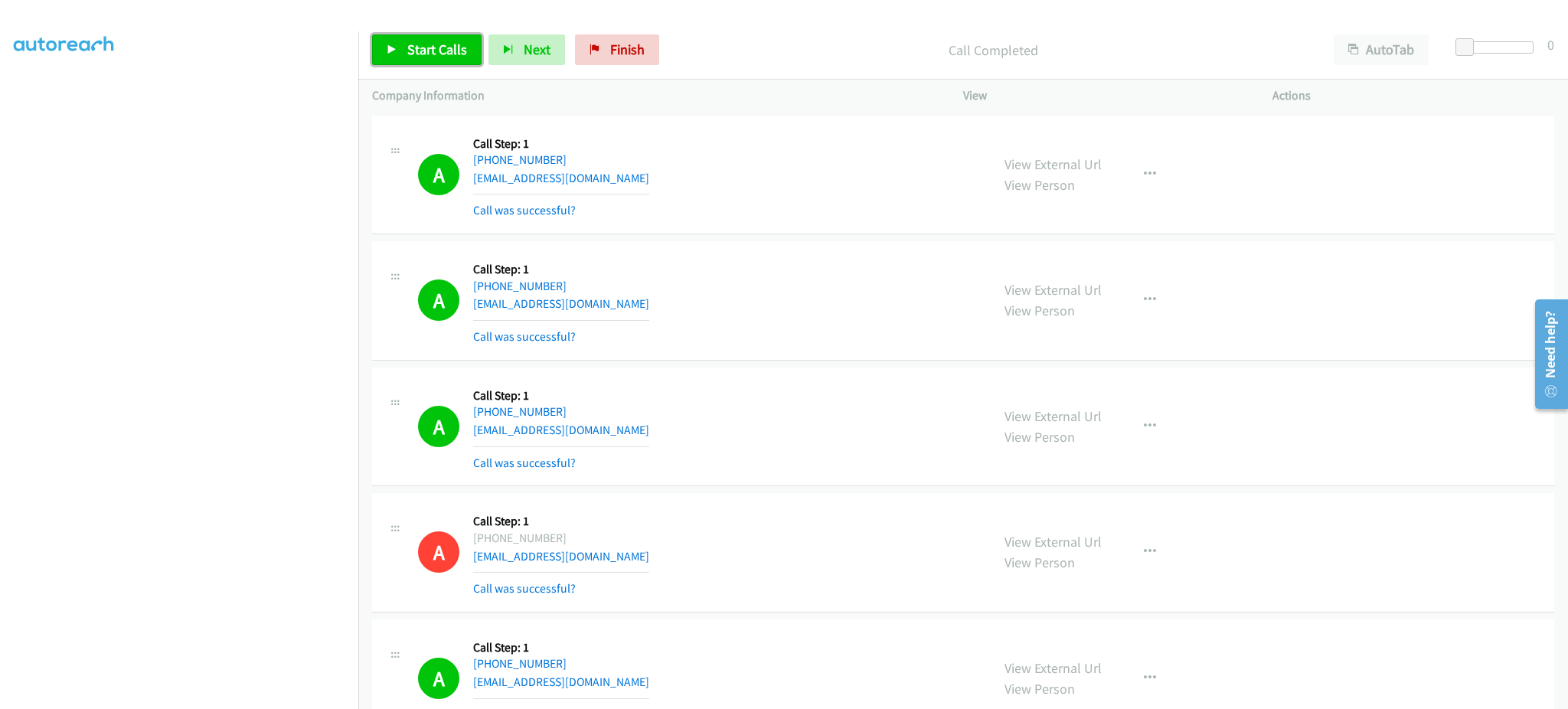
drag, startPoint x: 439, startPoint y: 43, endPoint x: 553, endPoint y: 18, distance: 116.7
click at [439, 43] on span "Start Calls" at bounding box center [437, 49] width 60 height 17
drag, startPoint x: 389, startPoint y: 61, endPoint x: 401, endPoint y: 61, distance: 12.0
click at [389, 61] on link "Pause" at bounding box center [414, 50] width 84 height 31
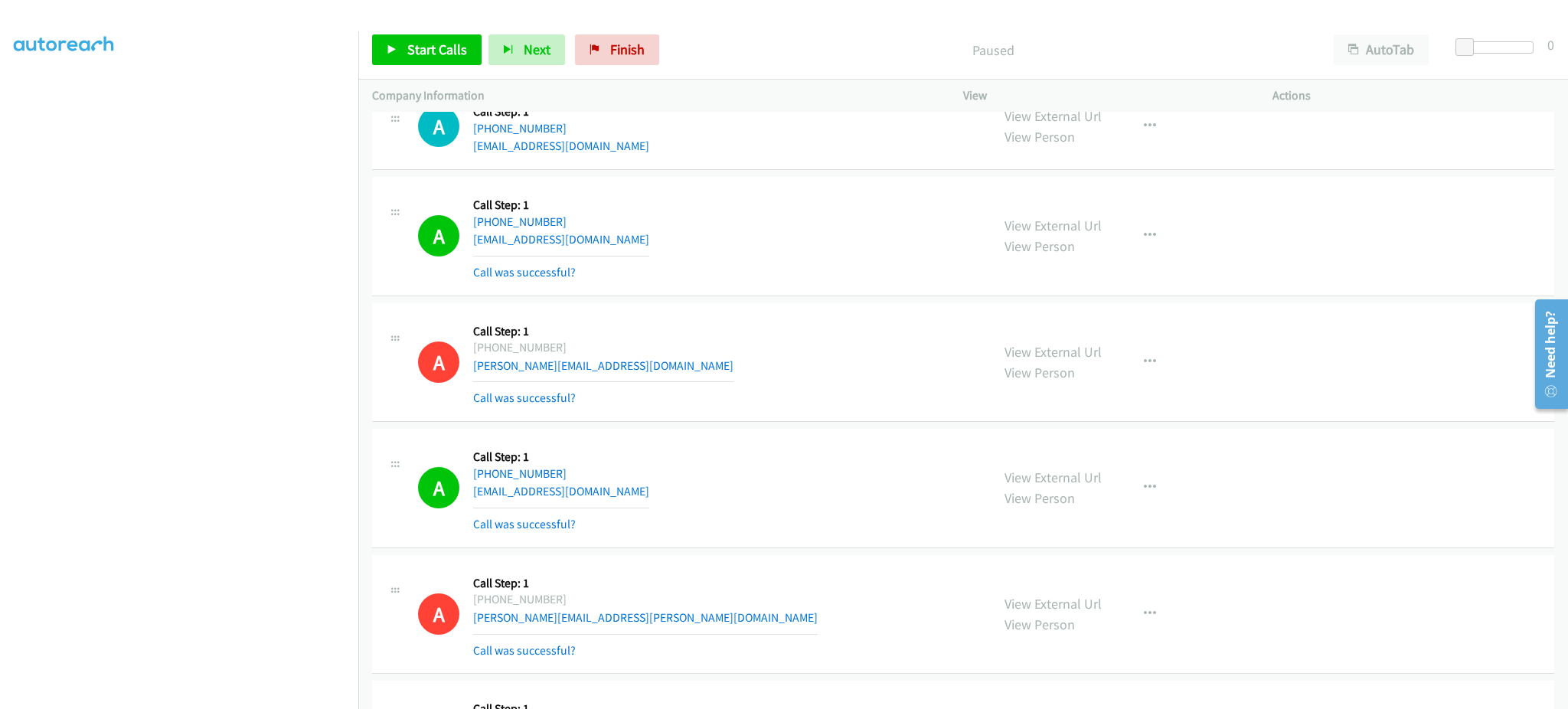
scroll to position [10715, 0]
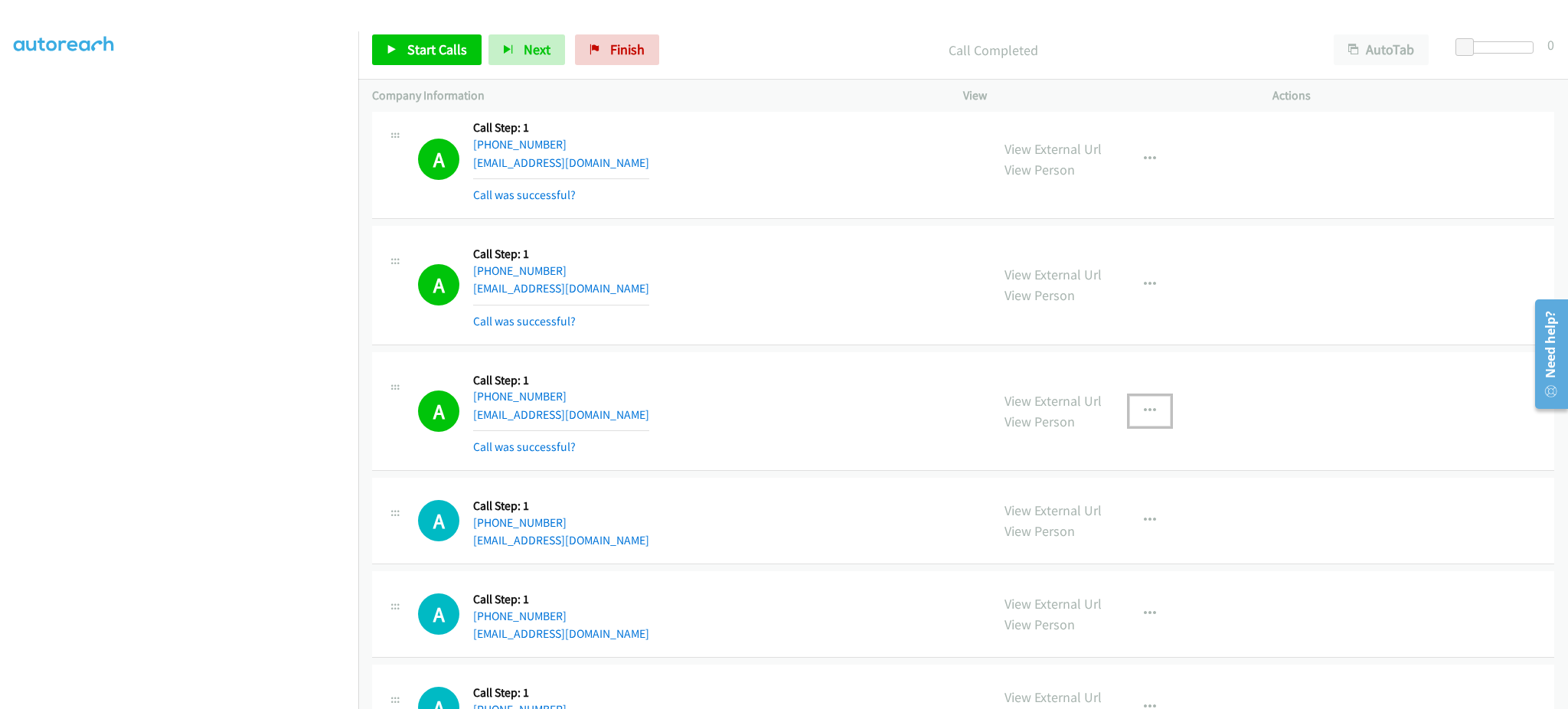
click at [1131, 403] on button "button" at bounding box center [1150, 411] width 42 height 31
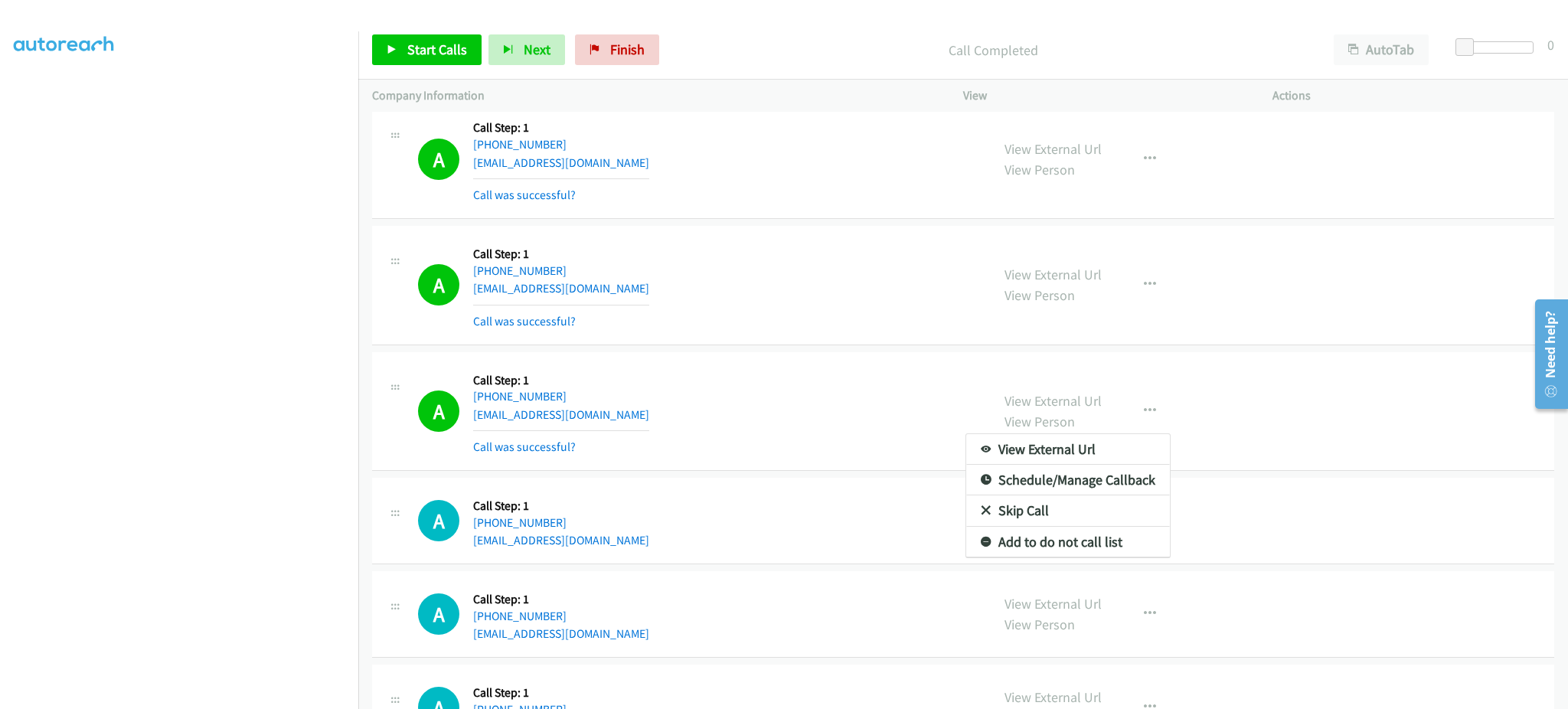
click at [1086, 558] on div "View External Url Email Schedule/Manage Callback Skip Call Add to do not call l…" at bounding box center [1067, 496] width 205 height 125
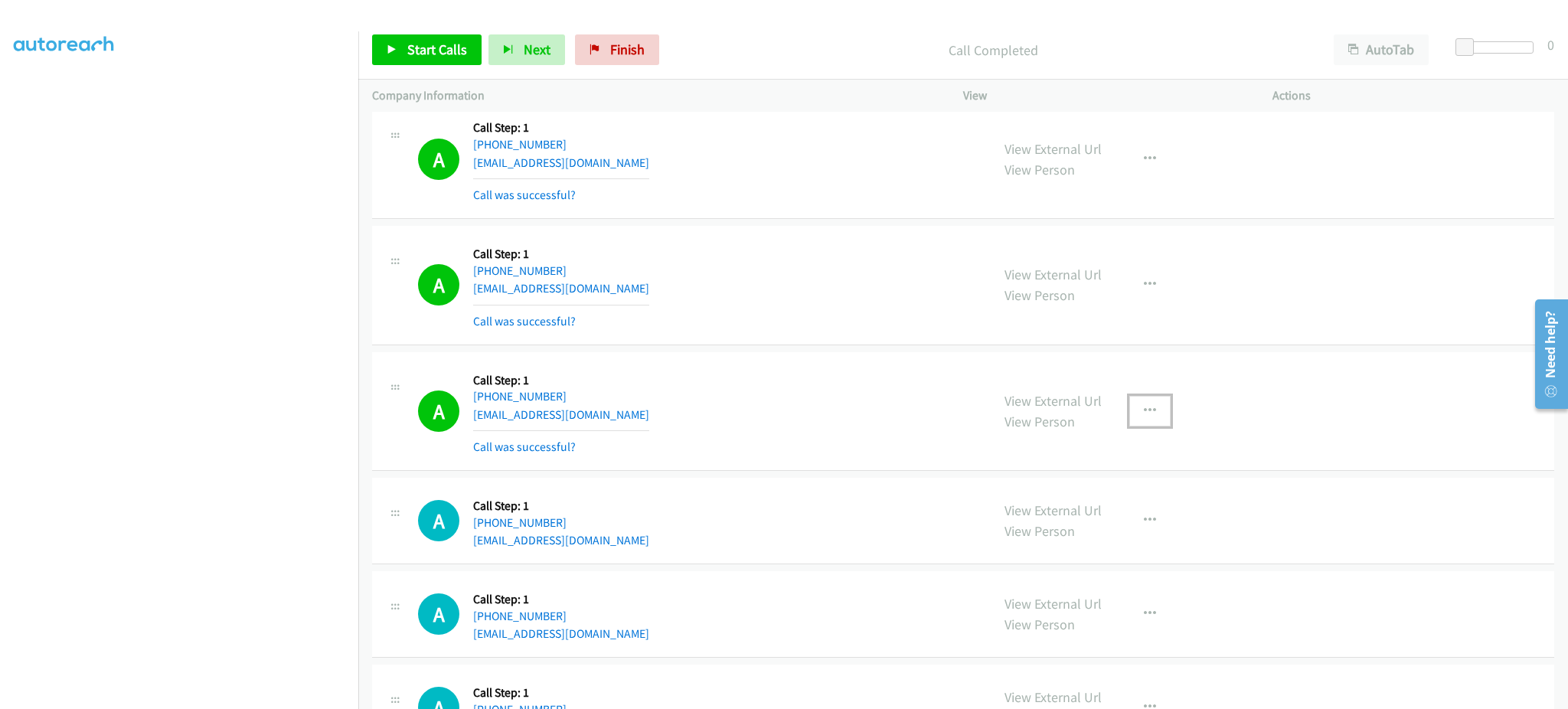
click at [1149, 425] on button "button" at bounding box center [1150, 411] width 42 height 31
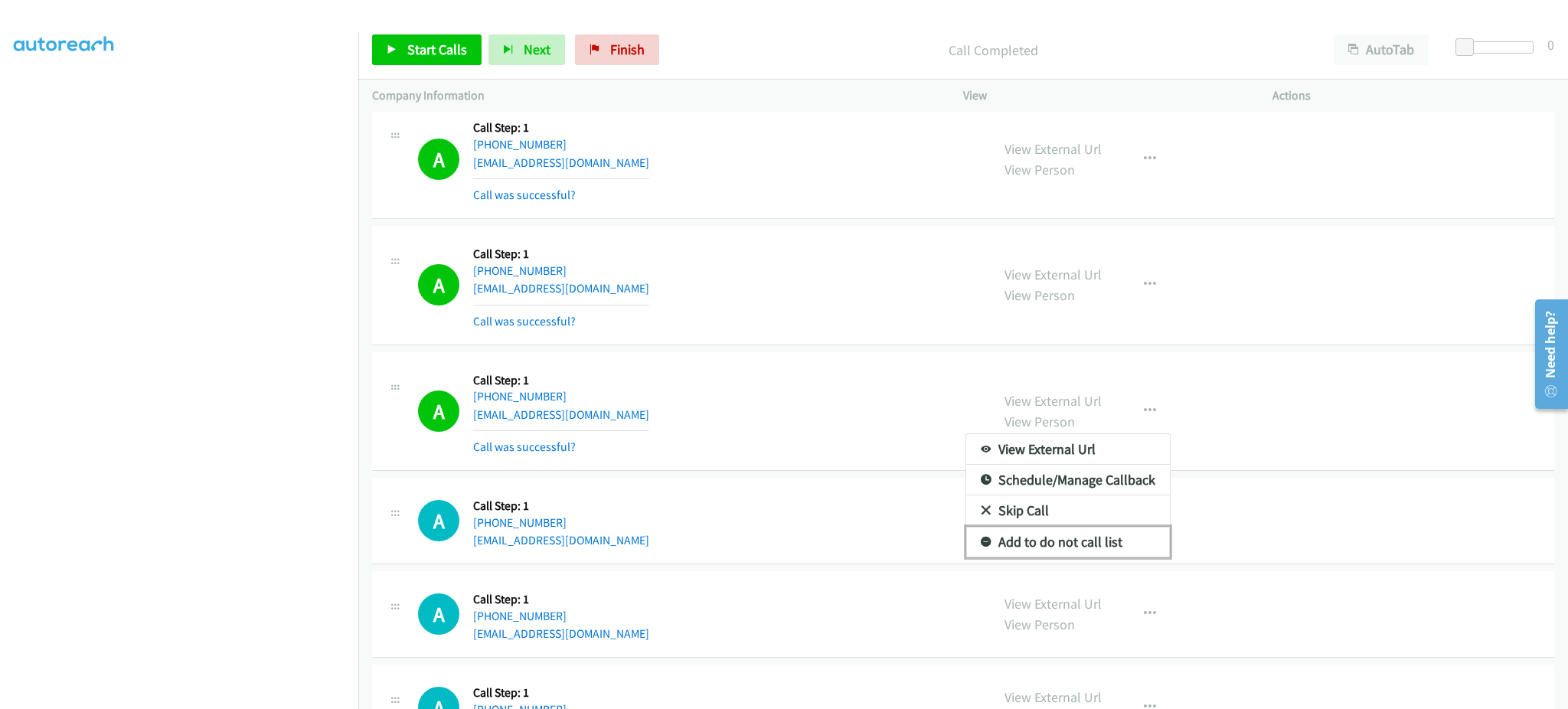
click at [1095, 549] on link "Add to do not call list" at bounding box center [1067, 542] width 203 height 31
